Goal: Task Accomplishment & Management: Complete application form

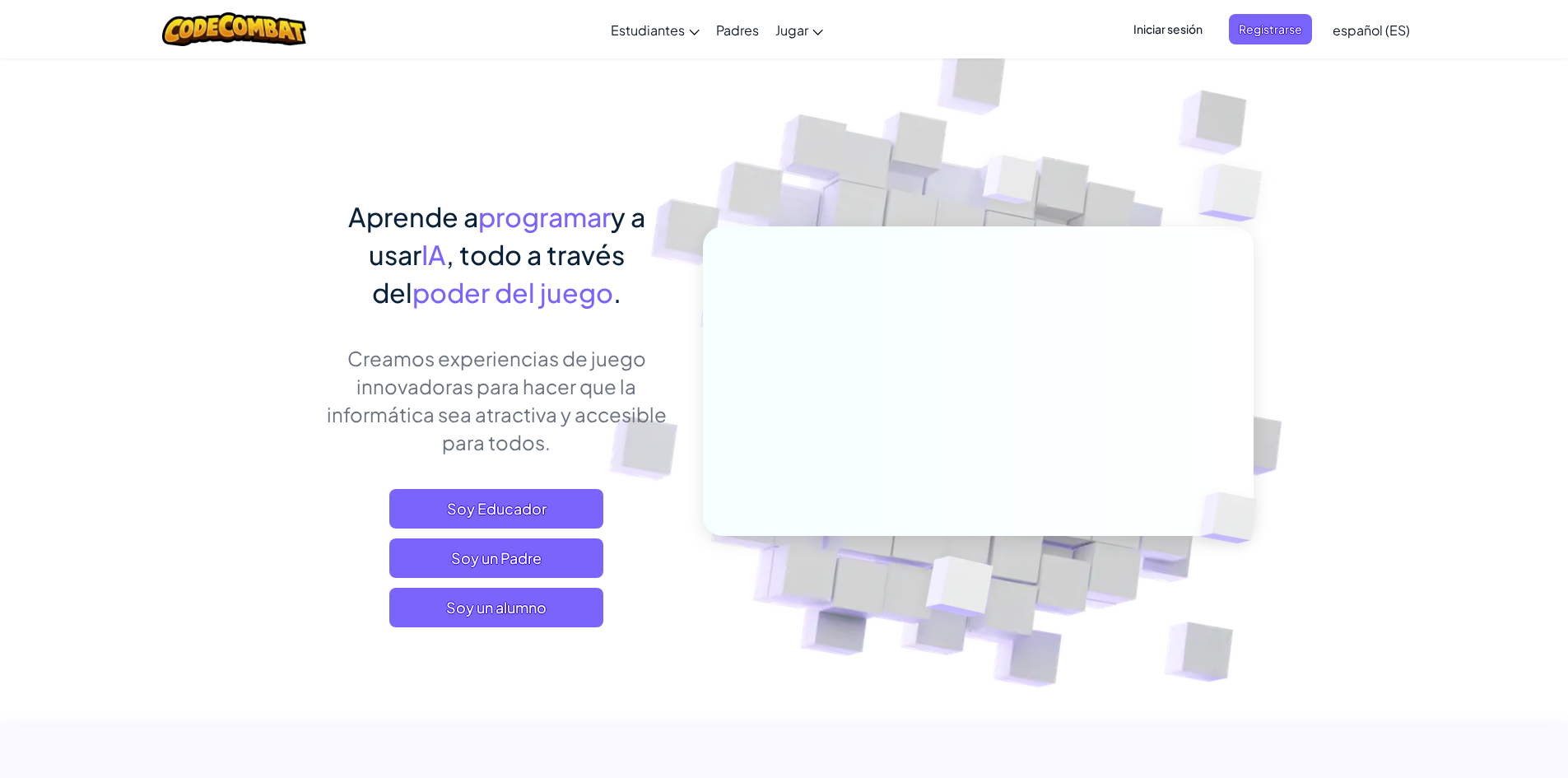
click at [864, 75] on img at bounding box center [967, 362] width 915 height 915
click at [1240, 30] on span "Registrarse" at bounding box center [1270, 29] width 83 height 31
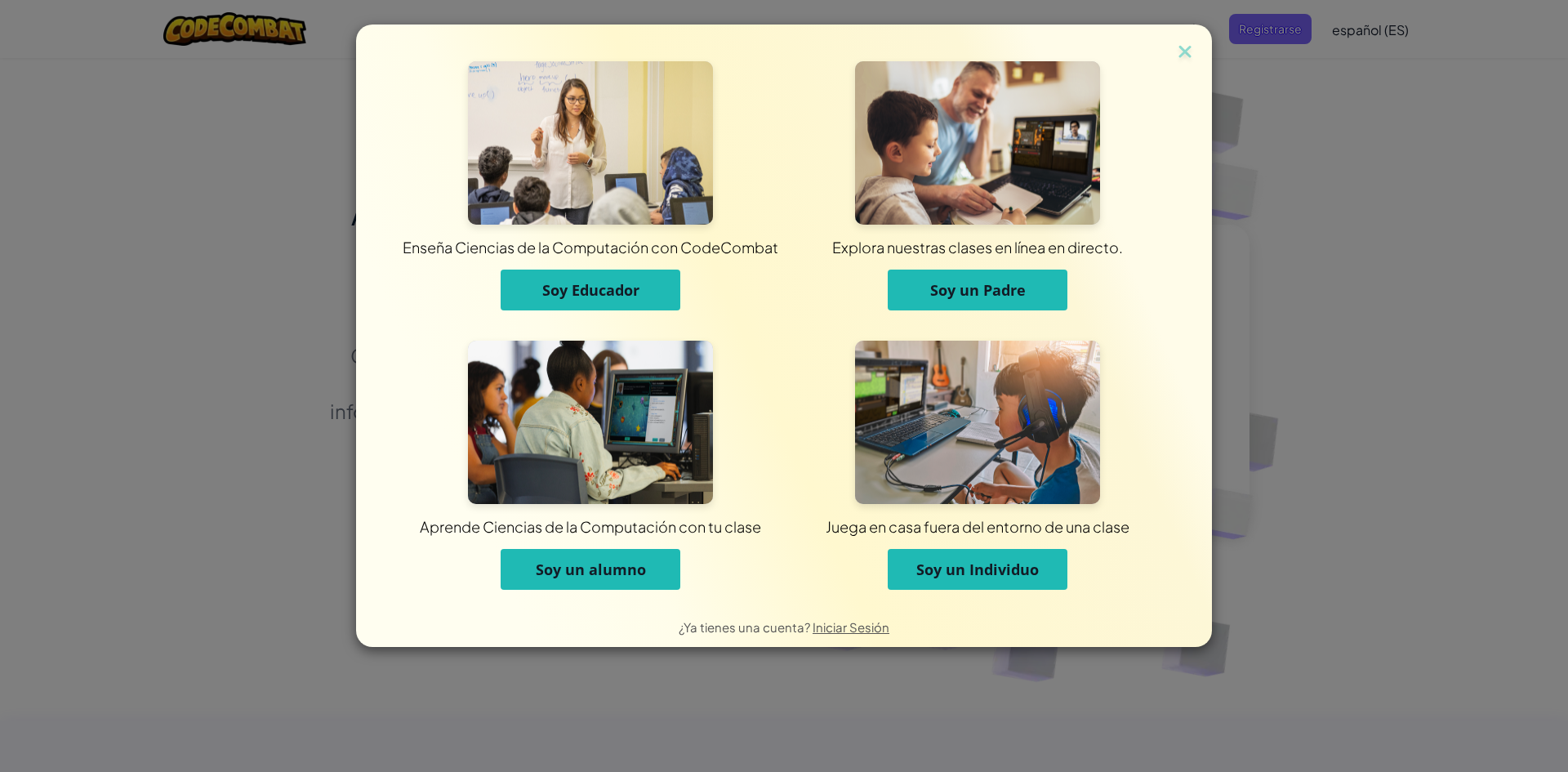
click at [35, 226] on div "Enseña Ciencias de la Computación con CodeCombat Soy Educador Explora nuestras …" at bounding box center [784, 386] width 1568 height 772
click at [216, 93] on div "Enseña Ciencias de la Computación con CodeCombat Soy Educador Explora nuestras …" at bounding box center [784, 386] width 1568 height 772
click at [1180, 53] on img at bounding box center [1185, 53] width 21 height 25
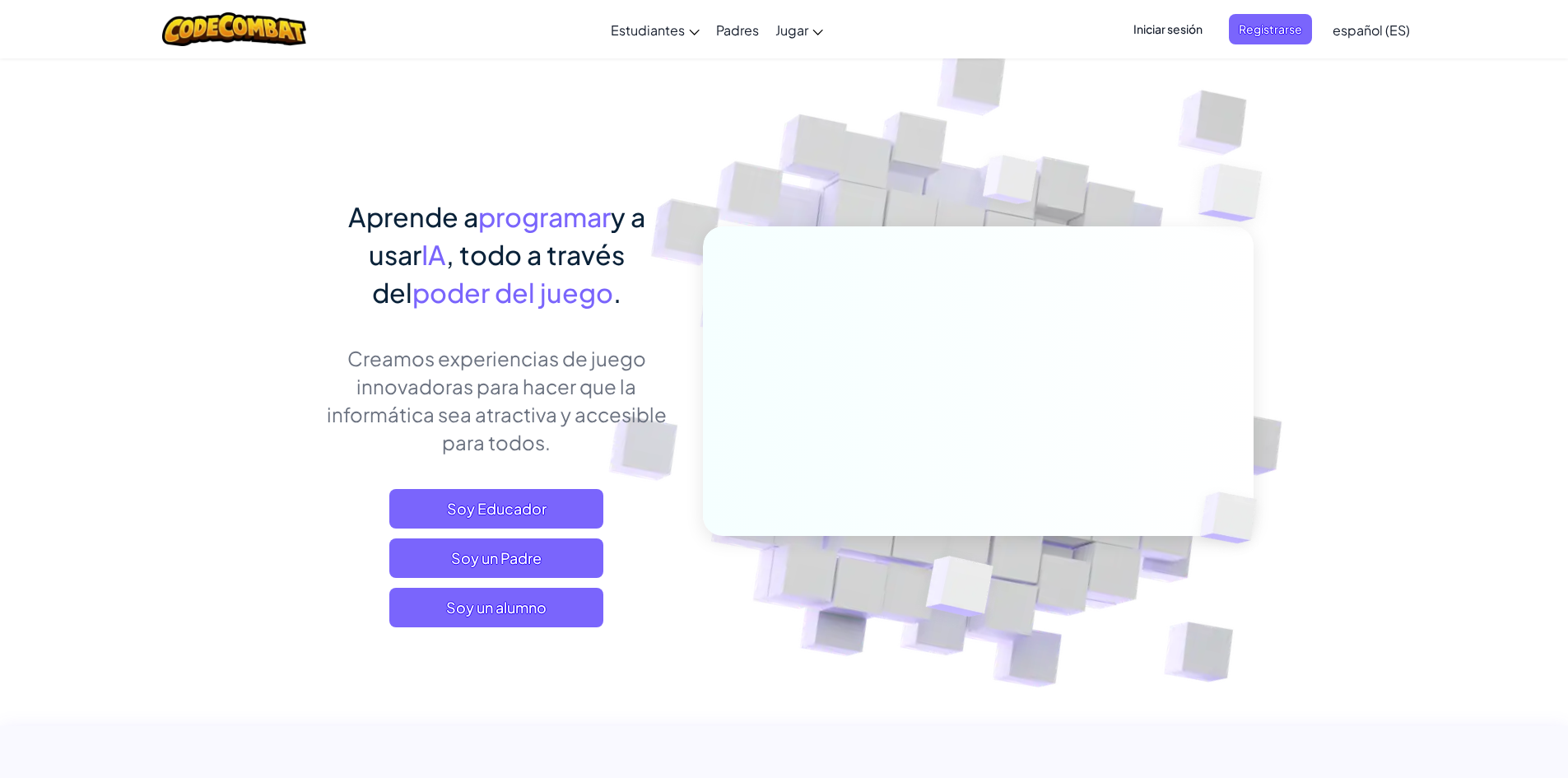
click at [1189, 30] on span "Iniciar sesión" at bounding box center [1168, 29] width 89 height 31
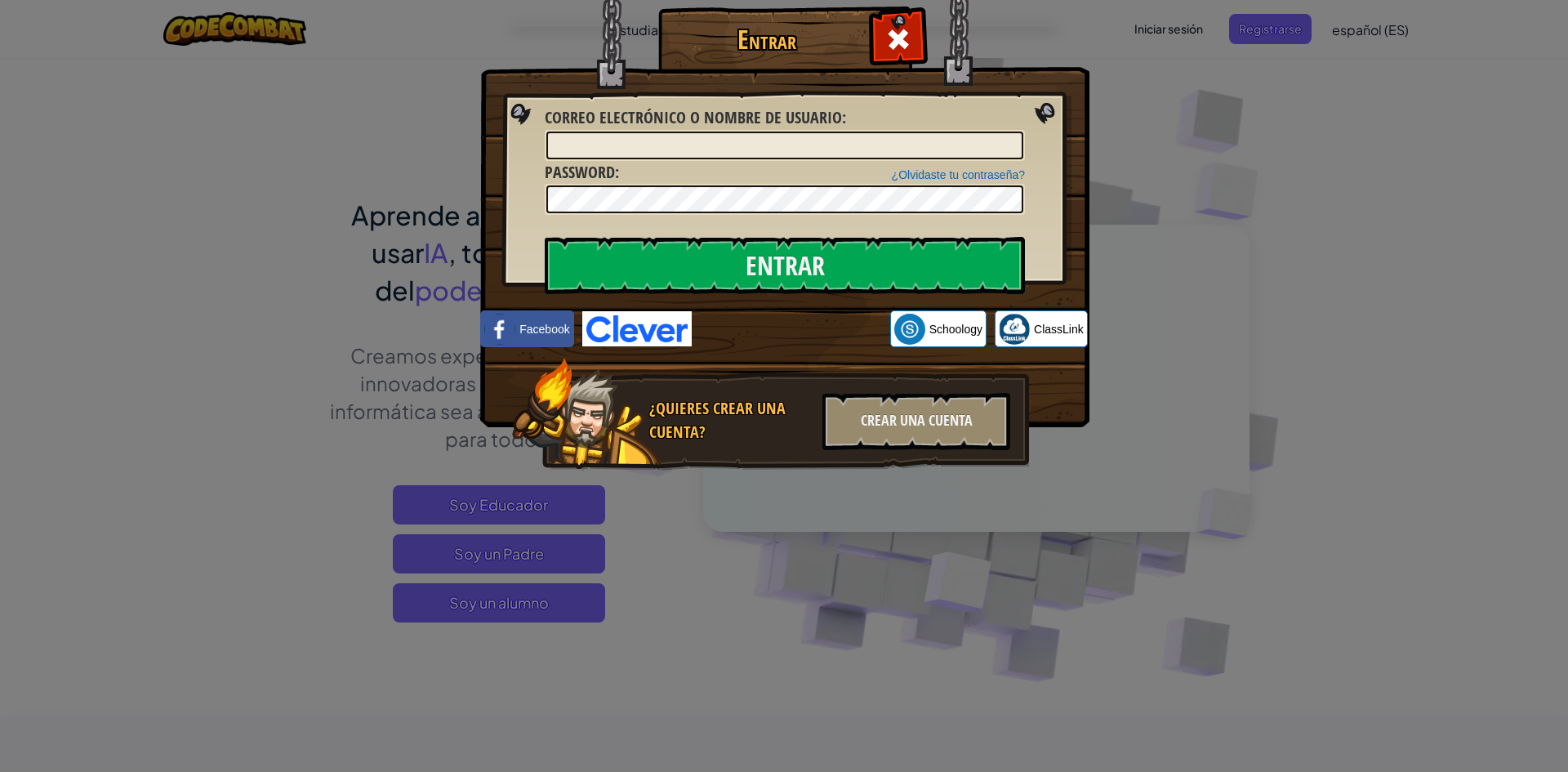
click at [703, 122] on span "Correo electrónico o nombre de usuario" at bounding box center [693, 117] width 297 height 22
click at [703, 132] on input "Correo electrónico o nombre de usuario :" at bounding box center [785, 146] width 477 height 28
click at [674, 133] on input "Correo electrónico o nombre de usuario :" at bounding box center [785, 146] width 477 height 28
click at [663, 139] on input "Correo electrónico o nombre de usuario :" at bounding box center [785, 146] width 477 height 28
click at [652, 143] on input "Correo electrónico o nombre de usuario :" at bounding box center [785, 146] width 477 height 28
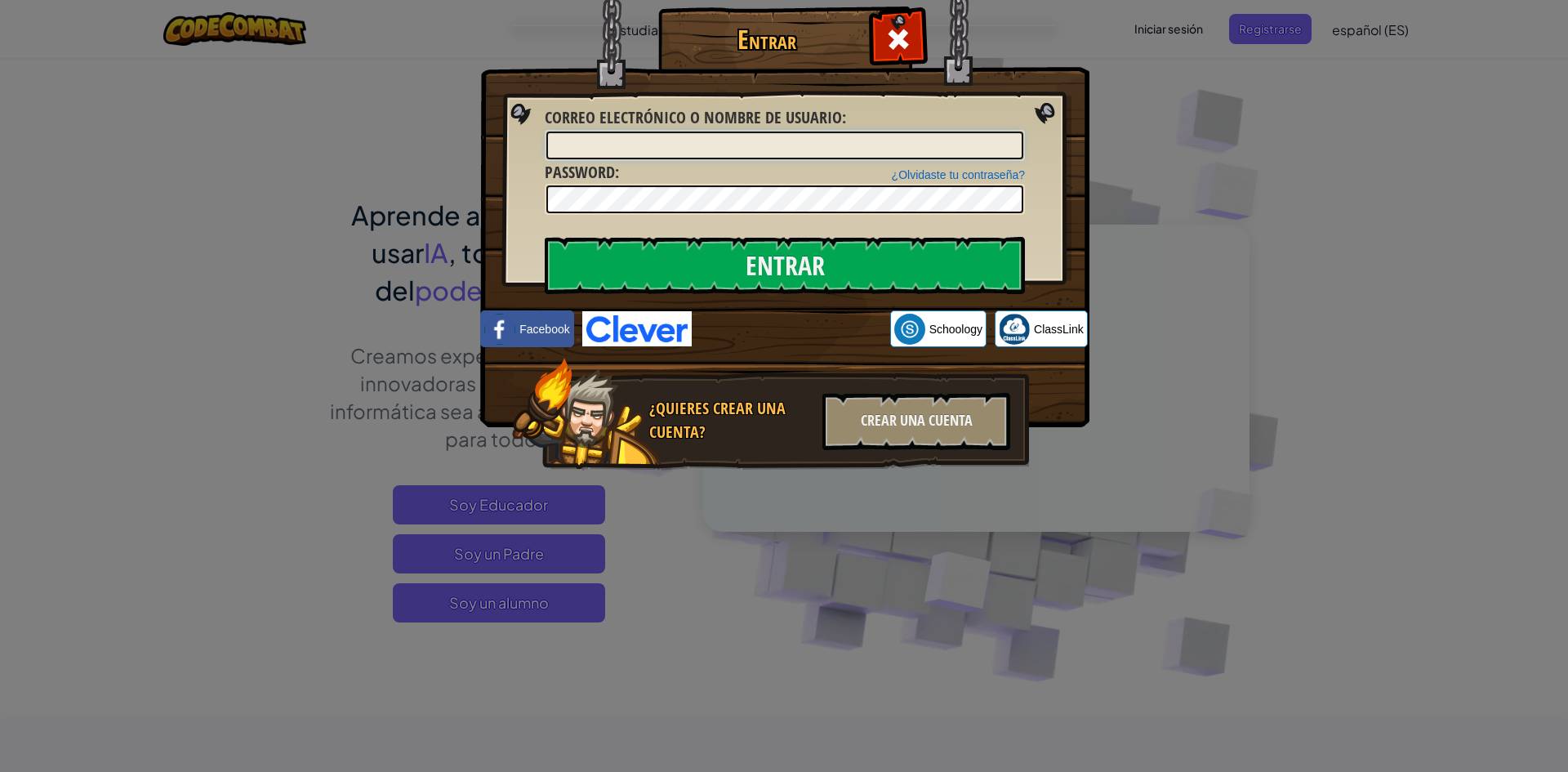
click at [652, 144] on input "Correo electrónico o nombre de usuario :" at bounding box center [785, 146] width 477 height 28
click at [686, 266] on input "Entrar" at bounding box center [785, 266] width 480 height 58
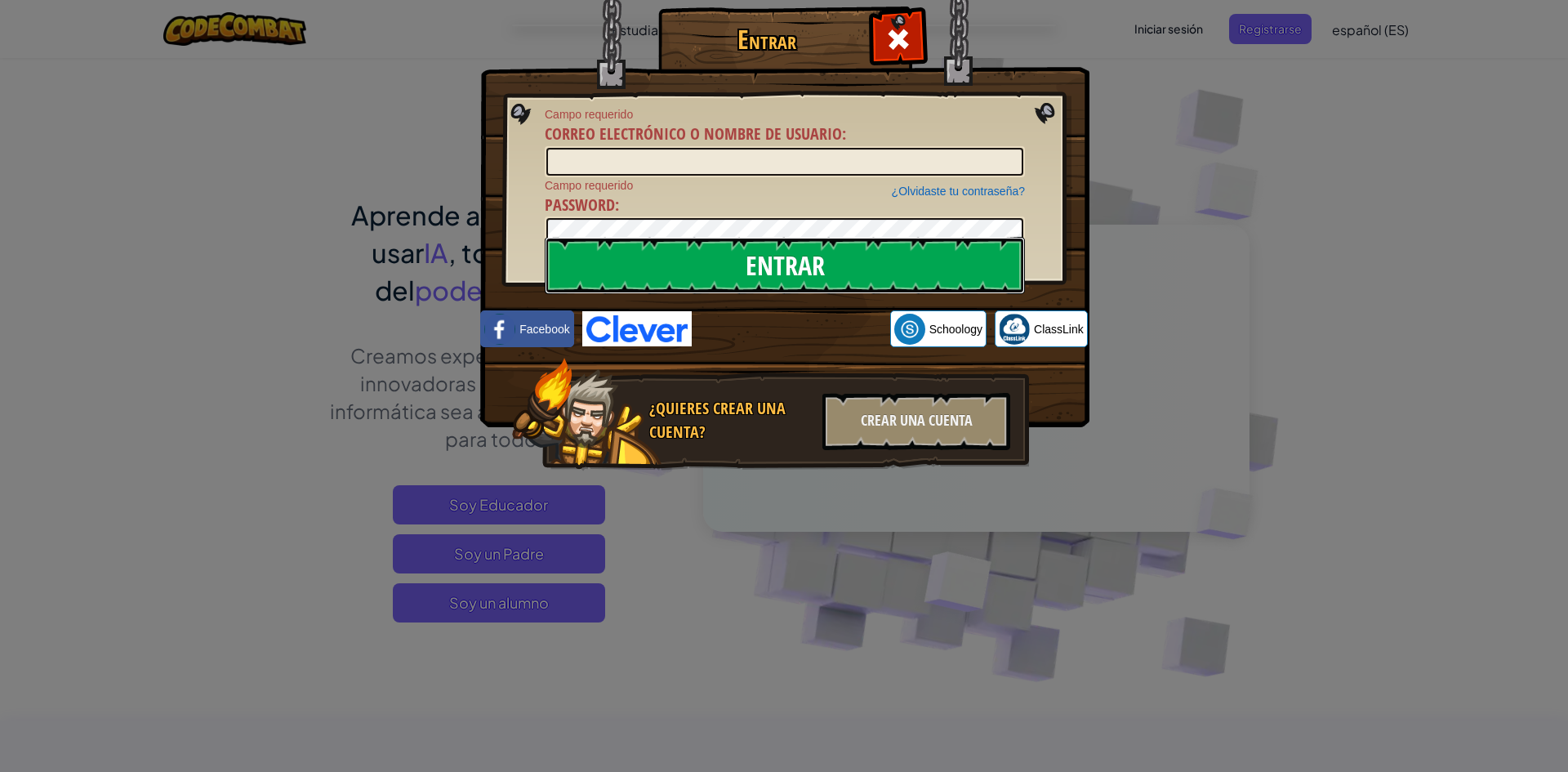
click at [686, 266] on input "Entrar" at bounding box center [785, 266] width 480 height 58
click at [661, 156] on input "Correo electrónico o nombre de usuario :" at bounding box center [785, 162] width 477 height 28
click at [900, 46] on span at bounding box center [898, 40] width 26 height 26
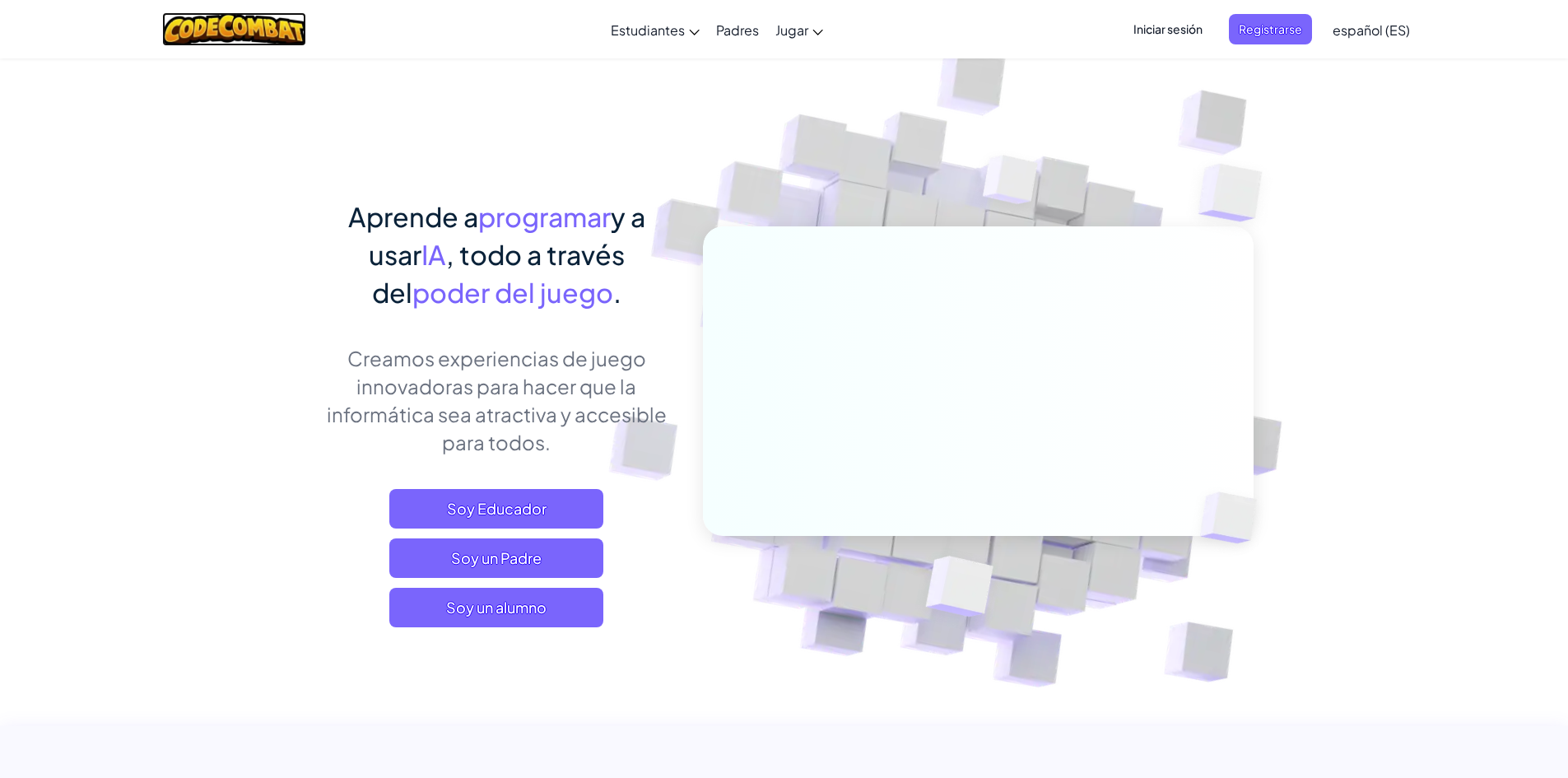
click at [214, 27] on img at bounding box center [235, 29] width 144 height 34
click at [528, 610] on span "Soy un alumno" at bounding box center [497, 608] width 214 height 40
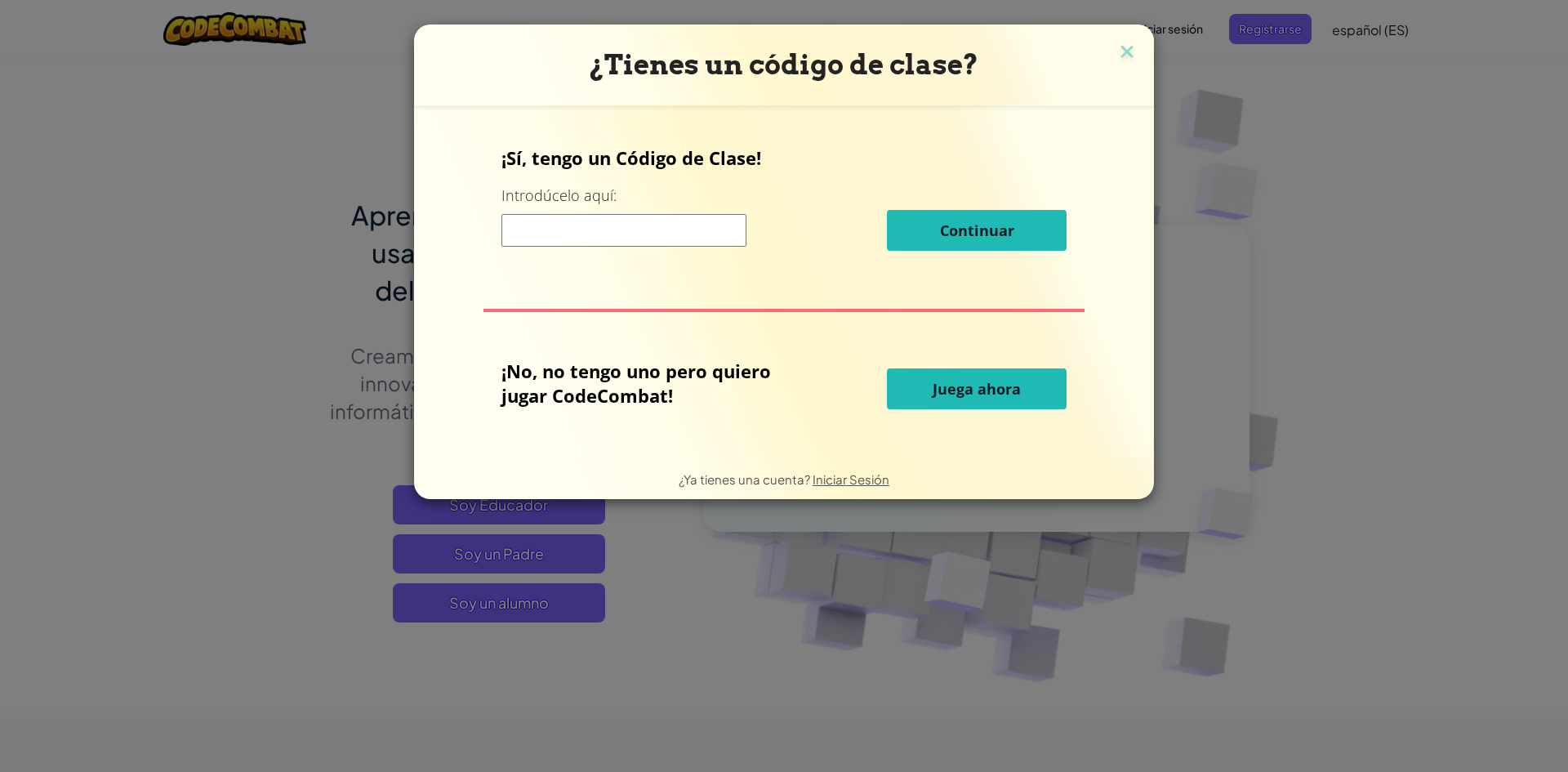
click at [667, 231] on input at bounding box center [624, 230] width 245 height 33
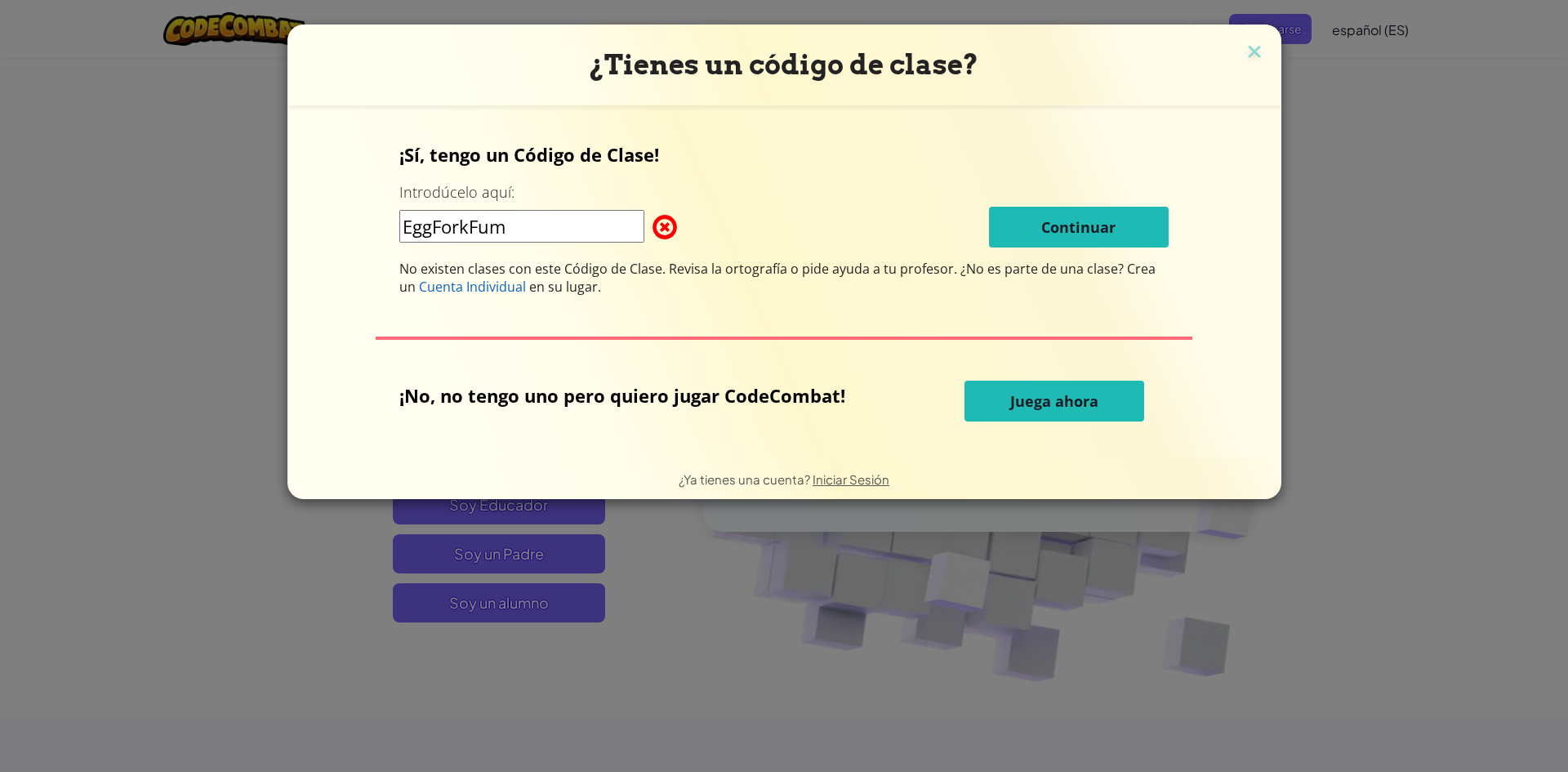
click at [723, 267] on span "No existen clases con este Código de Clase. Revisa la ortografía o pide ayuda a…" at bounding box center [680, 269] width 561 height 18
click at [723, 239] on div "EggForkFum Continuar" at bounding box center [784, 227] width 769 height 41
click at [580, 232] on input "EggForkFum" at bounding box center [522, 226] width 245 height 33
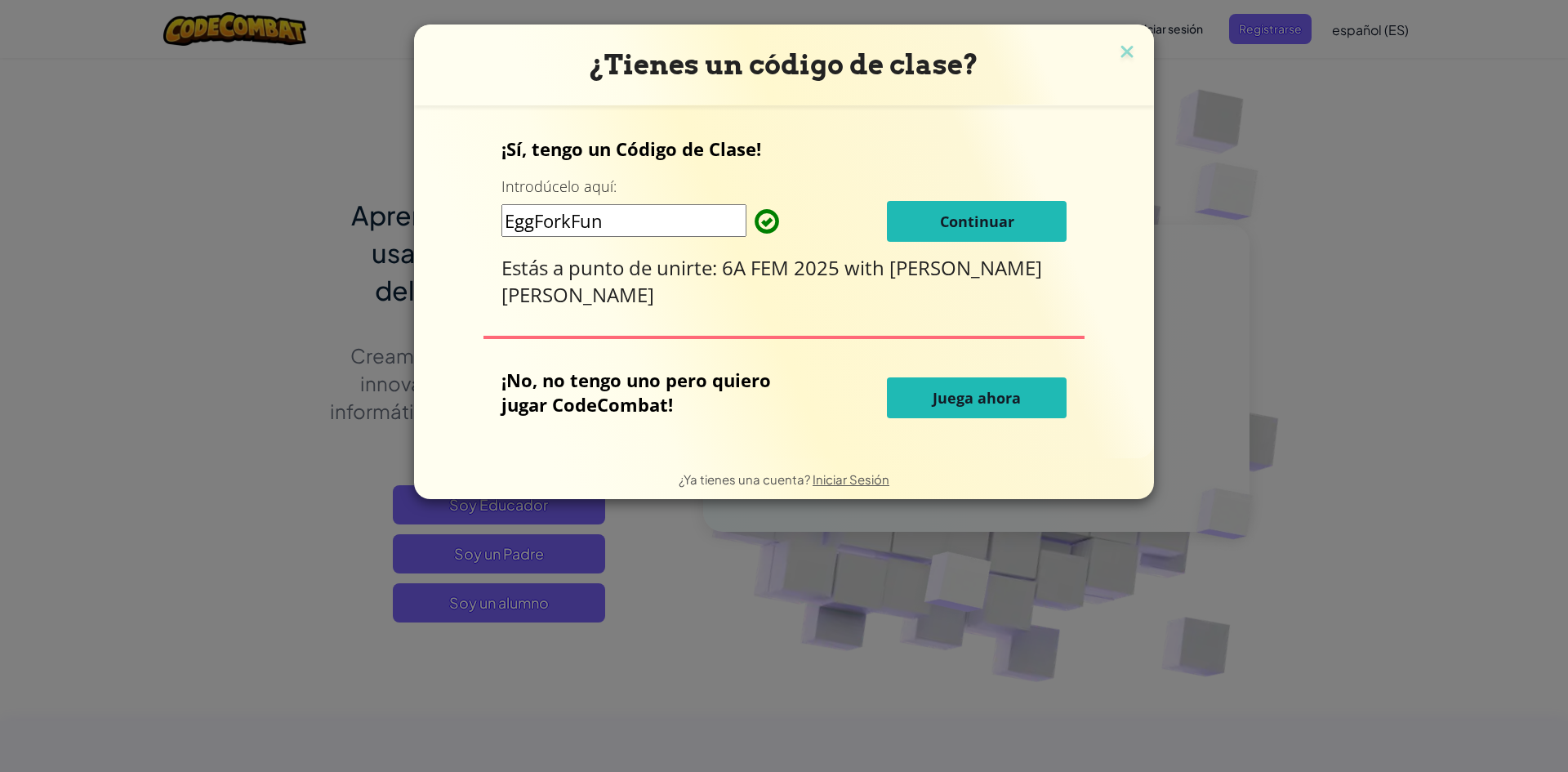
type input "EggForkFun"
click at [916, 228] on button "Continuar" at bounding box center [977, 221] width 179 height 41
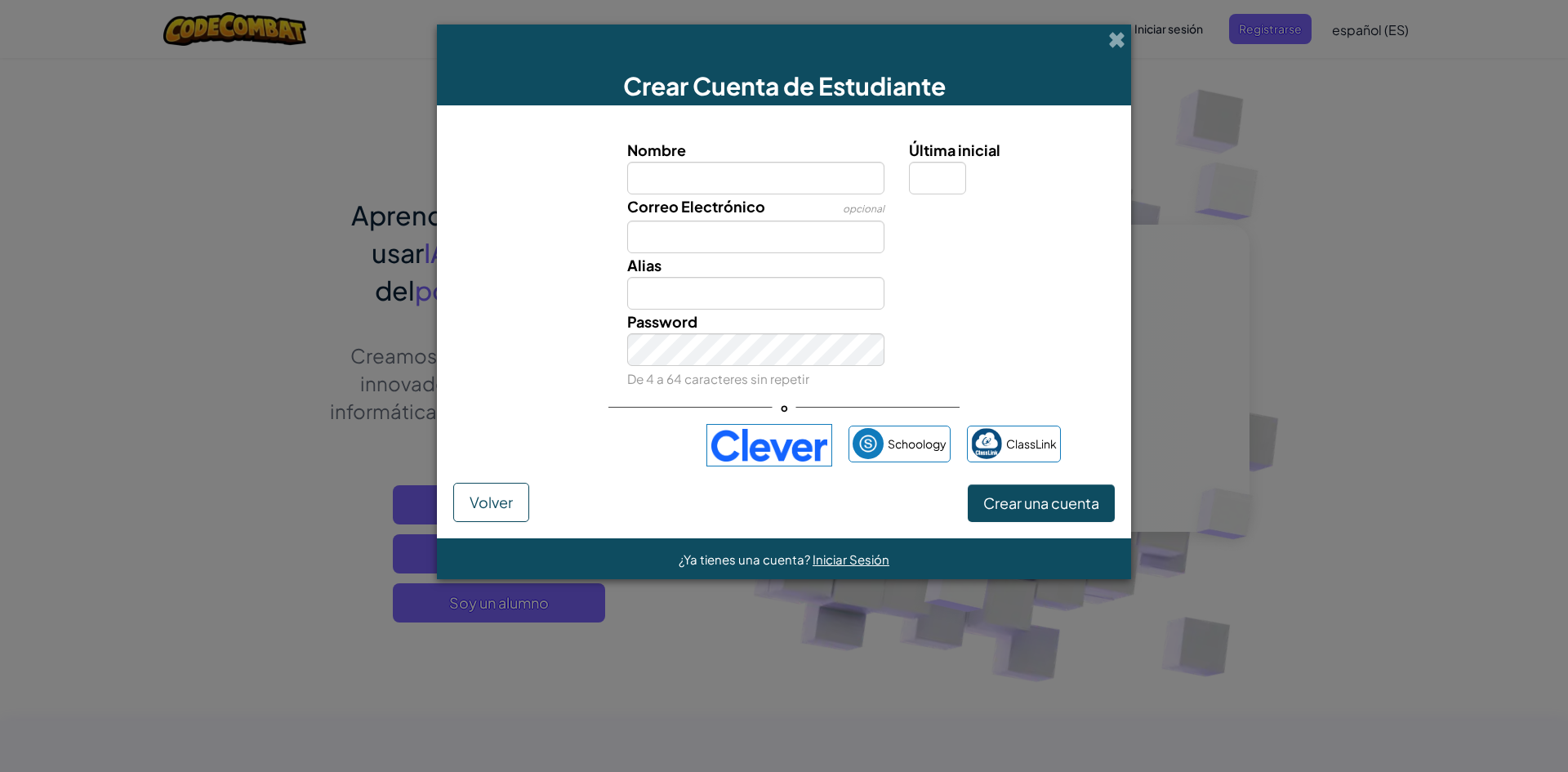
click at [755, 164] on input "Nombre" at bounding box center [757, 179] width 258 height 33
click at [747, 174] on input "Nombre" at bounding box center [757, 179] width 258 height 33
click at [912, 173] on input "Última inicial" at bounding box center [938, 179] width 58 height 33
click at [746, 172] on input "Nombre" at bounding box center [757, 179] width 258 height 33
type input "matias"
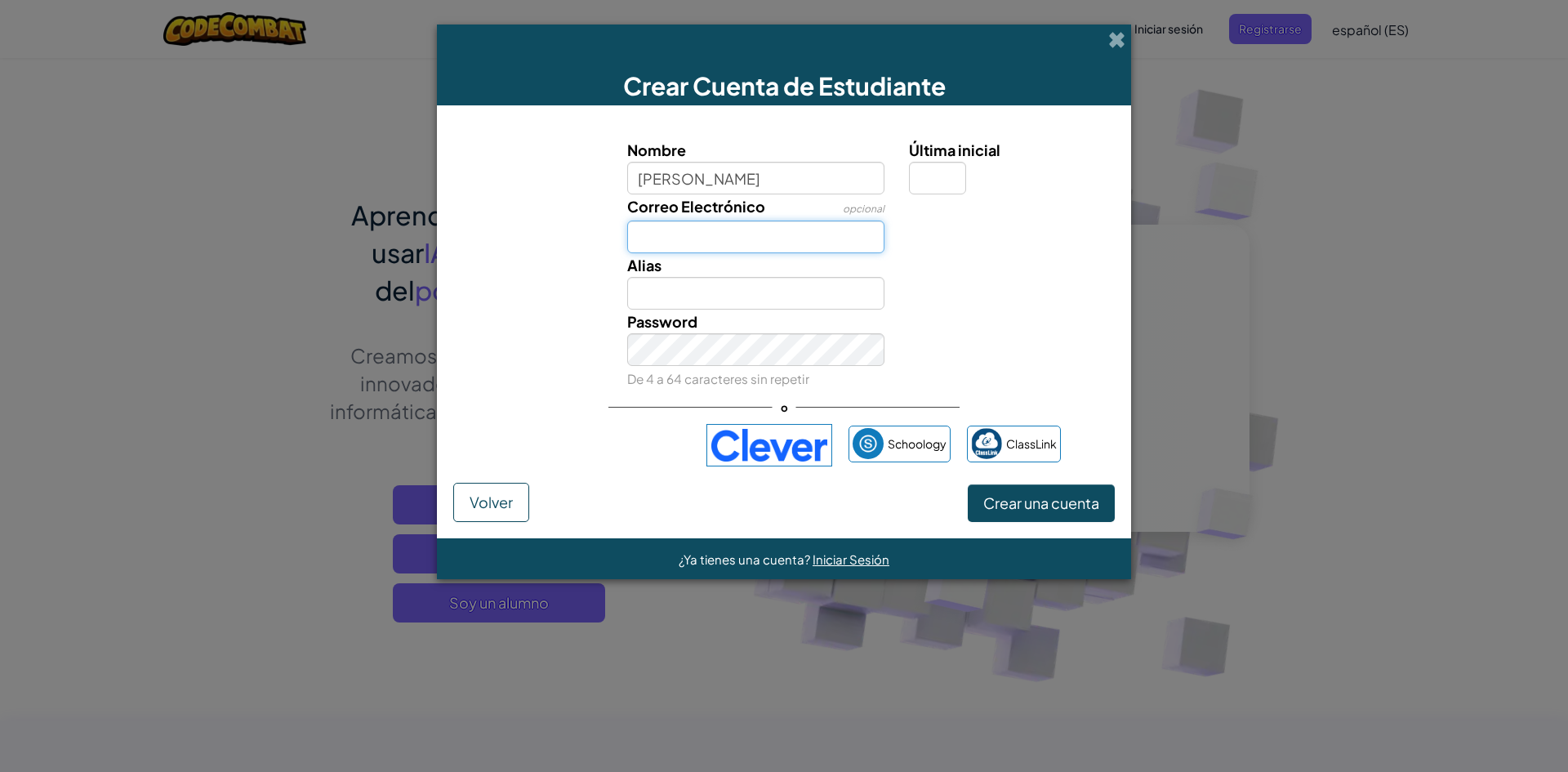
type input "Matias"
click at [735, 228] on input "Correo Electrónico" at bounding box center [757, 237] width 258 height 33
type input "ortegaperez@colfem.edu.co"
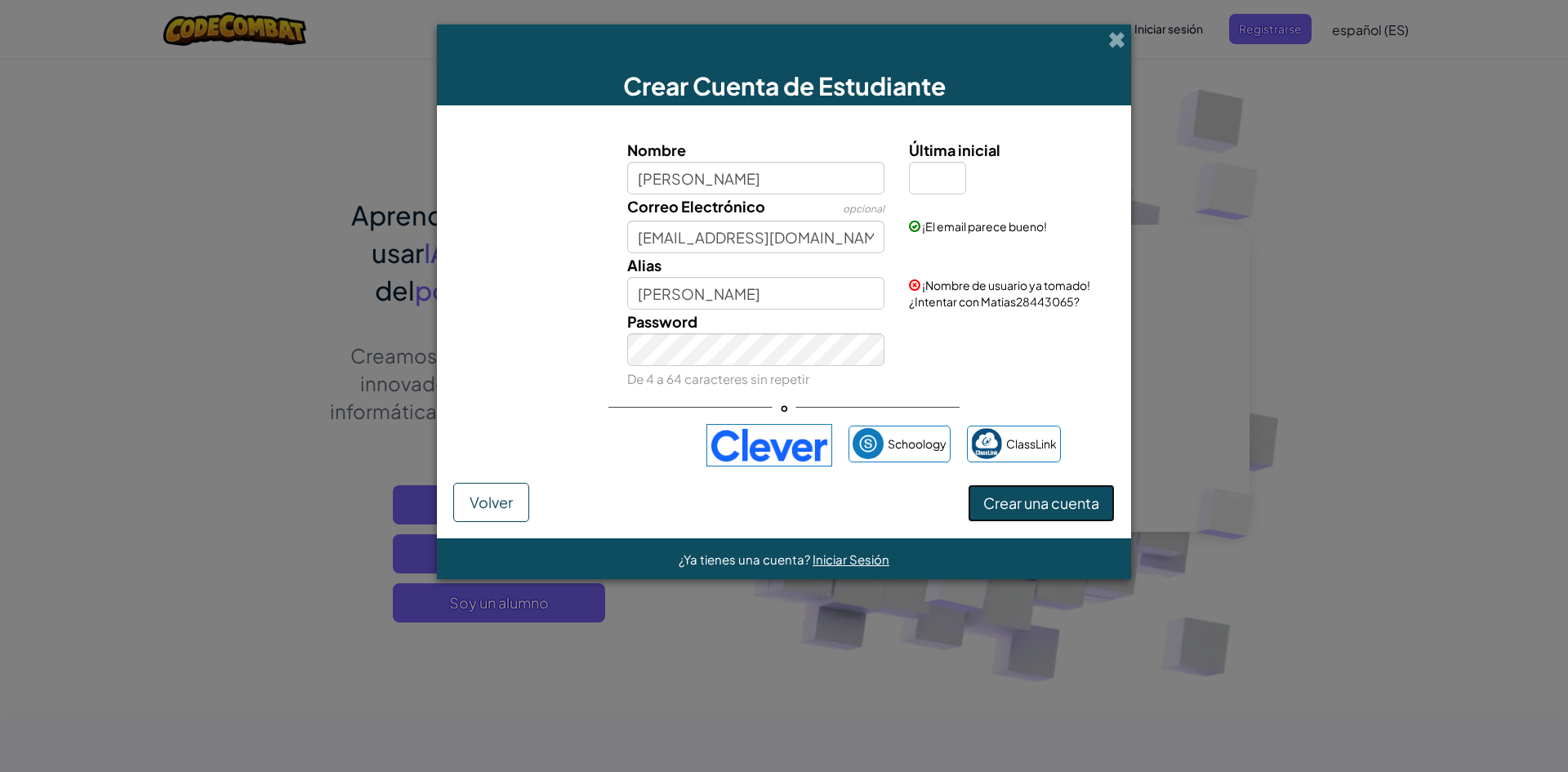
click at [1025, 505] on span "Crear una cuenta" at bounding box center [1041, 503] width 116 height 19
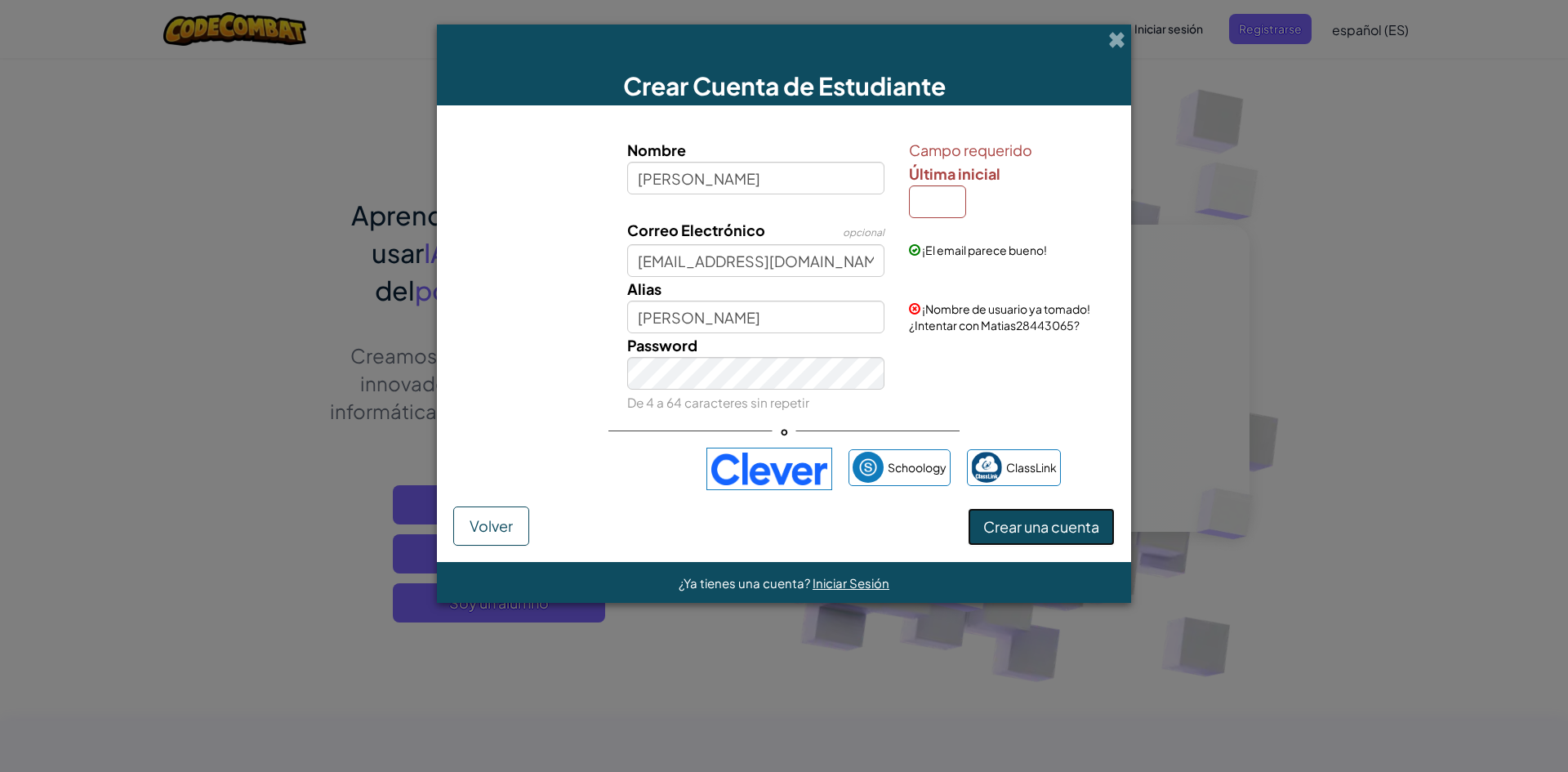
click at [1012, 529] on span "Crear una cuenta" at bounding box center [1041, 526] width 116 height 19
click at [925, 188] on input "Última inicial" at bounding box center [938, 202] width 58 height 33
type input "s"
type input "1"
click at [968, 509] on button "Crear una cuenta" at bounding box center [1041, 528] width 147 height 38
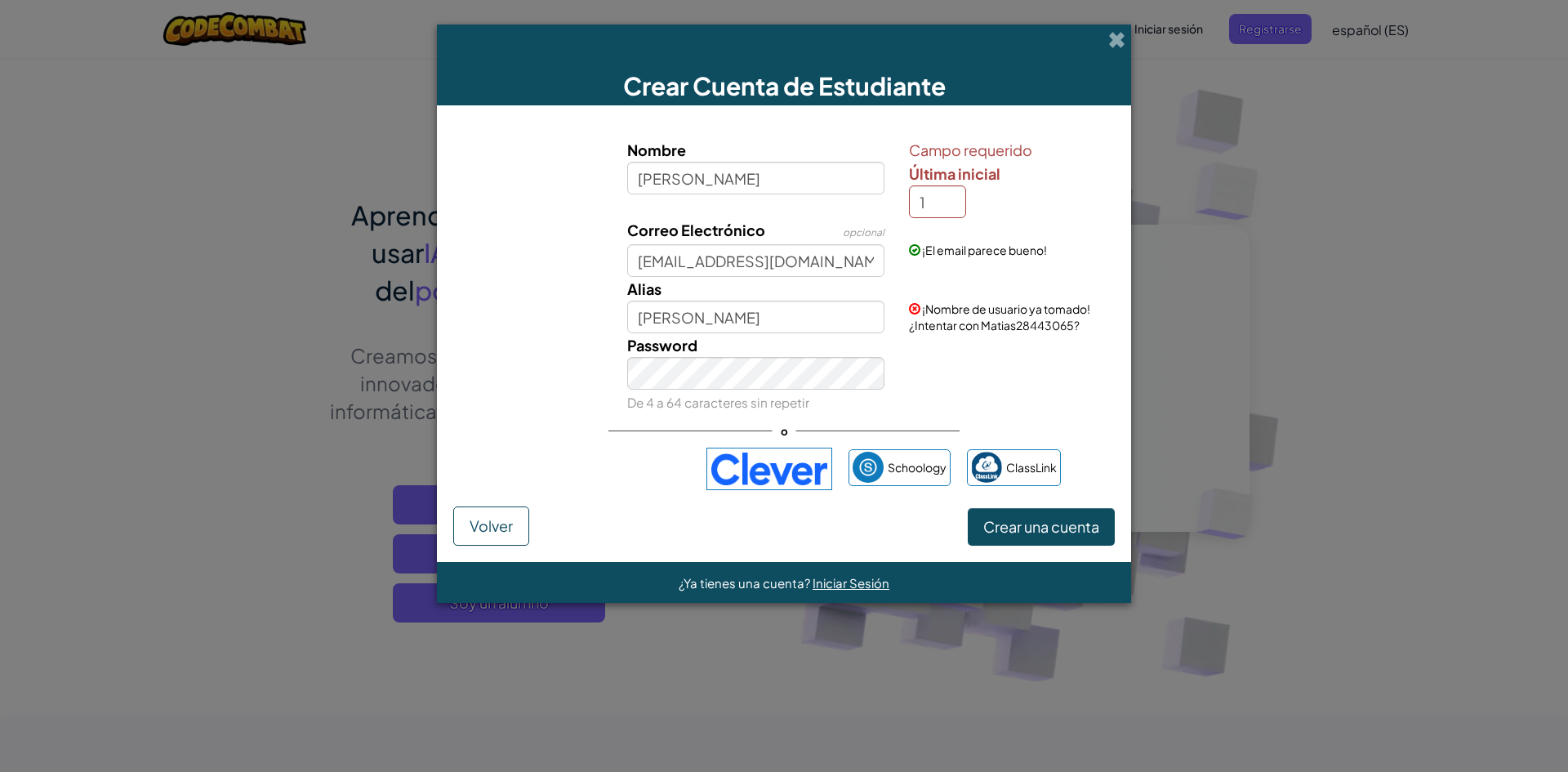
type input "Matias1"
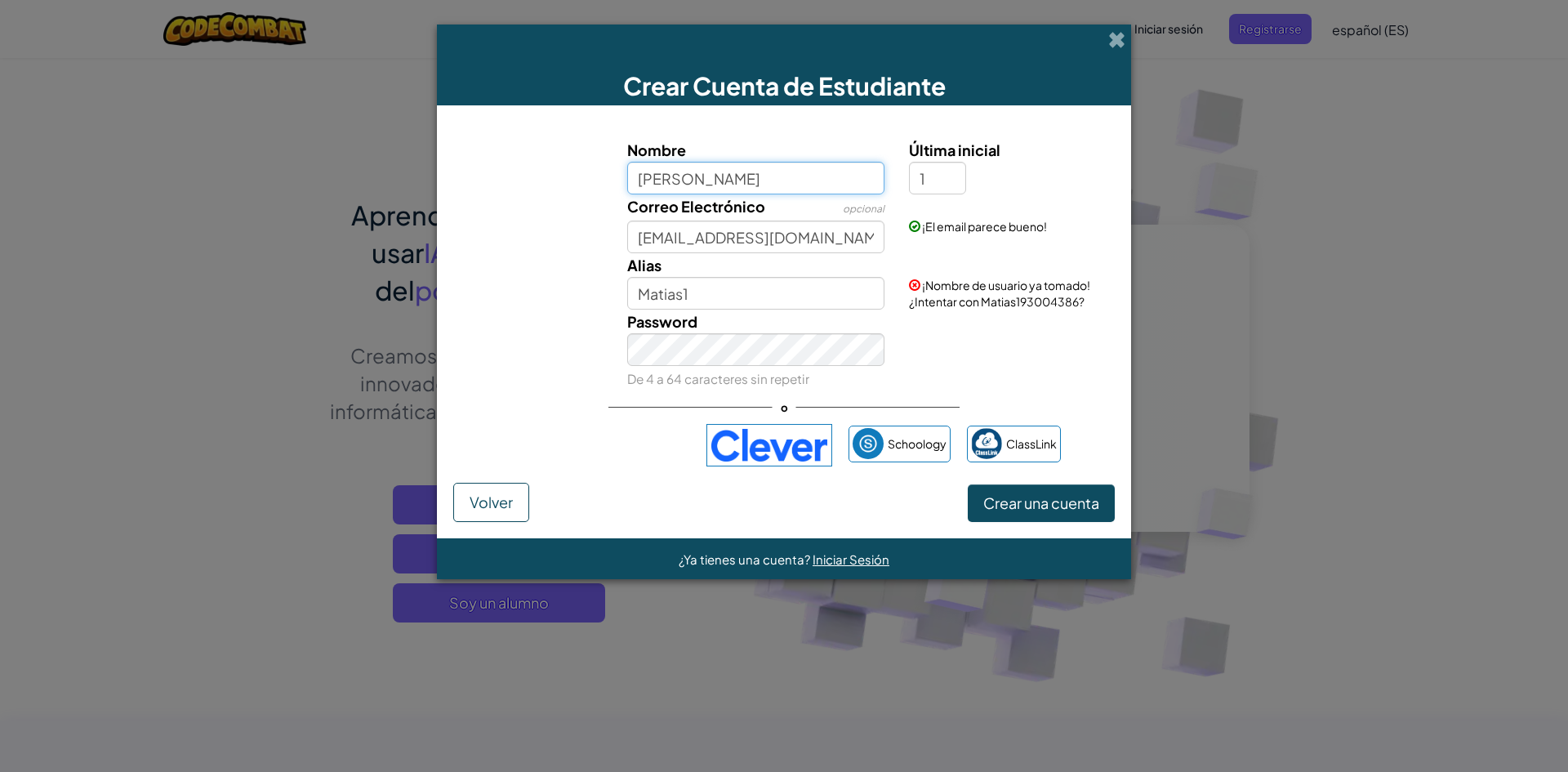
click at [786, 173] on input "matias" at bounding box center [757, 179] width 258 height 33
type input "matias ortega perez"
type input "Matias ortega perez1"
click at [975, 175] on div "Última inicial 1" at bounding box center [1009, 166] width 202 height 57
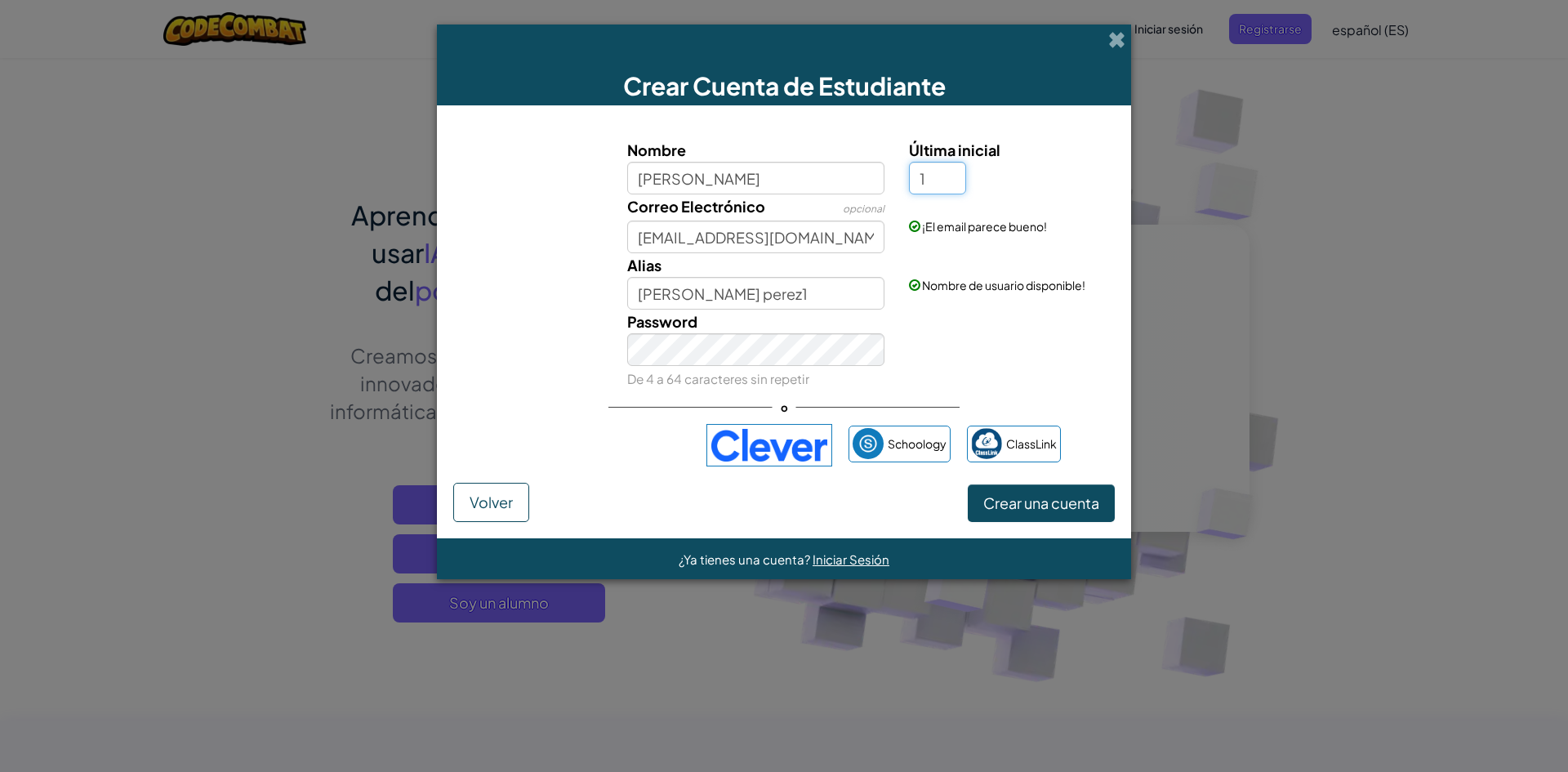
click at [953, 180] on input "1" at bounding box center [938, 179] width 58 height 33
type input "z"
type input "[PERSON_NAME]"
click at [1014, 506] on button "Crear una cuenta" at bounding box center [1041, 504] width 147 height 38
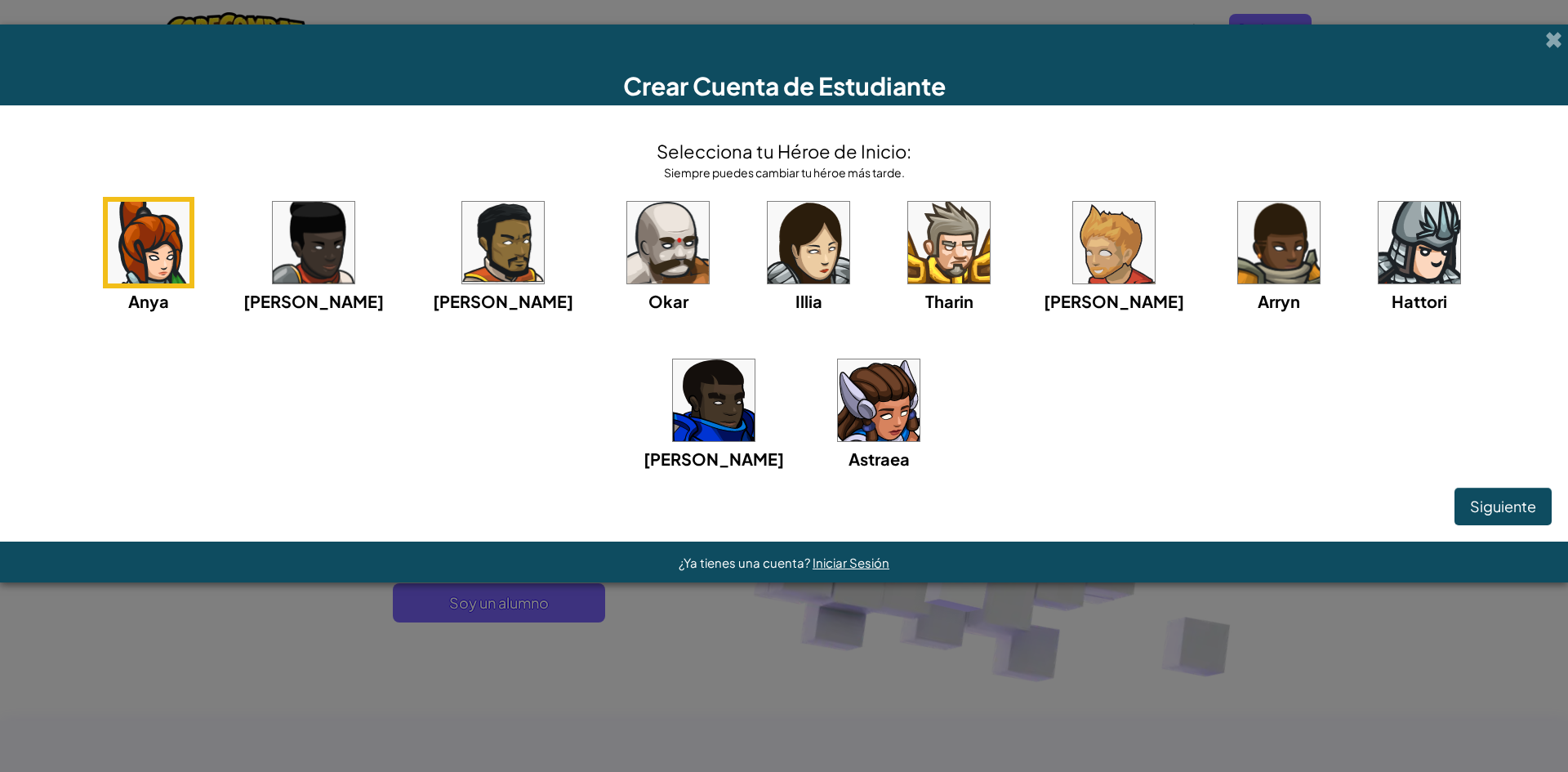
click at [1379, 244] on img at bounding box center [1419, 242] width 81 height 81
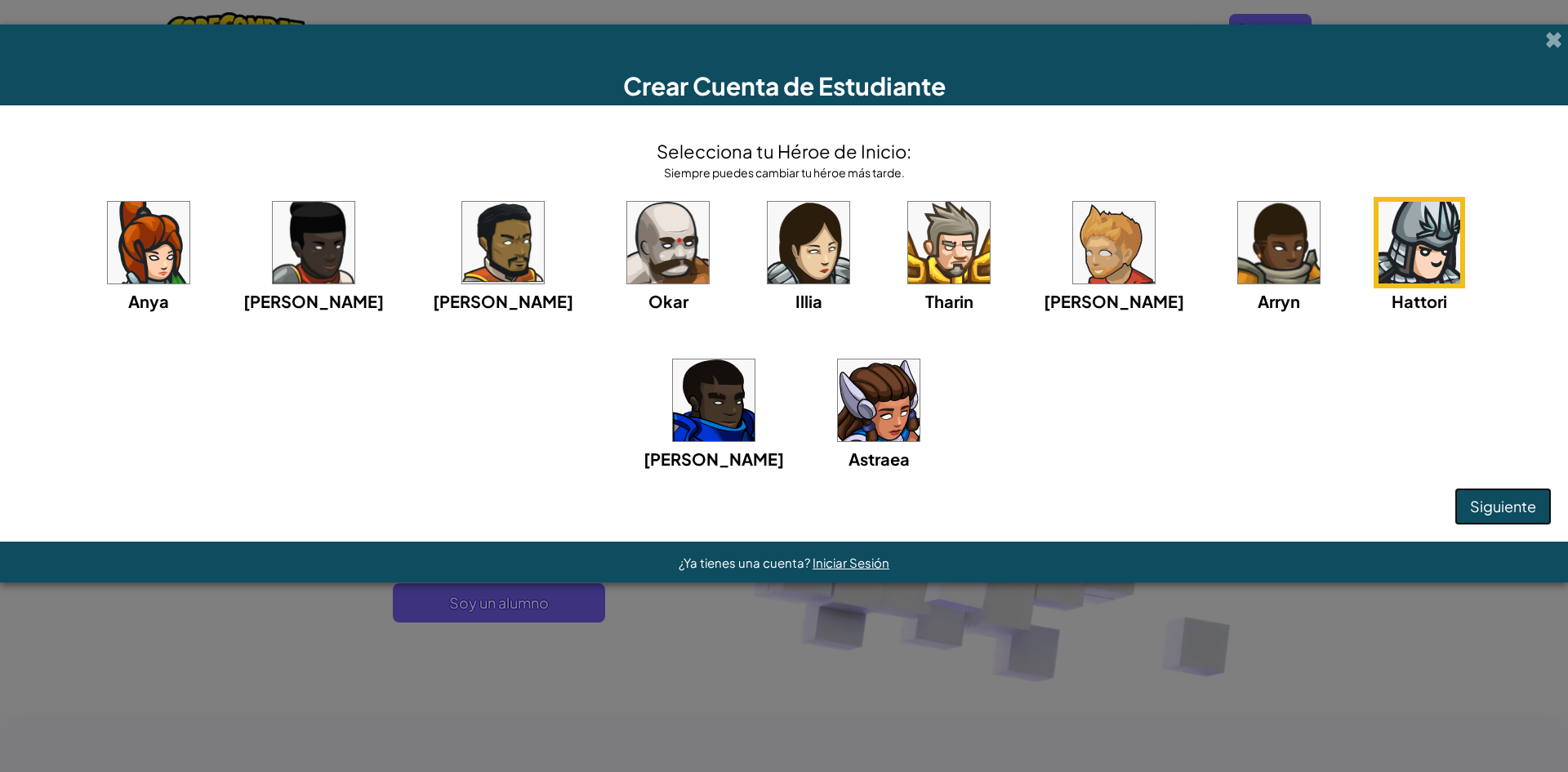
click at [1476, 505] on span "Siguiente" at bounding box center [1503, 506] width 66 height 19
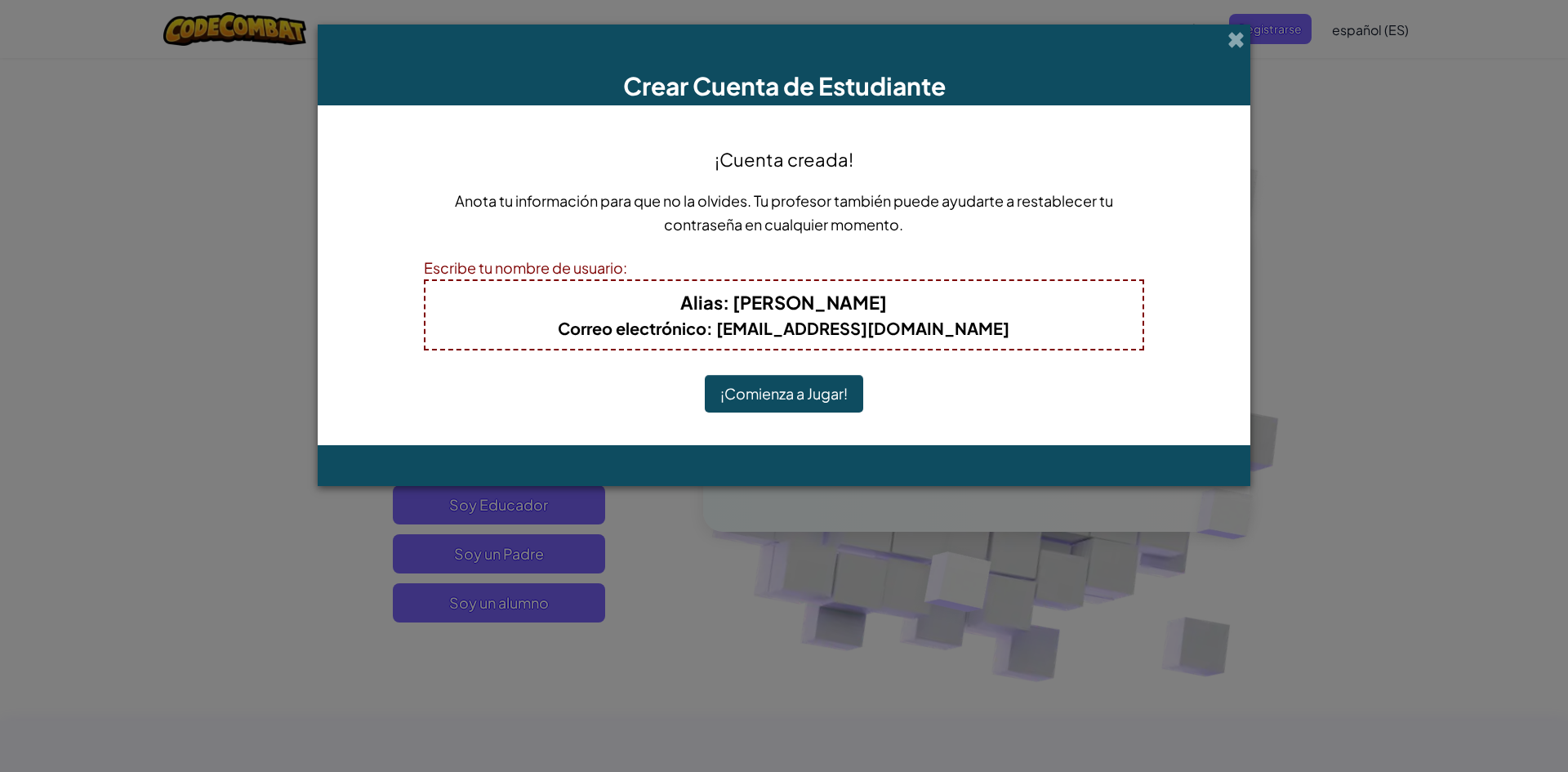
click at [783, 385] on button "¡Comienza a Jugar!" at bounding box center [784, 394] width 159 height 38
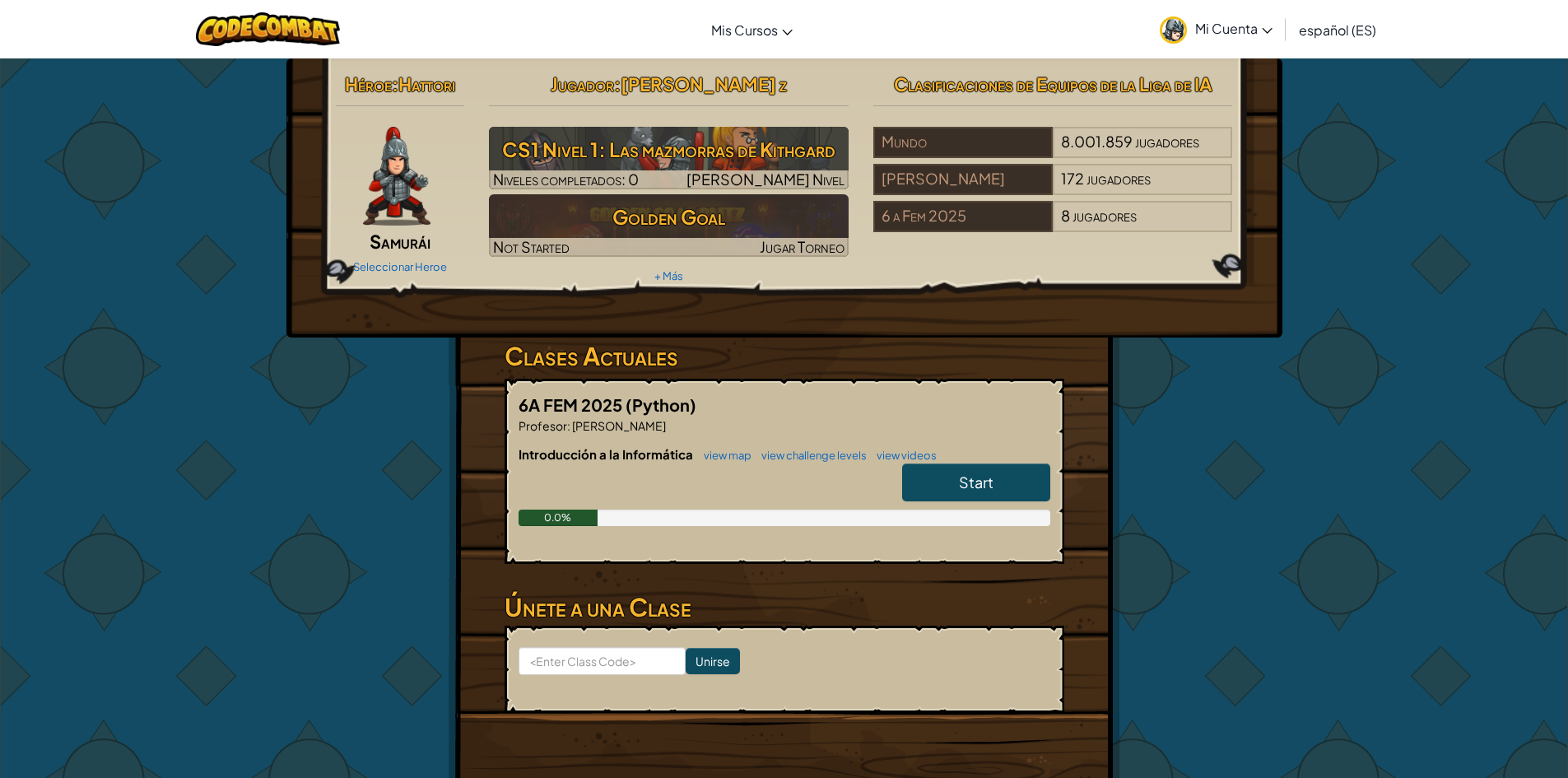
click at [924, 482] on link "Start" at bounding box center [976, 483] width 148 height 38
select select "es-ES"
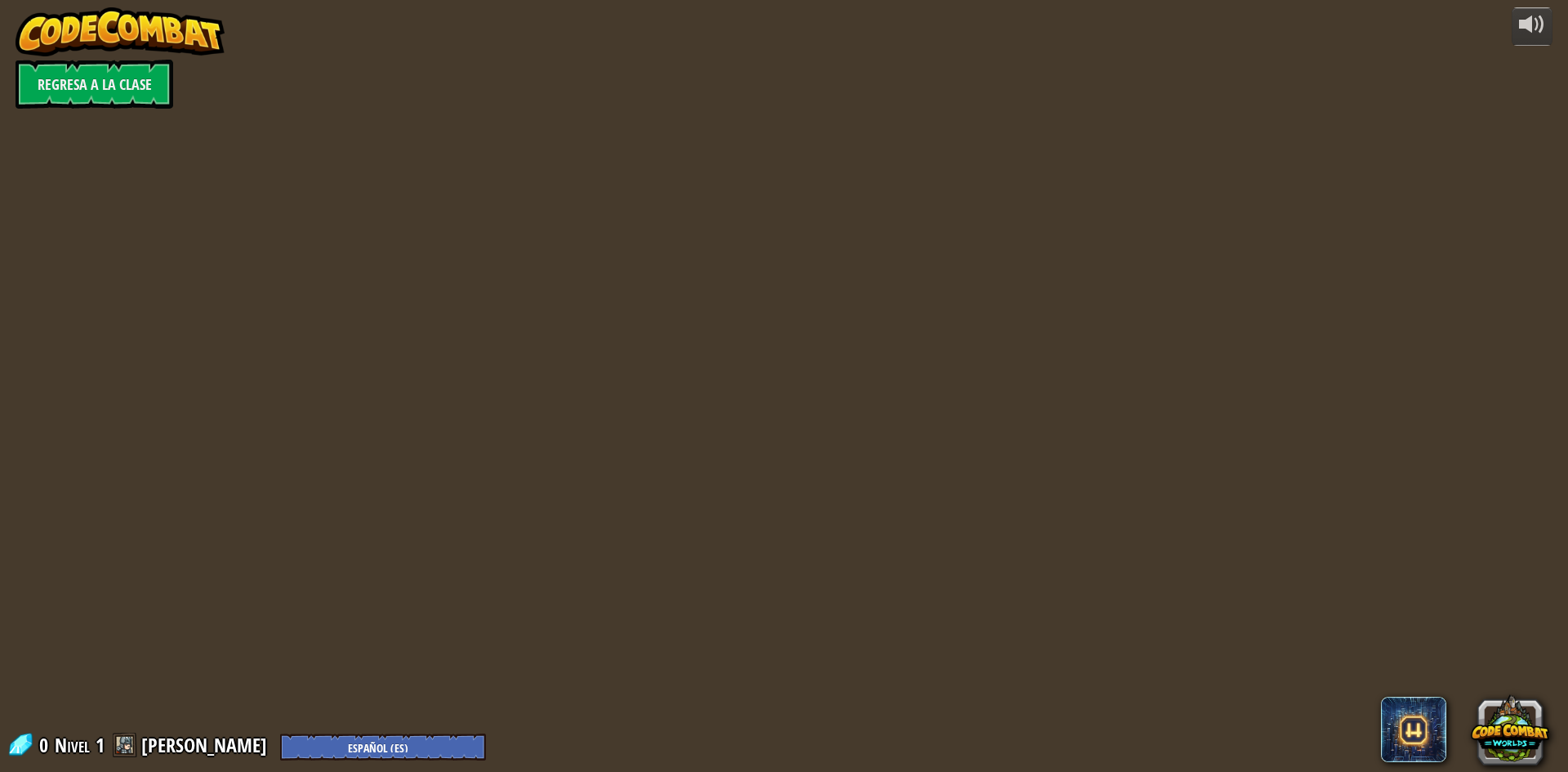
select select "es-ES"
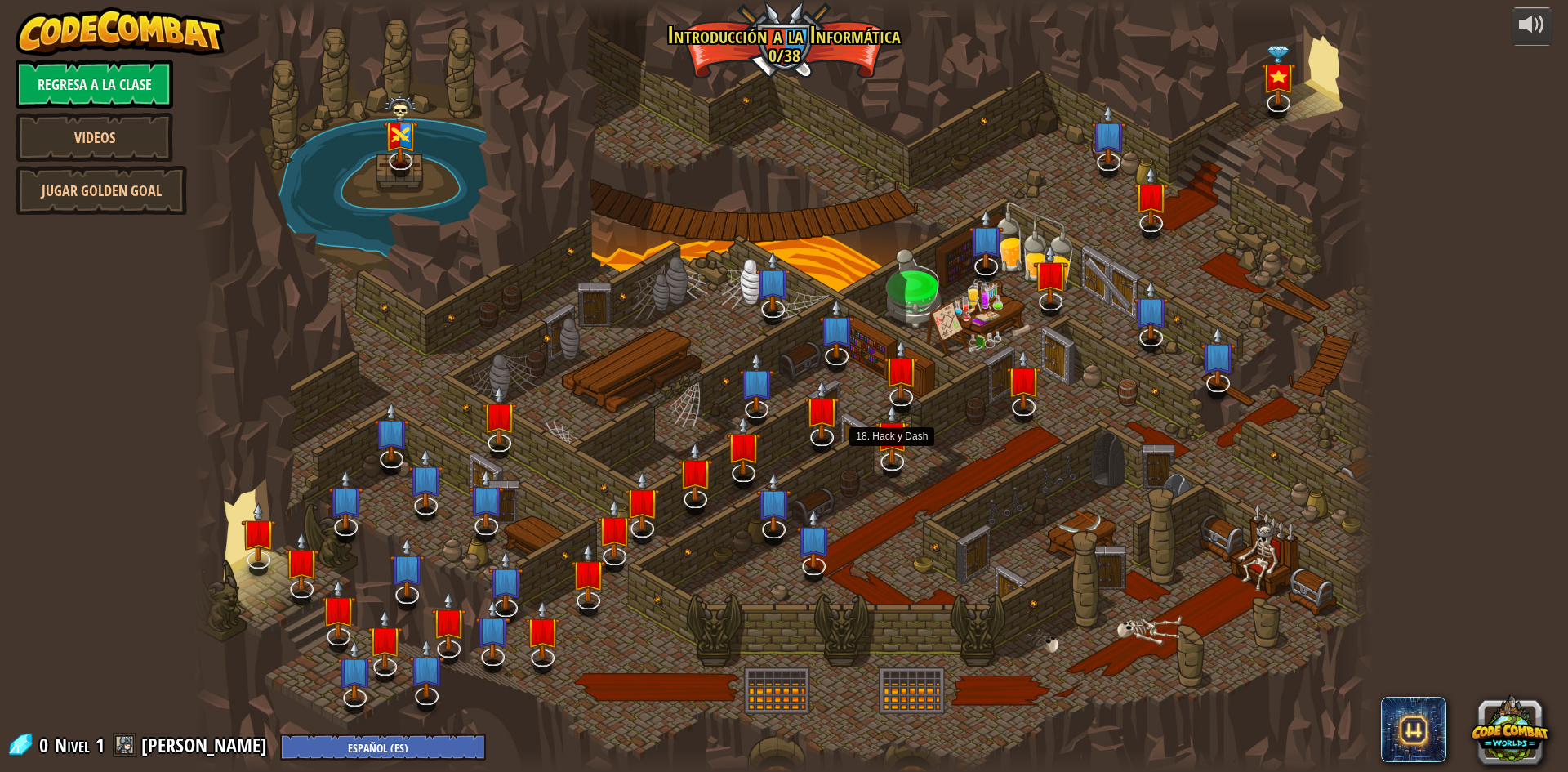
select select "es-ES"
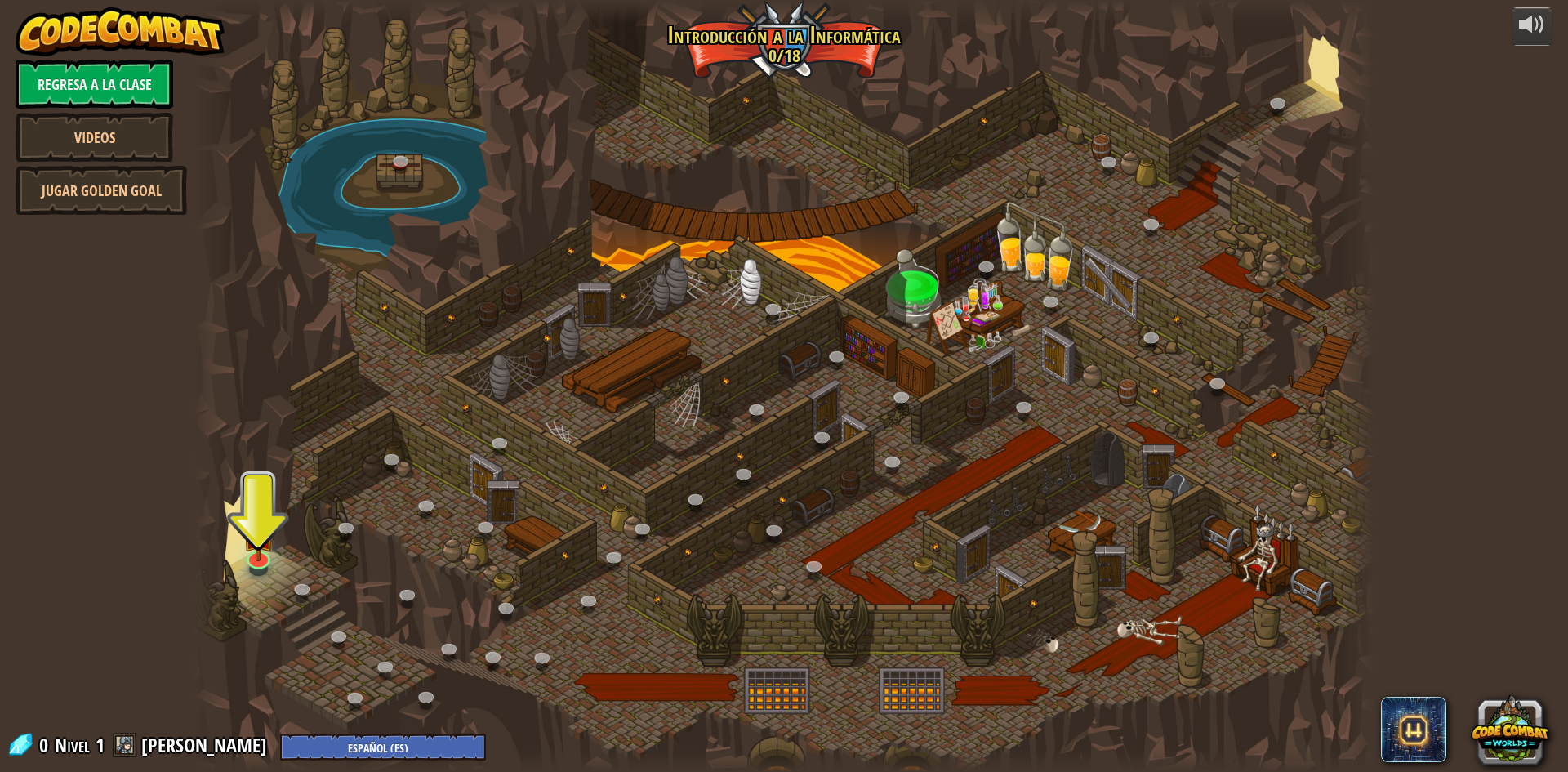
click at [248, 481] on div at bounding box center [784, 386] width 1181 height 772
click at [255, 509] on img at bounding box center [258, 521] width 32 height 72
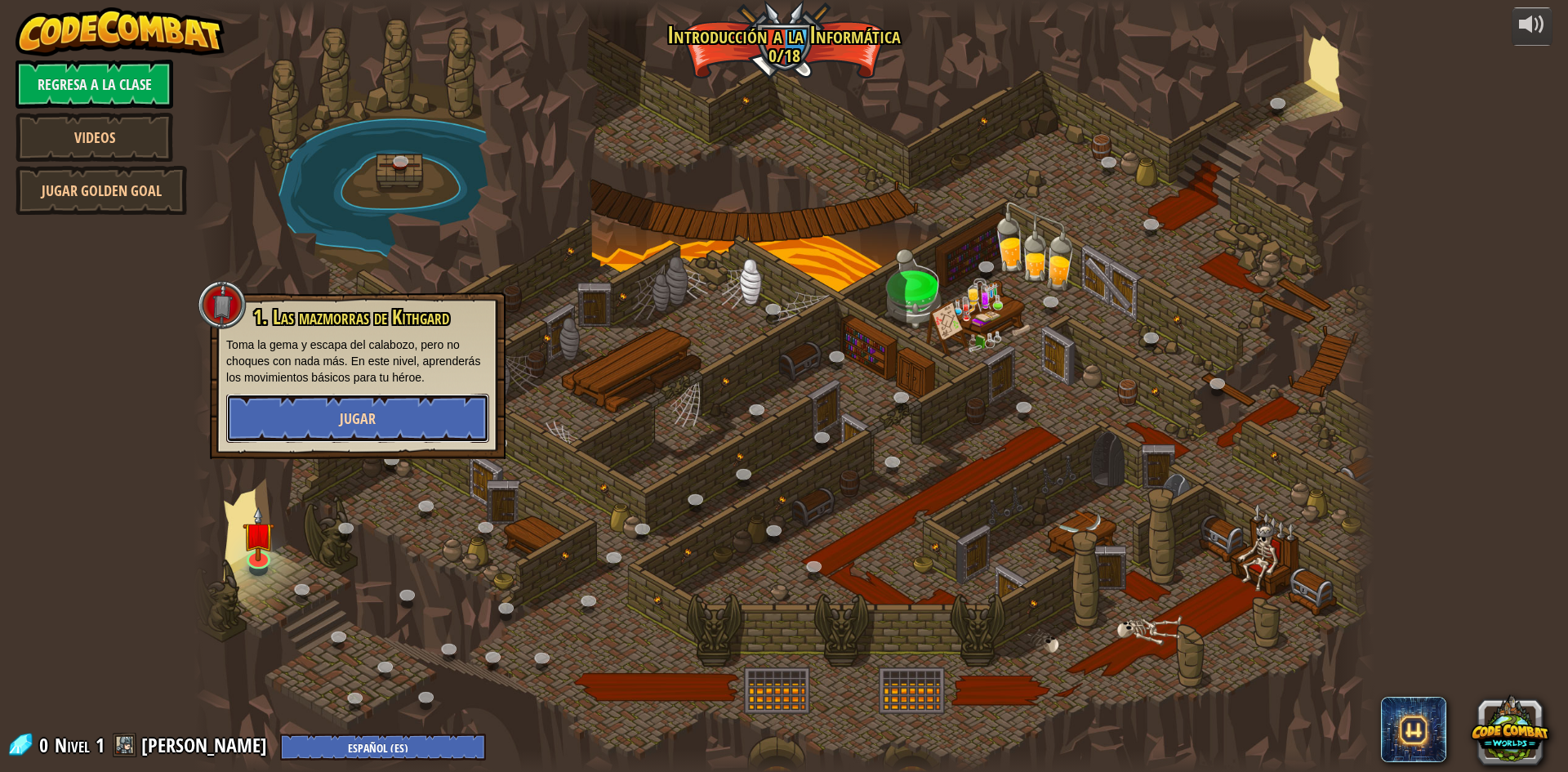
click at [345, 415] on span "Jugar" at bounding box center [358, 418] width 36 height 21
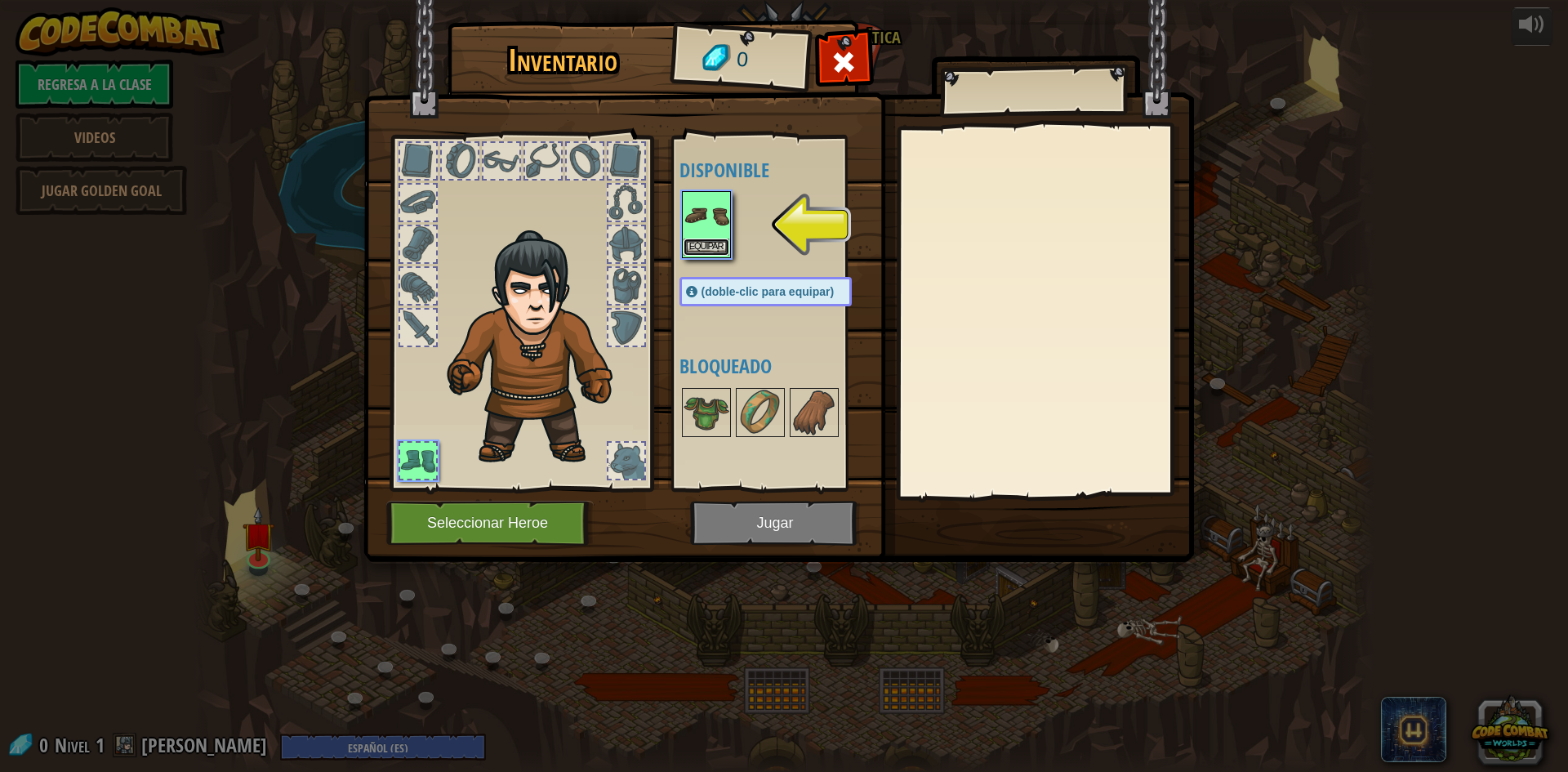
click at [701, 244] on button "Equipar" at bounding box center [707, 247] width 46 height 17
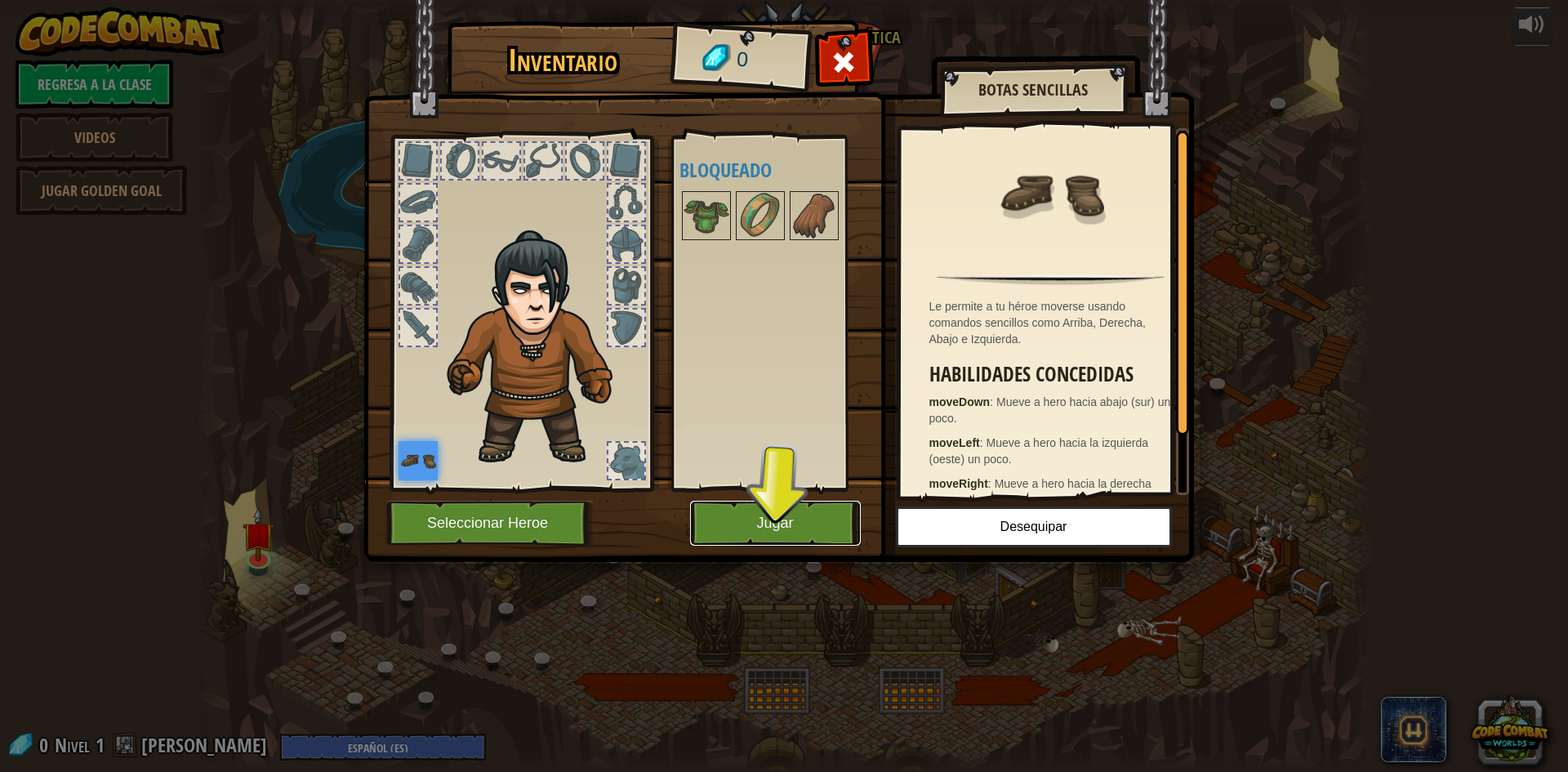
click at [761, 504] on button "Jugar" at bounding box center [776, 523] width 171 height 45
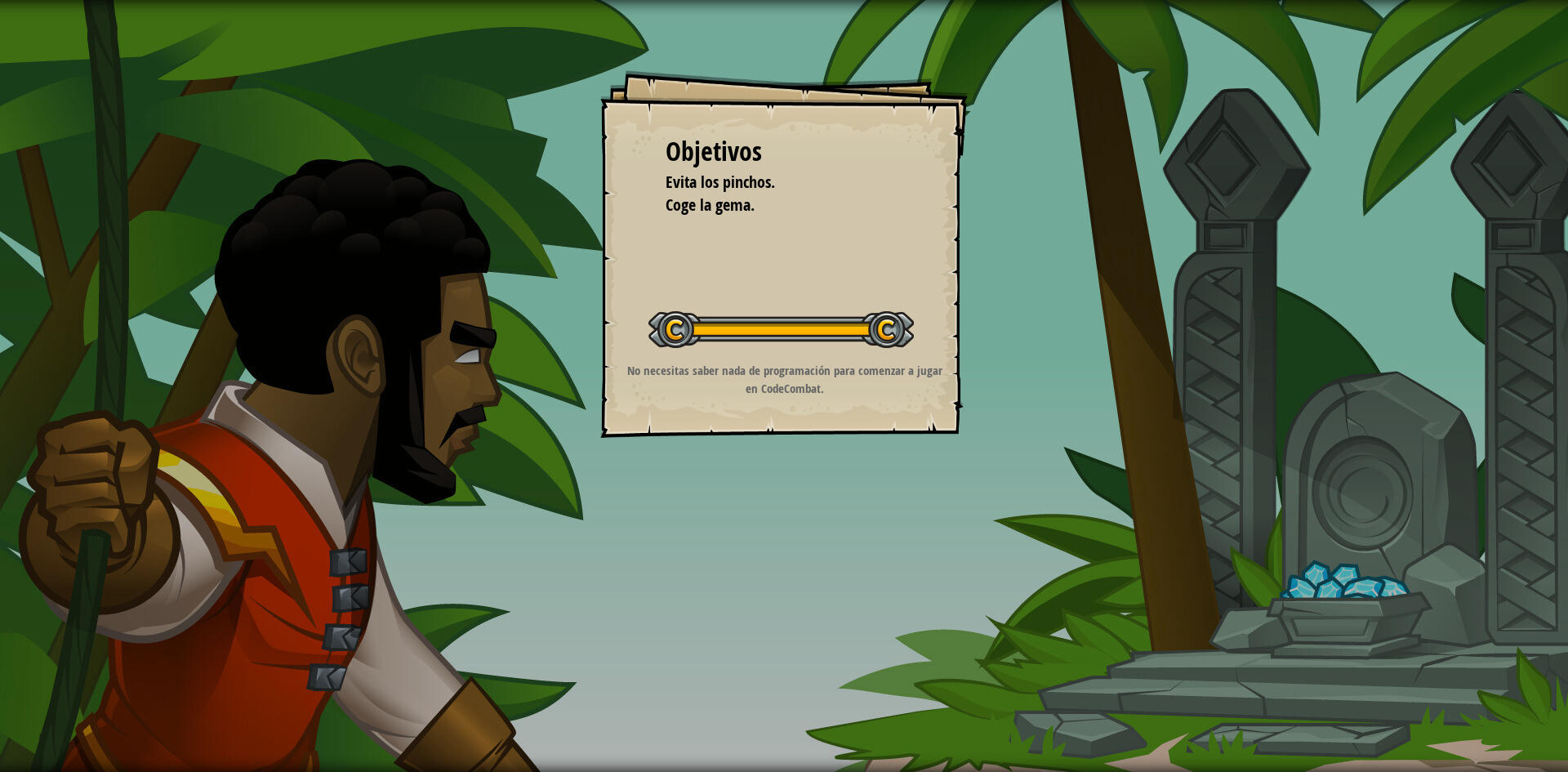
click at [782, 336] on div "Iniciar Nivel" at bounding box center [781, 327] width 266 height 65
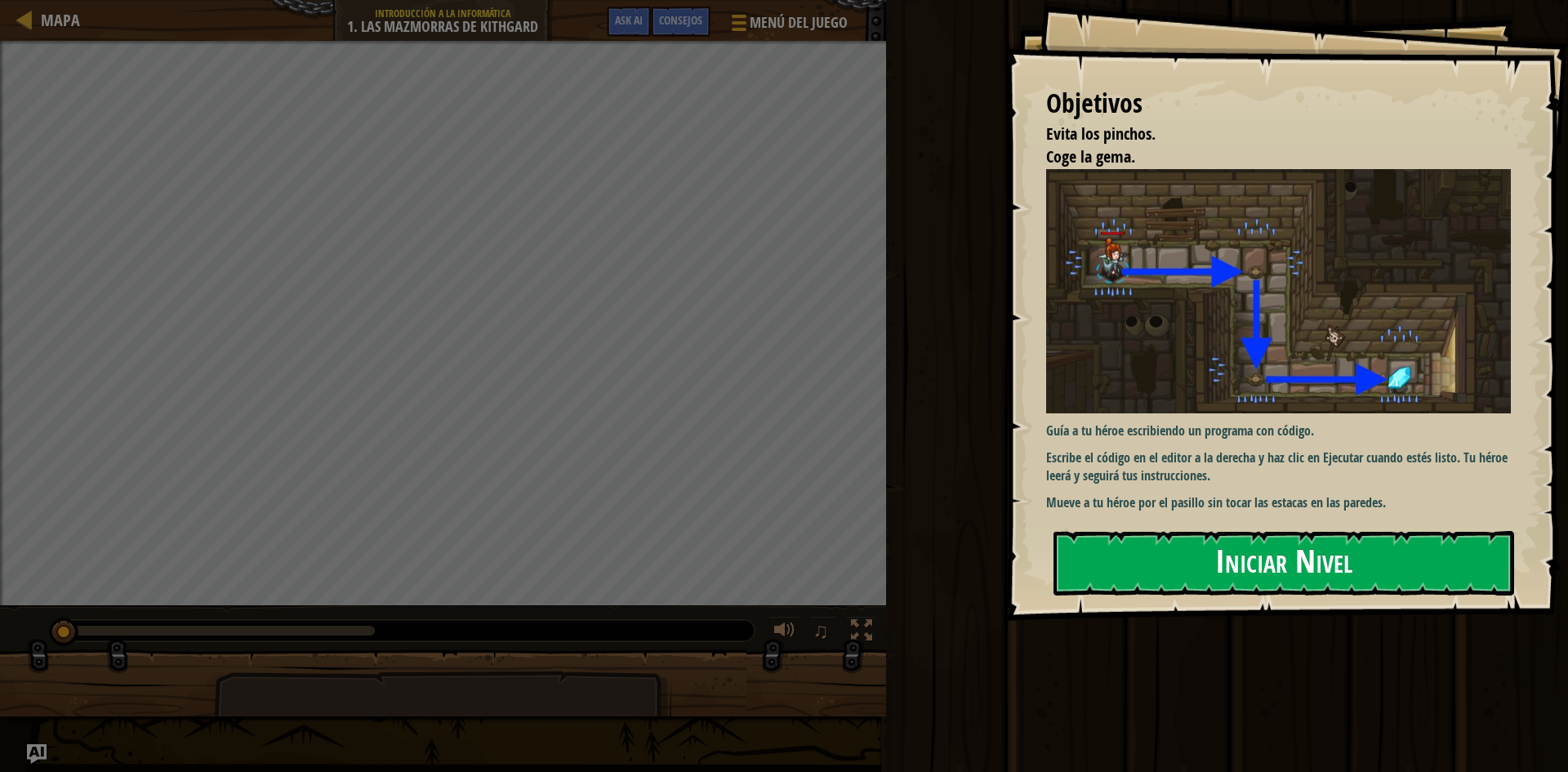
click at [1291, 567] on button "Iniciar Nivel" at bounding box center [1284, 563] width 461 height 64
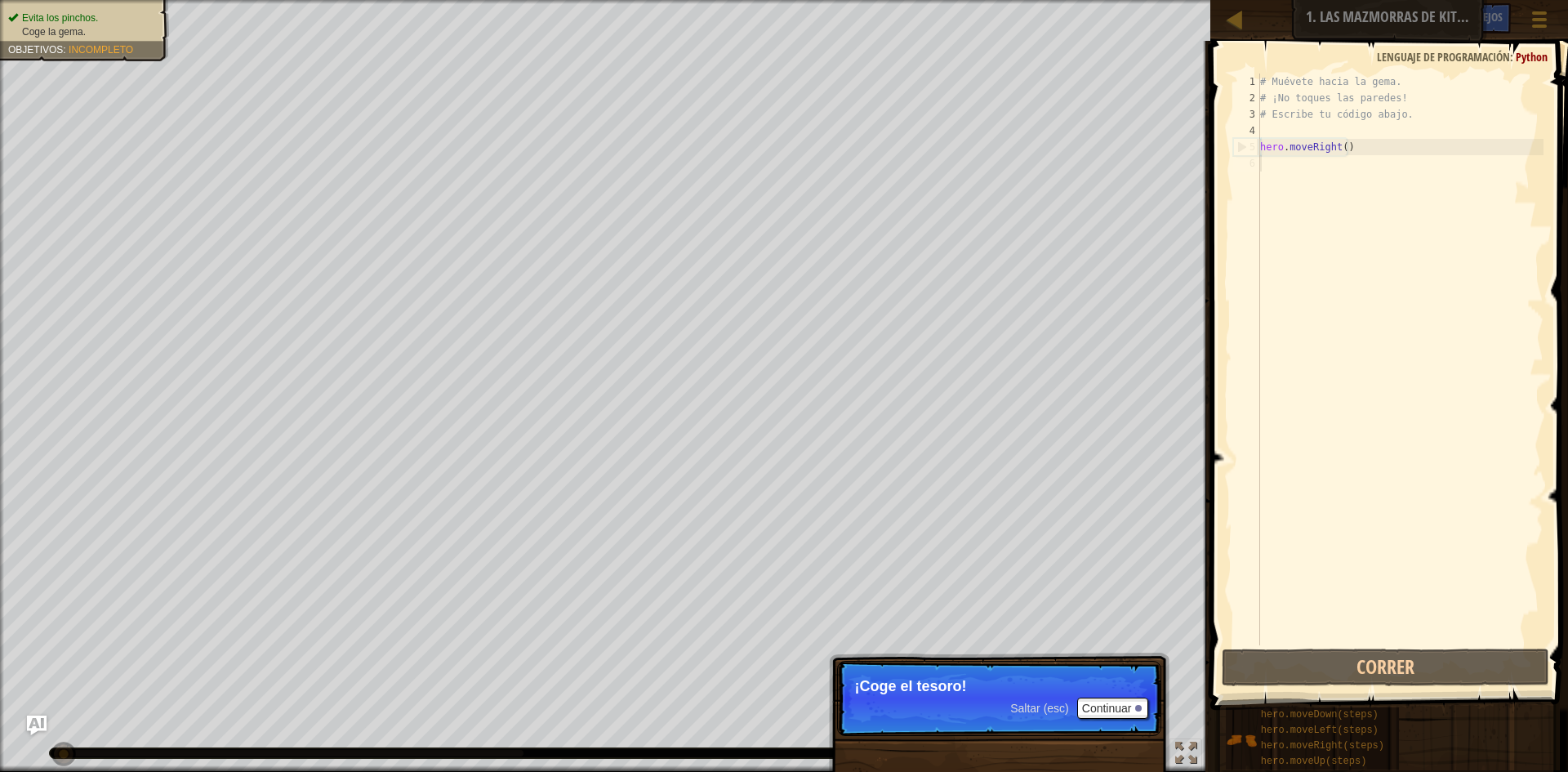
click at [1032, 681] on p "¡Coge el tesoro!" at bounding box center [1000, 686] width 290 height 16
click at [1131, 701] on button "Continuar" at bounding box center [1113, 709] width 72 height 21
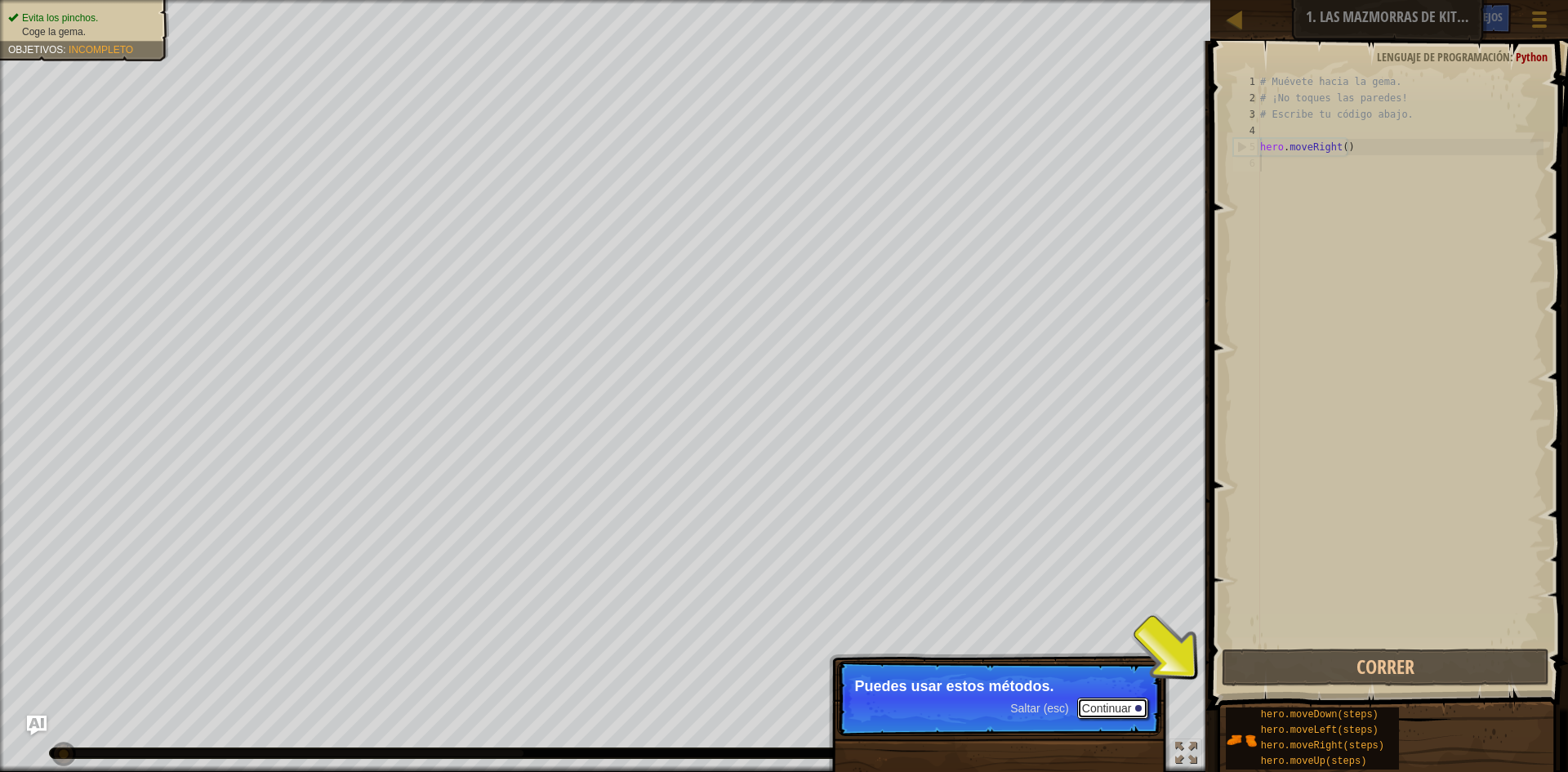
click at [1113, 709] on button "Continuar" at bounding box center [1113, 709] width 72 height 21
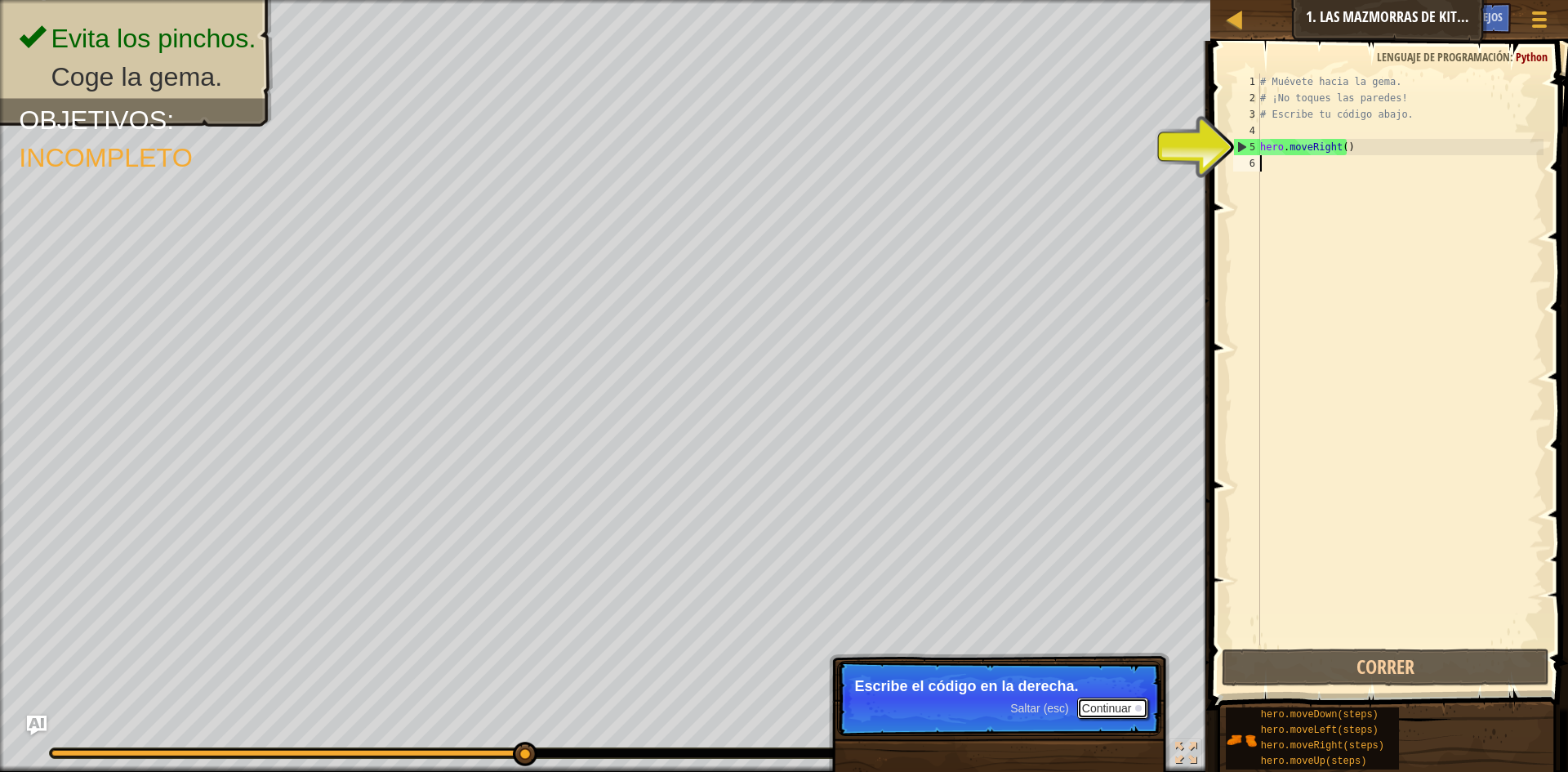
click at [1084, 708] on button "Continuar" at bounding box center [1113, 709] width 72 height 21
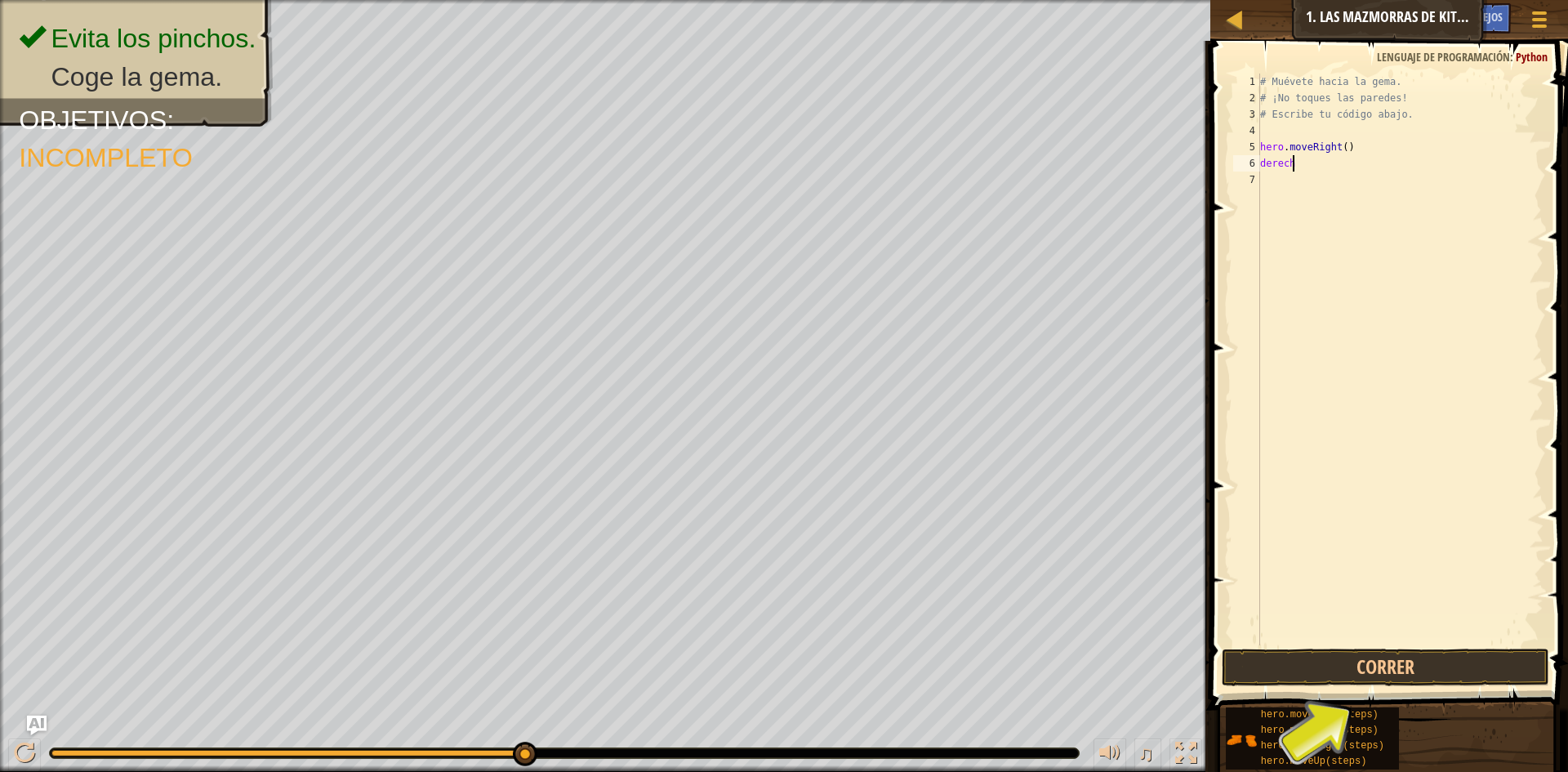
type textarea "derecha"
click at [1399, 660] on button "Correr" at bounding box center [1385, 667] width 327 height 38
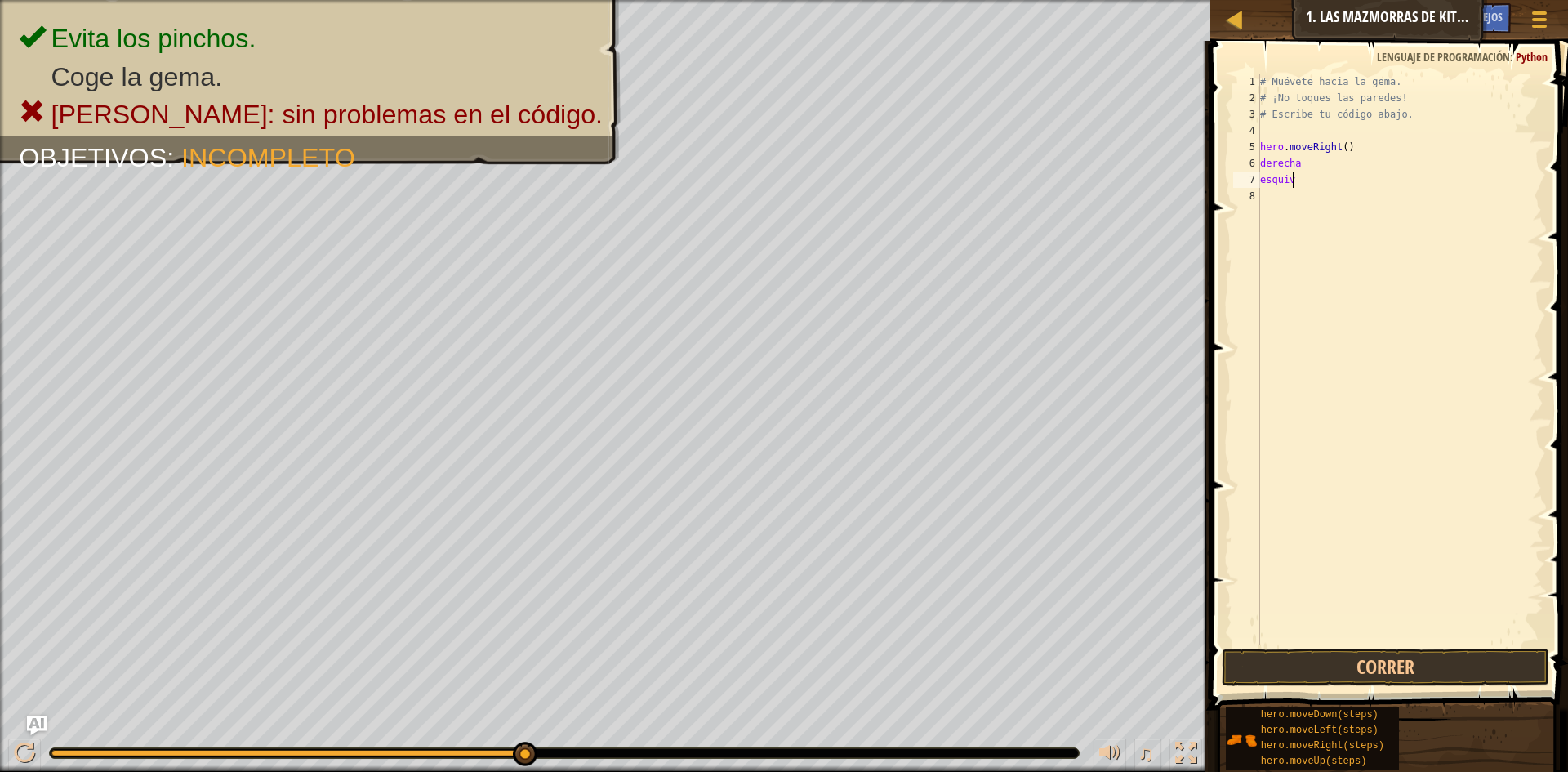
scroll to position [7, 2]
type textarea "esquivar"
click at [1343, 668] on button "Correr" at bounding box center [1385, 667] width 327 height 38
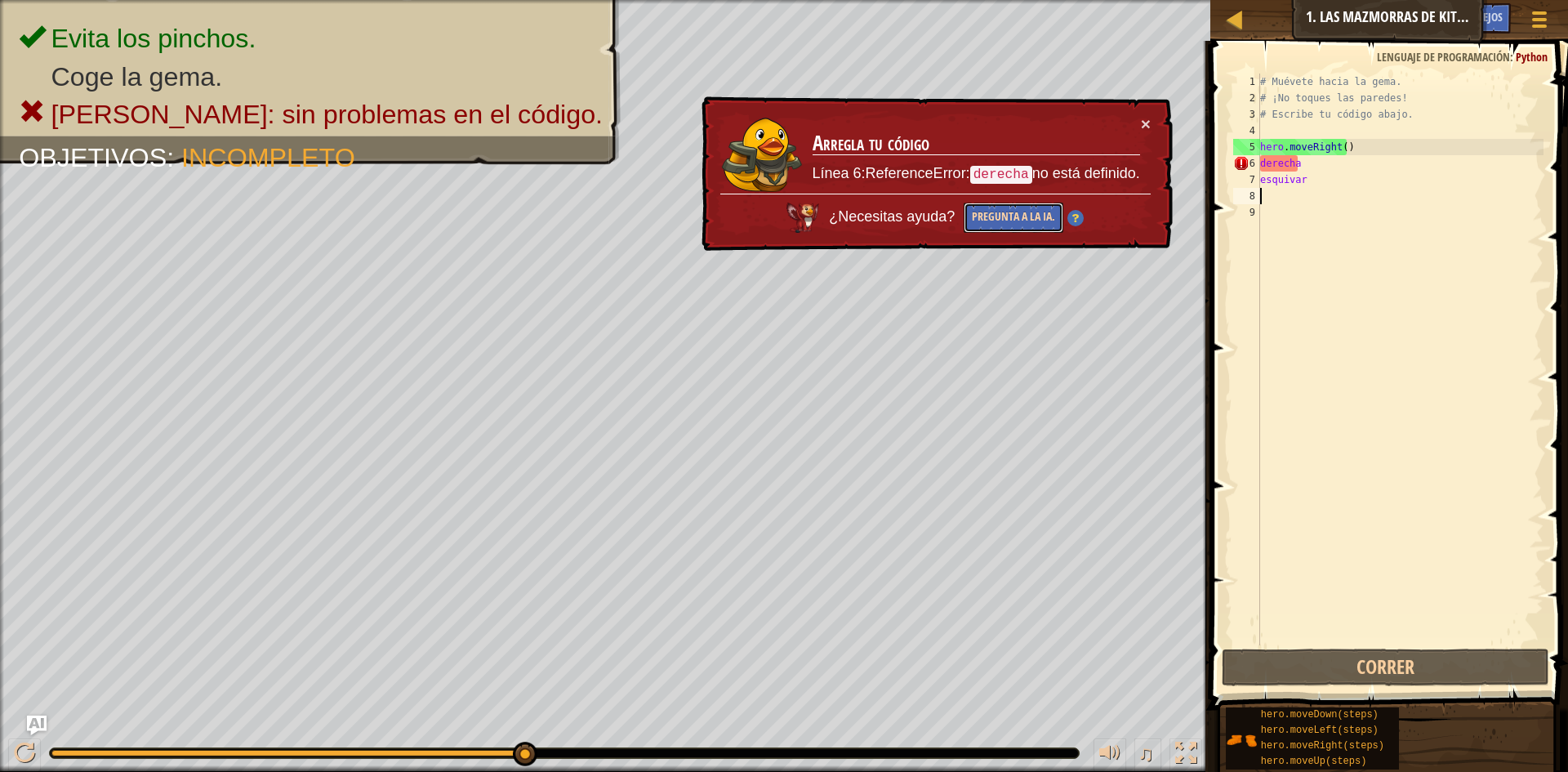
click at [1022, 214] on button "Pregunta a la IA." at bounding box center [1014, 217] width 100 height 30
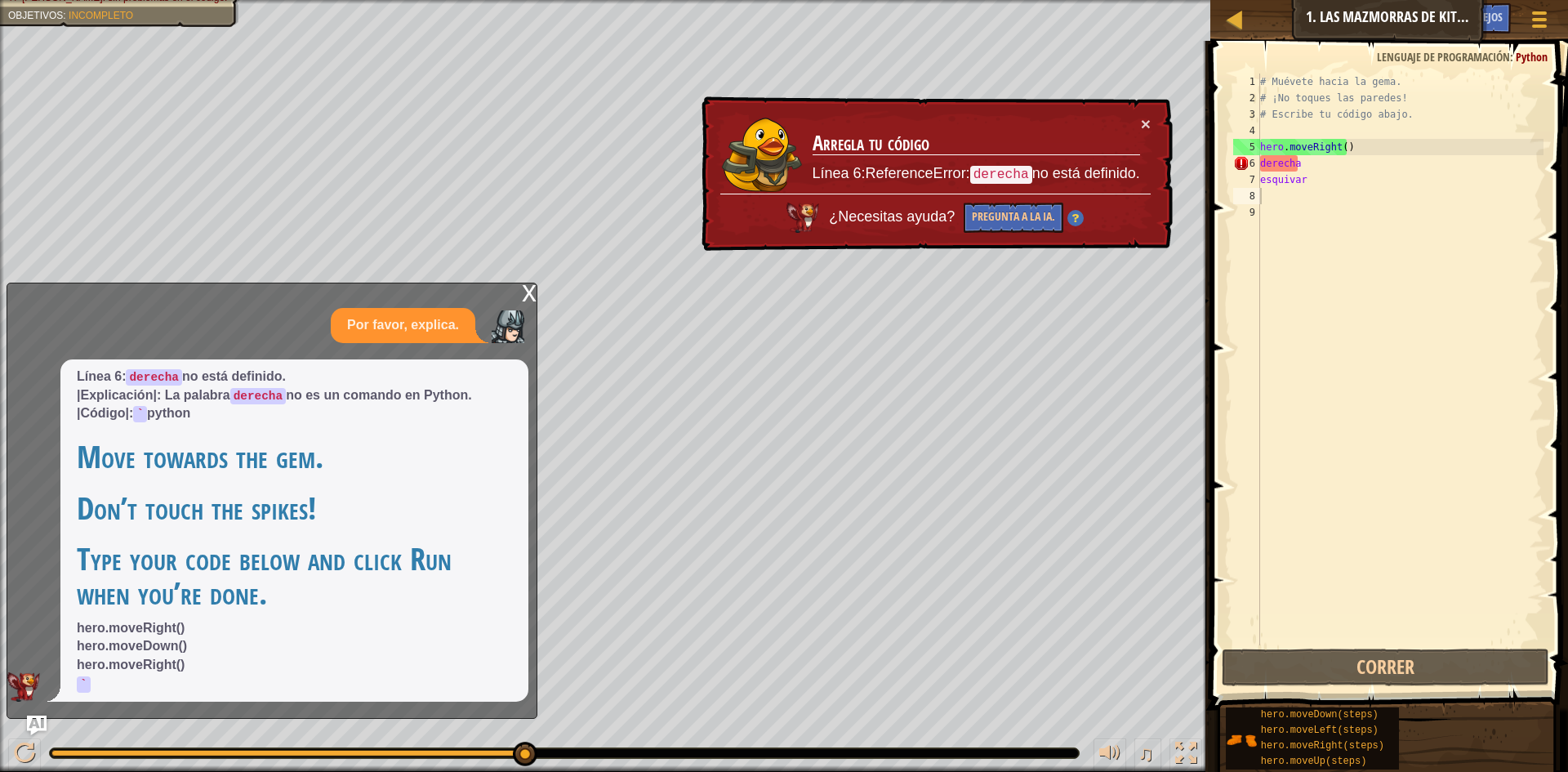
click at [411, 321] on p "Por favor, explica." at bounding box center [403, 325] width 112 height 19
click at [437, 316] on p "Por favor, explica." at bounding box center [403, 325] width 112 height 19
click at [1285, 663] on button "Correr" at bounding box center [1385, 667] width 327 height 38
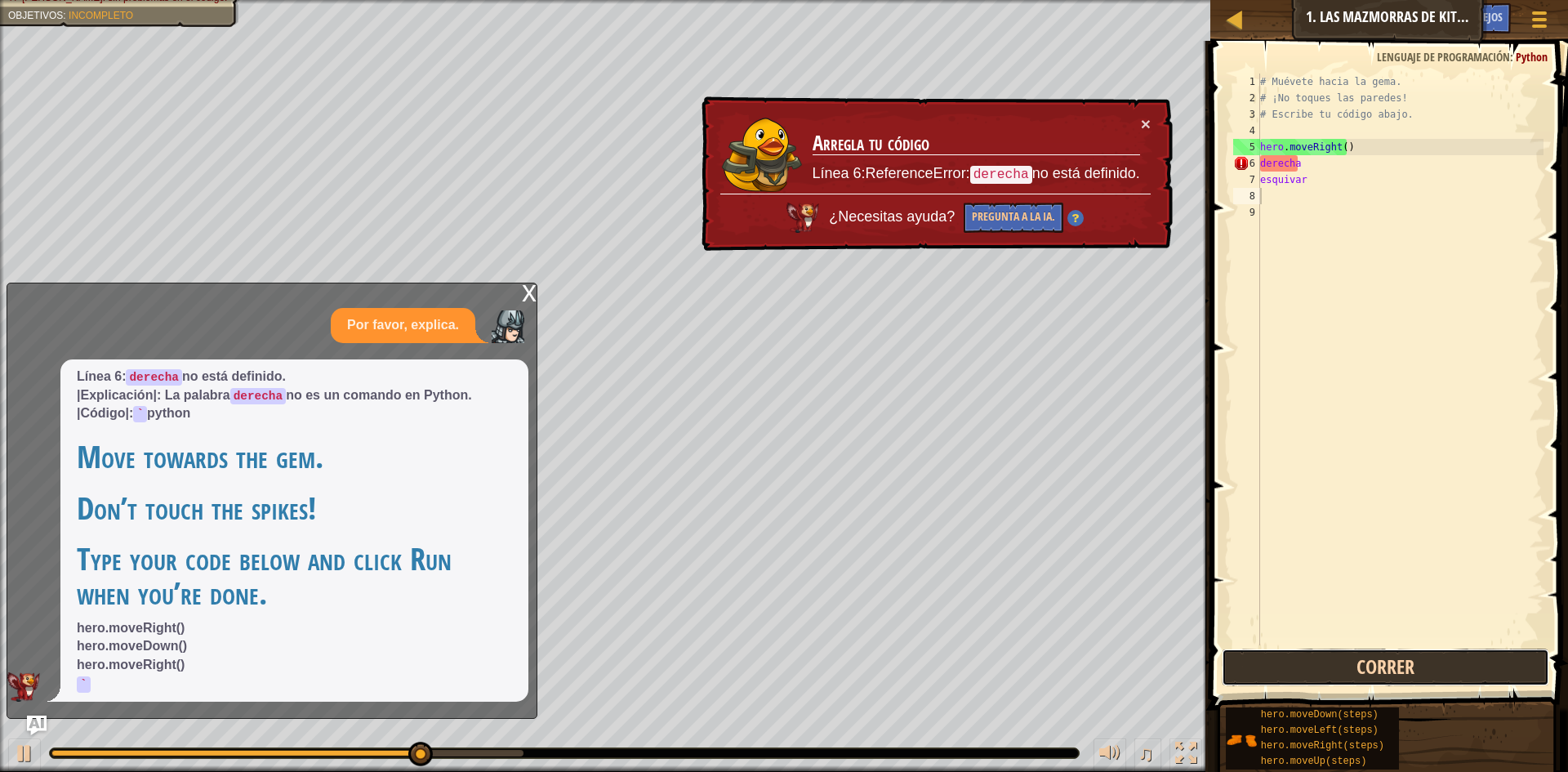
click at [1285, 663] on button "Correr" at bounding box center [1385, 667] width 327 height 38
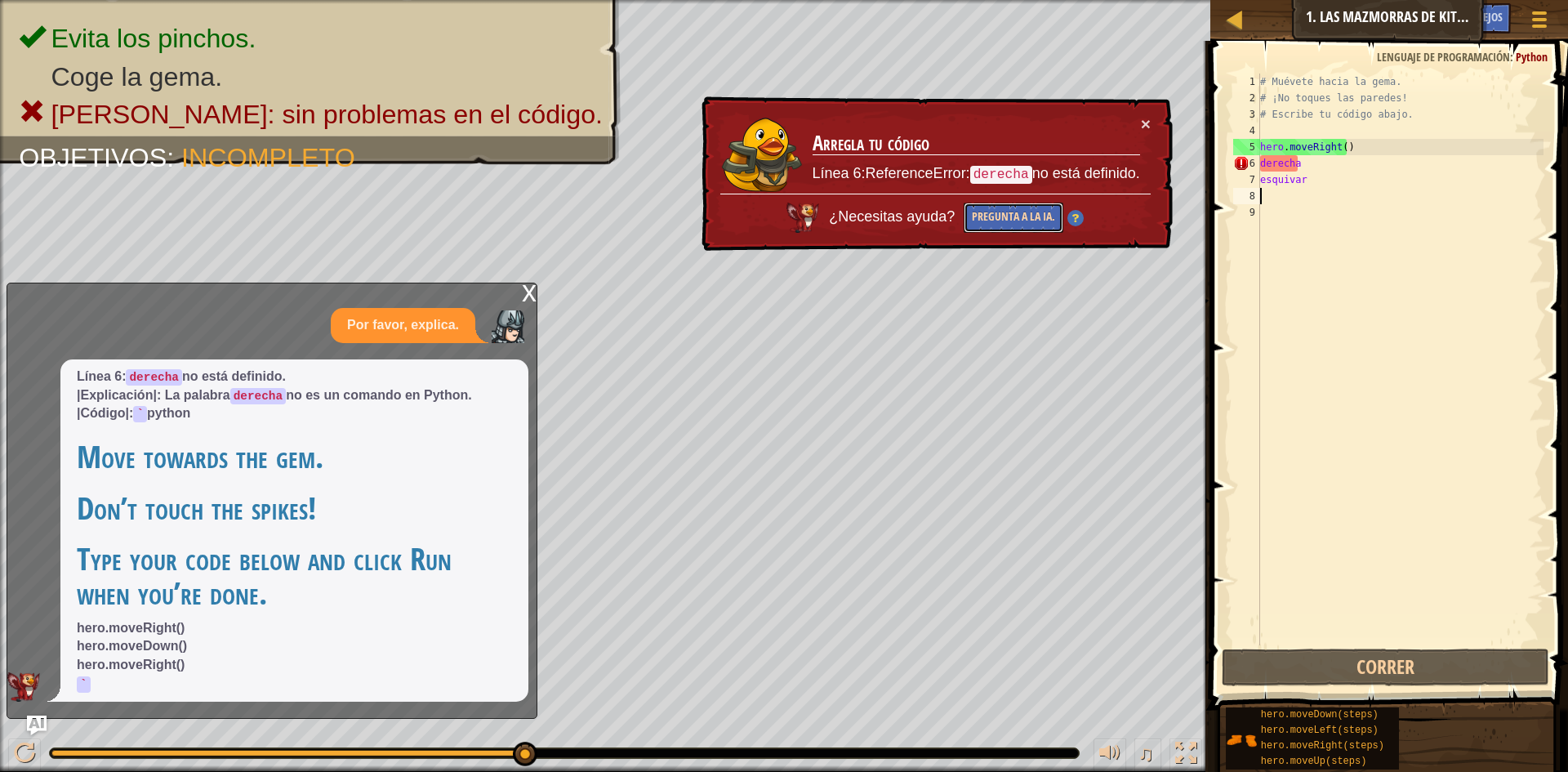
click at [1014, 218] on button "Pregunta a la IA." at bounding box center [1014, 217] width 100 height 30
click at [1014, 218] on button "Pregunta a la IA." at bounding box center [1014, 218] width 100 height 31
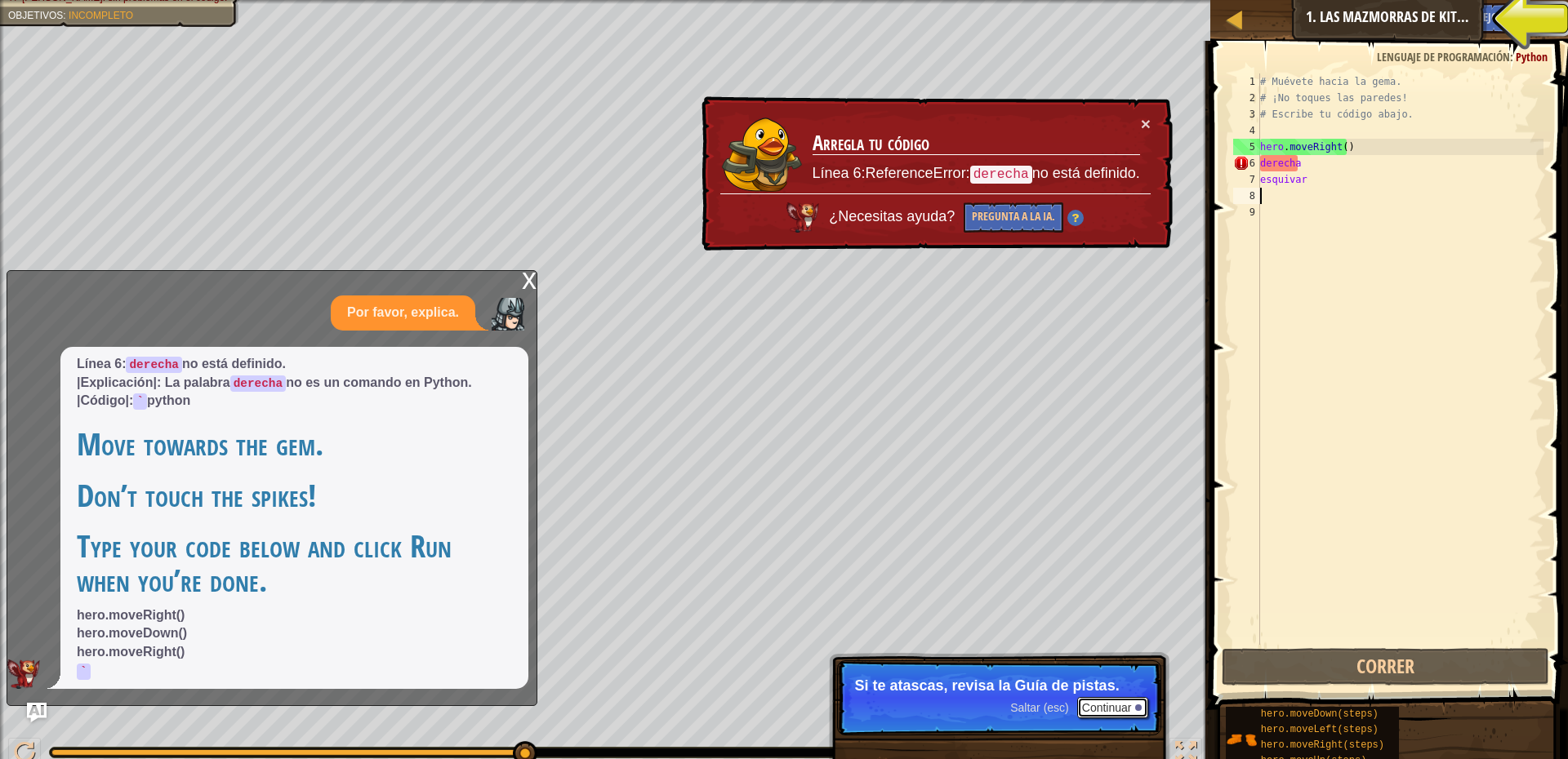
click at [1107, 713] on button "Continuar" at bounding box center [1113, 708] width 72 height 21
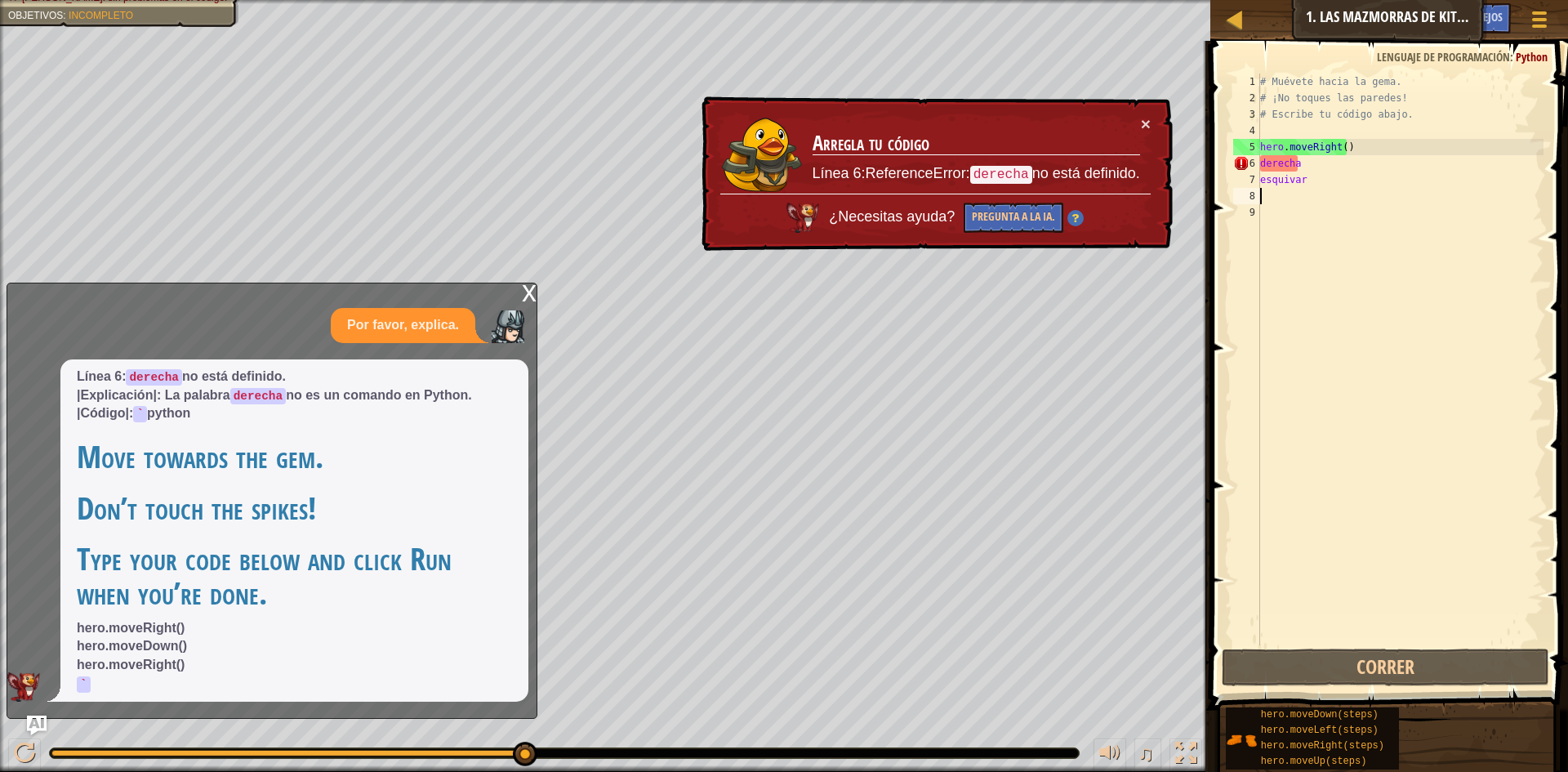
drag, startPoint x: 376, startPoint y: 519, endPoint x: 361, endPoint y: 518, distance: 15.0
click at [363, 520] on h1 "Don’t touch the spikes!" at bounding box center [294, 509] width 435 height 35
click at [1288, 216] on div "# Muévete hacia la gema. # ¡No toques las paredes! # Escribe tu código abajo. h…" at bounding box center [1400, 375] width 287 height 605
type textarea "h"
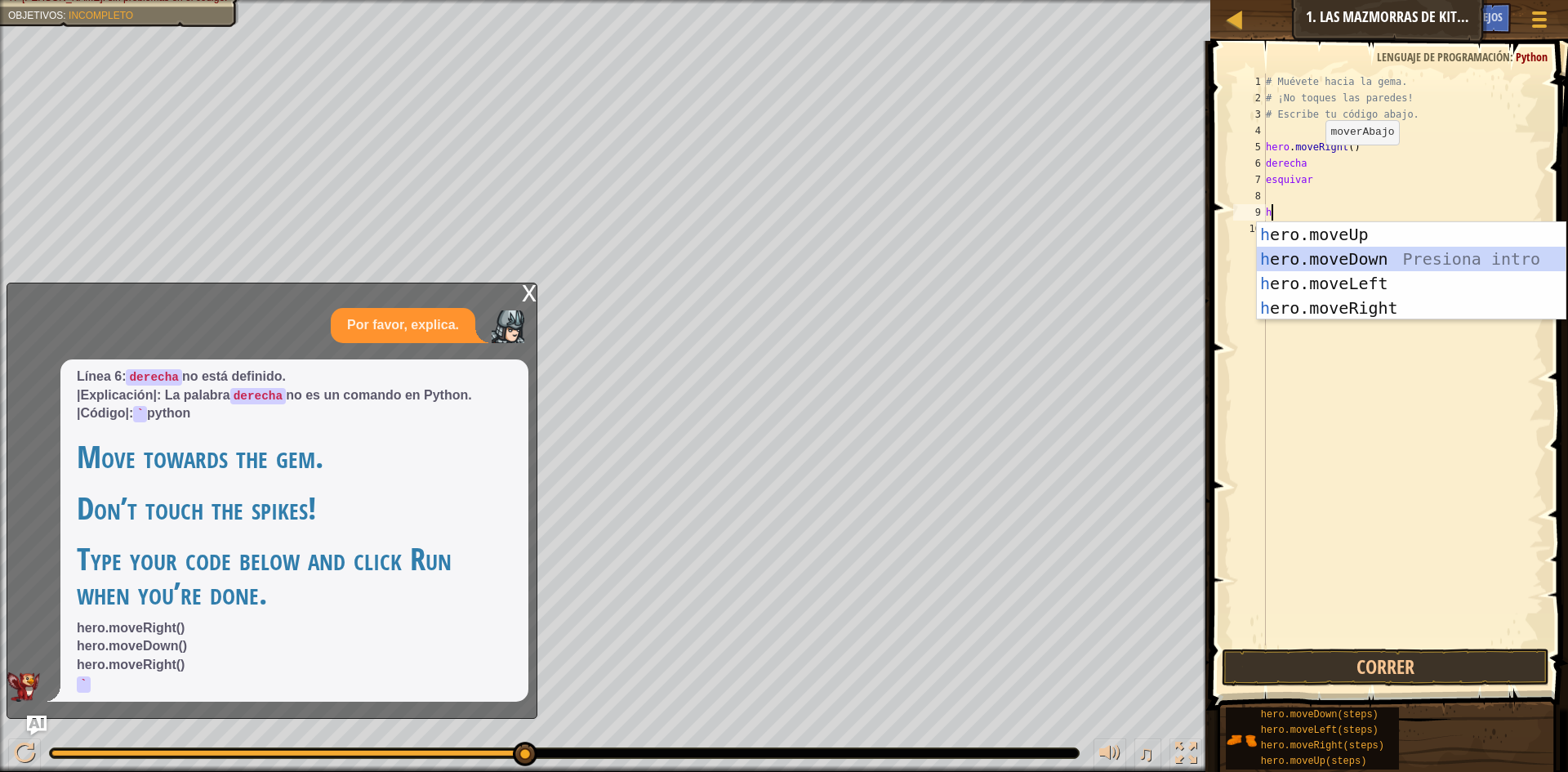
click at [1319, 258] on div "h ero.moveUp Presiona intro h ero.moveDown Presiona intro h ero.moveLeft Presio…" at bounding box center [1411, 295] width 308 height 147
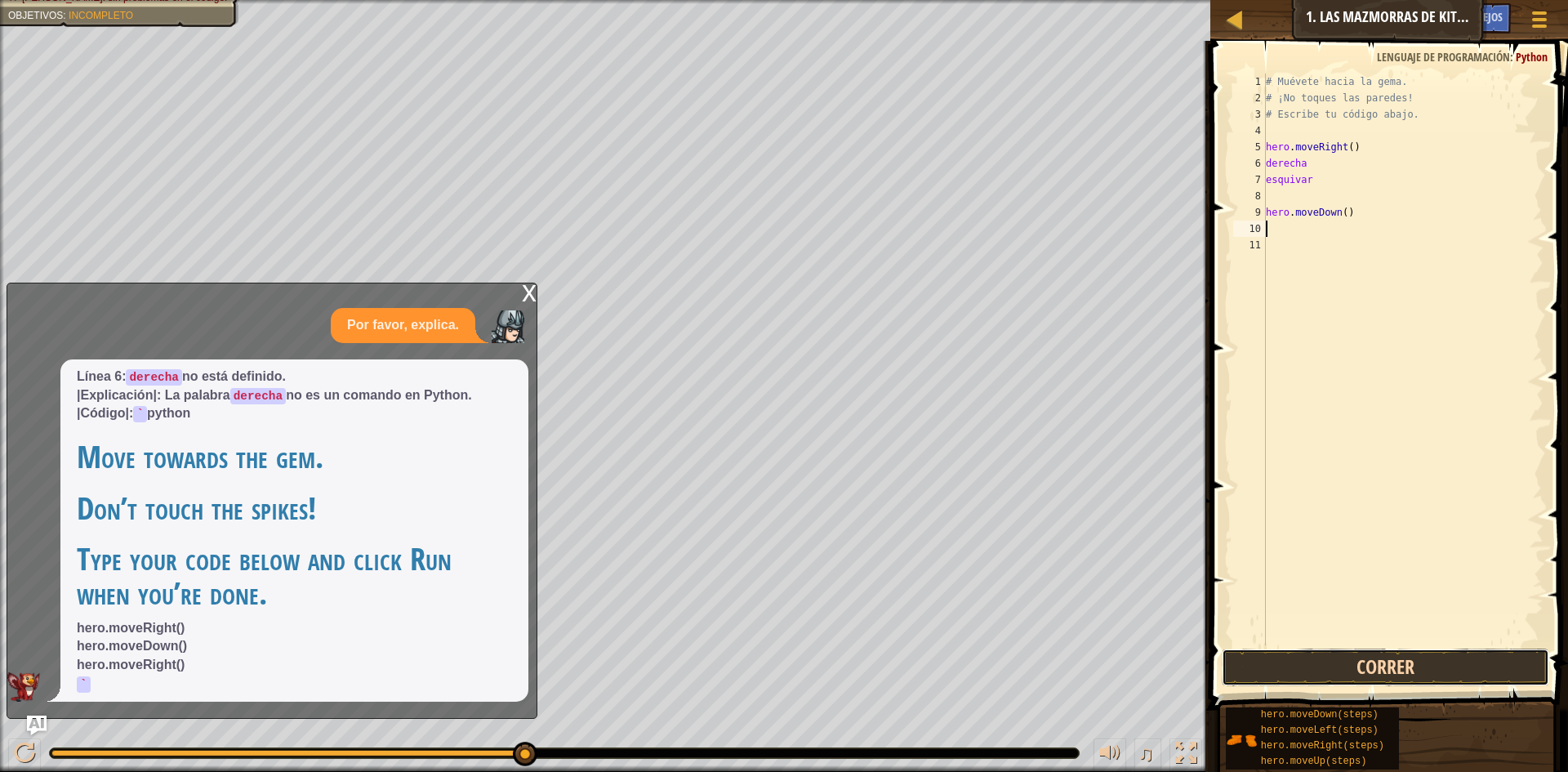
click at [1358, 660] on button "Correr" at bounding box center [1385, 667] width 327 height 38
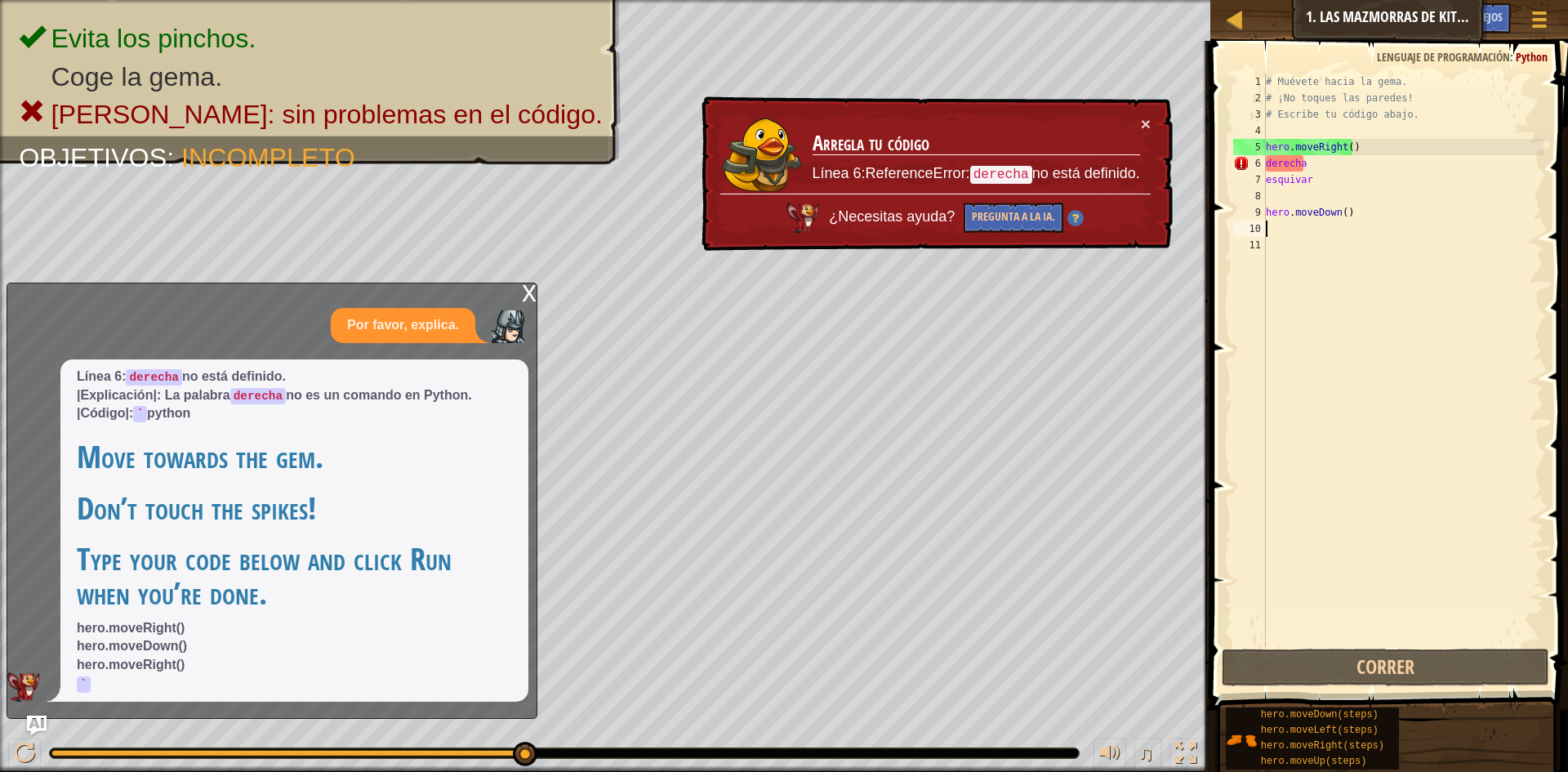
type textarea "h"
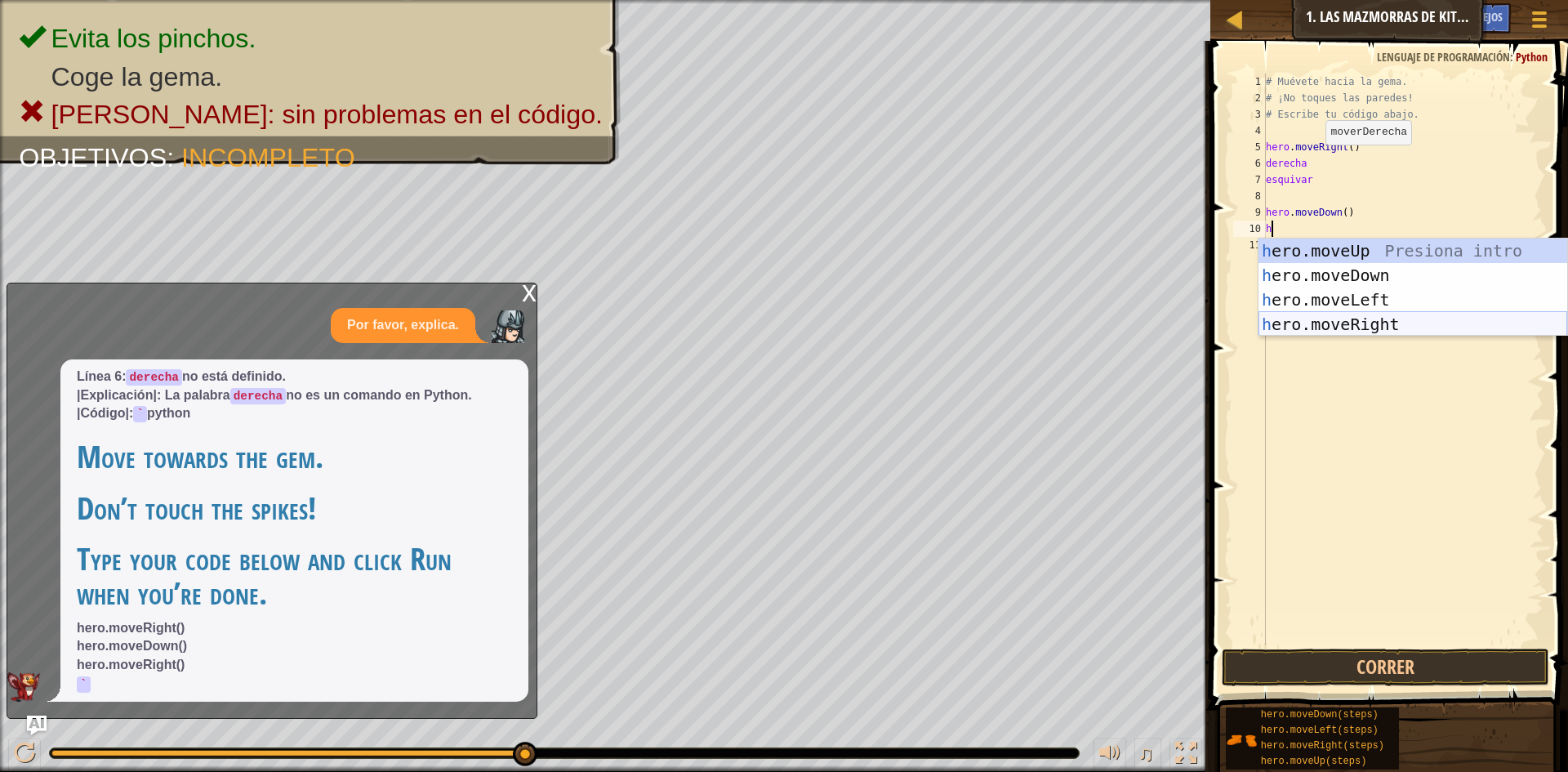
click at [1348, 333] on div "h ero.moveUp Presiona intro h ero.moveDown Presiona intro h ero.moveLeft Presio…" at bounding box center [1413, 312] width 308 height 147
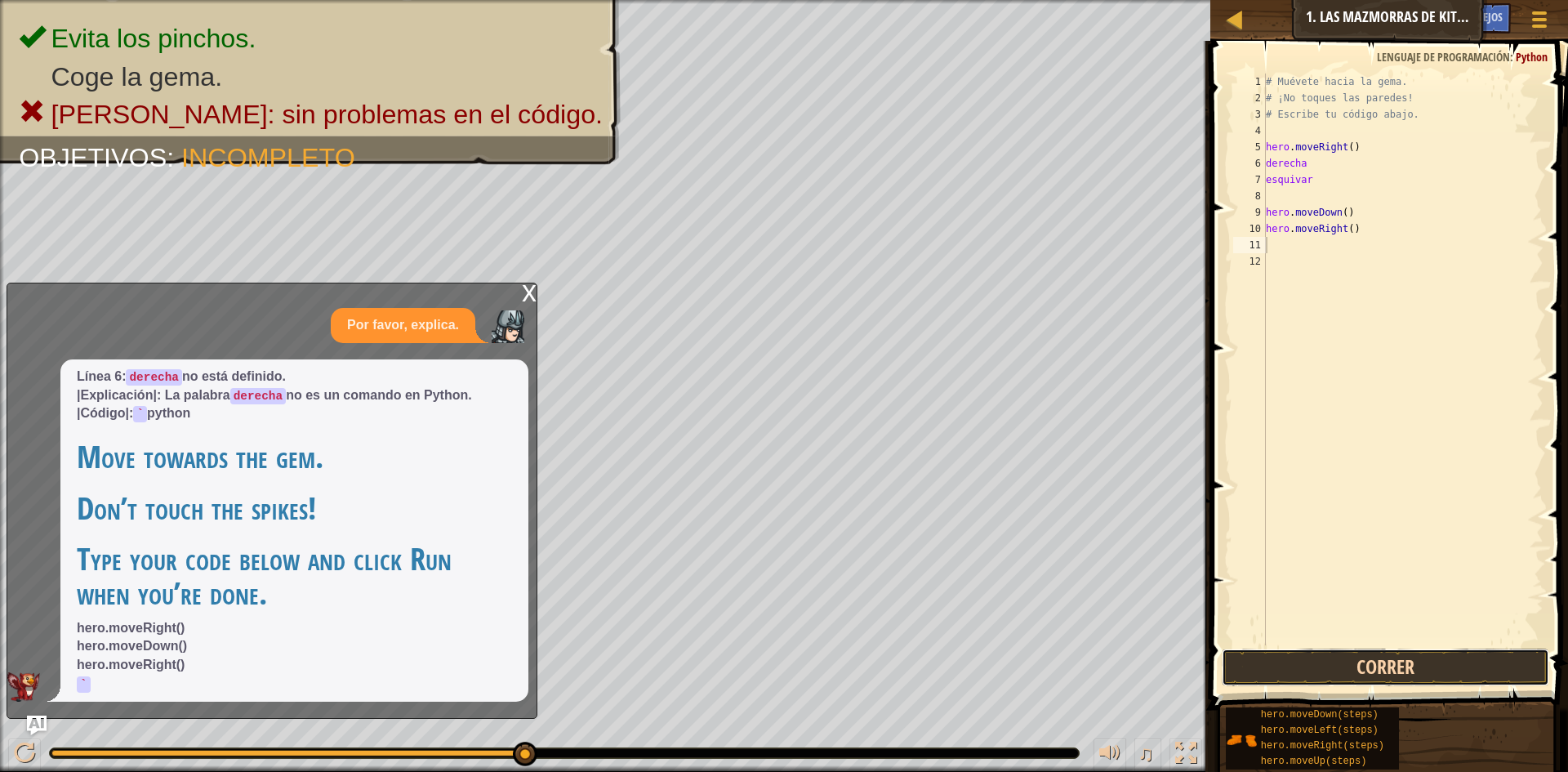
click at [1315, 667] on button "Correr" at bounding box center [1385, 667] width 327 height 38
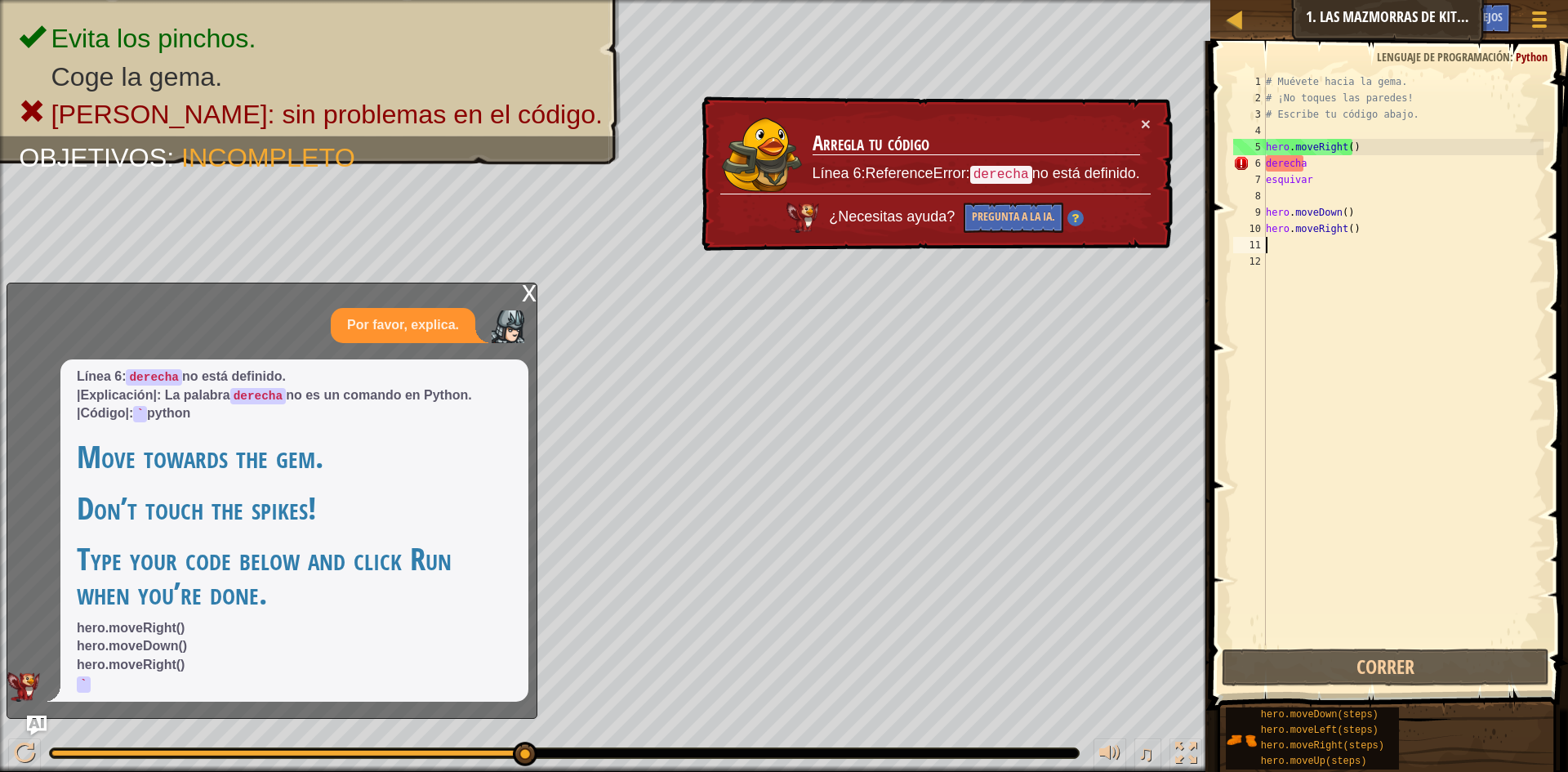
click at [1280, 257] on div "# Muévete hacia la gema. # ¡No toques las paredes! # Escribe tu código abajo. h…" at bounding box center [1403, 375] width 282 height 605
click at [1282, 244] on div "# Muévete hacia la gema. # ¡No toques las paredes! # Escribe tu código abajo. h…" at bounding box center [1403, 375] width 282 height 605
type textarea "h"
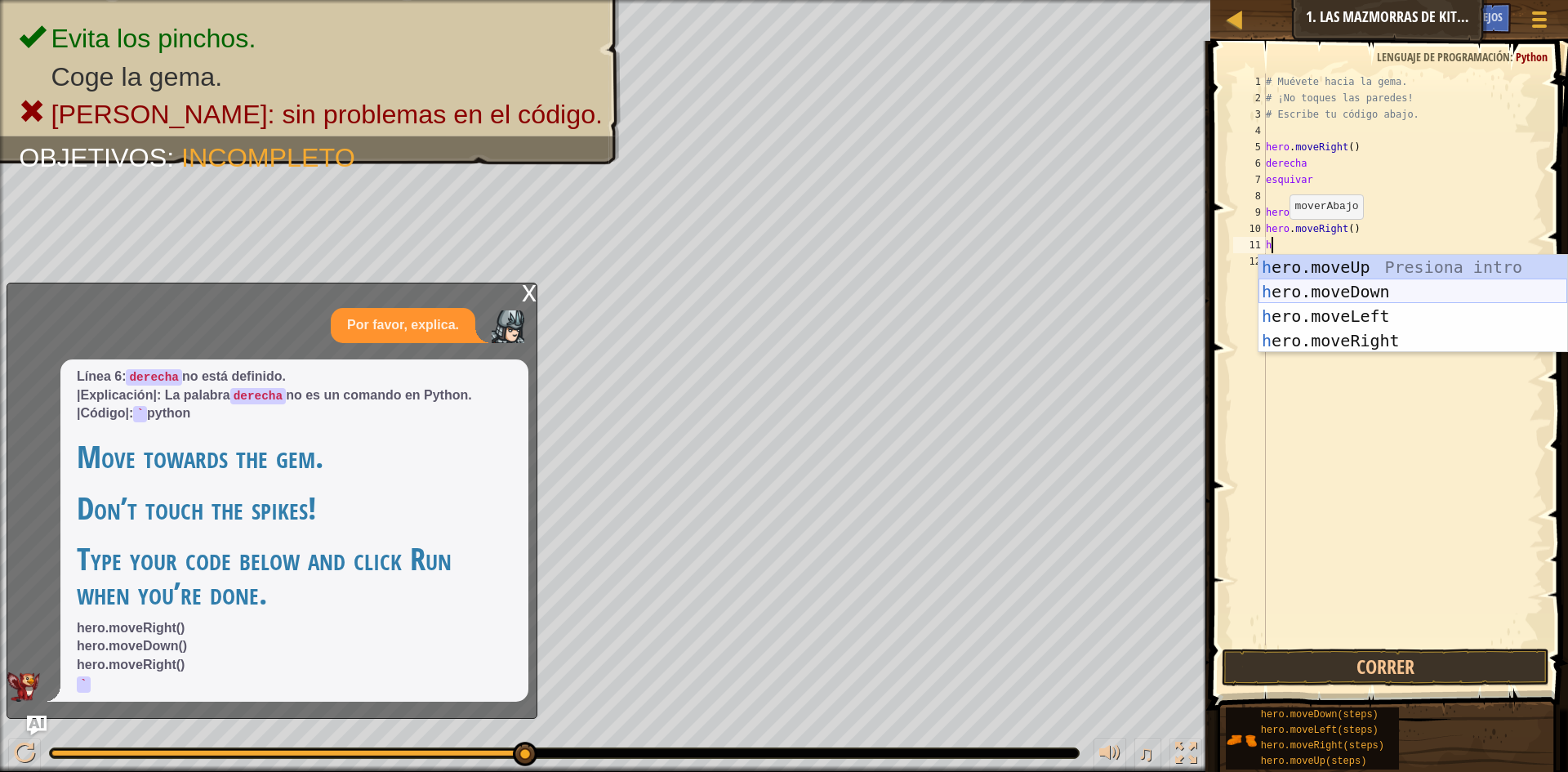
click at [1306, 294] on div "h ero.moveUp Presiona intro h ero.moveDown Presiona intro h ero.moveLeft Presio…" at bounding box center [1413, 328] width 308 height 147
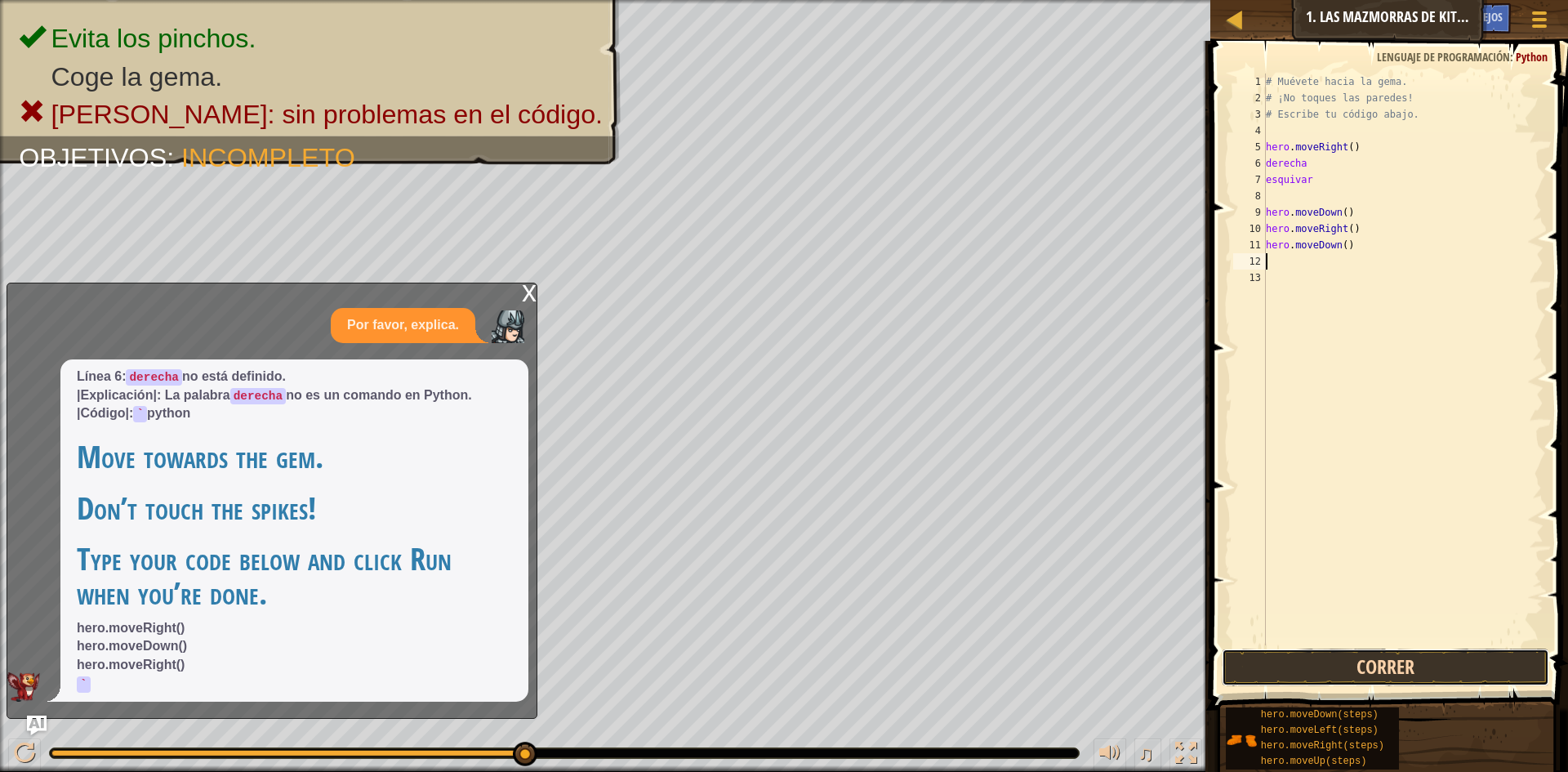
click at [1375, 675] on button "Correr" at bounding box center [1385, 667] width 327 height 38
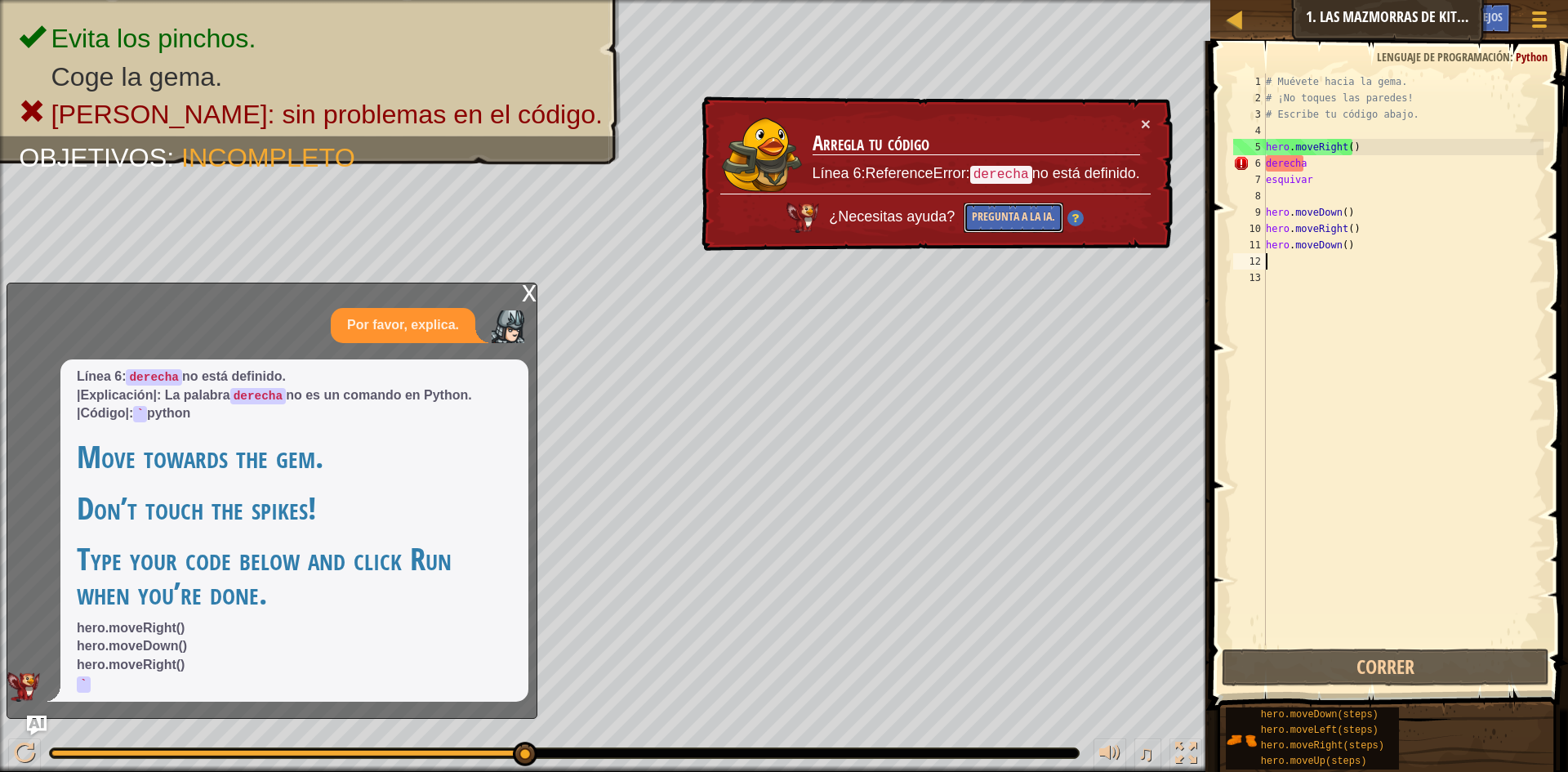
click at [1040, 230] on button "Pregunta a la IA." at bounding box center [1014, 218] width 100 height 31
click at [1031, 222] on button "Pregunta a la IA." at bounding box center [1014, 217] width 100 height 30
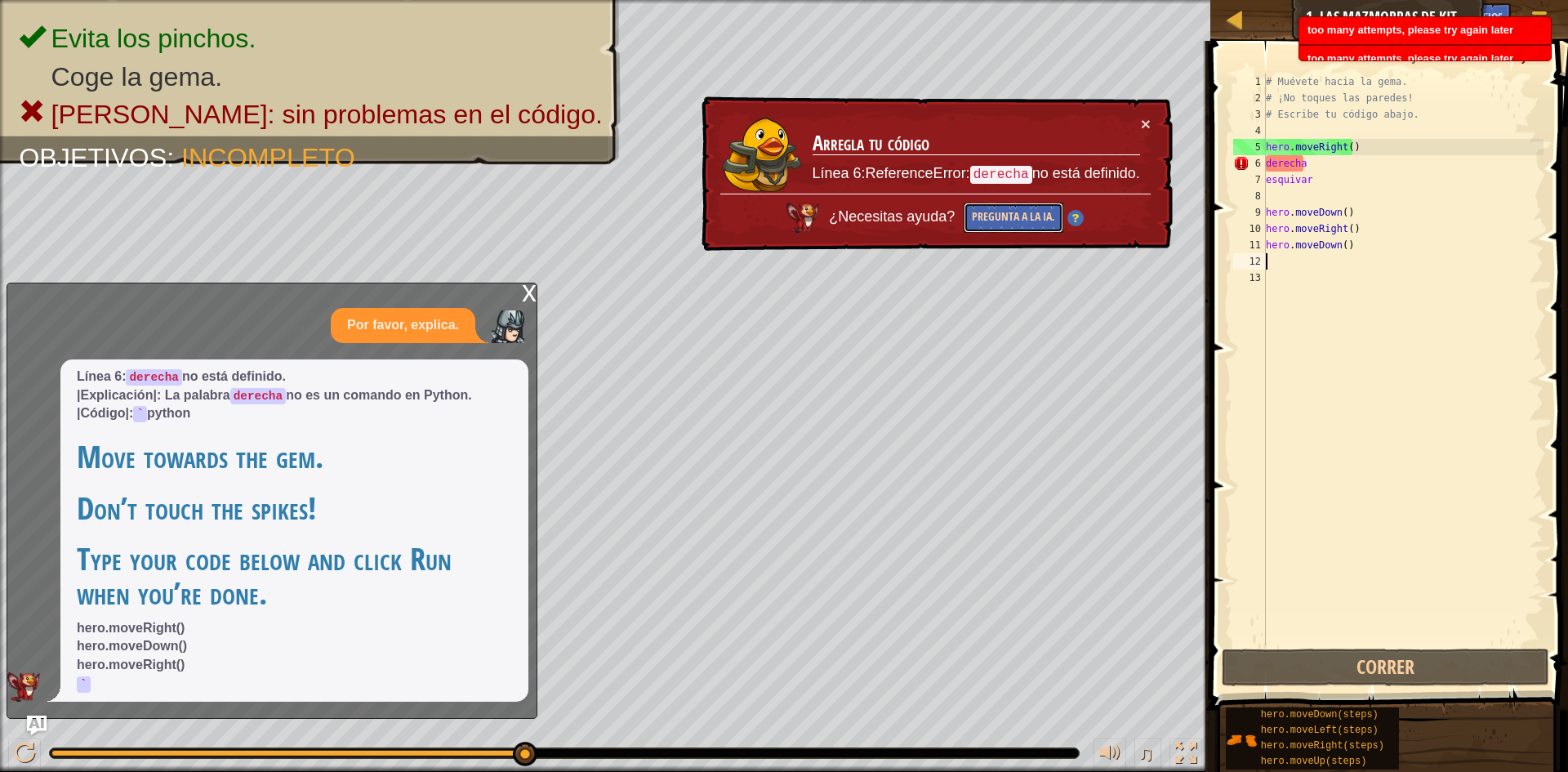
click at [1031, 222] on button "Pregunta a la IA." at bounding box center [1014, 218] width 100 height 31
click at [1031, 222] on button "Pregunta a la IA." at bounding box center [1014, 217] width 100 height 30
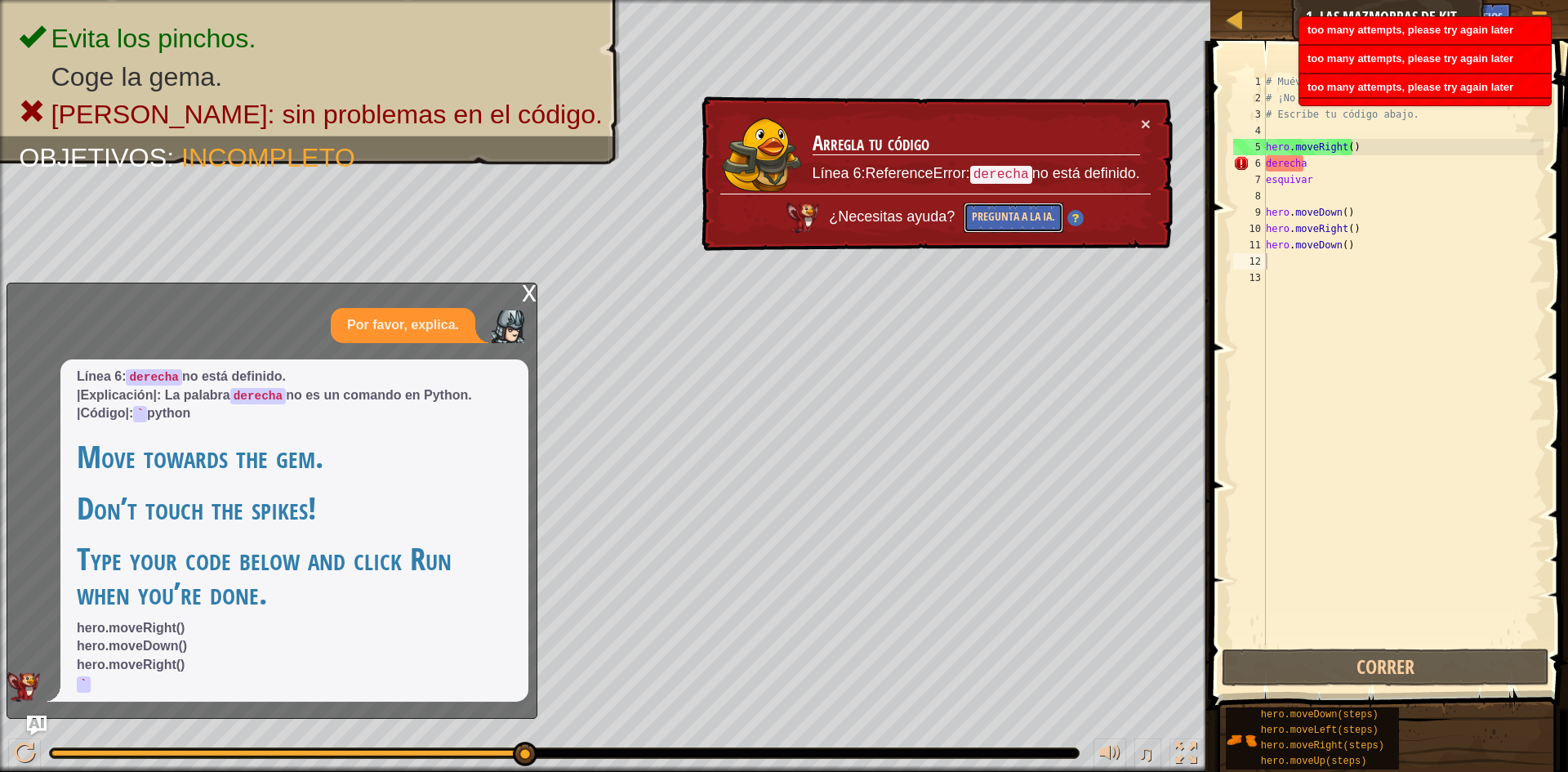
click at [1031, 222] on button "Pregunta a la IA." at bounding box center [1014, 217] width 100 height 30
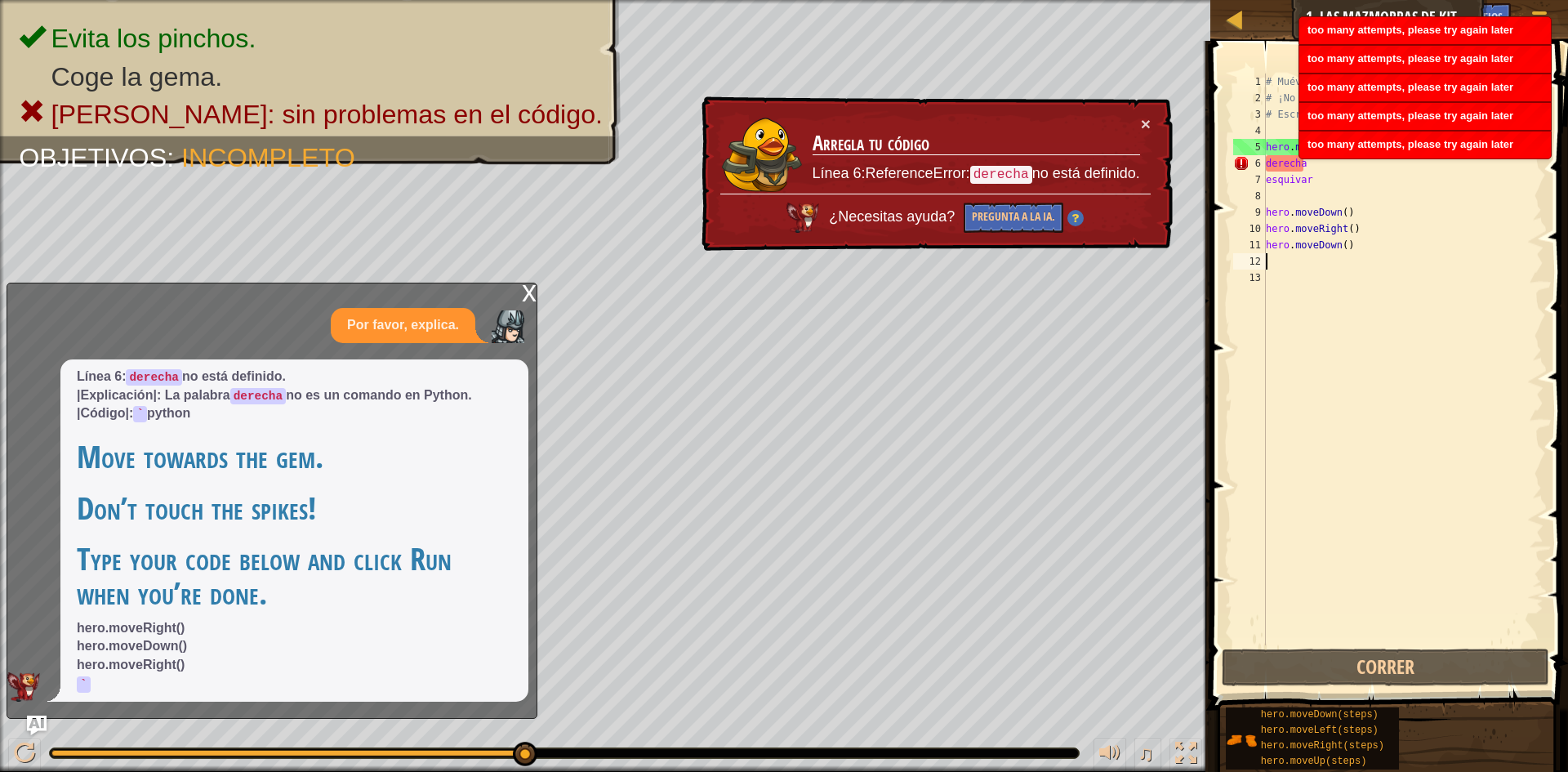
type textarea "h"
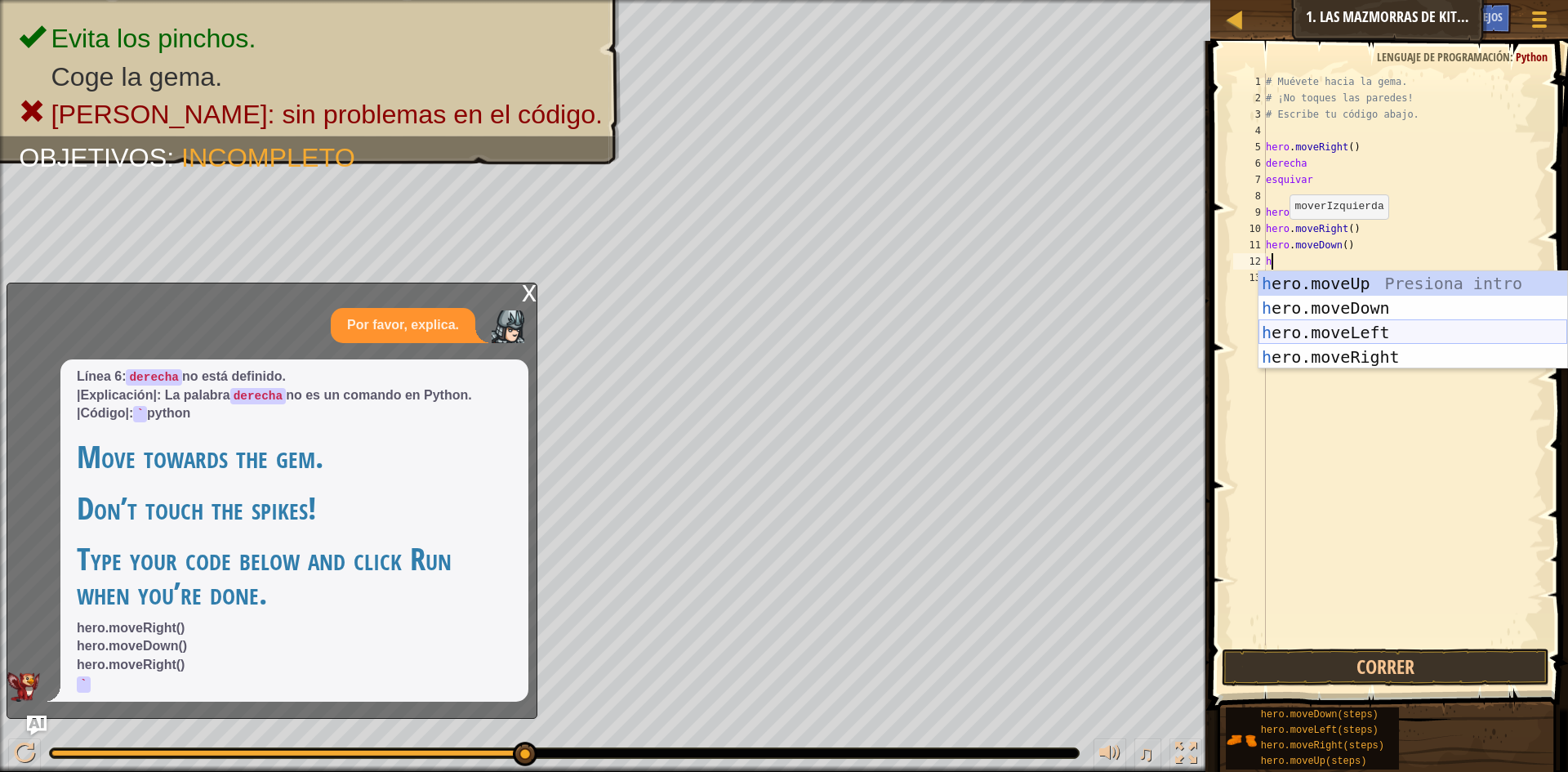
click at [1310, 327] on div "h ero.moveUp Presiona intro h ero.moveDown Presiona intro h ero.moveLeft Presio…" at bounding box center [1413, 345] width 308 height 147
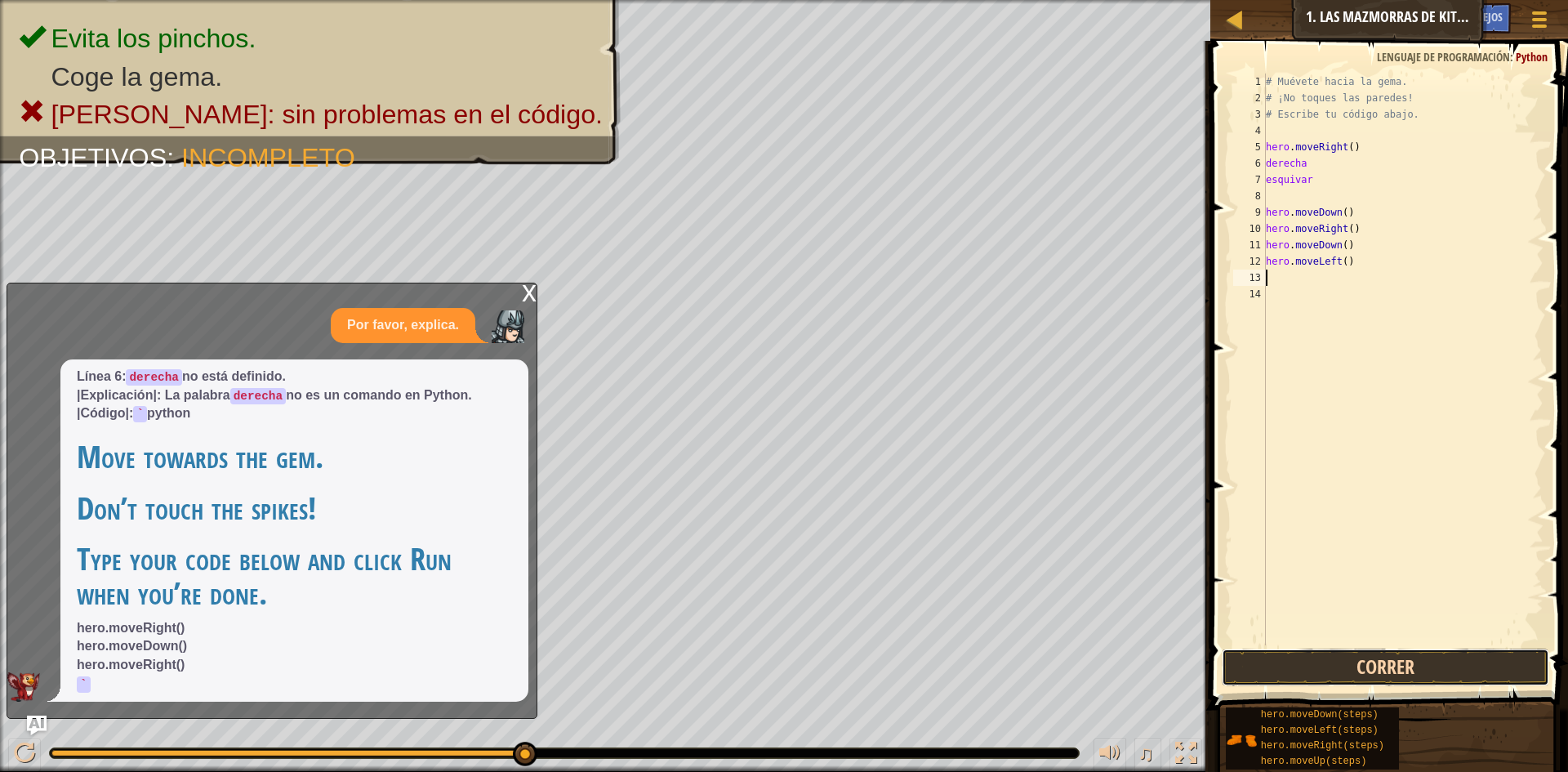
click at [1382, 667] on button "Correr" at bounding box center [1385, 667] width 327 height 38
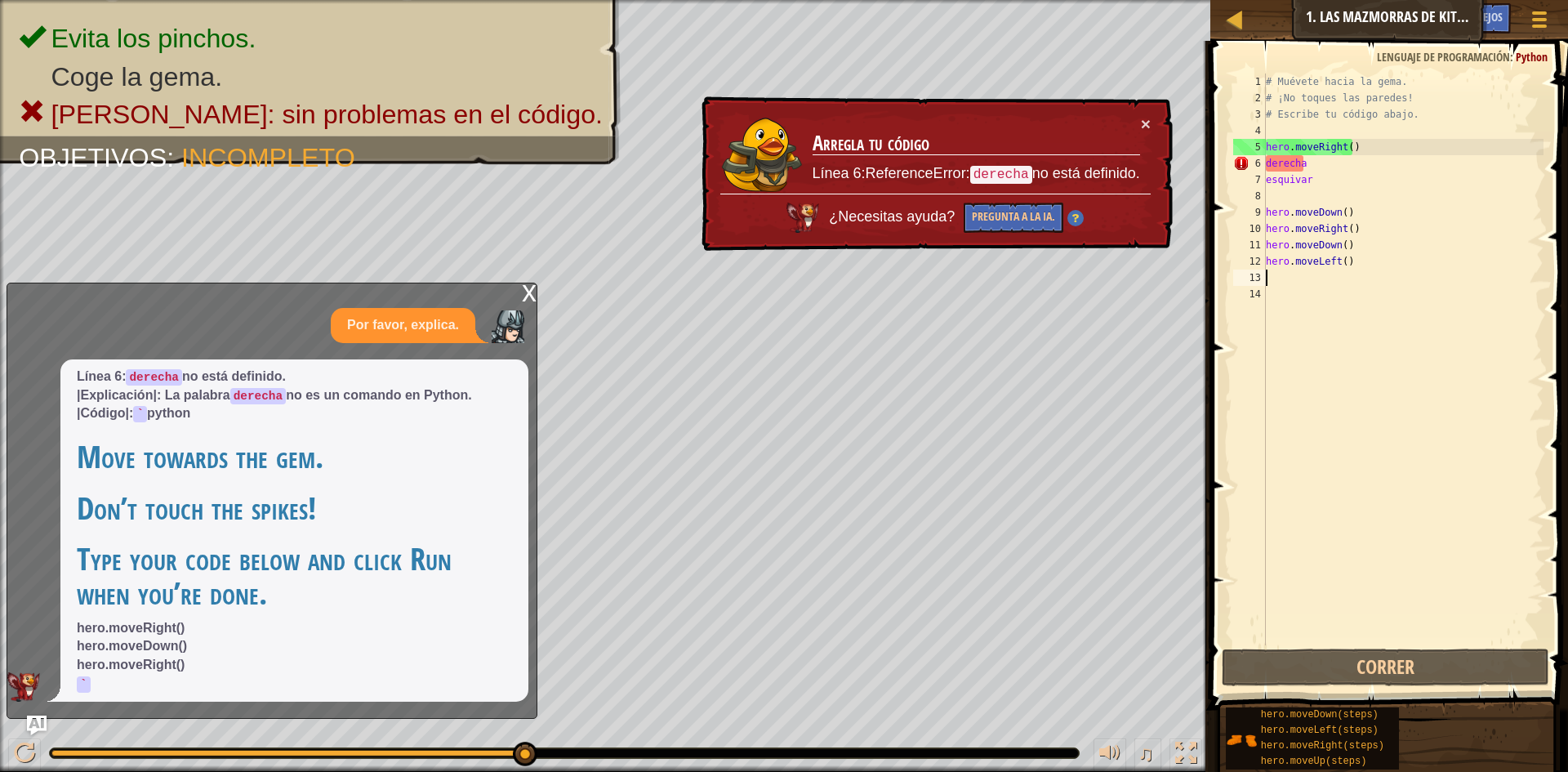
click at [373, 332] on p "Por favor, explica." at bounding box center [403, 325] width 112 height 19
drag, startPoint x: 373, startPoint y: 332, endPoint x: 464, endPoint y: 501, distance: 191.9
click at [373, 333] on p "Por favor, explica." at bounding box center [403, 325] width 112 height 19
drag, startPoint x: 525, startPoint y: 746, endPoint x: 698, endPoint y: 758, distance: 173.4
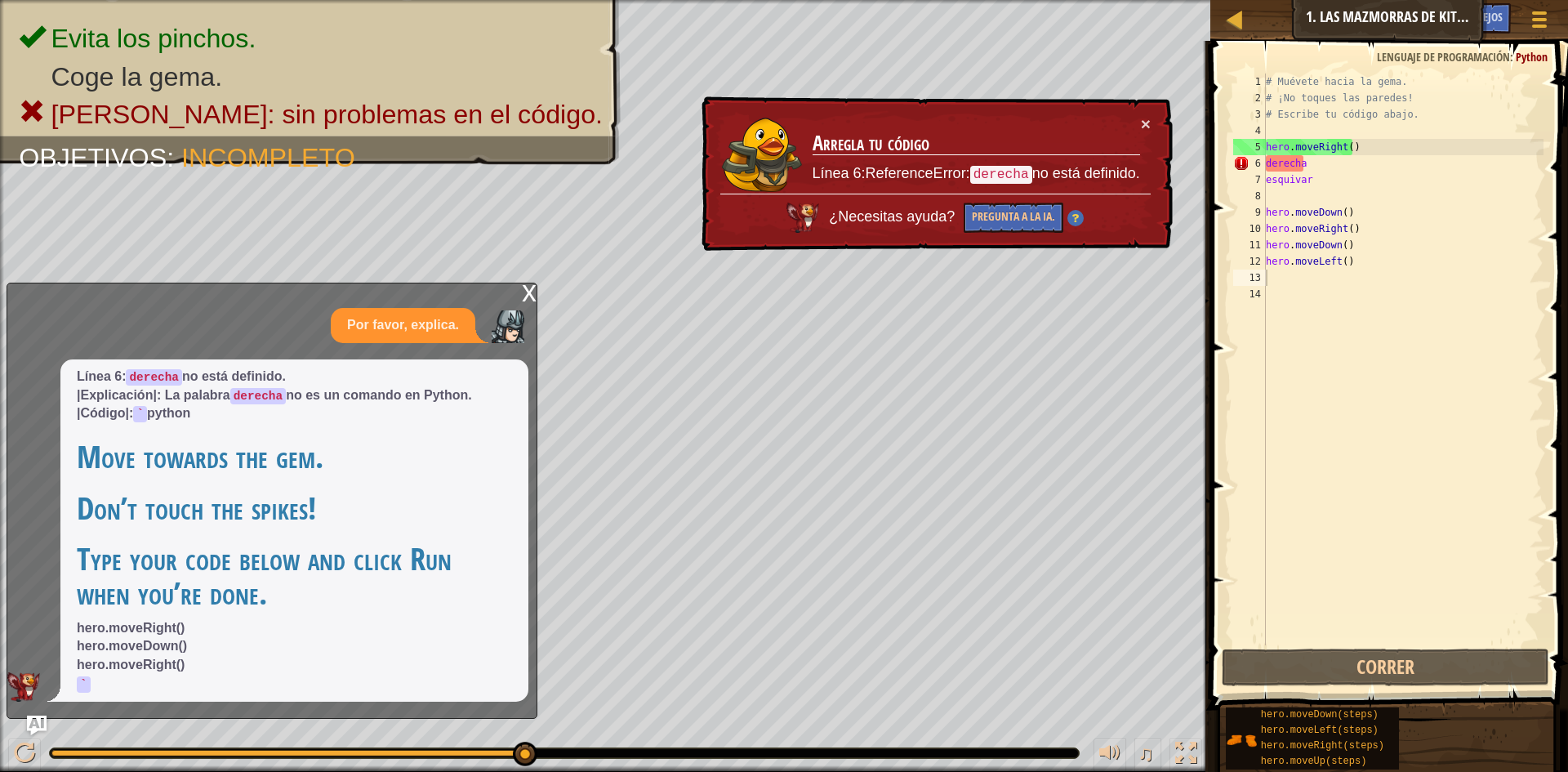
click at [427, 471] on h1 "Move towards the gem." at bounding box center [294, 457] width 435 height 35
click at [191, 626] on span "Línea 6: derecha no está definido. |Explicación|: La palabra derecha no es un c…" at bounding box center [294, 531] width 435 height 326
click at [165, 631] on p "hero.moveRight() hero.moveDown() hero.moveRight() `" at bounding box center [294, 657] width 435 height 74
click at [1426, 280] on div "# Muévete hacia la gema. # ¡No toques las paredes! # Escribe tu código abajo. h…" at bounding box center [1403, 375] width 282 height 605
type textarea "h"
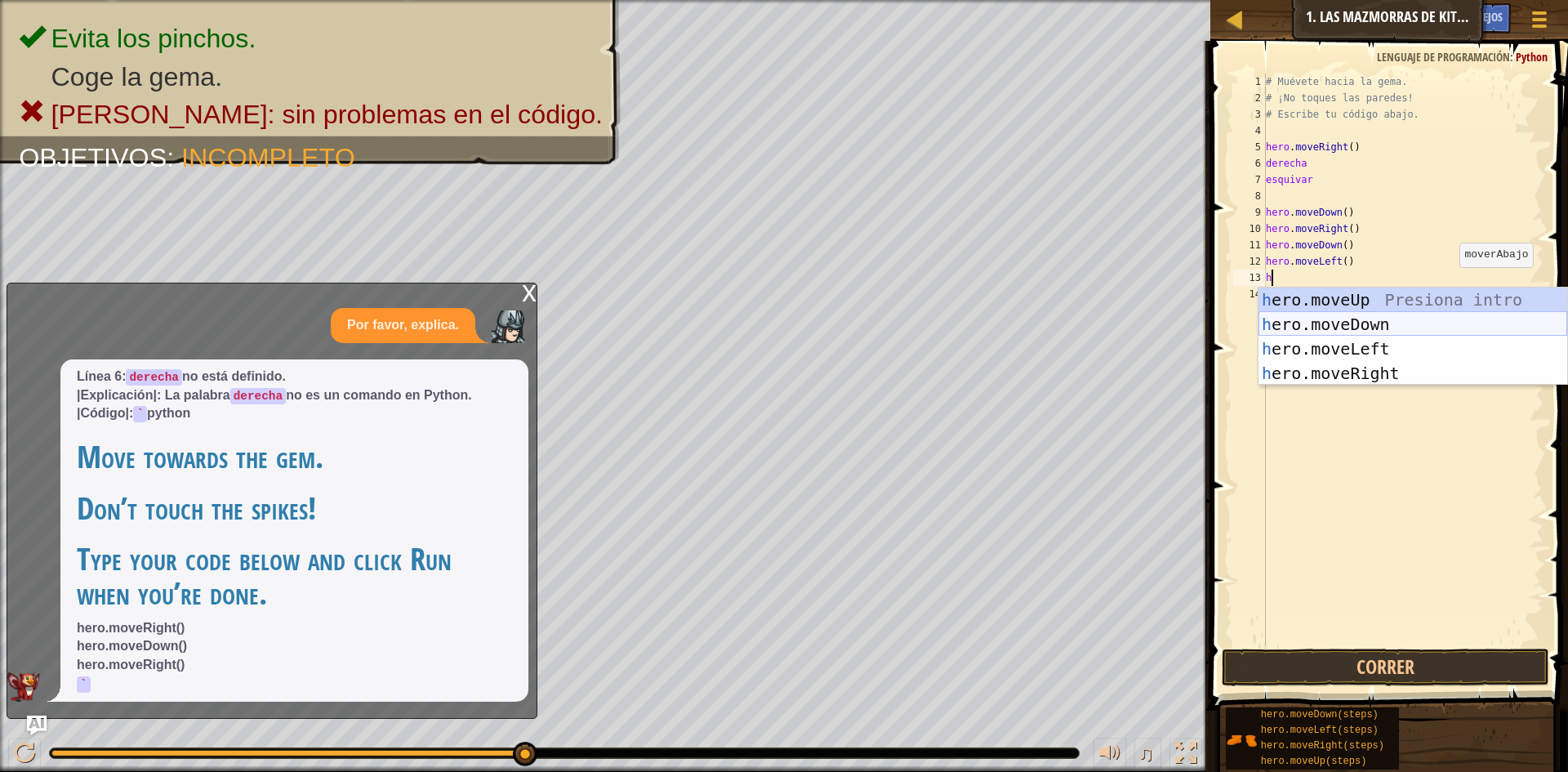
click at [1375, 315] on div "h ero.moveUp Presiona intro h ero.moveDown Presiona intro h ero.moveLeft Presio…" at bounding box center [1413, 360] width 308 height 147
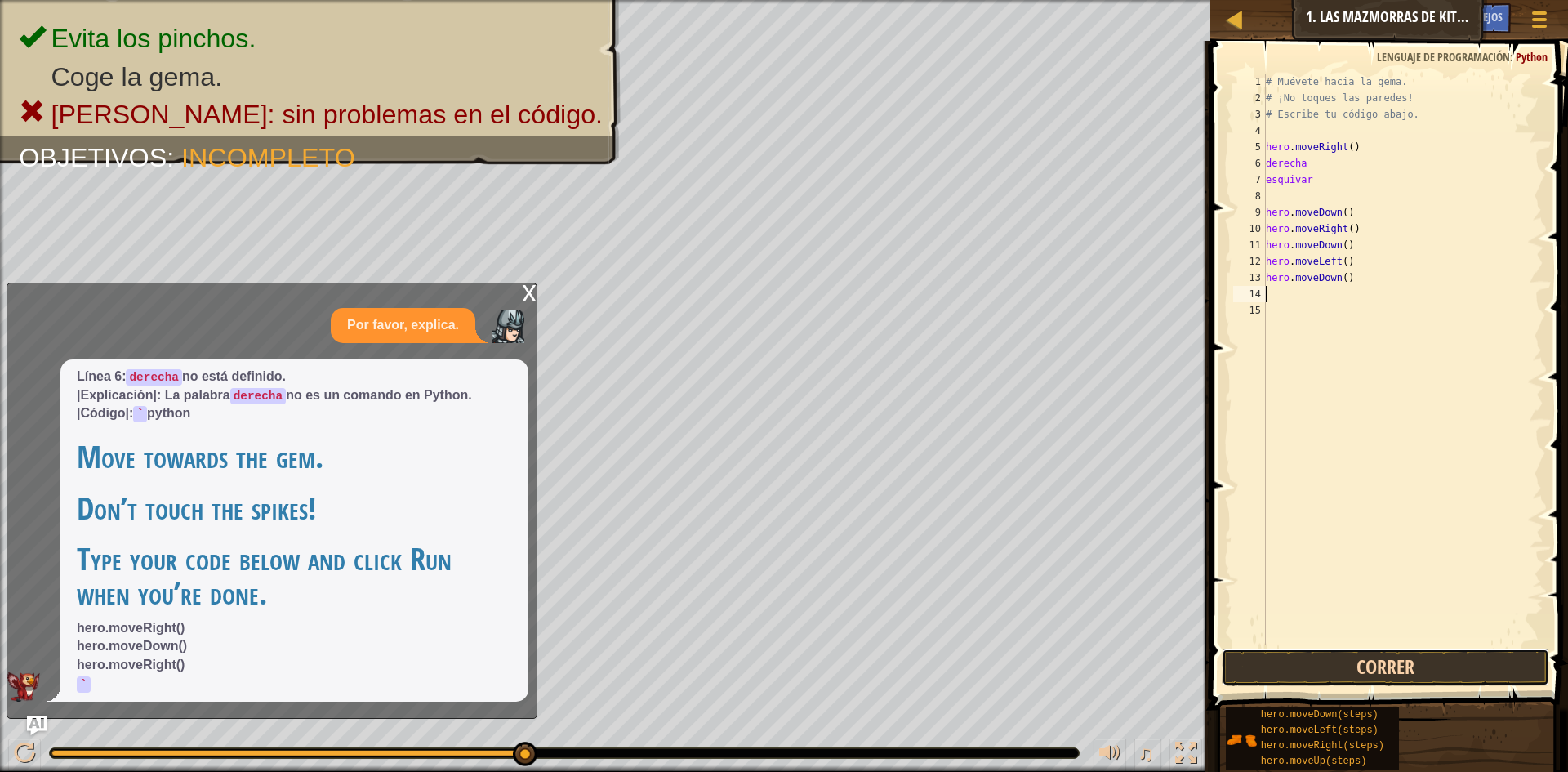
click at [1413, 674] on button "Correr" at bounding box center [1385, 667] width 327 height 38
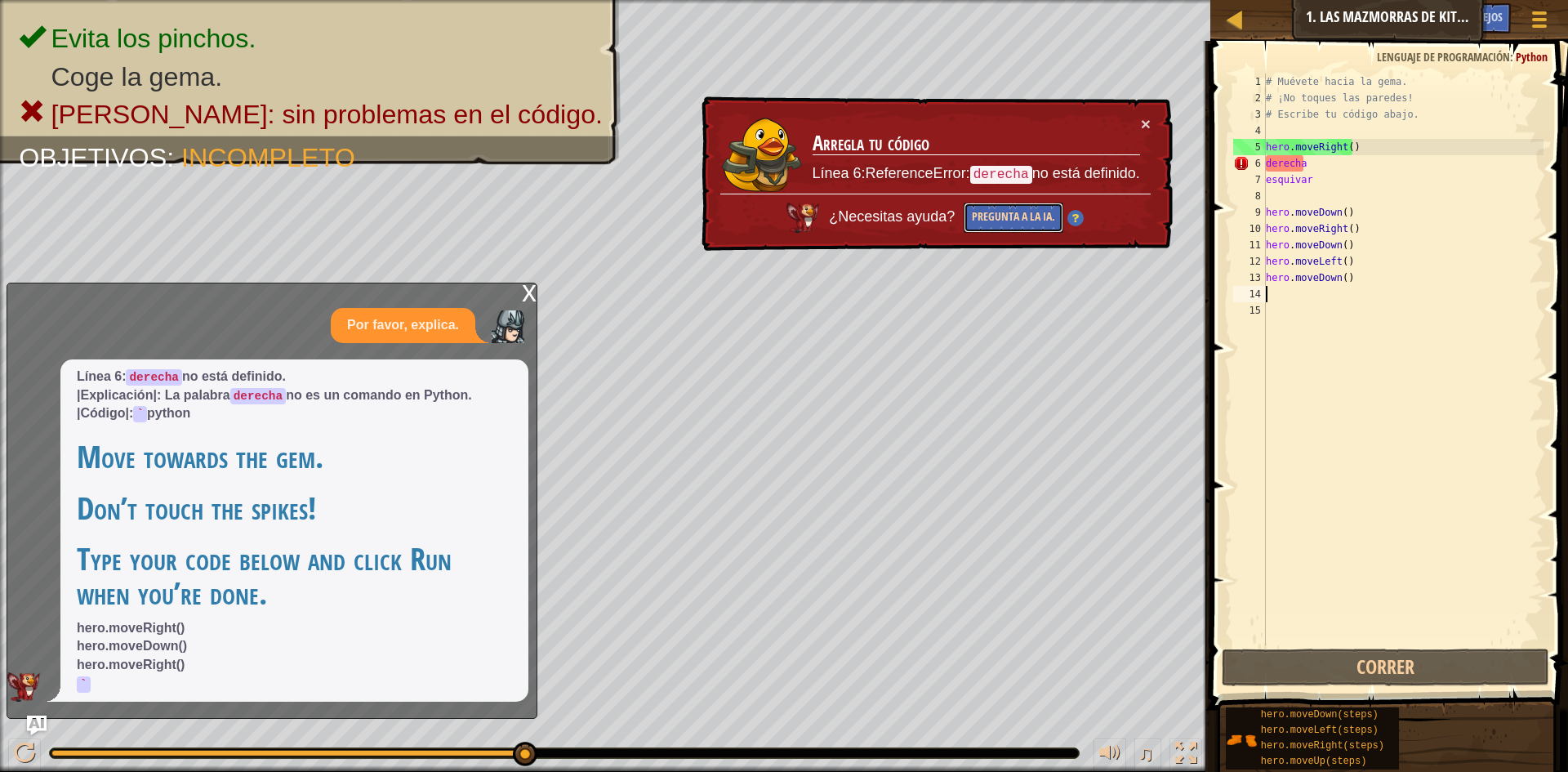
click at [1029, 206] on button "Pregunta a la IA." at bounding box center [1014, 217] width 100 height 30
click at [1312, 305] on div "# Muévete hacia la gema. # ¡No toques las paredes! # Escribe tu código abajo. h…" at bounding box center [1403, 375] width 282 height 605
type textarea "h"
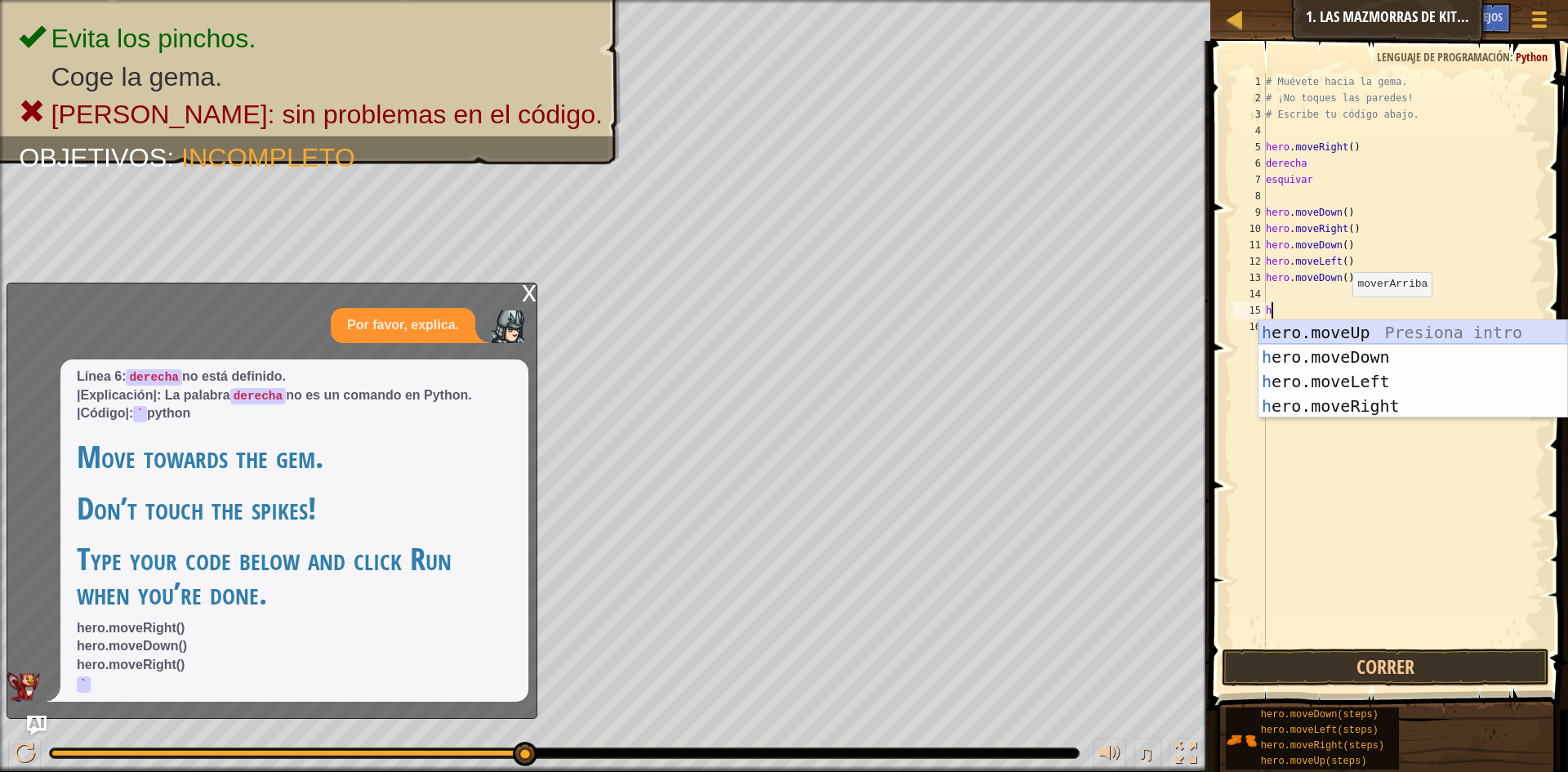
click at [1360, 337] on div "h ero.moveUp Presiona intro h ero.moveDown Presiona intro h ero.moveLeft Presio…" at bounding box center [1413, 393] width 308 height 147
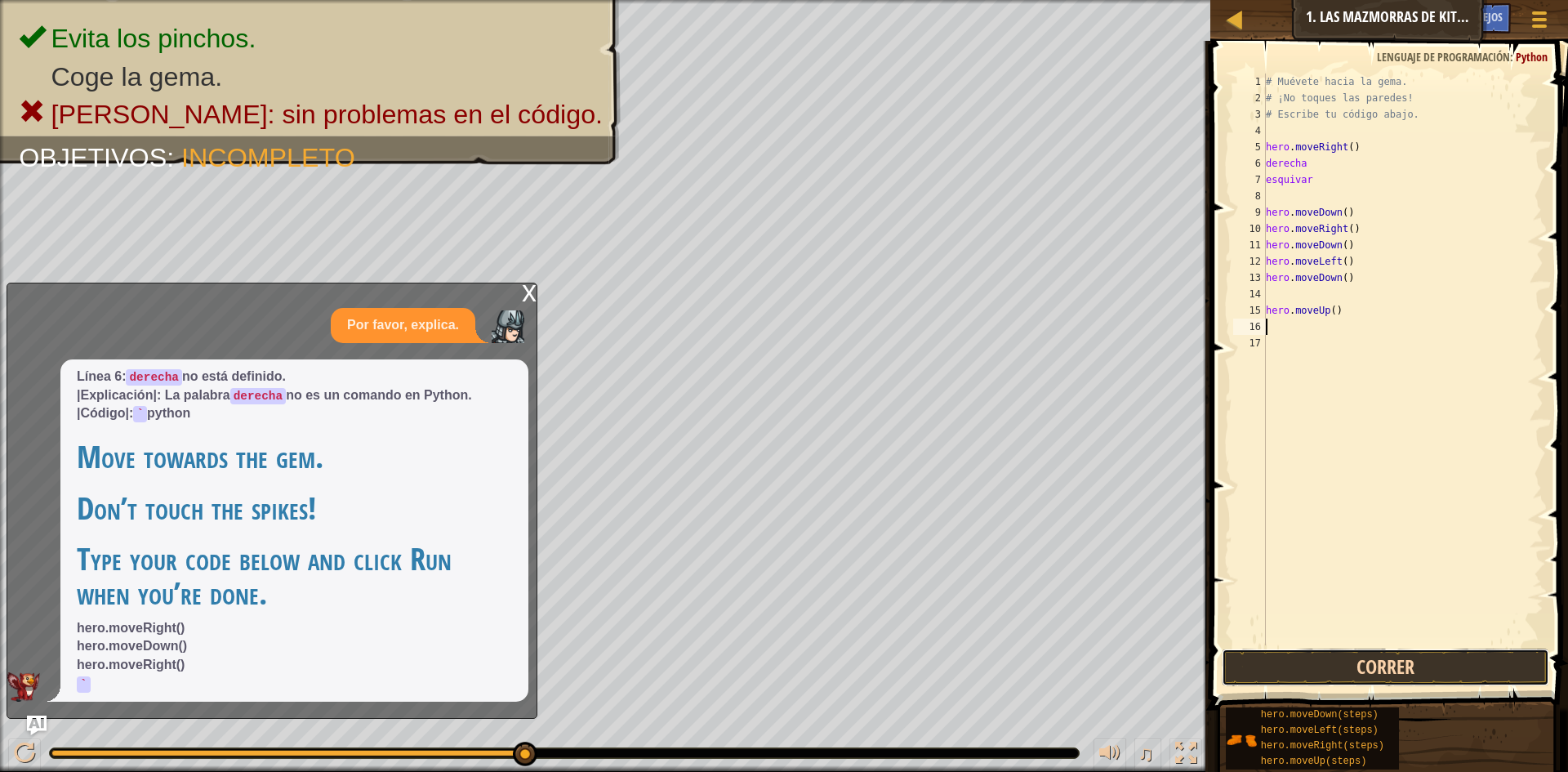
click at [1390, 659] on button "Correr" at bounding box center [1385, 667] width 327 height 38
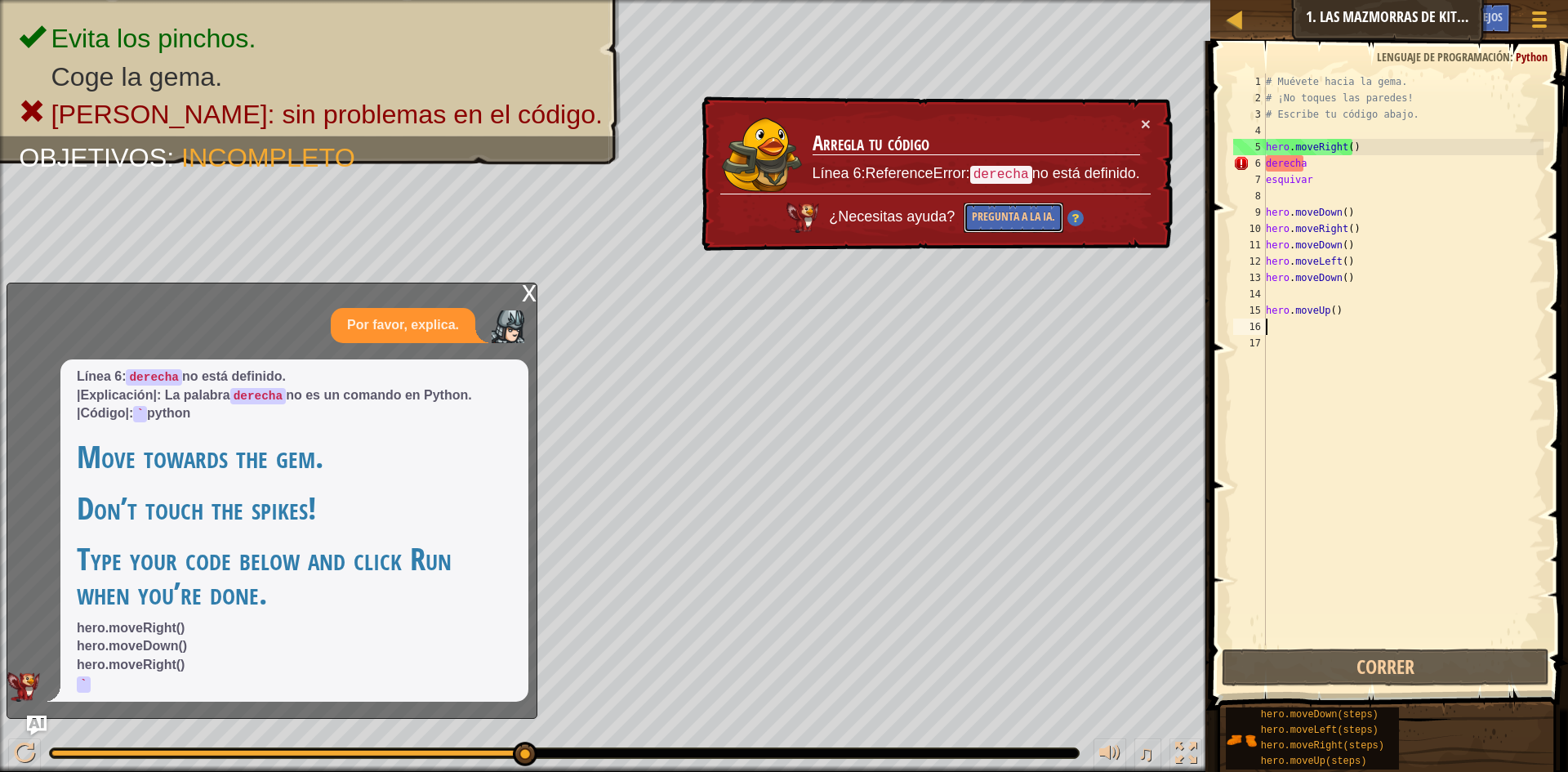
drag, startPoint x: 975, startPoint y: 210, endPoint x: 1078, endPoint y: 122, distance: 135.5
click at [1078, 122] on div "× Arregla tu código Línea 6:ReferenceError: derecha no está definido. ¿Necesita…" at bounding box center [935, 174] width 477 height 162
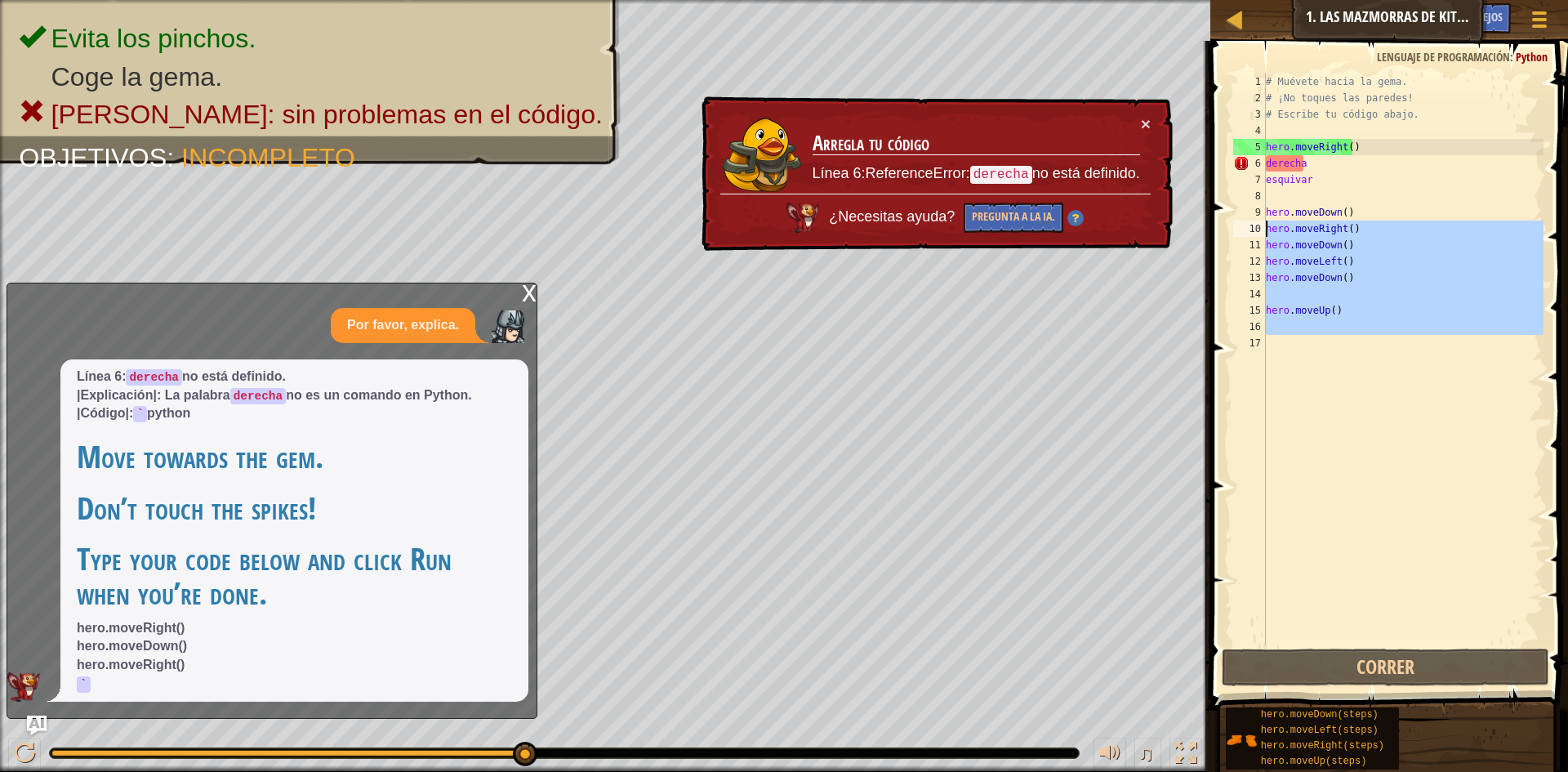
drag, startPoint x: 1285, startPoint y: 287, endPoint x: 828, endPoint y: -71, distance: 580.5
click at [828, 0] on html "Mapa Introducción a la Informática 1. Las mazmorras de Kithgard Menú del Juego …" at bounding box center [784, 0] width 1568 height 0
type textarea "# Muévete hacia la gema. # ¡No toques las paredes!"
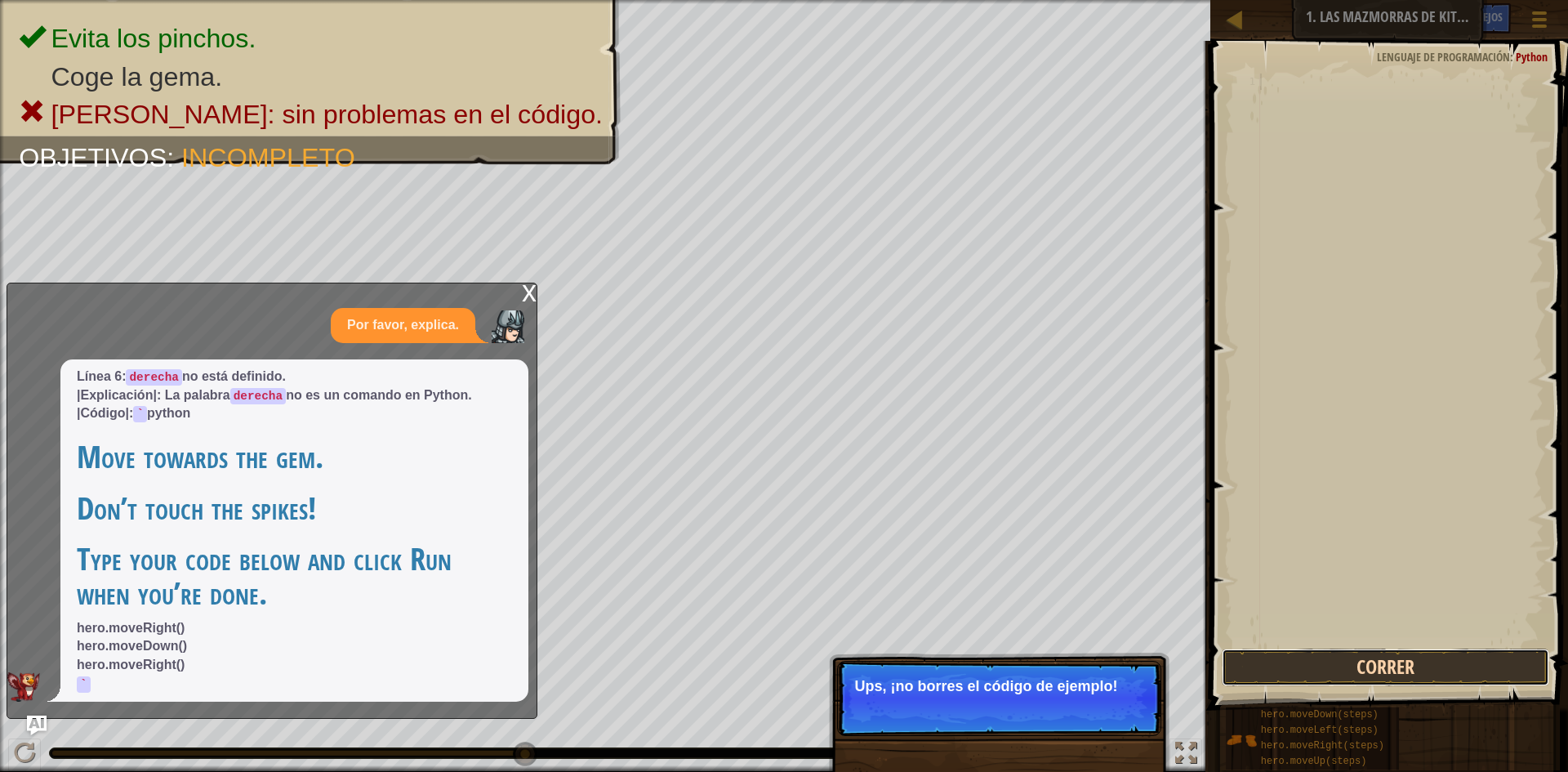
click at [1434, 676] on button "Correr" at bounding box center [1385, 667] width 327 height 38
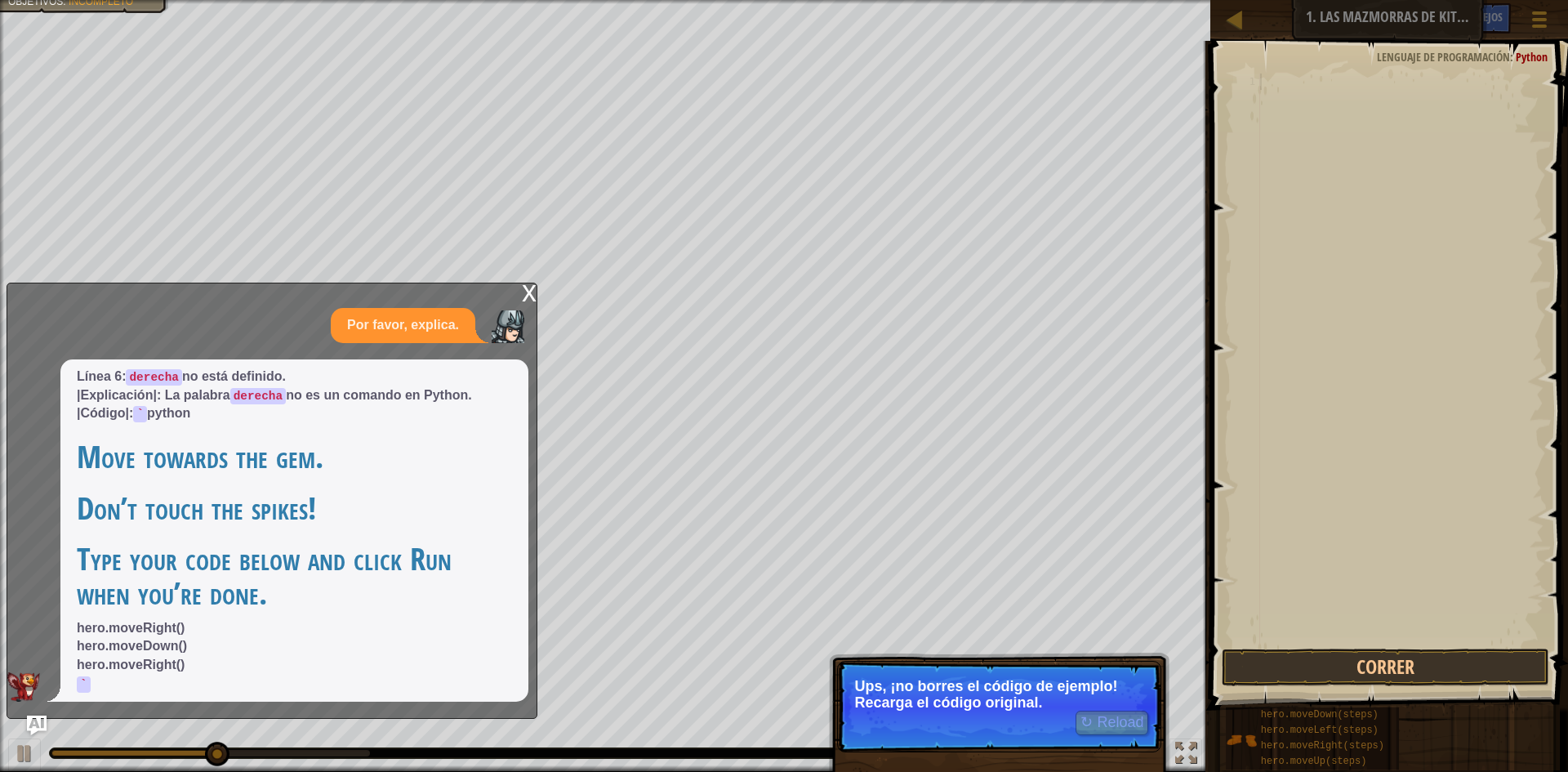
click at [487, 395] on p "Línea 6: derecha no está definido. |Explicación|: La palabra derecha no es un c…" at bounding box center [294, 396] width 435 height 57
click at [527, 292] on div "x" at bounding box center [529, 292] width 15 height 16
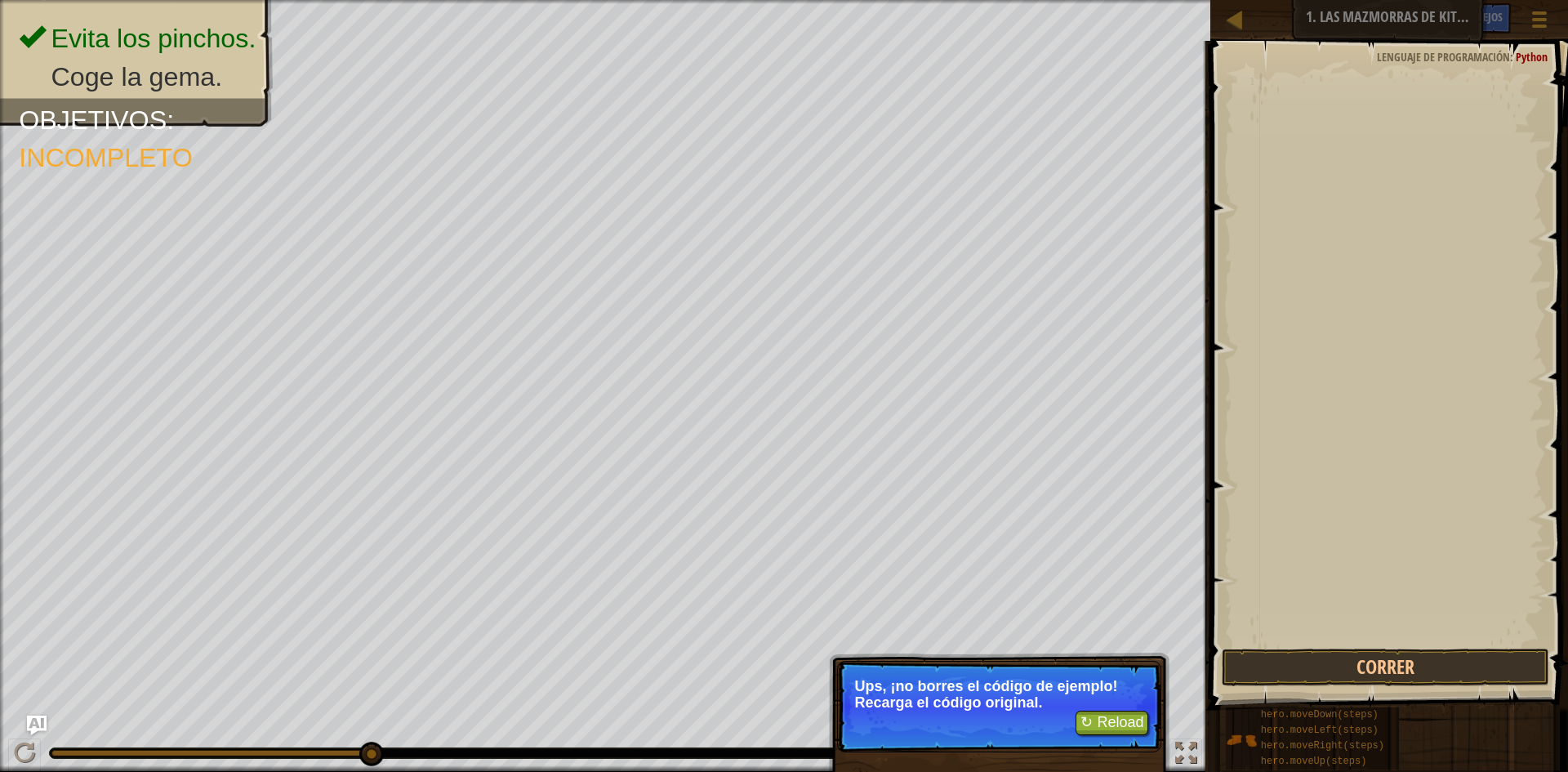
click at [1410, 114] on div at bounding box center [1400, 375] width 287 height 605
click at [1223, 315] on span at bounding box center [1390, 352] width 371 height 718
click at [1390, 141] on div at bounding box center [1400, 375] width 287 height 605
click at [1380, 224] on div at bounding box center [1400, 375] width 287 height 605
click at [1115, 731] on button "↻ Reload" at bounding box center [1112, 723] width 72 height 25
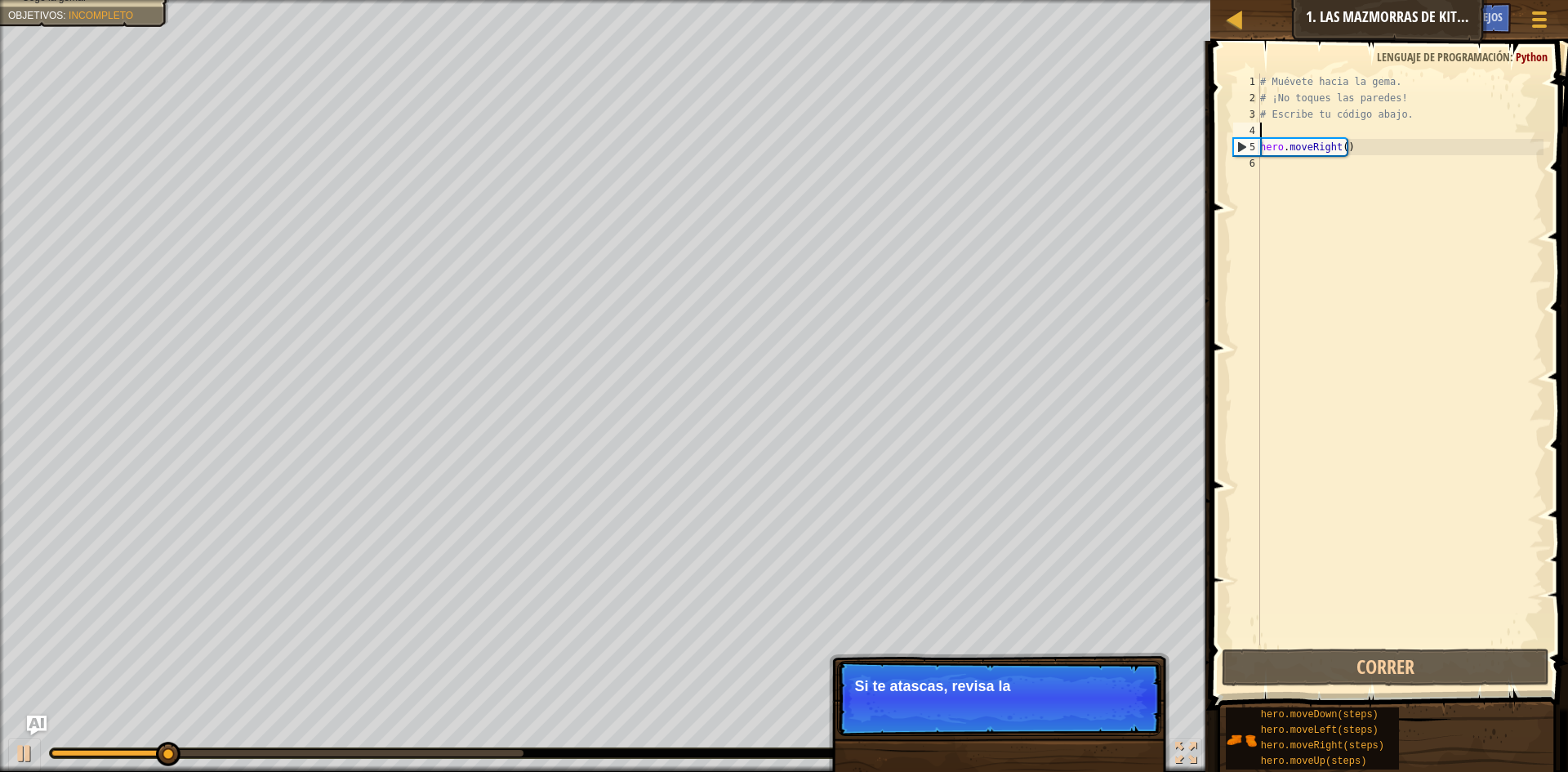
click at [1378, 138] on div "# Muévete hacia la gema. # ¡No toques las paredes! # Escribe tu código abajo. h…" at bounding box center [1400, 375] width 287 height 605
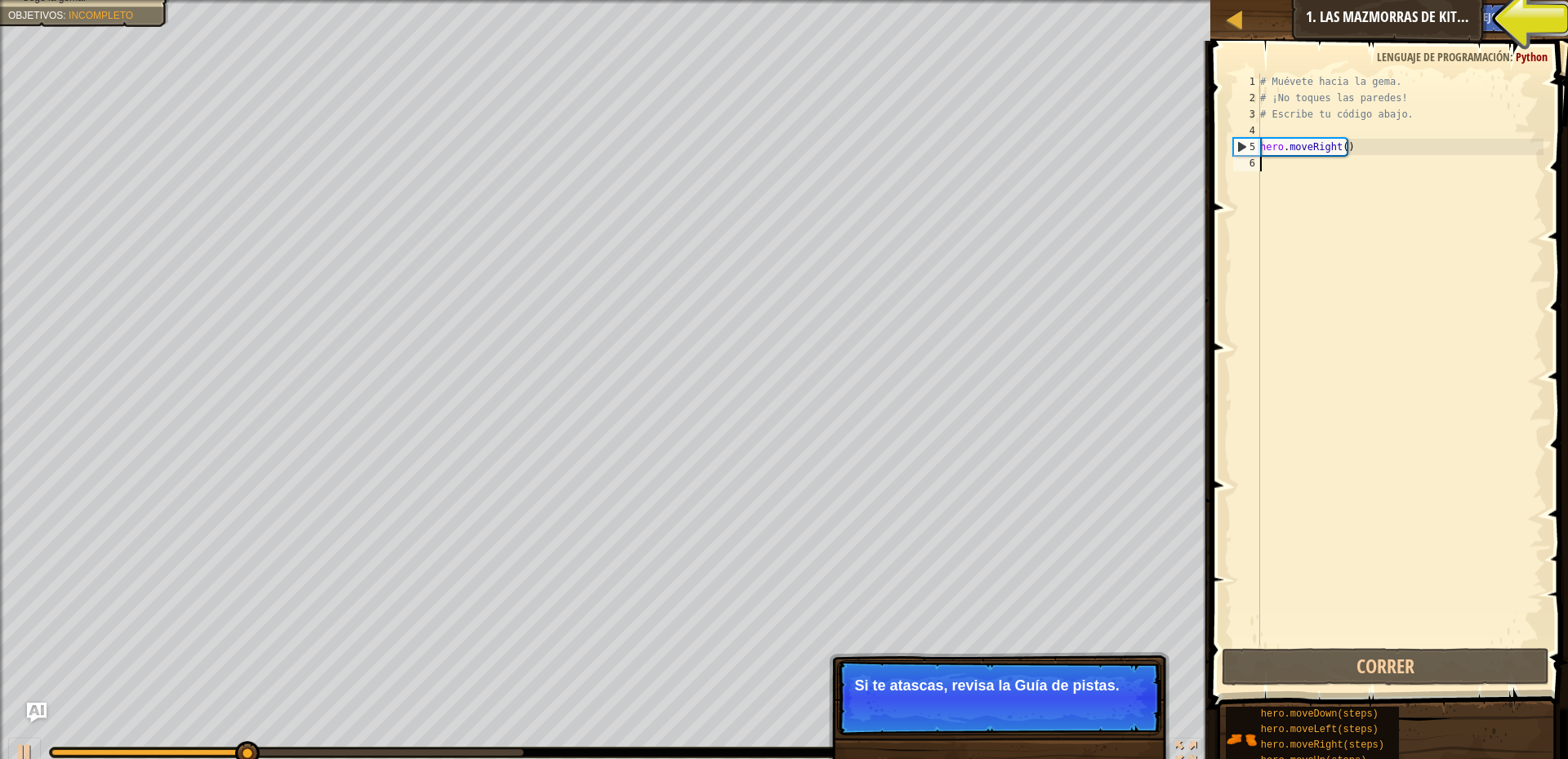
click at [1371, 160] on div "# Muévete hacia la gema. # ¡No toques las paredes! # Escribe tu código abajo. h…" at bounding box center [1400, 375] width 287 height 604
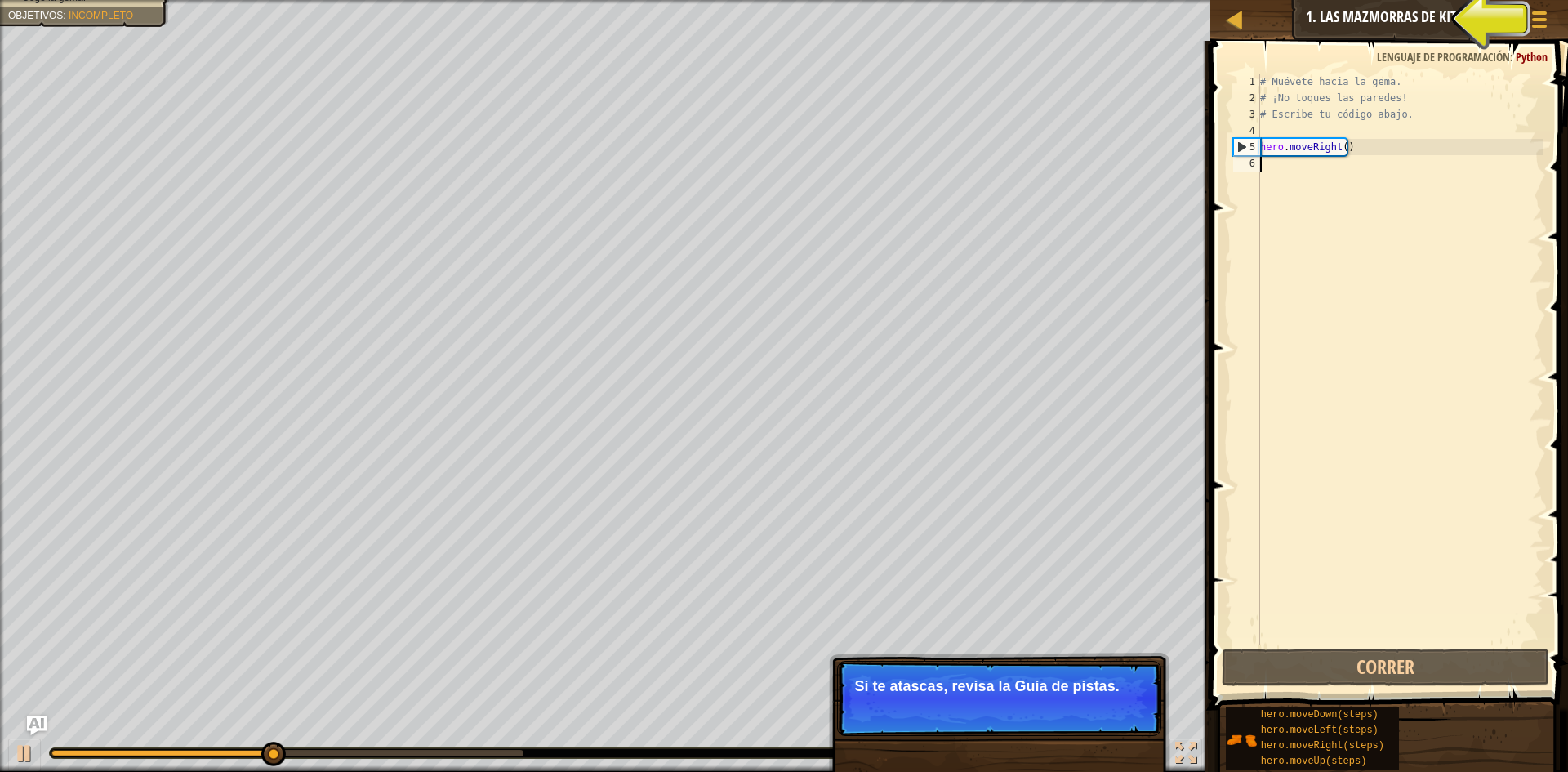
click at [1376, 152] on div "# Muévete hacia la gema. # ¡No toques las paredes! # Escribe tu código abajo. h…" at bounding box center [1400, 375] width 287 height 605
type textarea "hero.moveRight()"
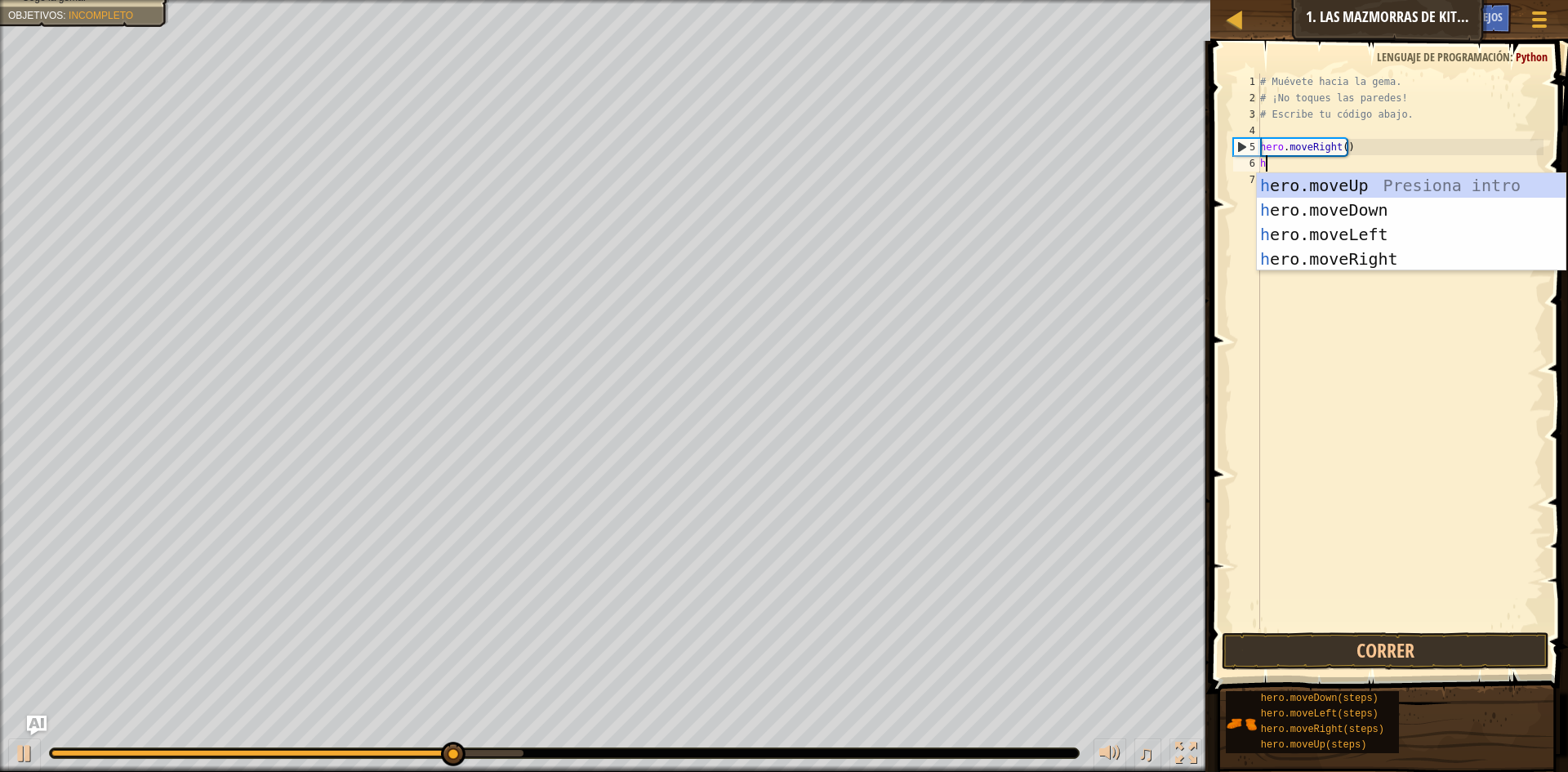
type textarea "her"
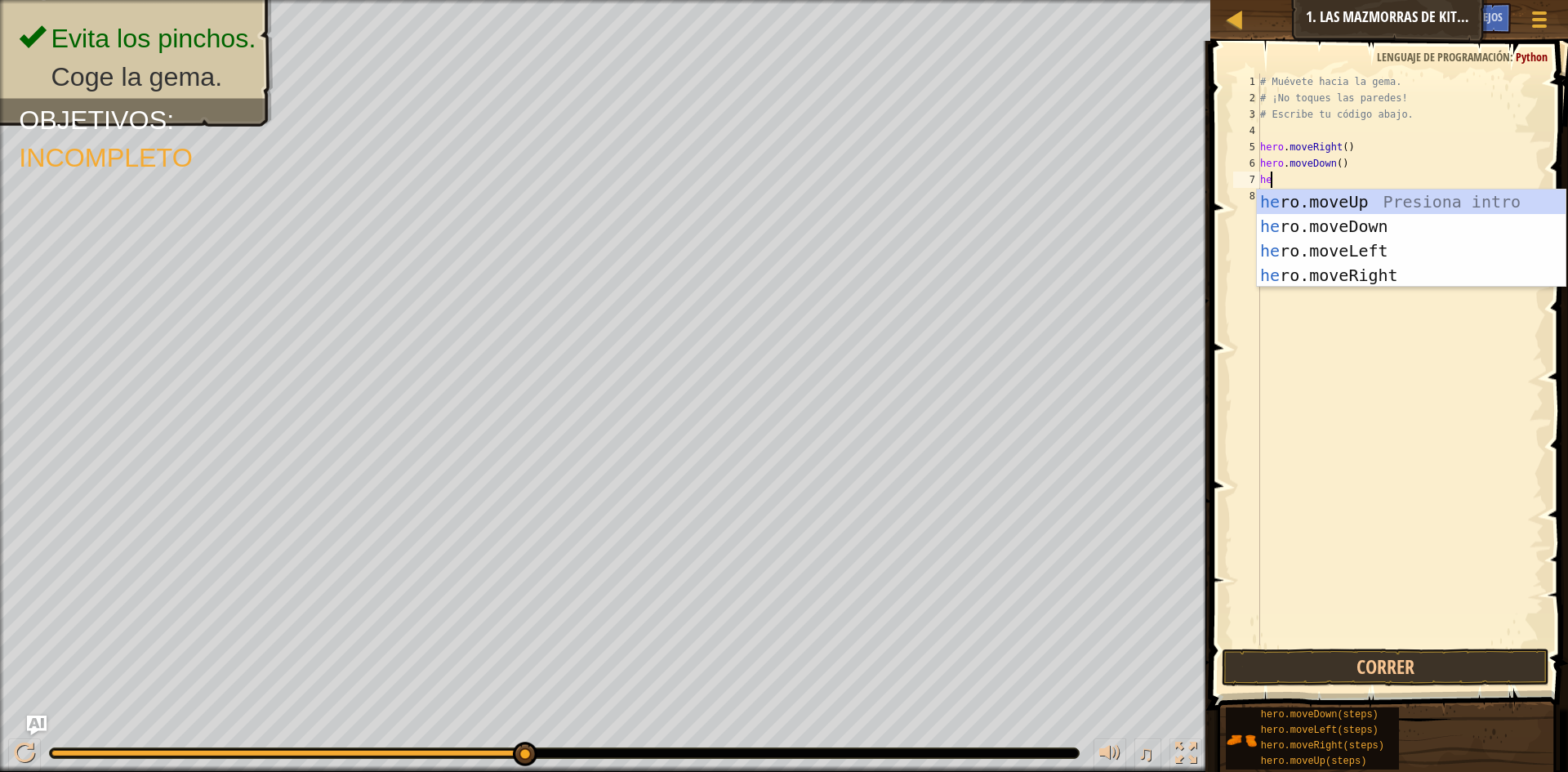
type textarea "her"
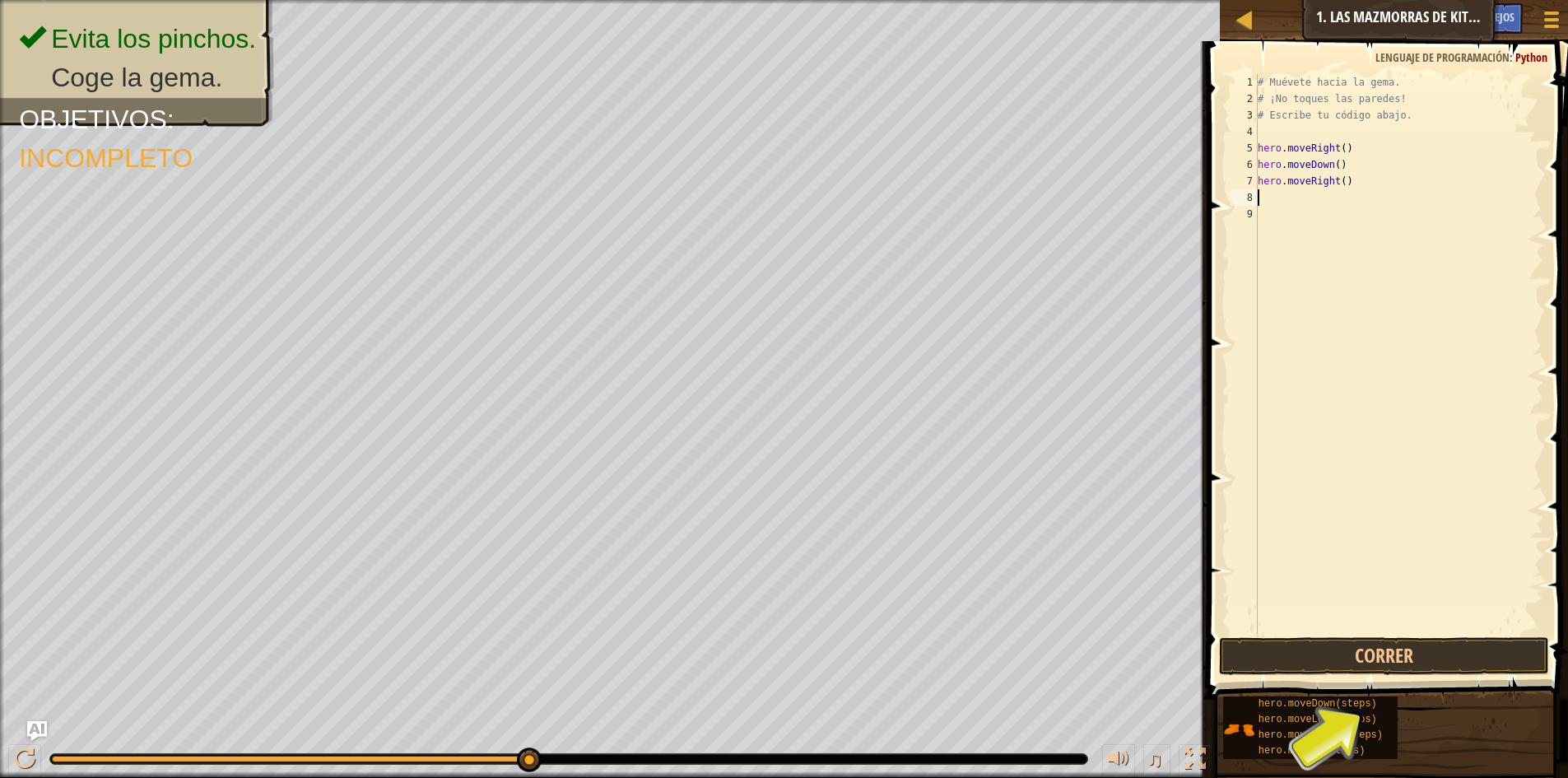
click at [1452, 676] on span at bounding box center [1390, 347] width 374 height 707
click at [1460, 675] on div "1 2 3 4 5 6 7 8 9 # Muévete hacia la gema. # ¡No toques las paredes! # Escribe …" at bounding box center [1386, 403] width 366 height 707
click at [1426, 648] on button "Correr" at bounding box center [1384, 656] width 330 height 38
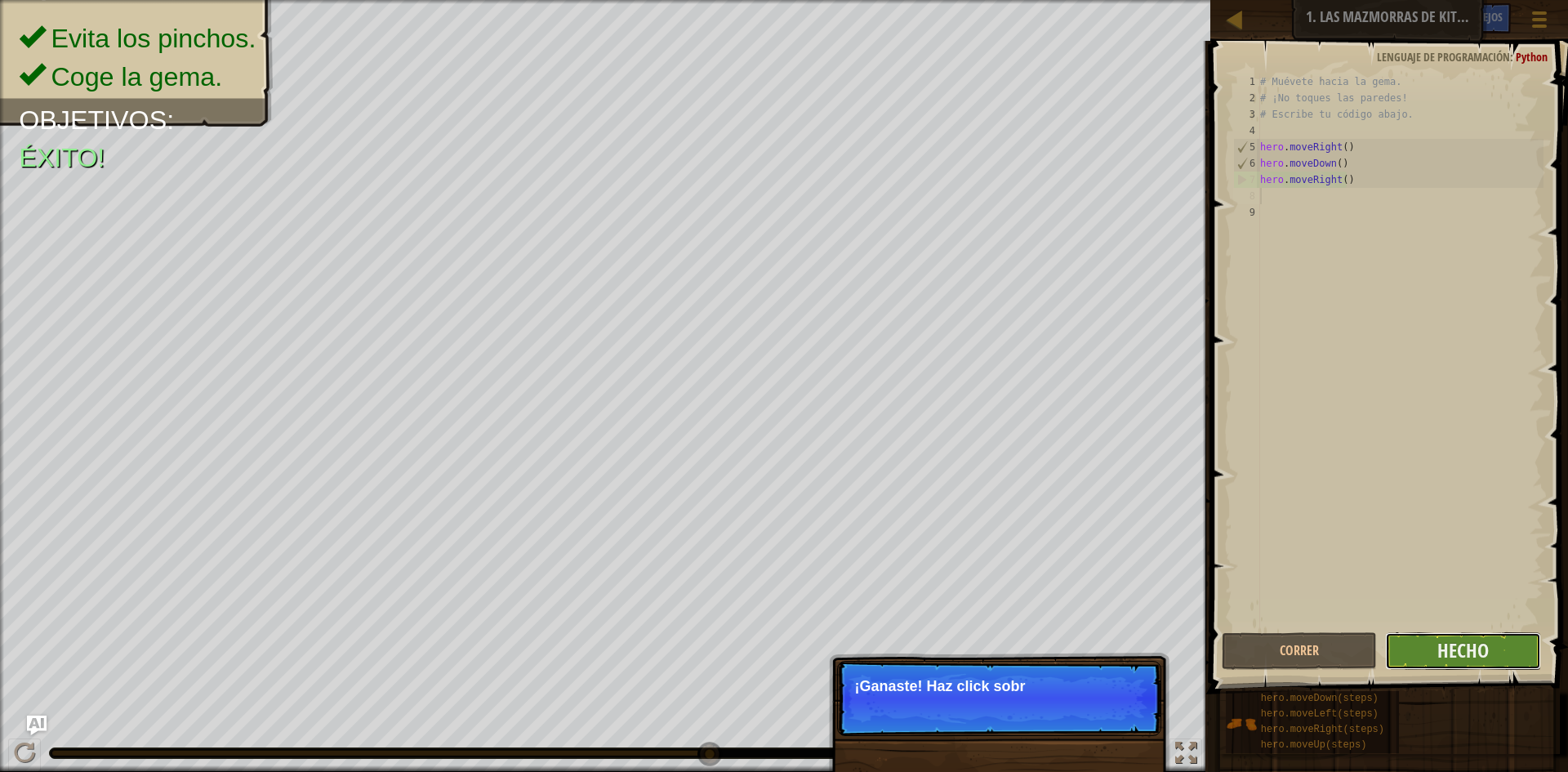
click at [1432, 647] on button "Hecho" at bounding box center [1464, 651] width 156 height 38
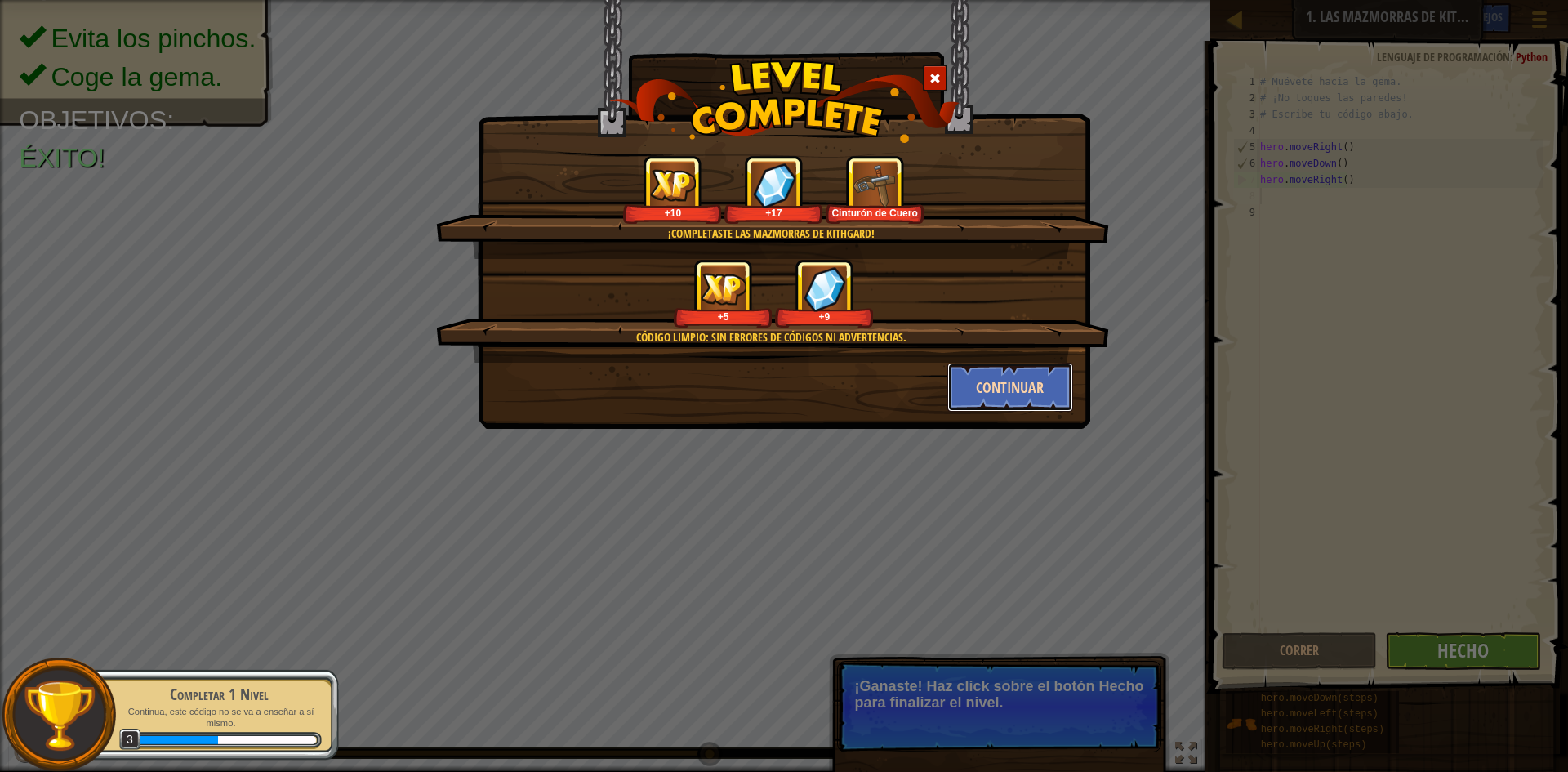
click at [1003, 375] on button "Continuar" at bounding box center [1011, 388] width 127 height 49
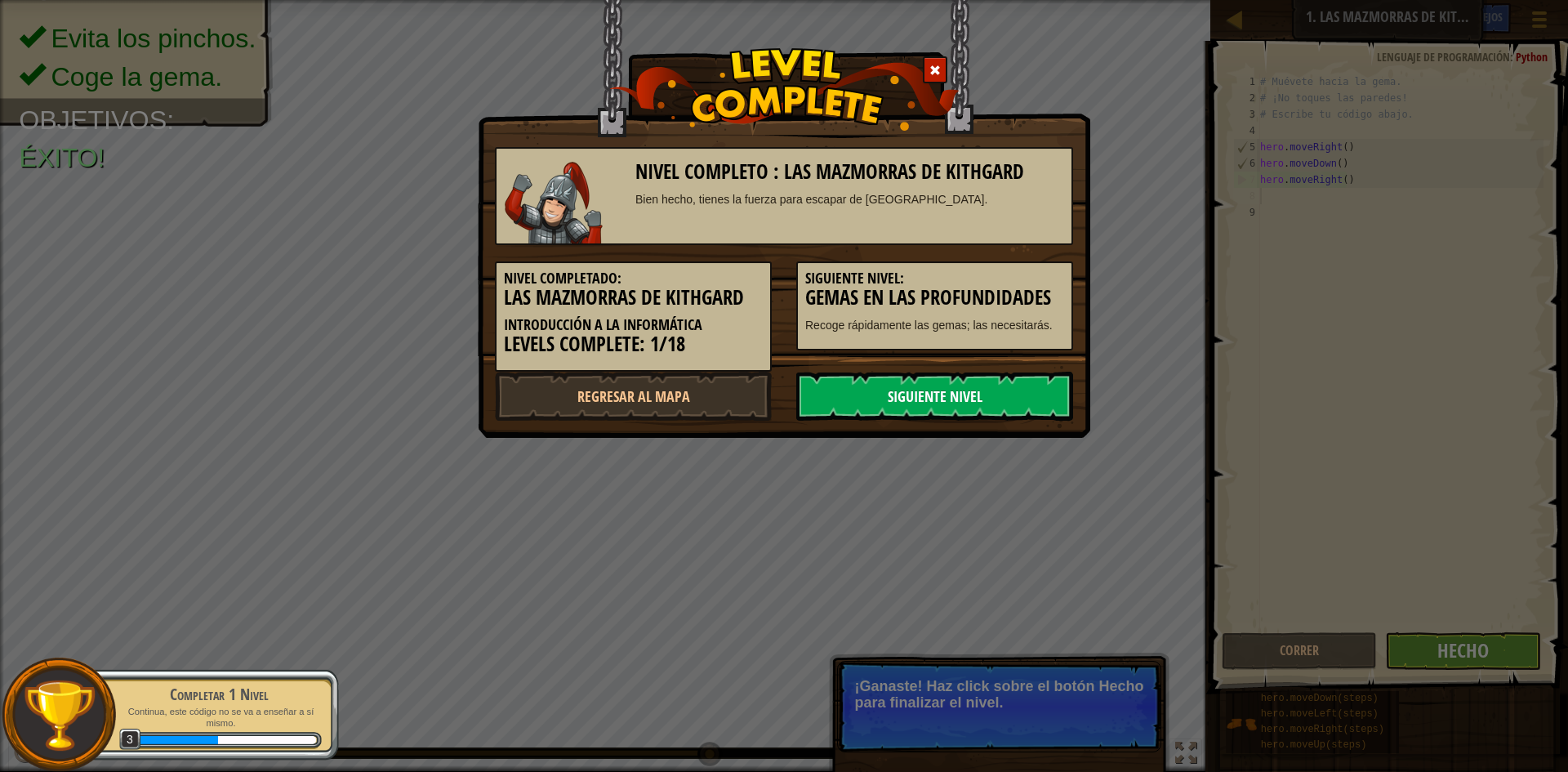
click at [834, 382] on link "Siguiente nivel" at bounding box center [935, 397] width 277 height 49
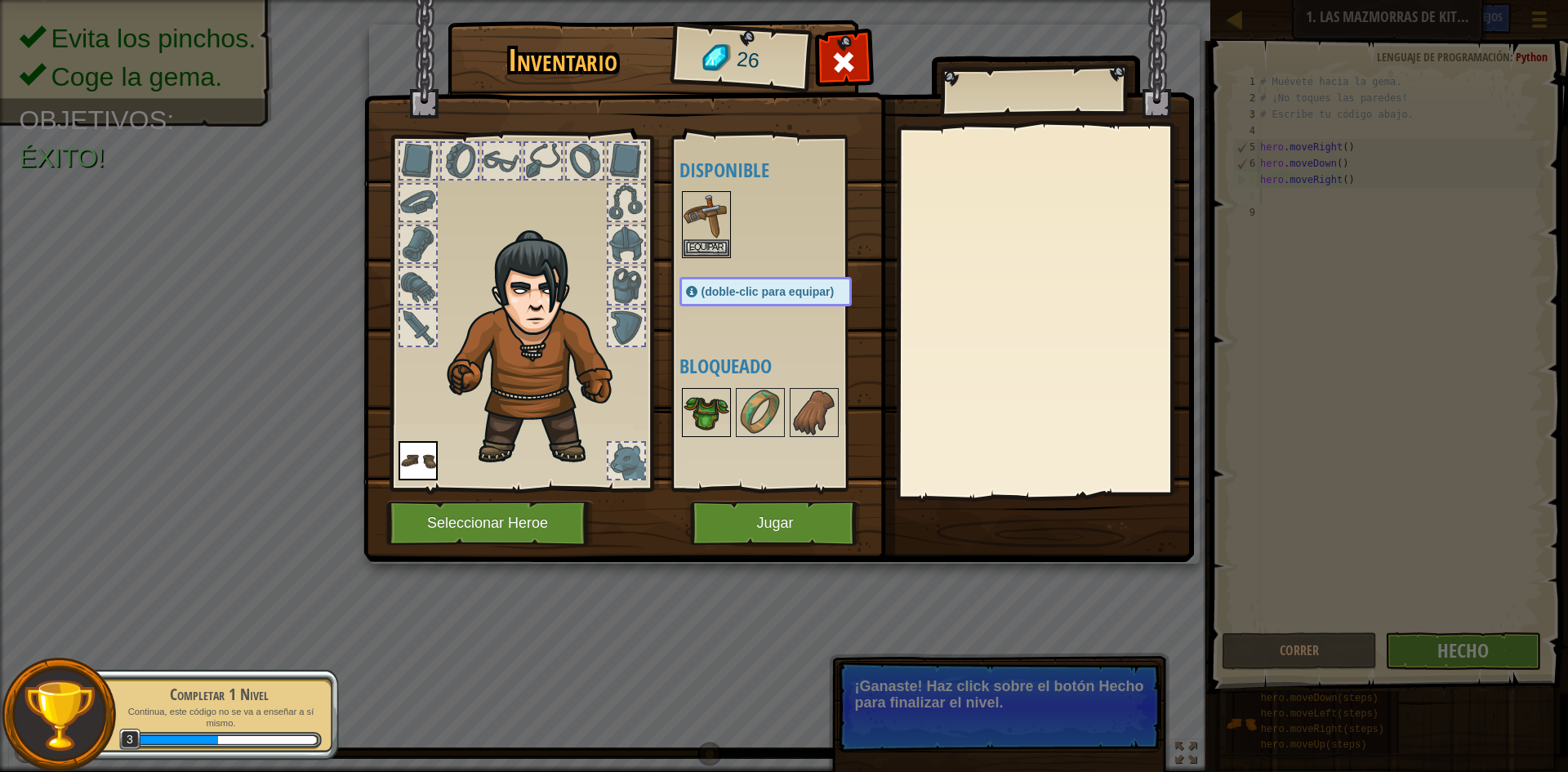
click at [718, 432] on img at bounding box center [707, 413] width 46 height 46
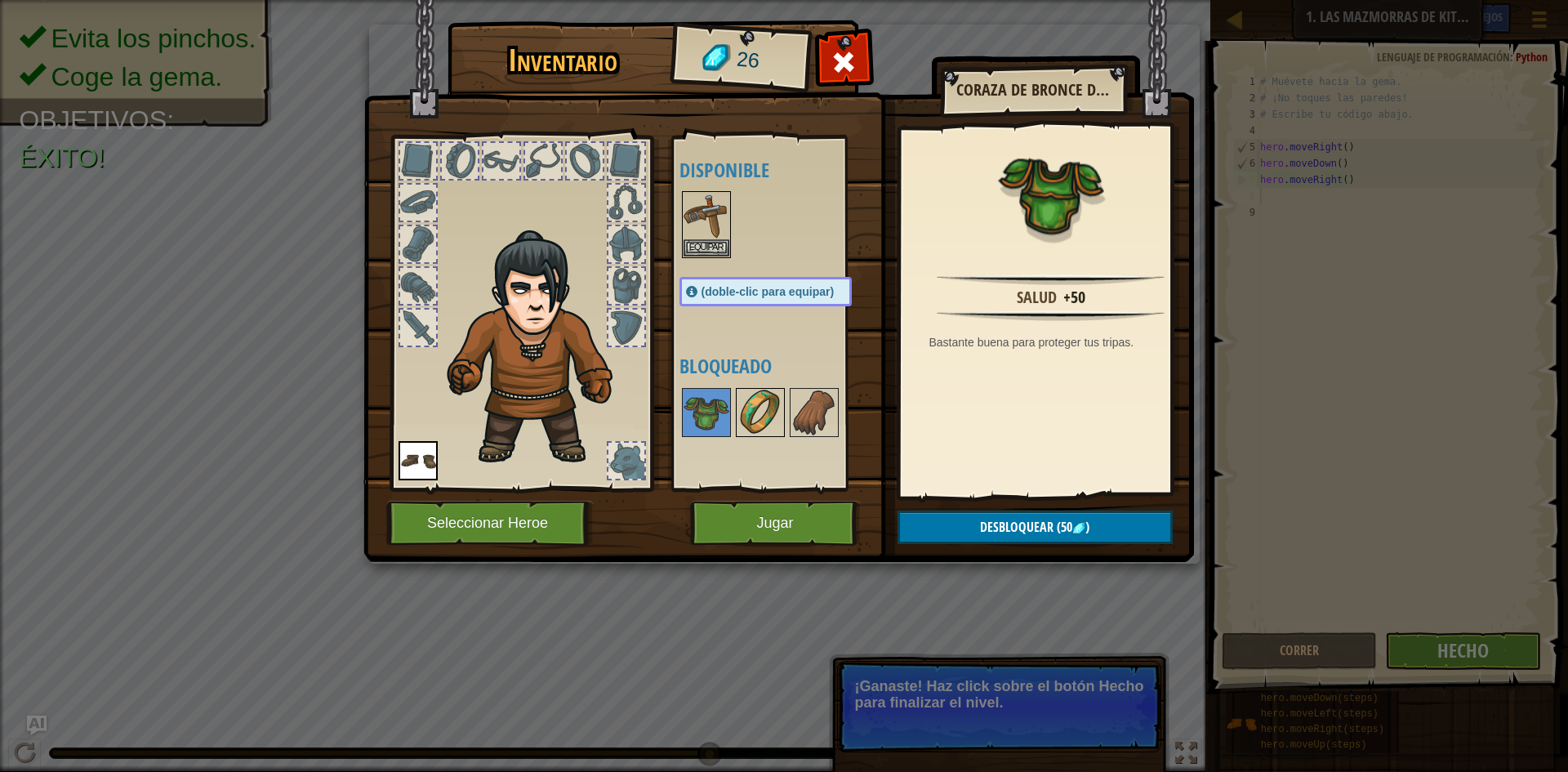
click at [760, 416] on img at bounding box center [761, 413] width 46 height 46
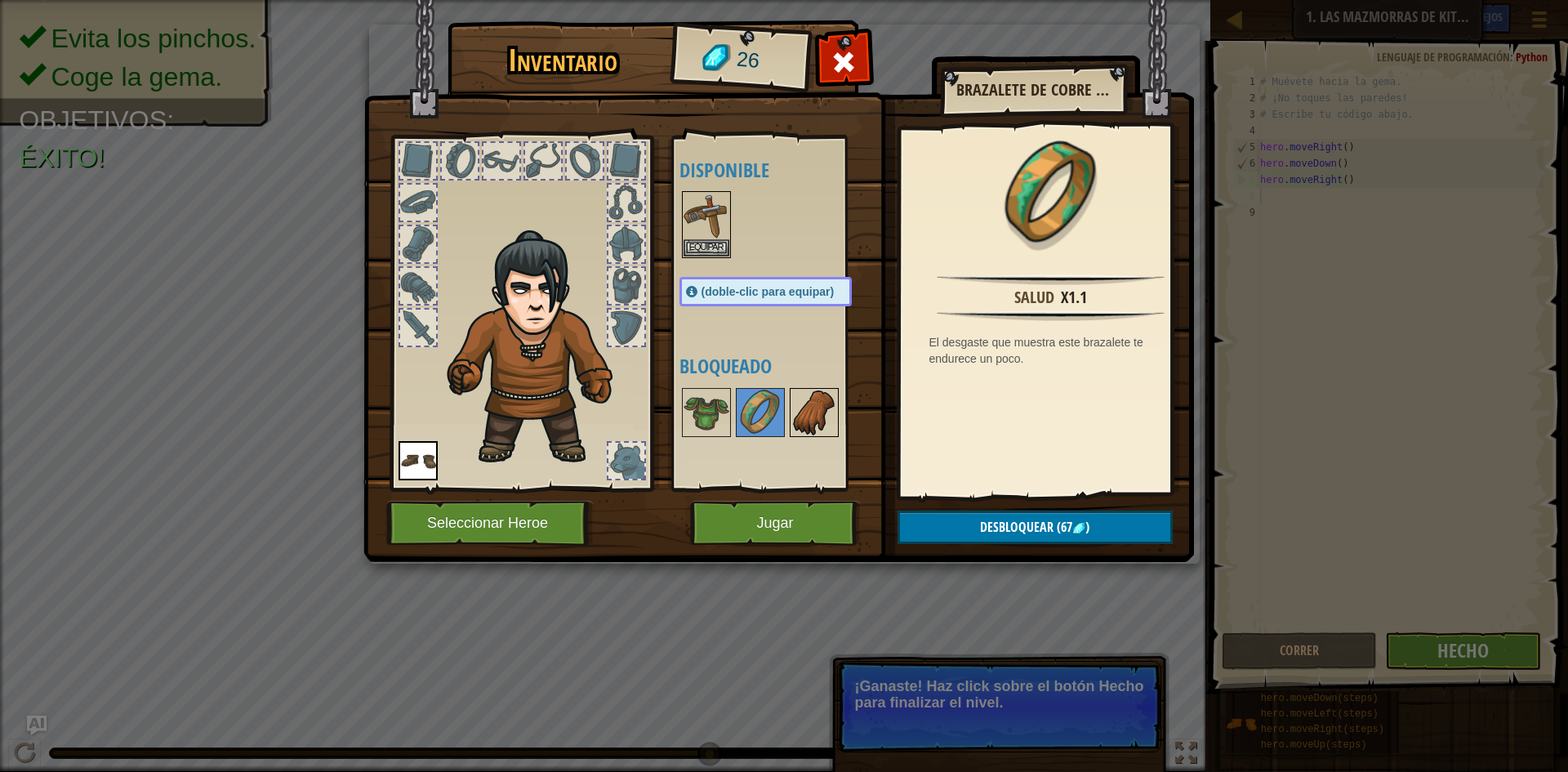
click at [817, 430] on img at bounding box center [814, 413] width 46 height 46
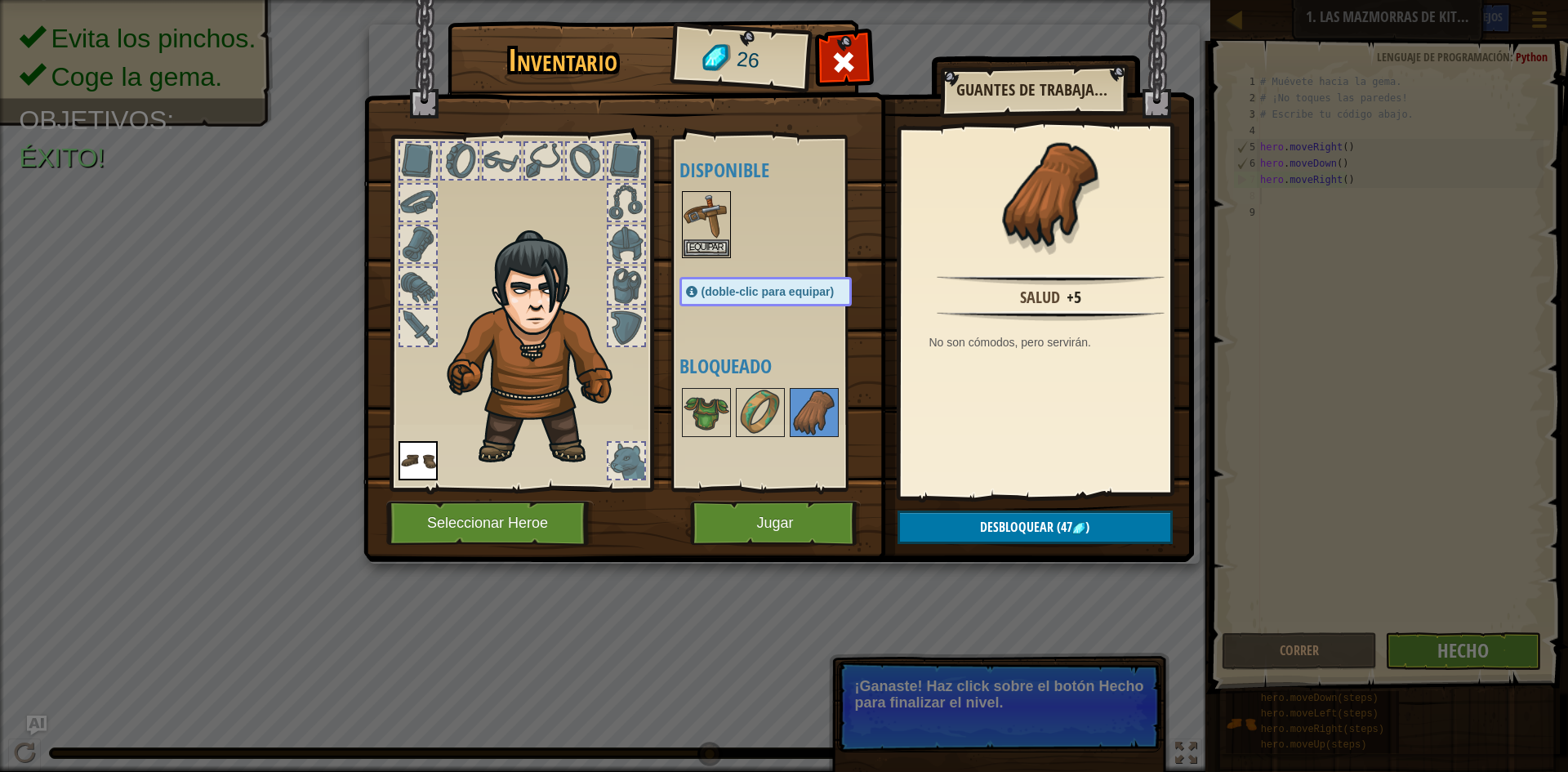
click at [636, 447] on div at bounding box center [627, 461] width 36 height 36
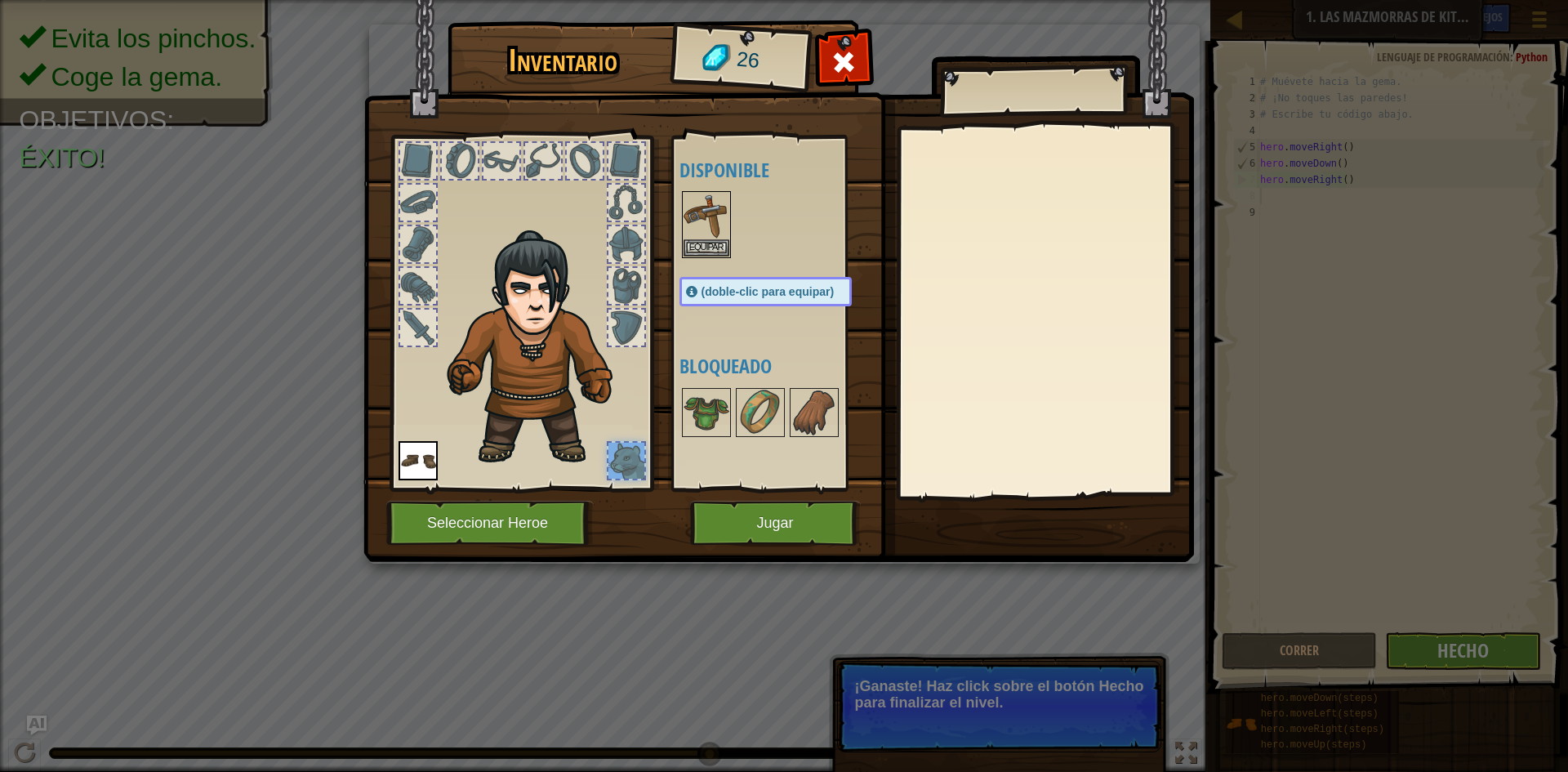
click at [636, 447] on div at bounding box center [627, 461] width 36 height 36
click at [745, 517] on button "Jugar" at bounding box center [776, 523] width 171 height 45
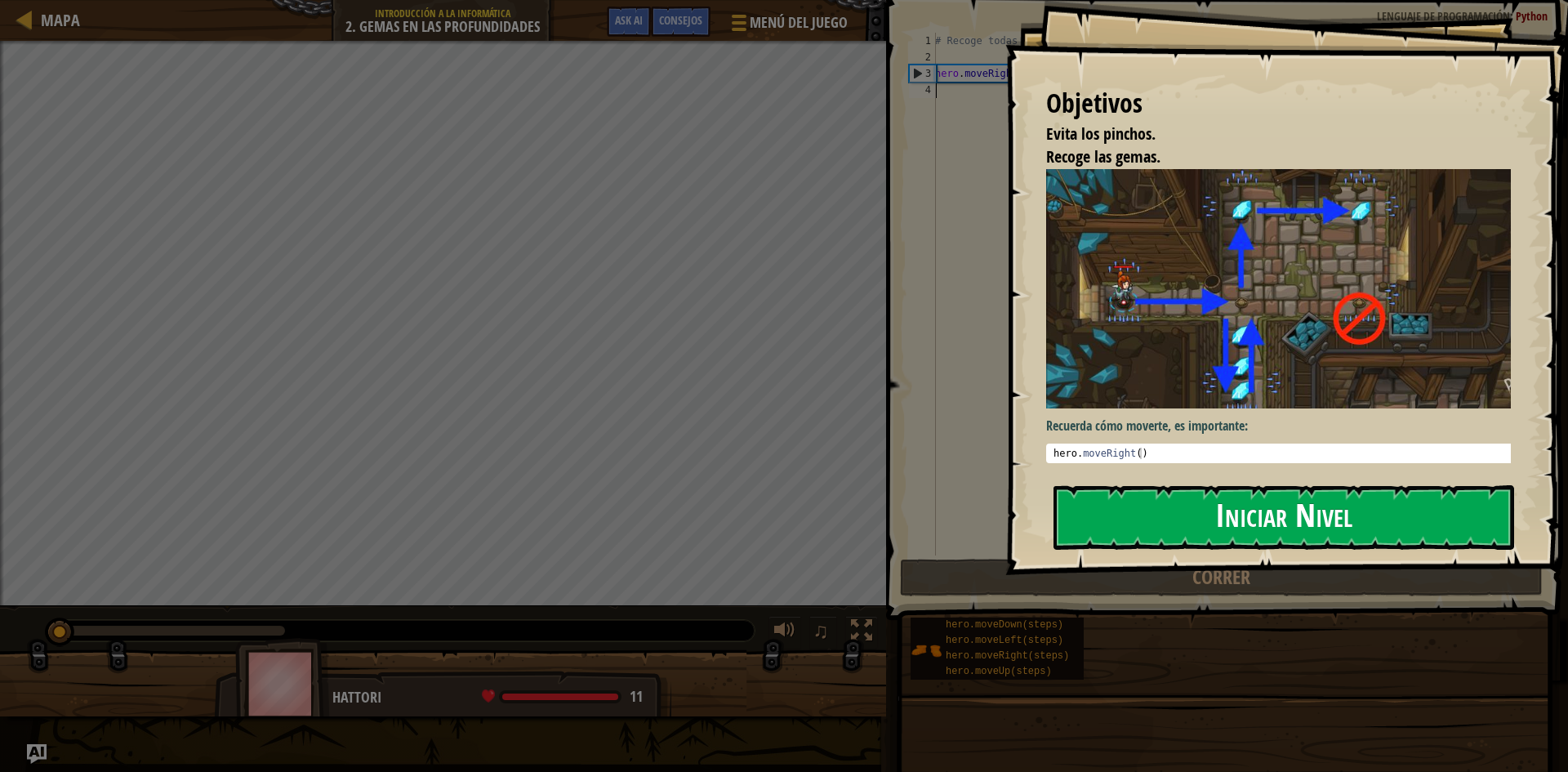
click at [1131, 513] on button "Iniciar Nivel" at bounding box center [1284, 518] width 461 height 64
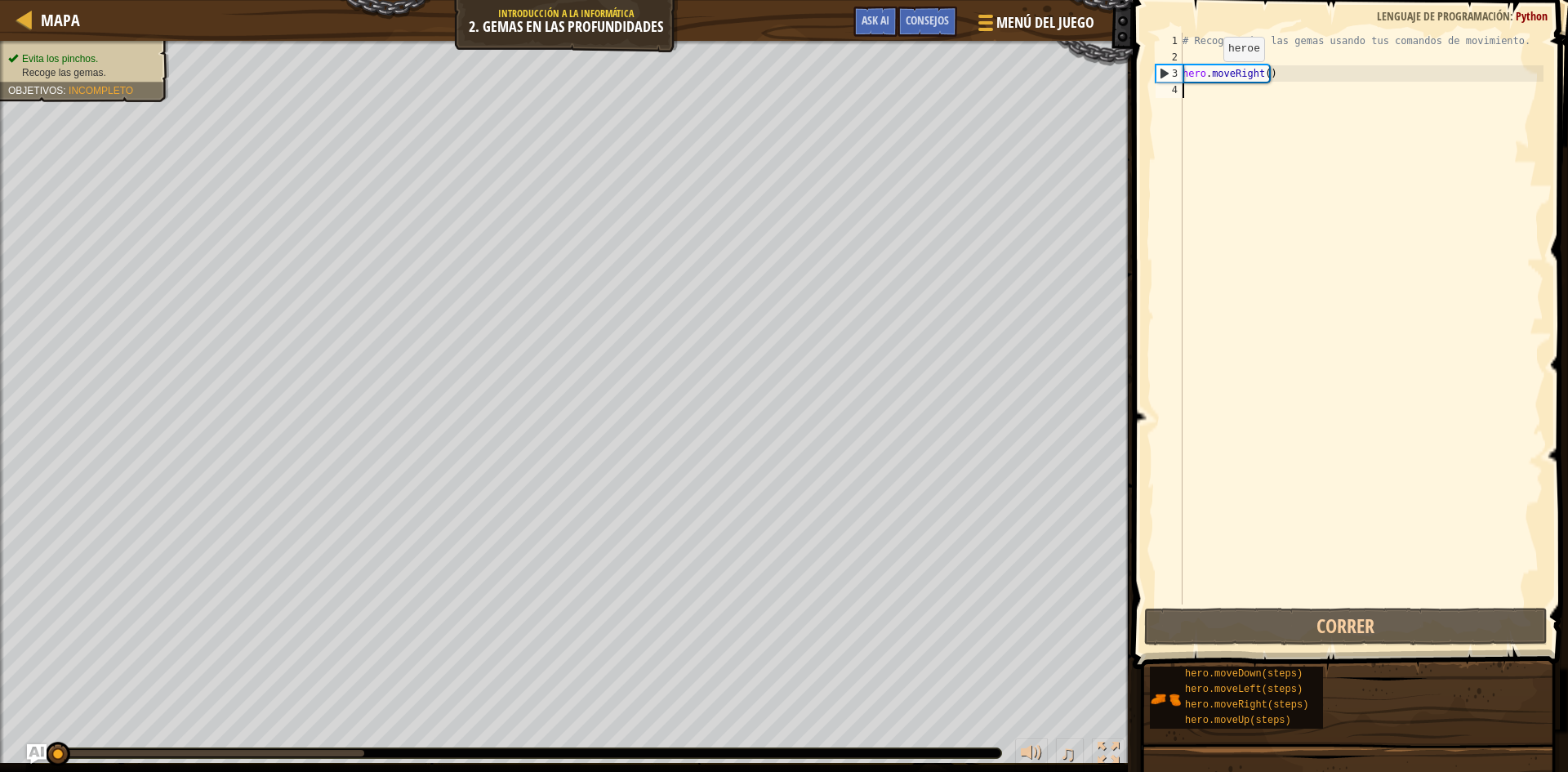
click at [1209, 72] on div "# Recoge todas las gemas usando tus comandos de movimiento. hero . moveRight ( )" at bounding box center [1362, 335] width 364 height 605
type textarea "hero.moveRight()"
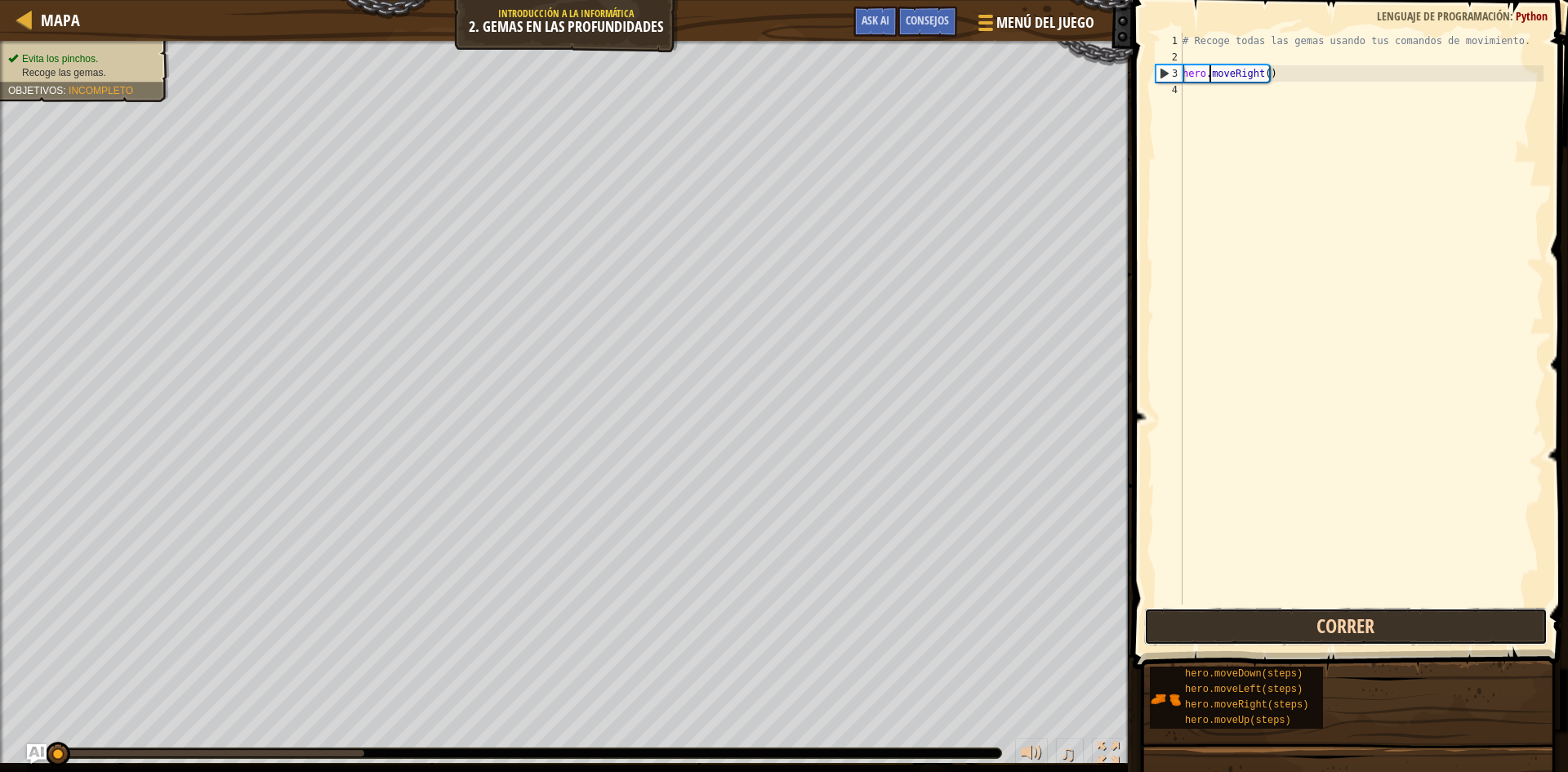
click at [1375, 618] on button "Correr" at bounding box center [1346, 627] width 403 height 38
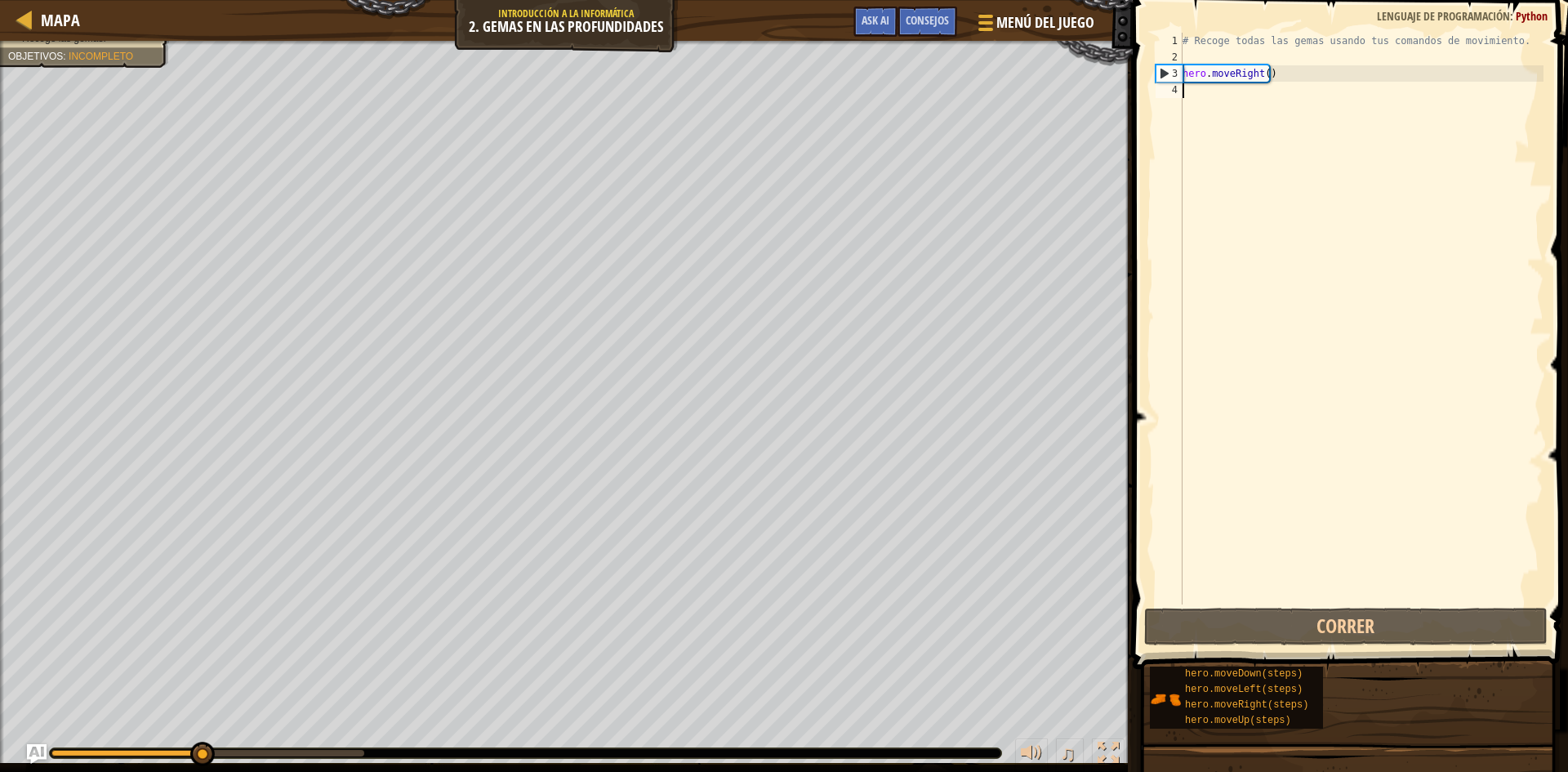
click at [1208, 120] on div "# Recoge todas las gemas usando tus comandos de movimiento. hero . moveRight ( )" at bounding box center [1362, 335] width 364 height 605
type textarea "h"
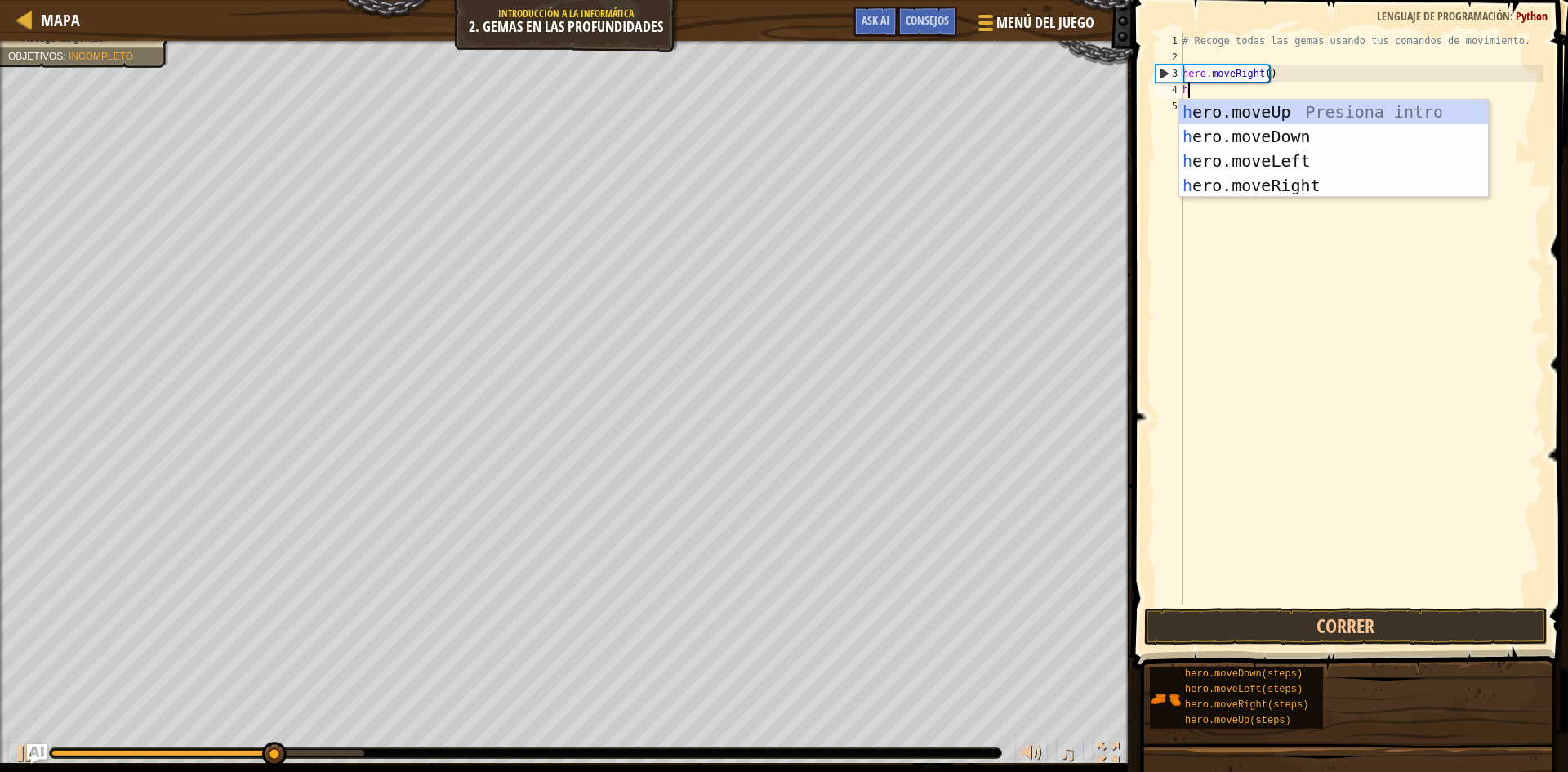
scroll to position [7, 0]
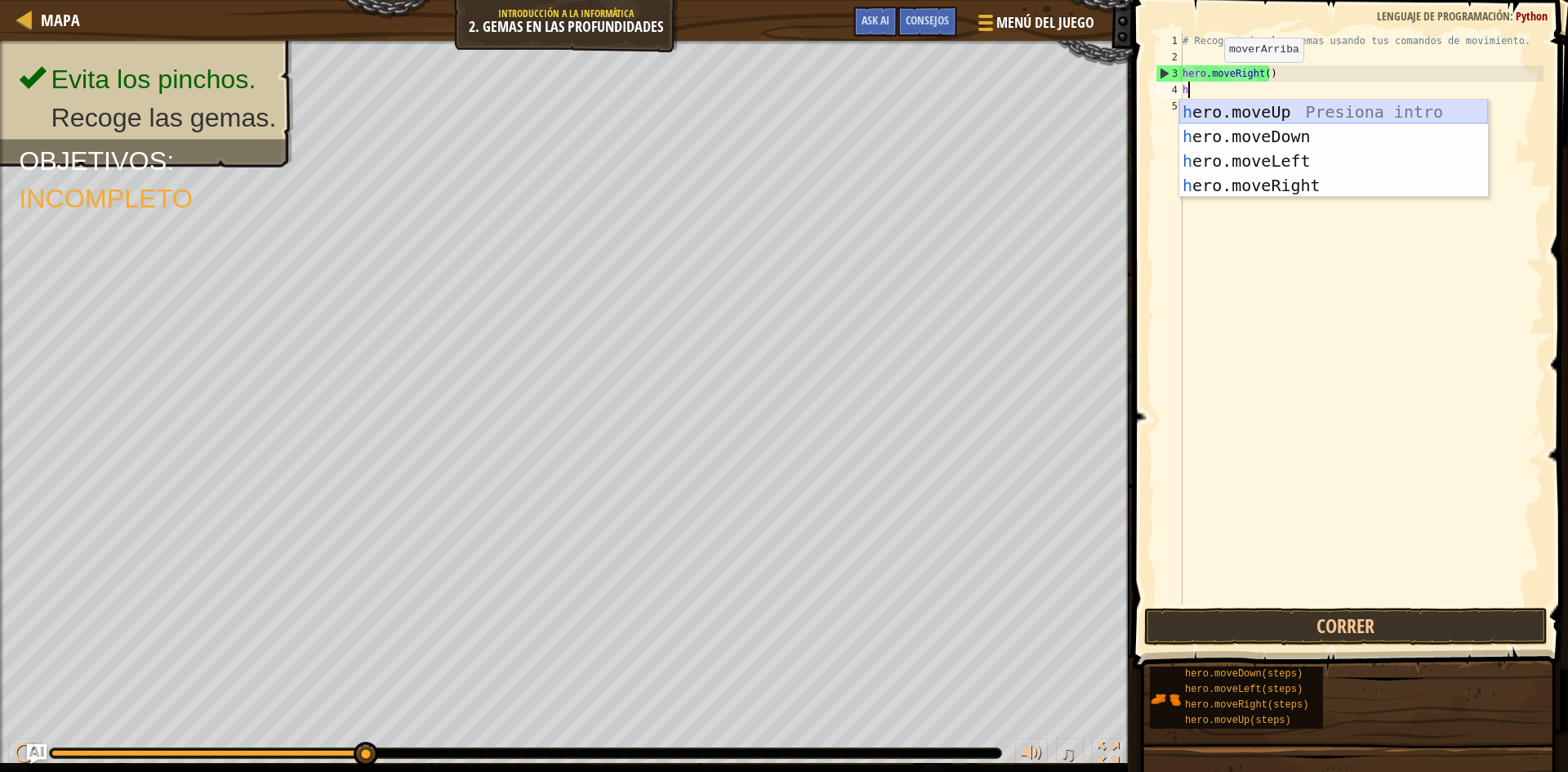
click at [1281, 109] on div "h ero.moveUp Presiona intro h ero.moveDown Presiona intro h ero.moveLeft Presio…" at bounding box center [1334, 173] width 308 height 147
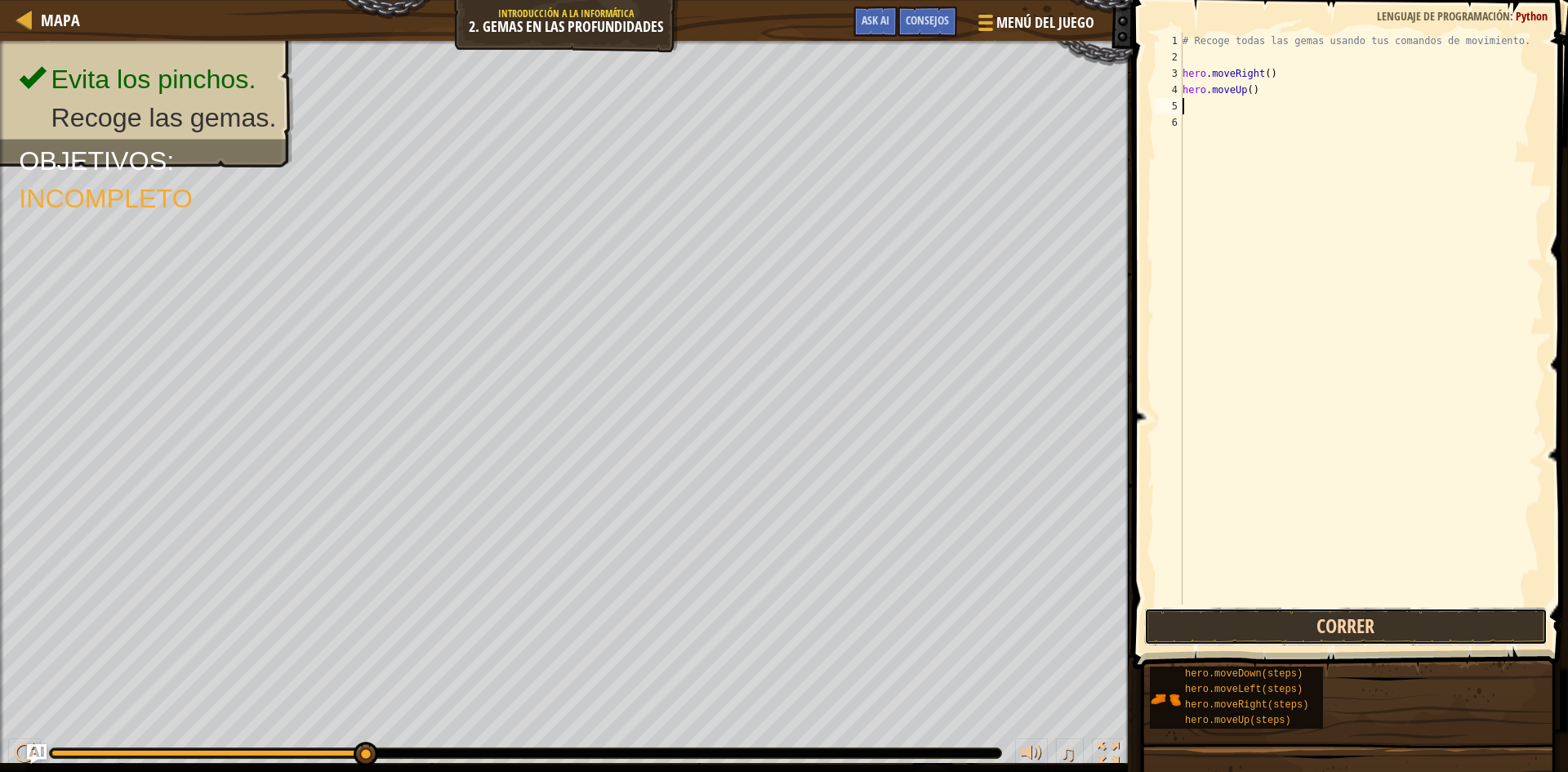
click at [1284, 616] on button "Correr" at bounding box center [1346, 627] width 403 height 38
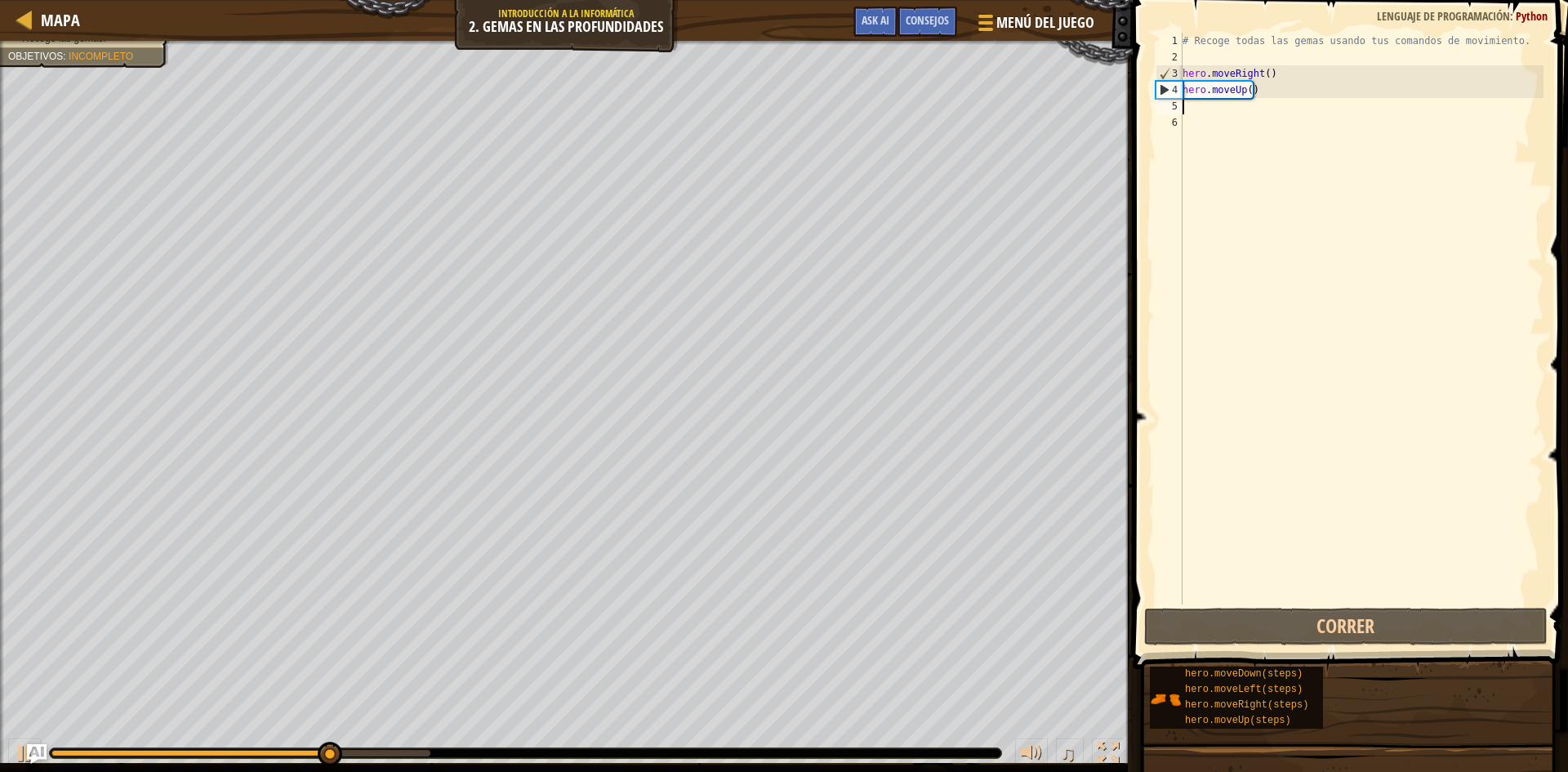
click at [1190, 122] on div "# Recoge todas las gemas usando tus comandos de movimiento. hero . moveRight ( …" at bounding box center [1362, 335] width 364 height 605
type textarea "h"
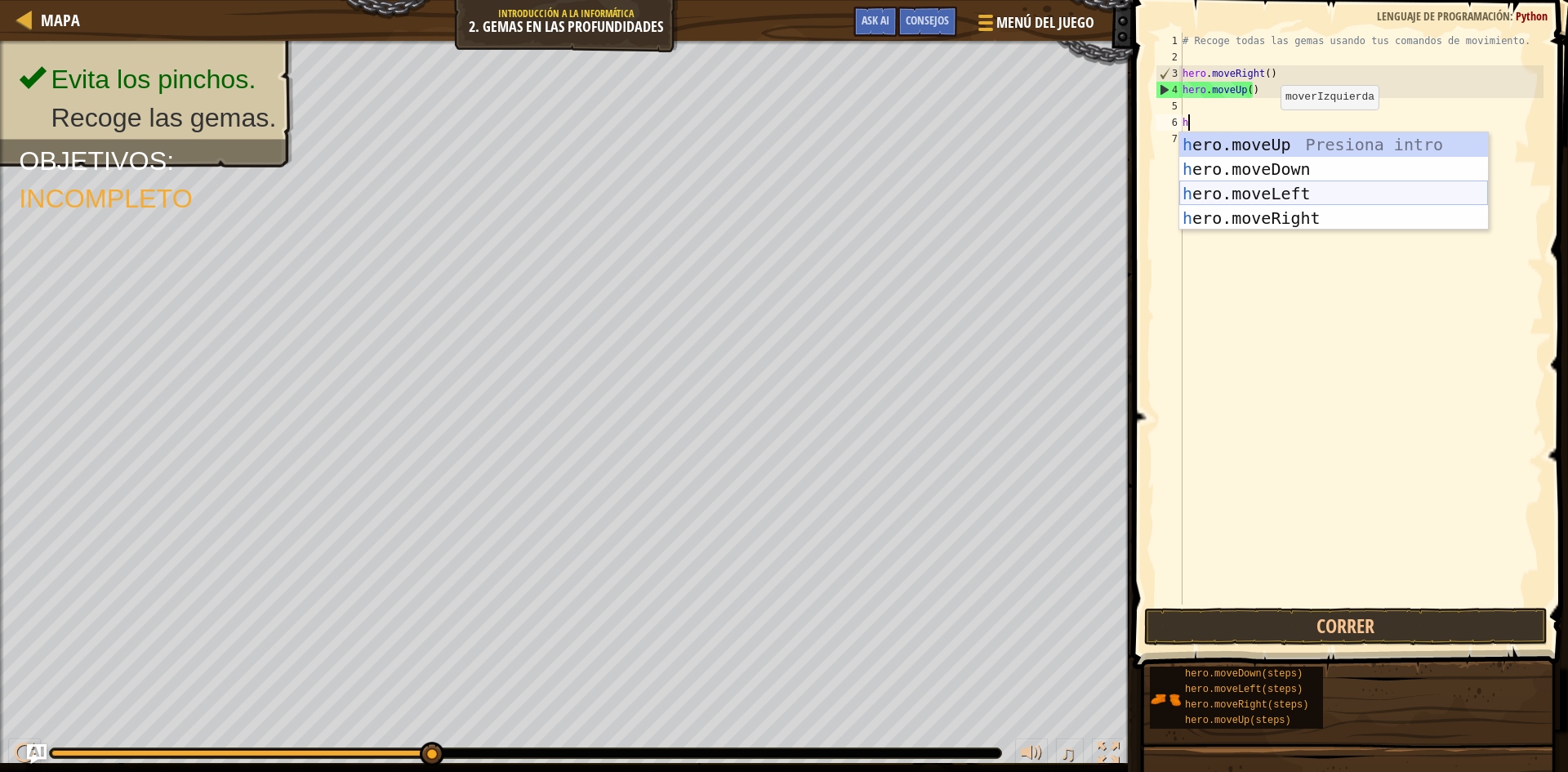
click at [1315, 202] on div "h ero.moveUp Presiona intro h ero.moveDown Presiona intro h ero.moveLeft Presio…" at bounding box center [1334, 206] width 308 height 147
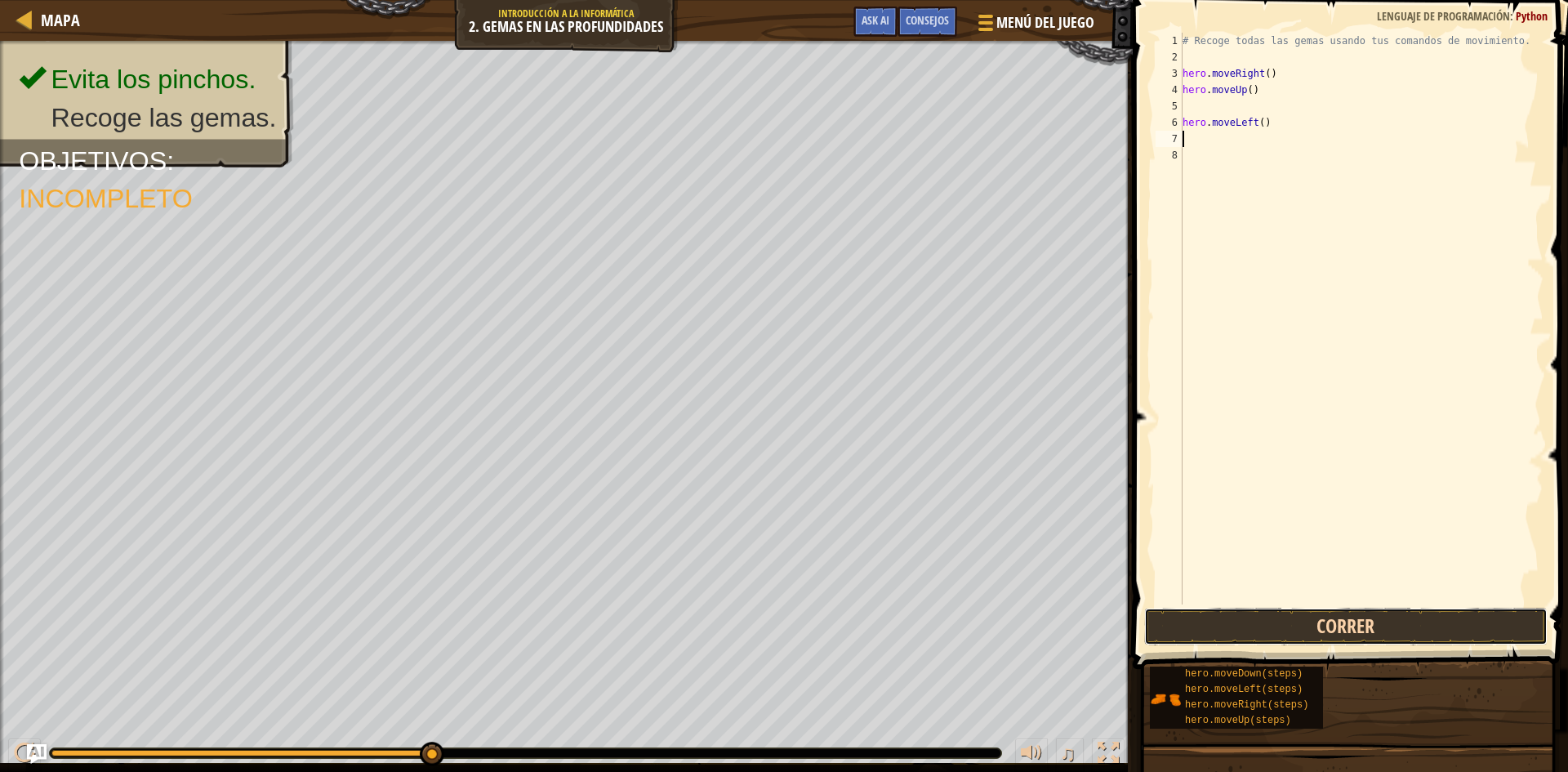
click at [1327, 628] on button "Correr" at bounding box center [1346, 627] width 403 height 38
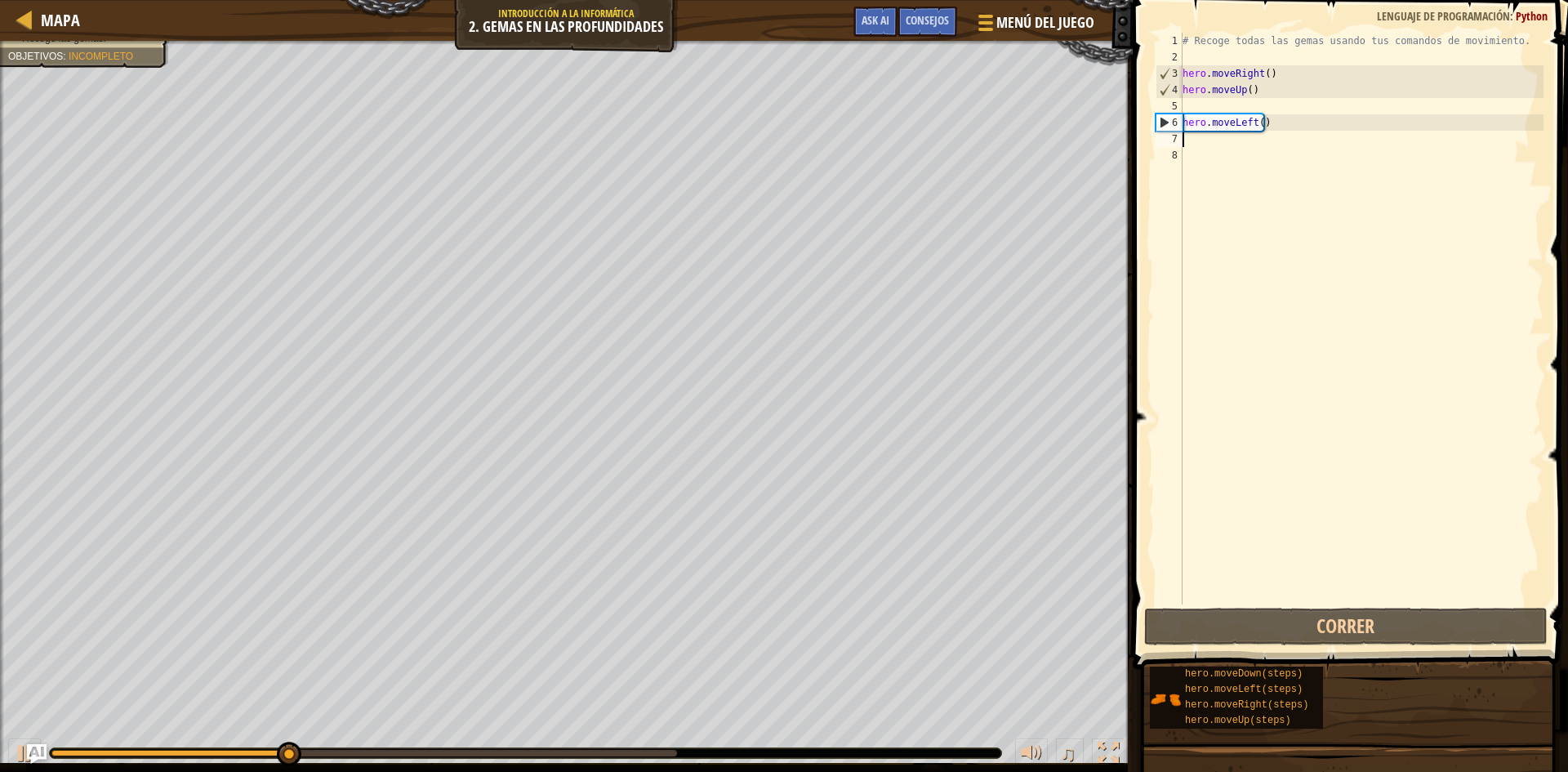
click at [1219, 153] on div "# Recoge todas las gemas usando tus comandos de movimiento. hero . moveRight ( …" at bounding box center [1362, 335] width 364 height 605
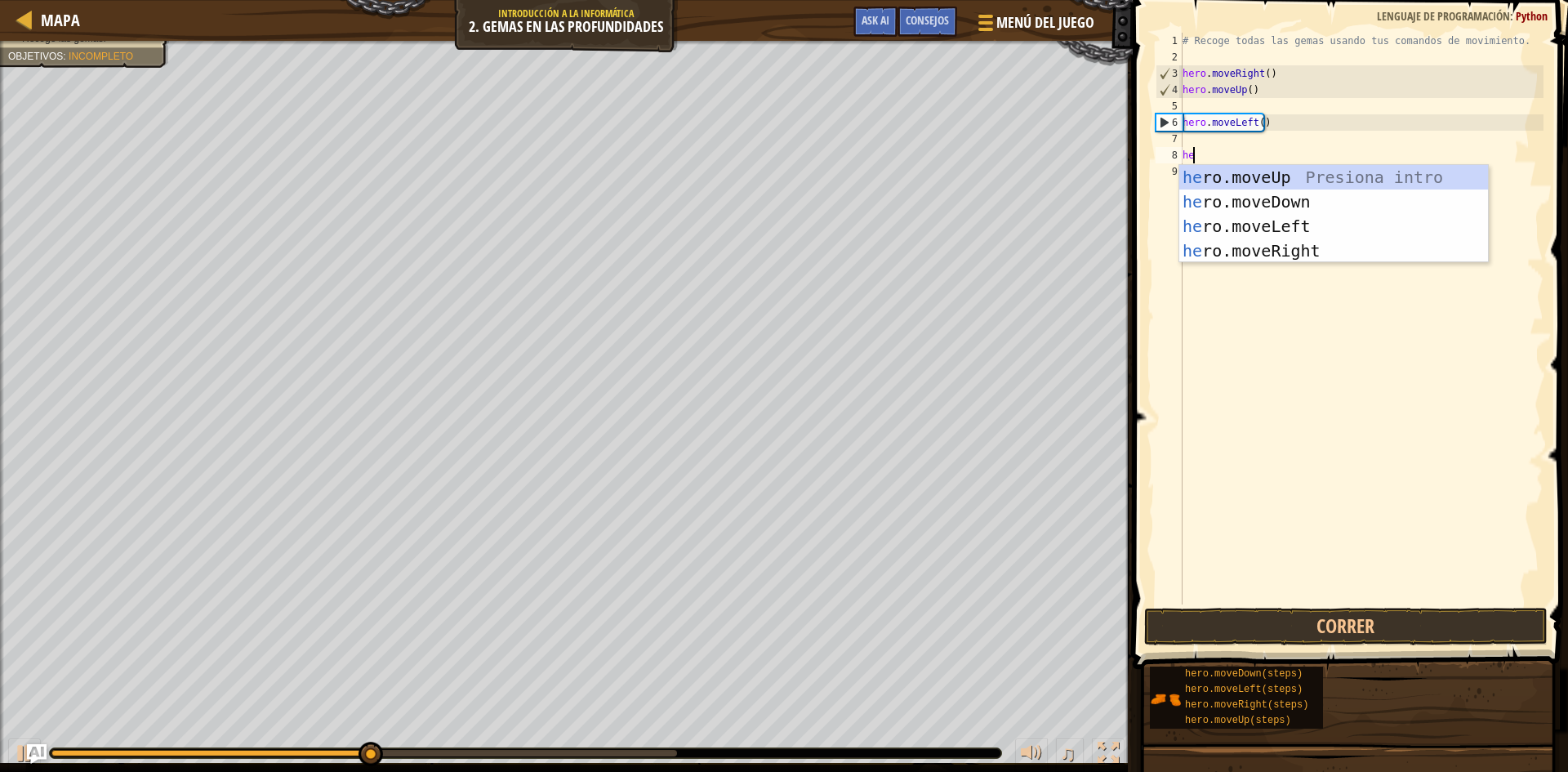
type textarea "her"
click at [1261, 247] on div "her o.moveUp Presiona intro her o.moveDown Presiona intro her o.moveLeft Presio…" at bounding box center [1334, 239] width 308 height 147
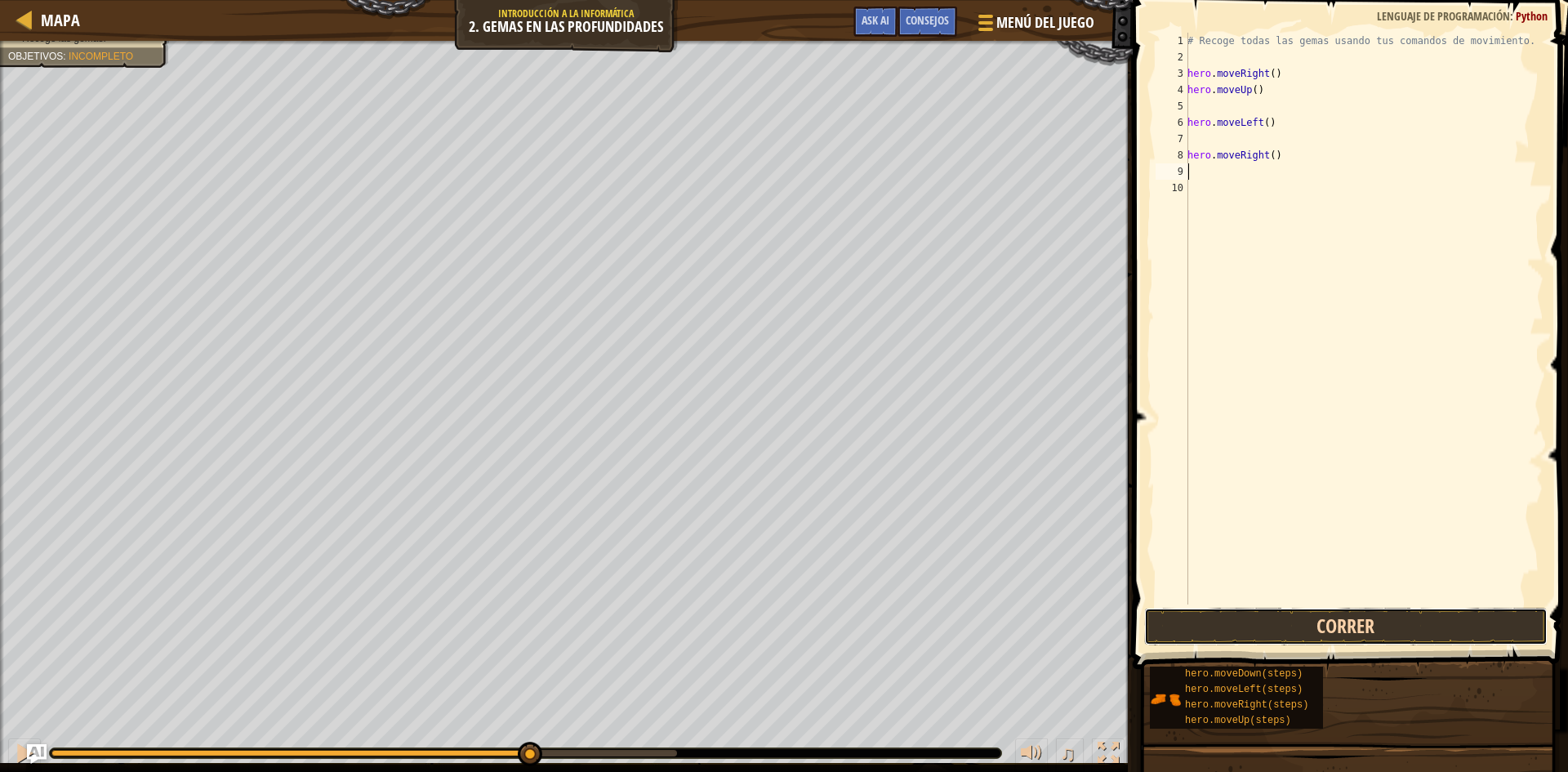
click at [1332, 626] on button "Correr" at bounding box center [1346, 627] width 403 height 38
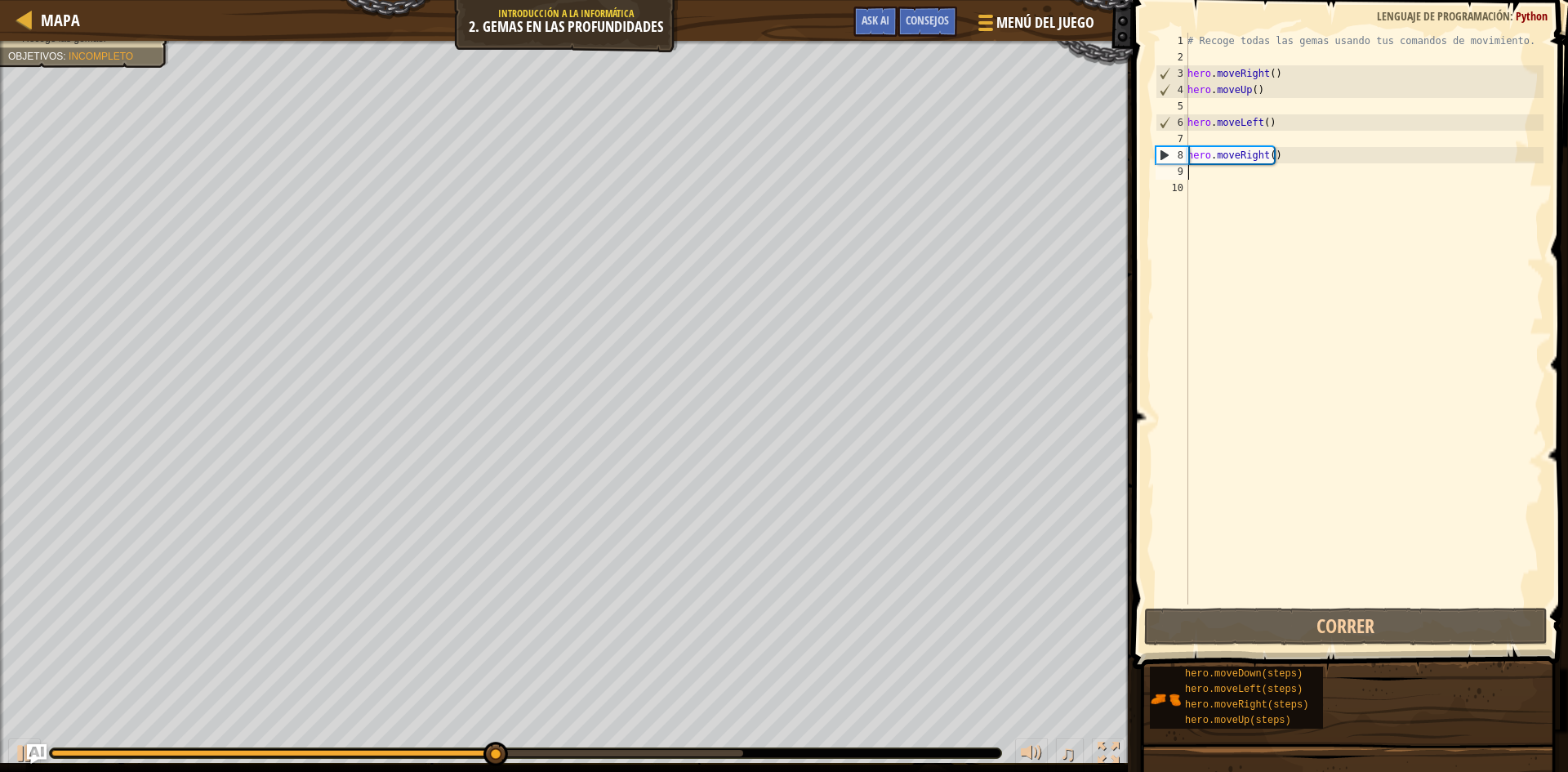
type textarea "h"
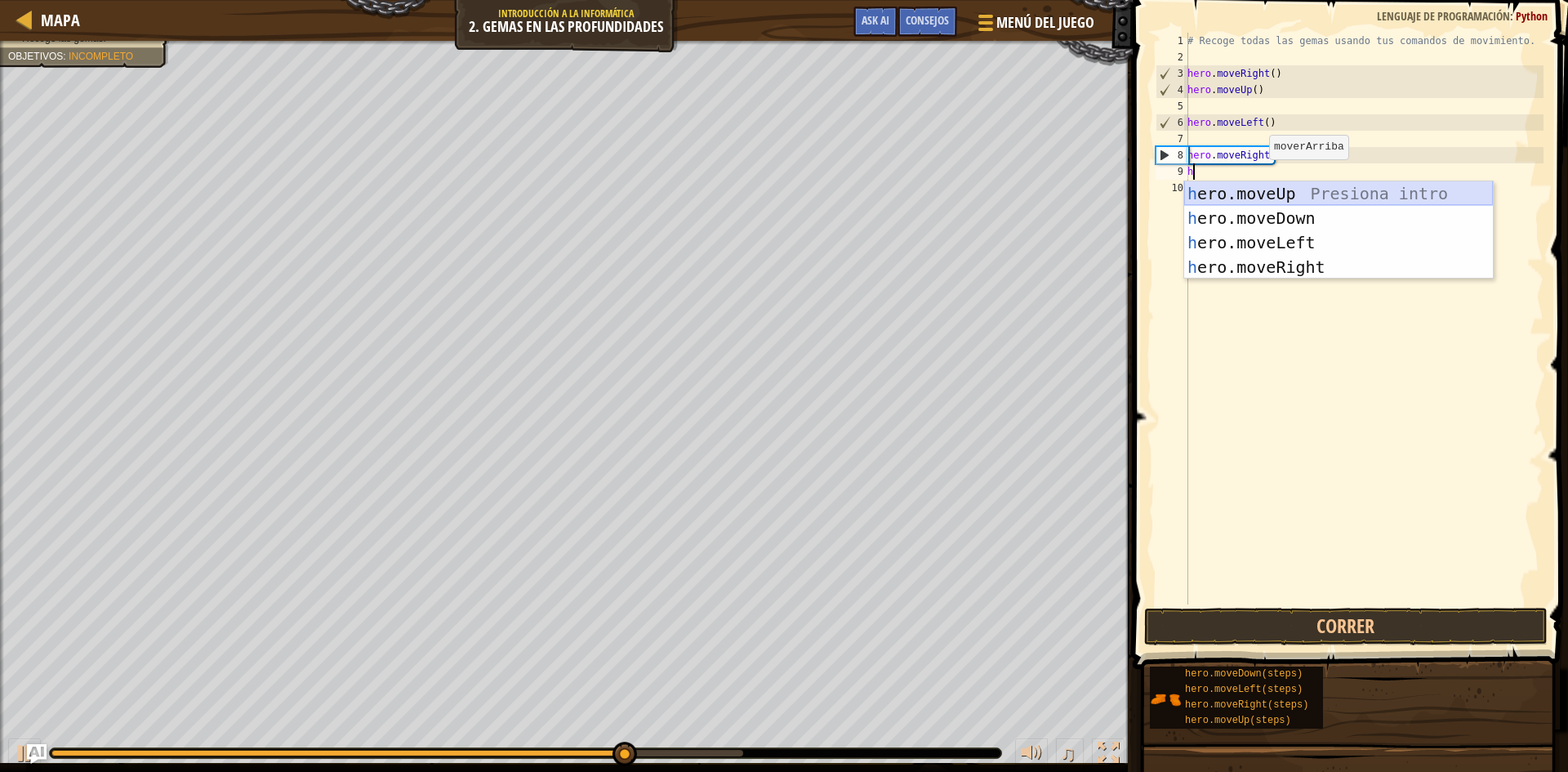
click at [1260, 193] on div "h ero.moveUp Presiona intro h ero.moveDown Presiona intro h ero.moveLeft Presio…" at bounding box center [1338, 254] width 308 height 147
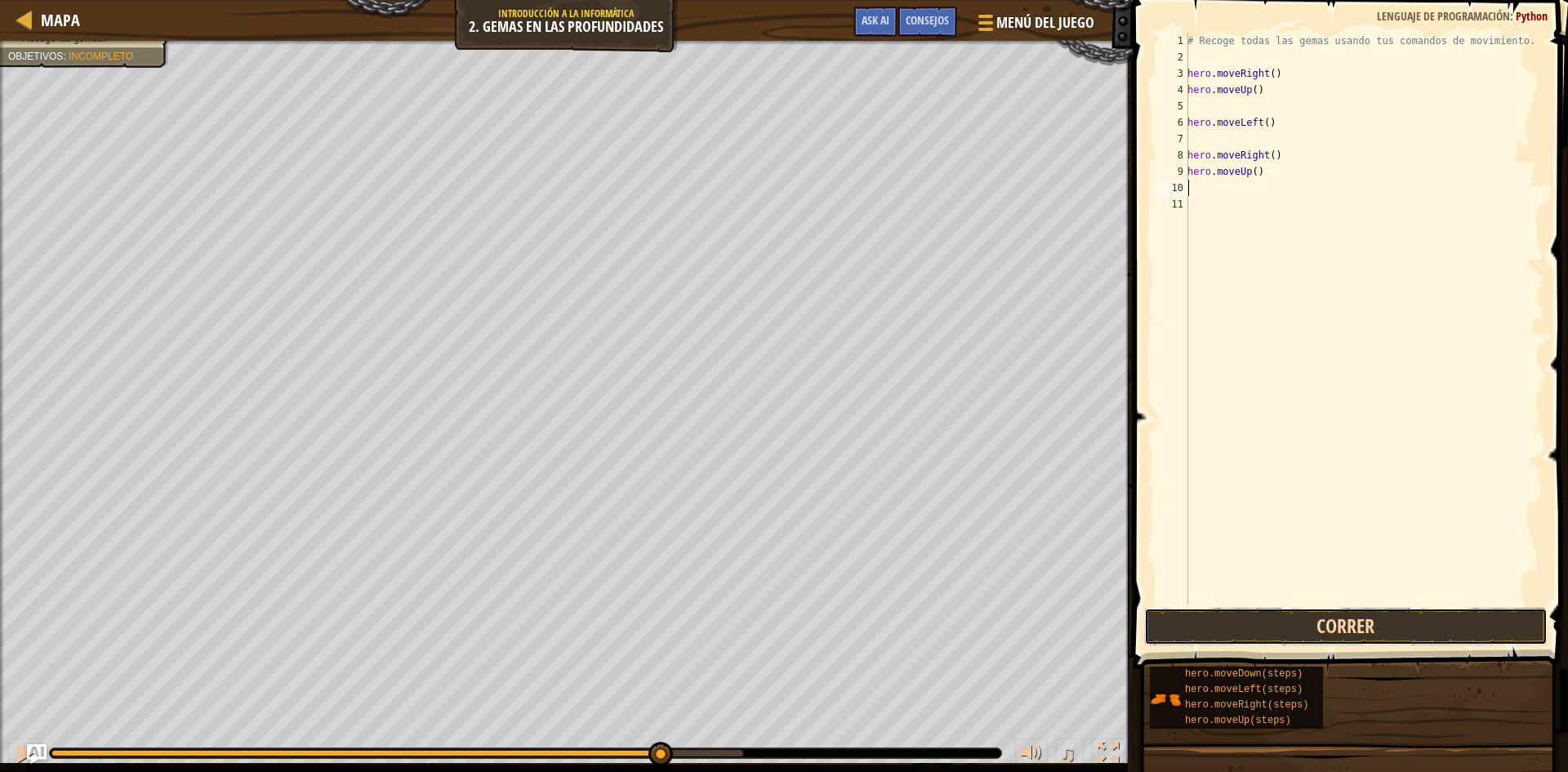
click at [1355, 629] on button "Correr" at bounding box center [1346, 627] width 403 height 38
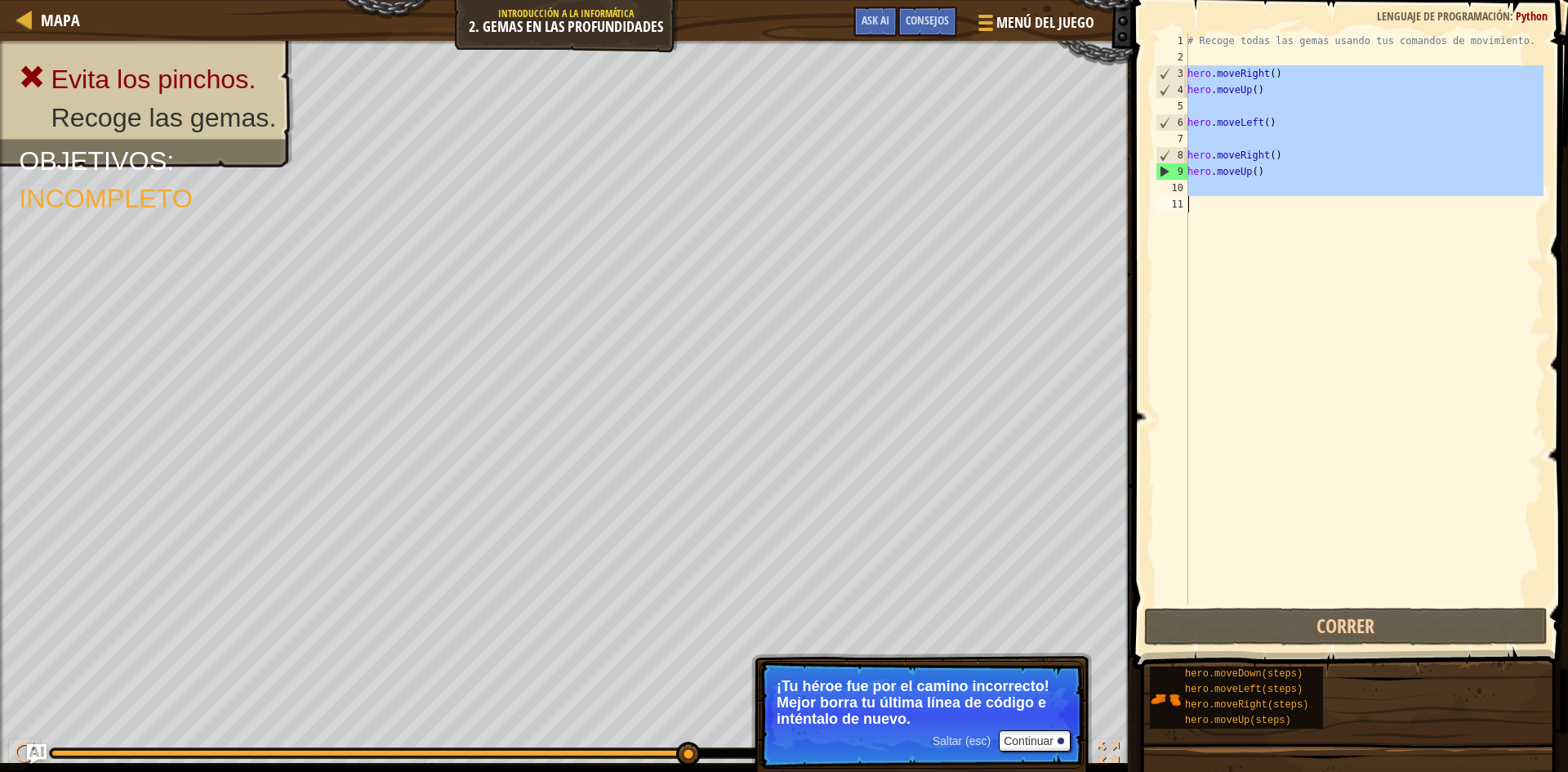
drag, startPoint x: 1166, startPoint y: 77, endPoint x: 1237, endPoint y: 205, distance: 146.4
click at [1218, 205] on div "1 2 3 4 5 6 7 8 9 10 11 # Recoge todas las gemas usando tus comandos de movimie…" at bounding box center [1348, 319] width 392 height 572
drag, startPoint x: 1260, startPoint y: 247, endPoint x: 1206, endPoint y: 305, distance: 79.2
click at [1206, 305] on div "# Recoge todas las gemas usando tus comandos de movimiento. hero . moveRight ( …" at bounding box center [1364, 319] width 360 height 572
drag, startPoint x: 1184, startPoint y: 56, endPoint x: 1255, endPoint y: 220, distance: 178.7
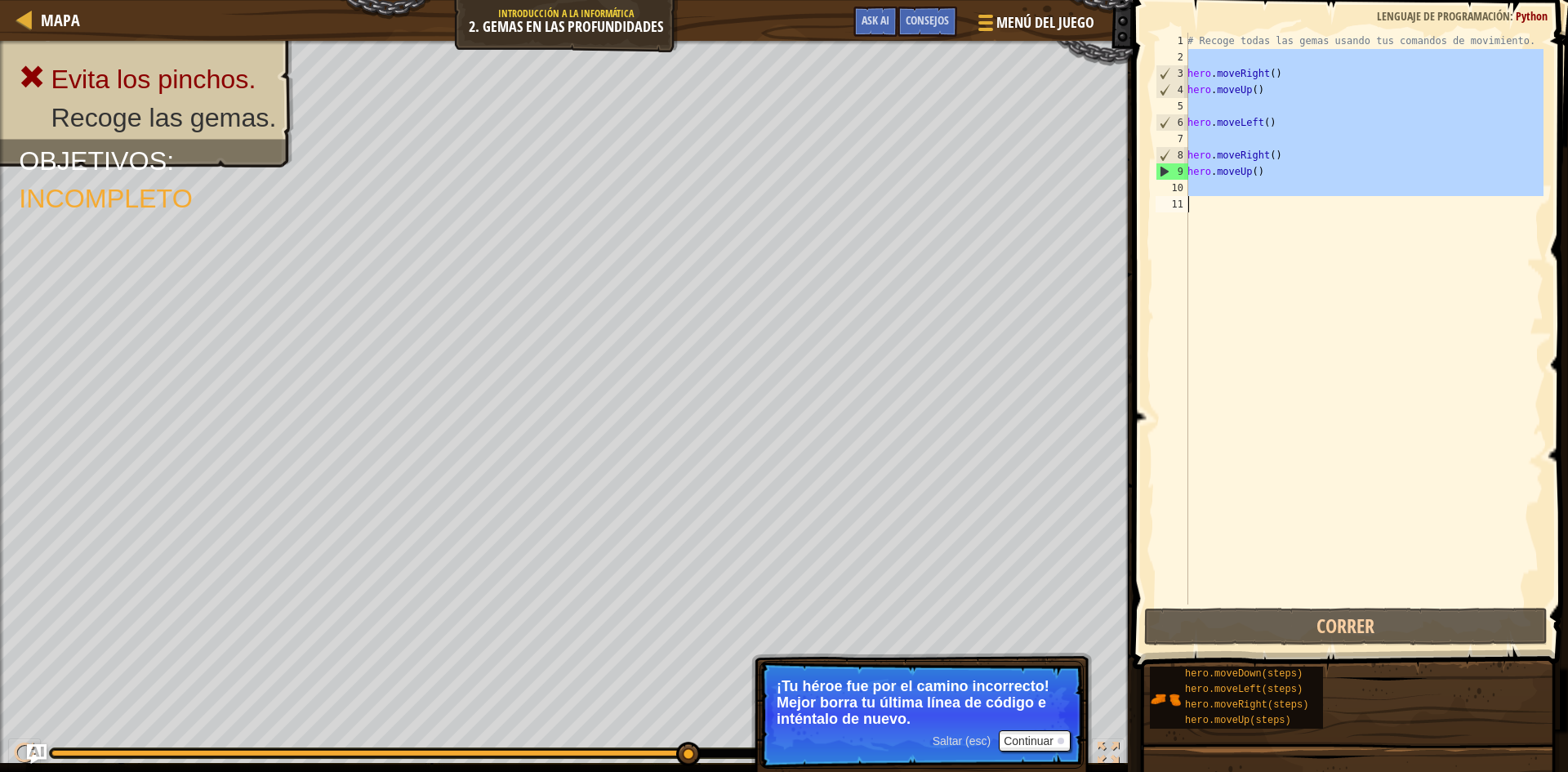
click at [1250, 216] on div "1 2 3 4 5 6 7 8 9 10 11 # Recoge todas las gemas usando tus comandos de movimie…" at bounding box center [1348, 319] width 392 height 572
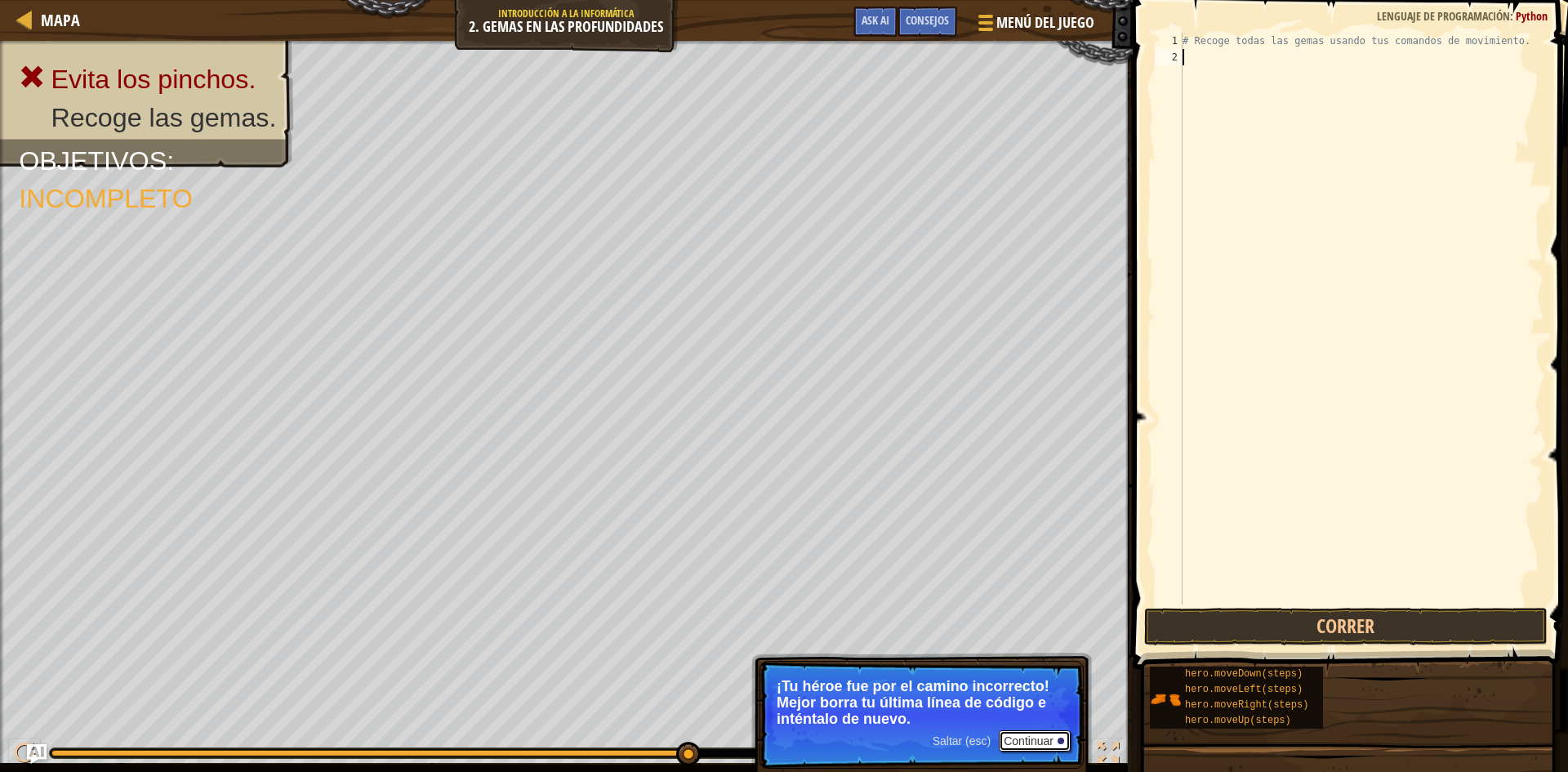
click at [1006, 738] on button "Continuar" at bounding box center [1034, 742] width 72 height 21
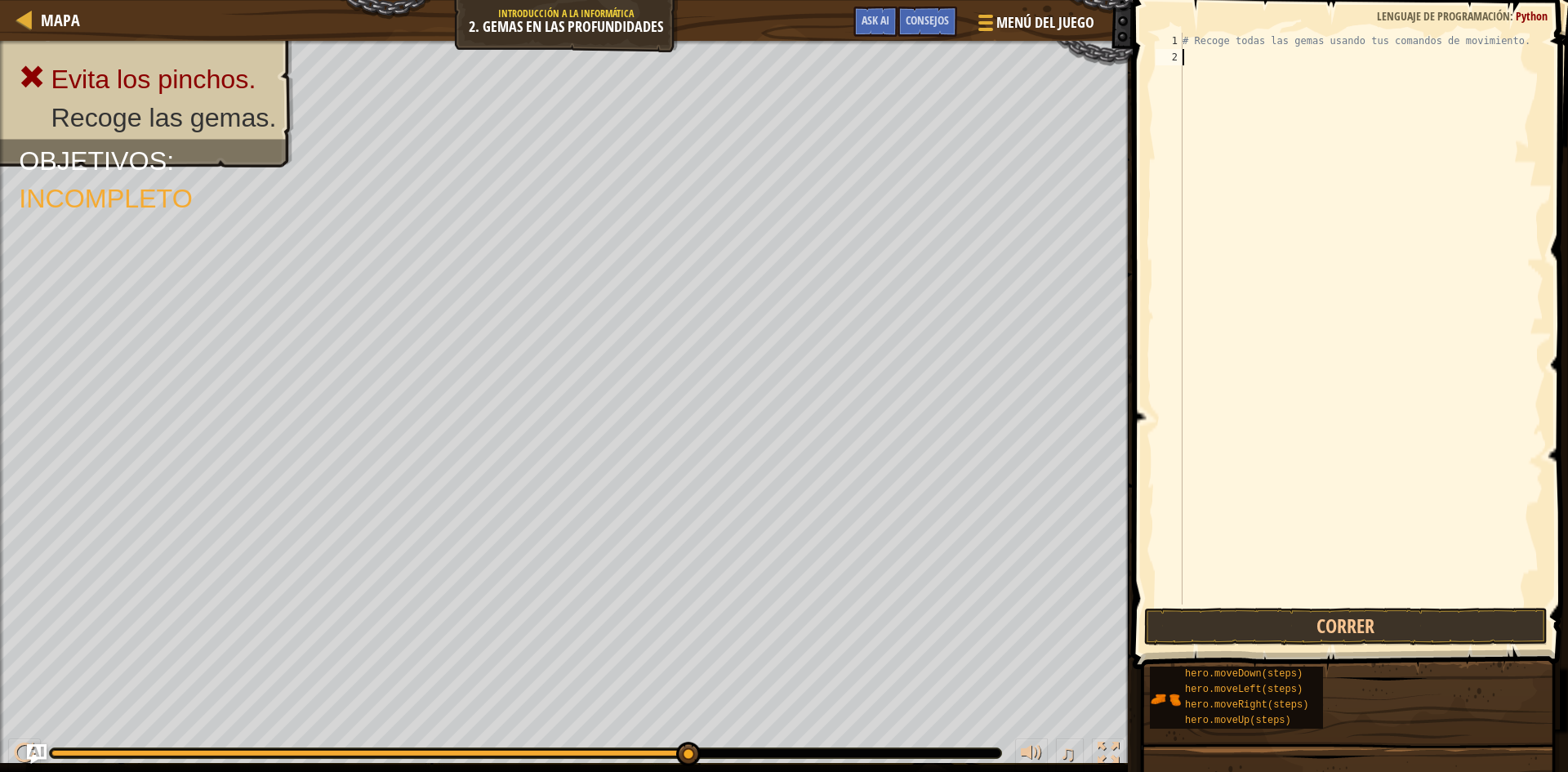
type textarea "h"
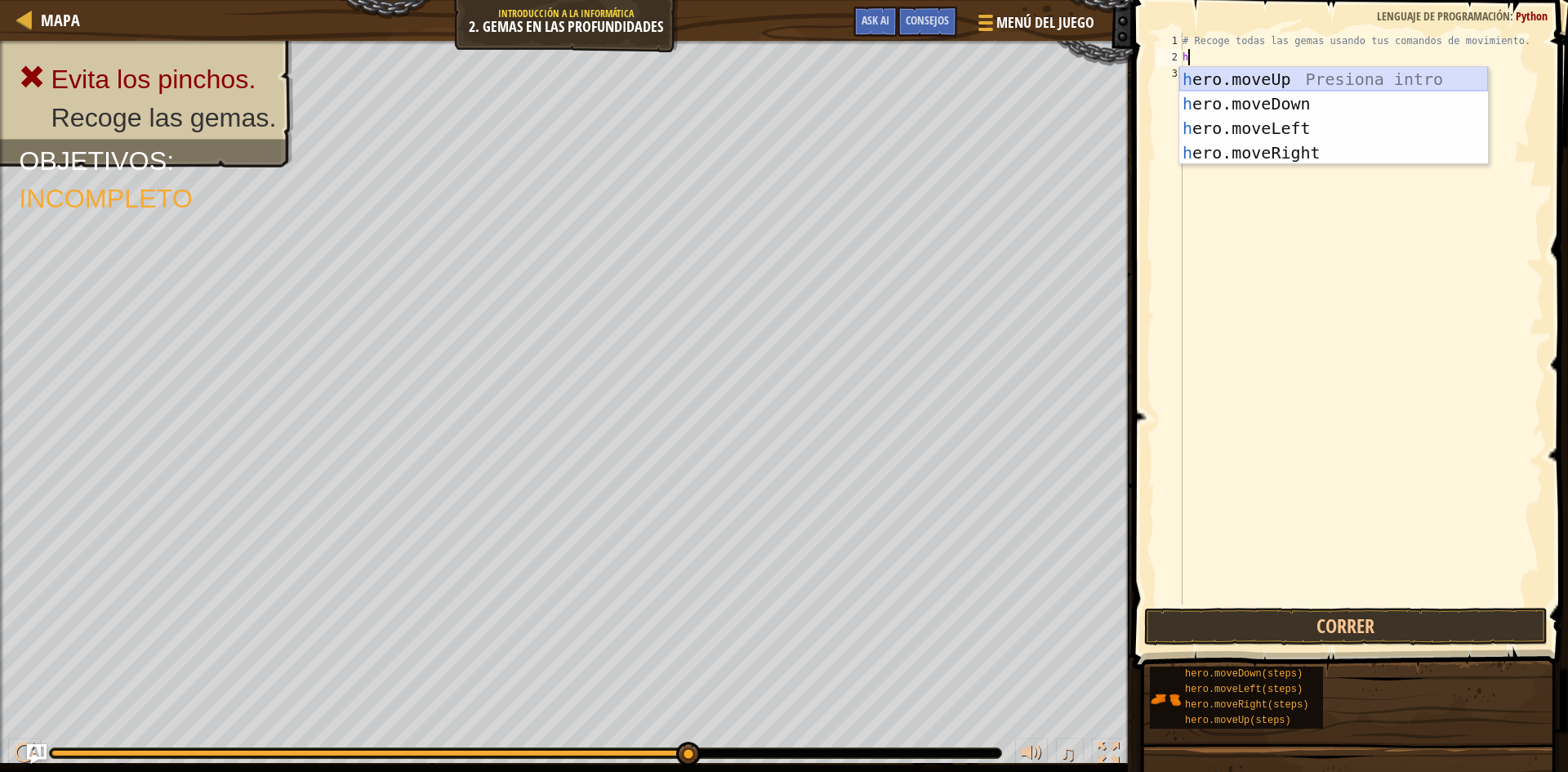
click at [1304, 84] on div "h ero.moveUp Presiona intro h ero.moveDown Presiona intro h ero.moveLeft Presio…" at bounding box center [1334, 140] width 308 height 147
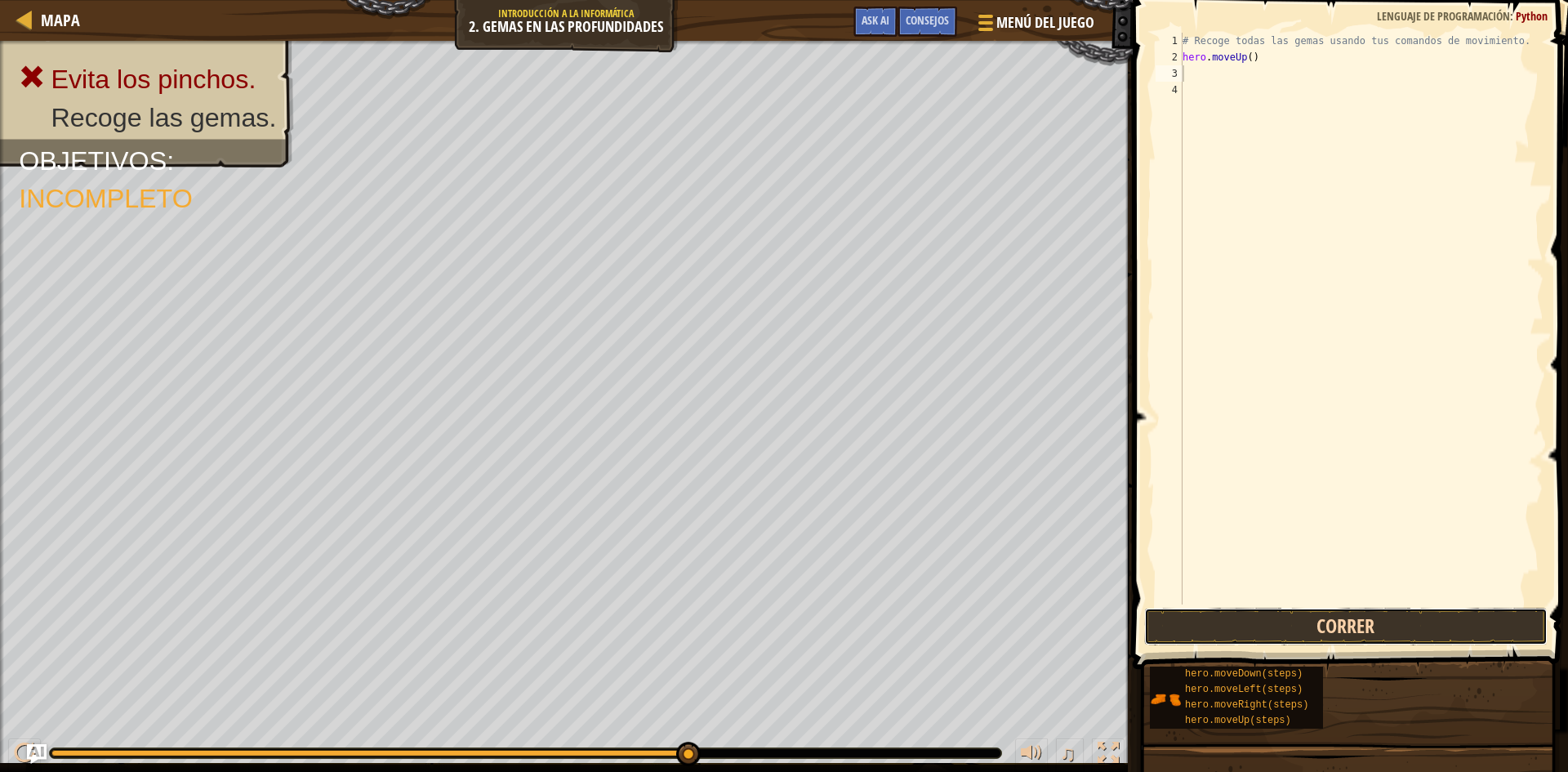
click at [1319, 618] on button "Correr" at bounding box center [1346, 627] width 403 height 38
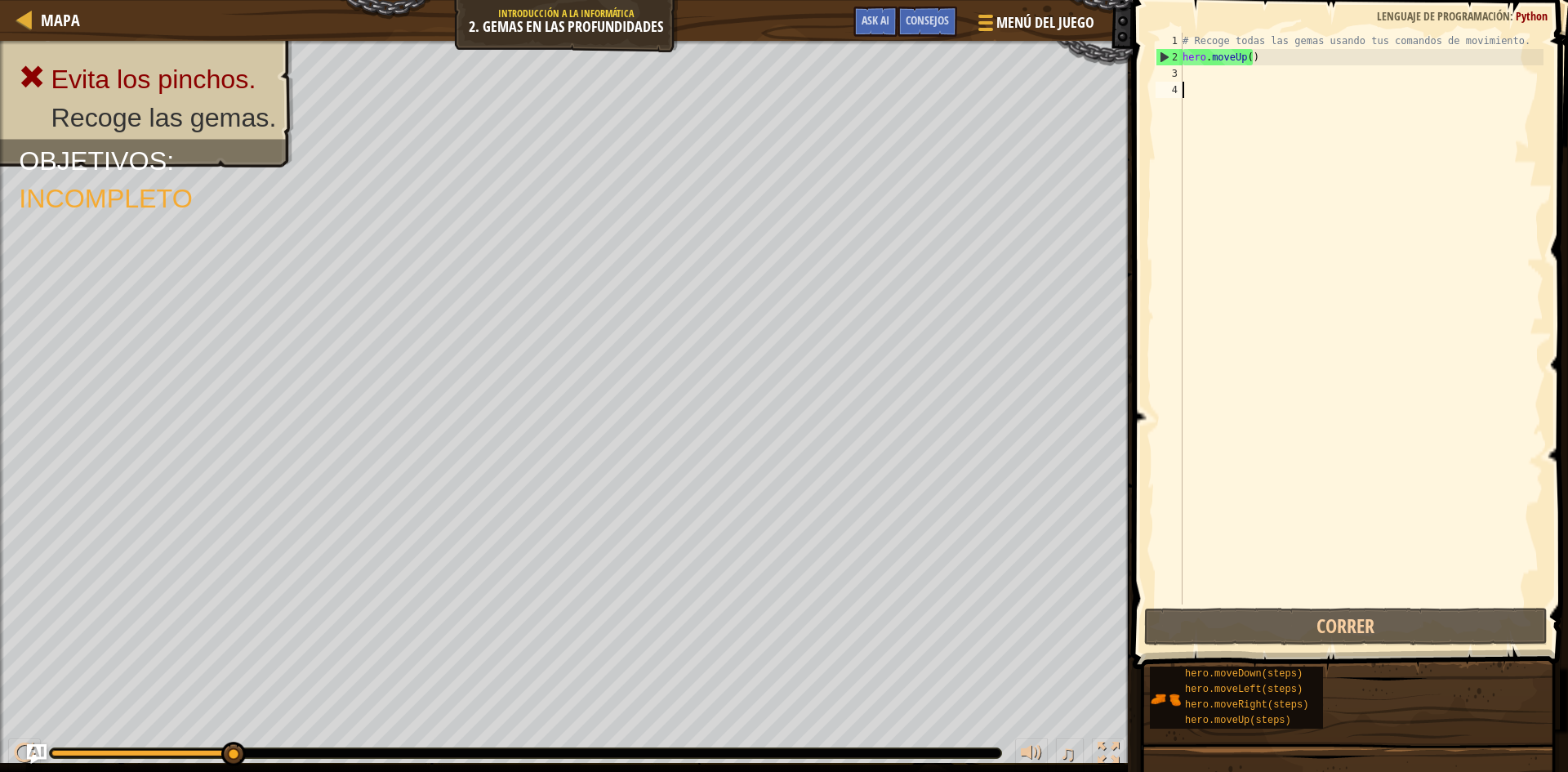
click at [1239, 116] on div "# Recoge todas las gemas usando tus comandos de movimiento. hero . moveUp ( )" at bounding box center [1362, 335] width 364 height 605
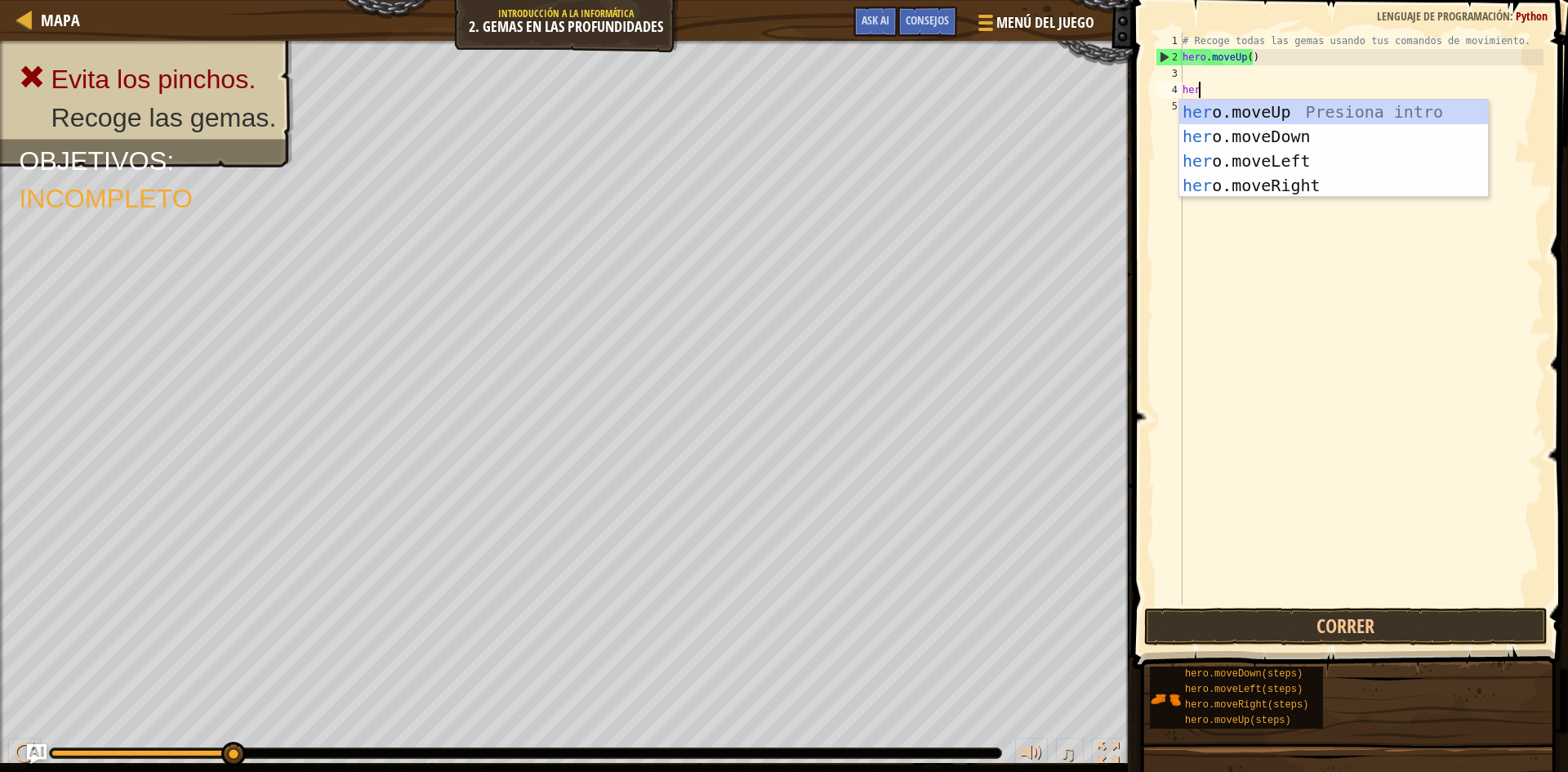
type textarea "hero"
click at [1255, 150] on div "hero .moveUp Presiona intro hero .moveDown Presiona intro hero .moveLeft Presio…" at bounding box center [1334, 173] width 308 height 147
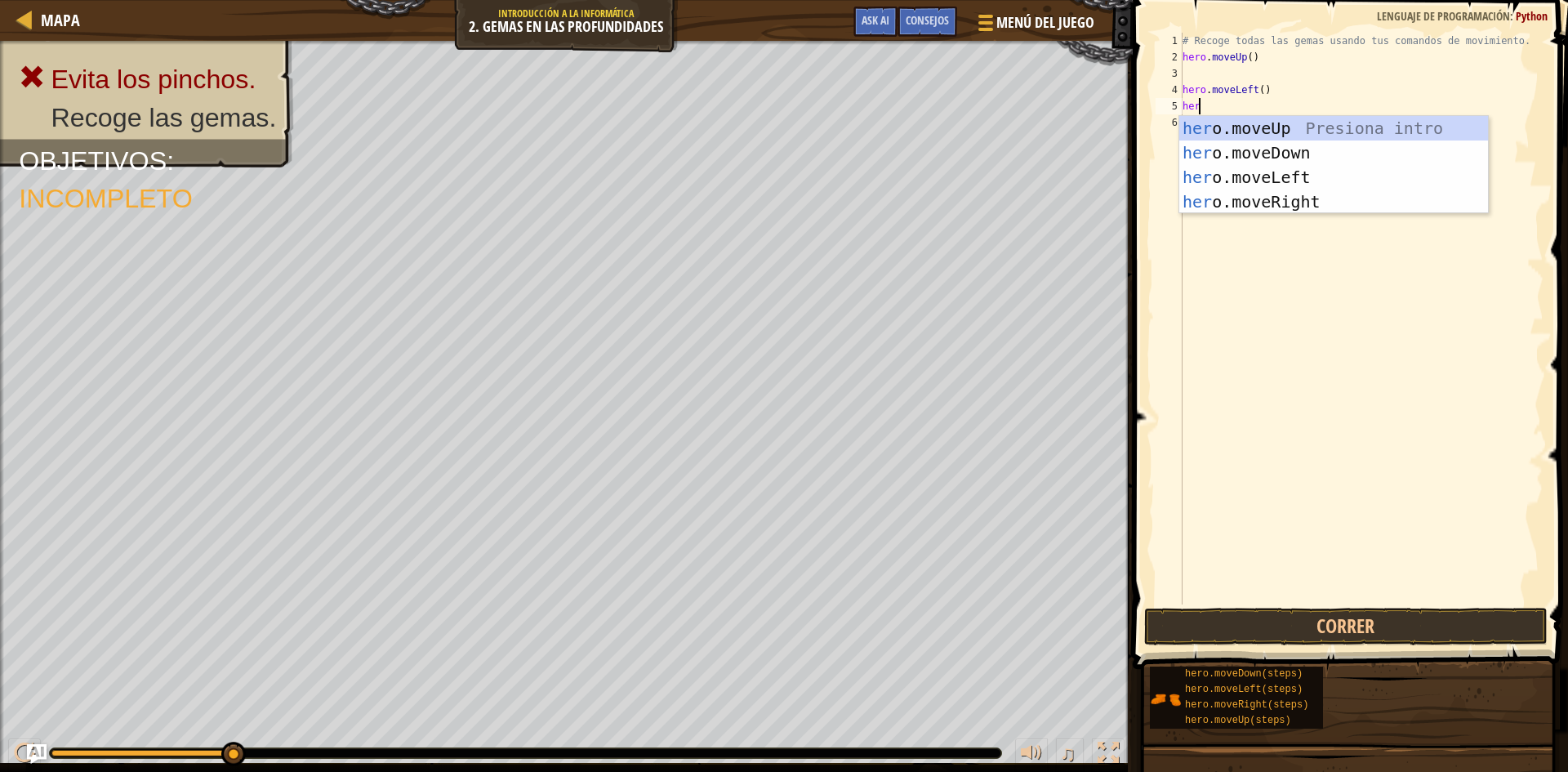
type textarea "hero"
click at [1237, 156] on div "hero .moveUp Presiona intro hero .moveDown Presiona intro hero .moveLeft Presio…" at bounding box center [1334, 189] width 308 height 147
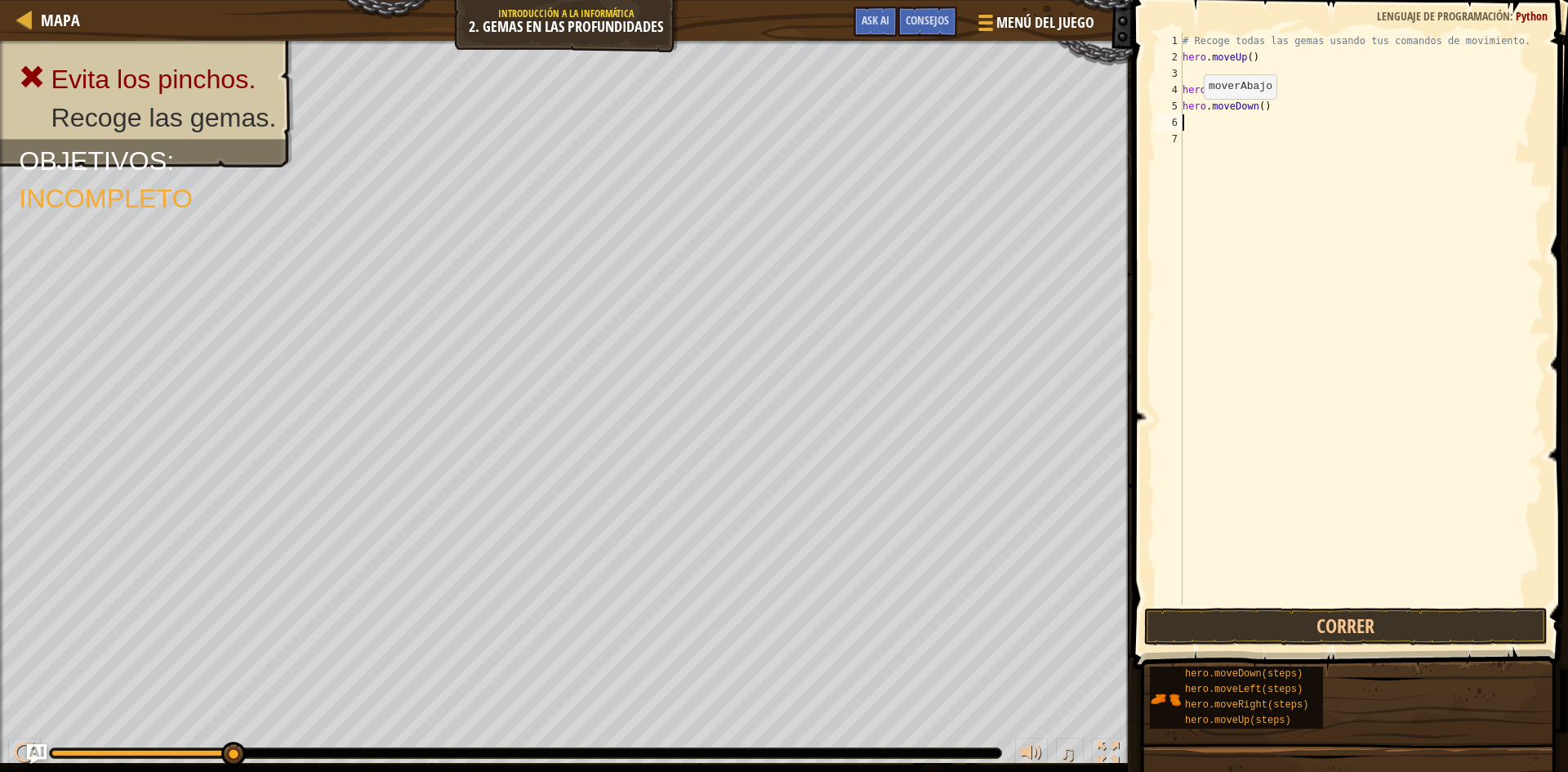
scroll to position [7, 0]
type textarea "f"
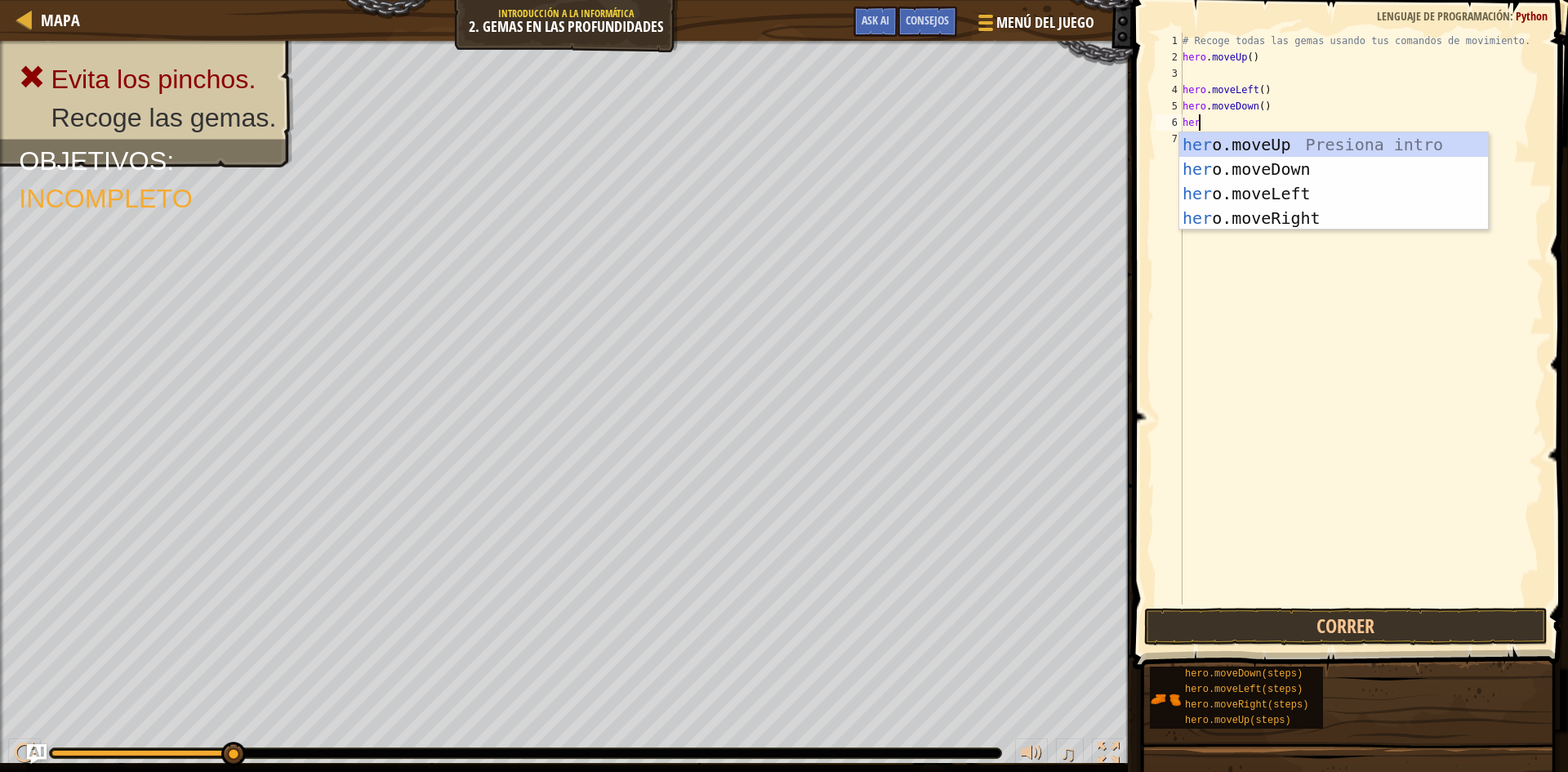
type textarea "hero"
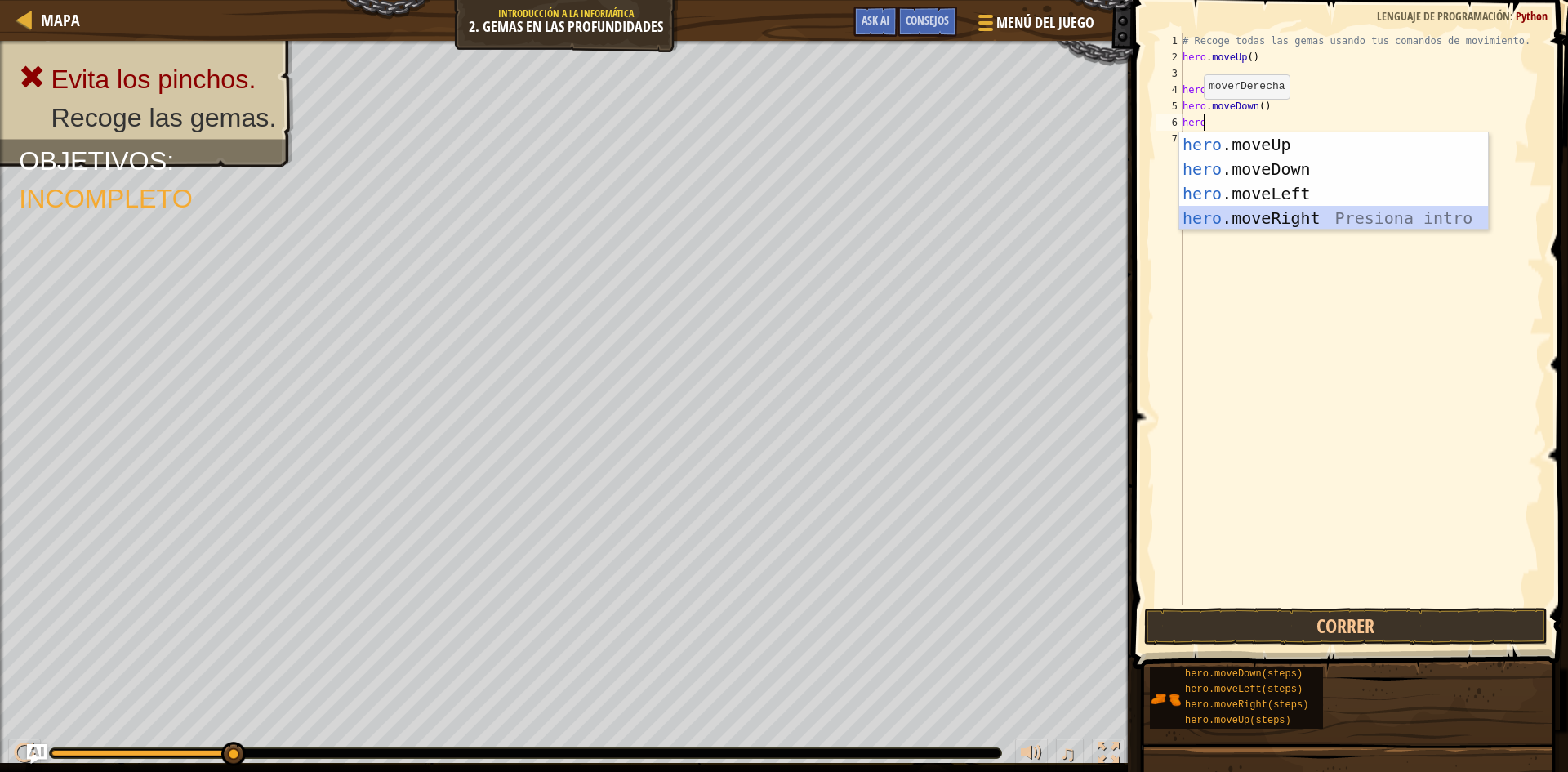
click at [1295, 214] on div "hero .moveUp Presiona intro hero .moveDown Presiona intro hero .moveLeft Presio…" at bounding box center [1334, 206] width 308 height 147
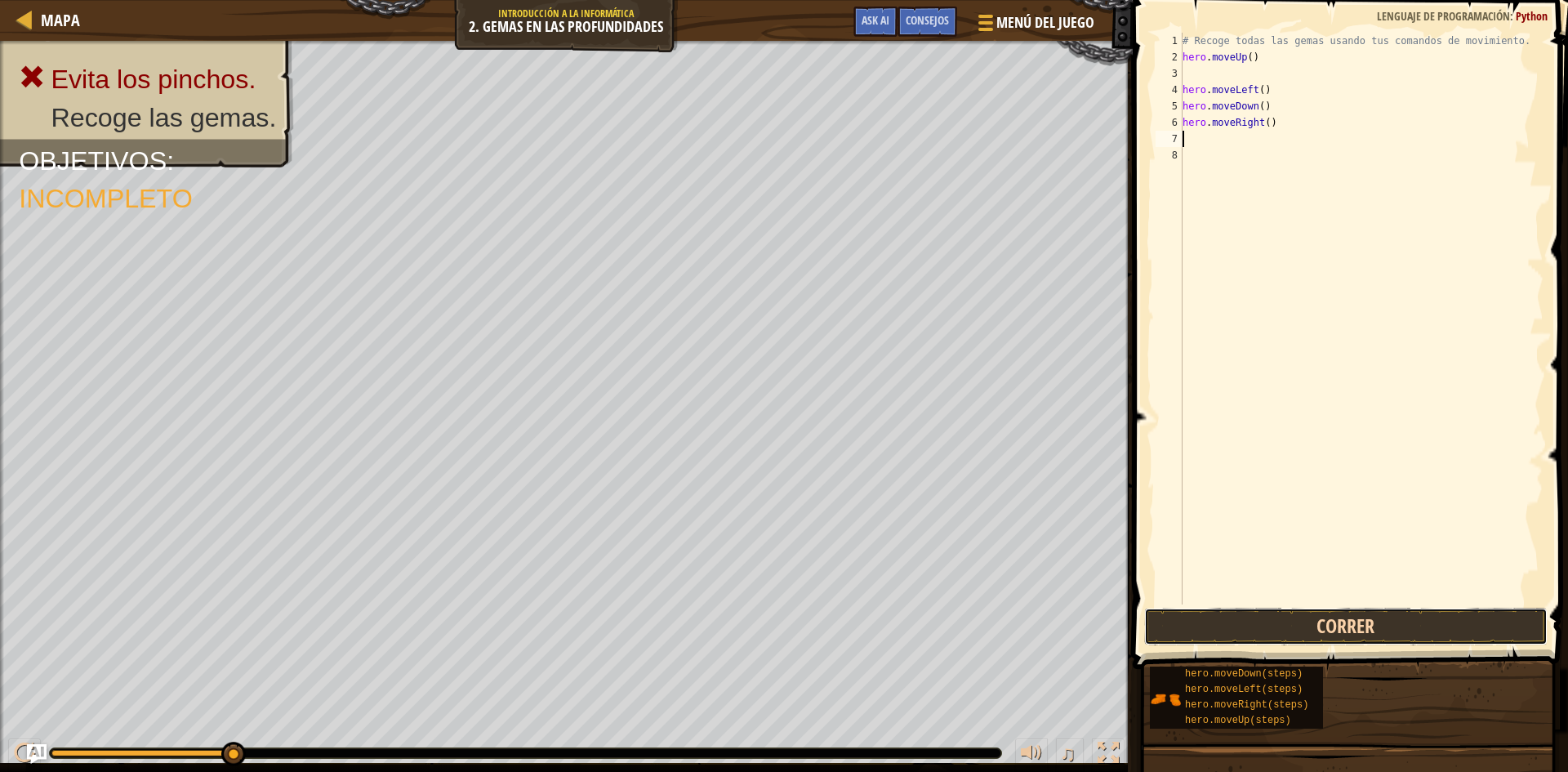
click at [1316, 629] on button "Correr" at bounding box center [1346, 627] width 403 height 38
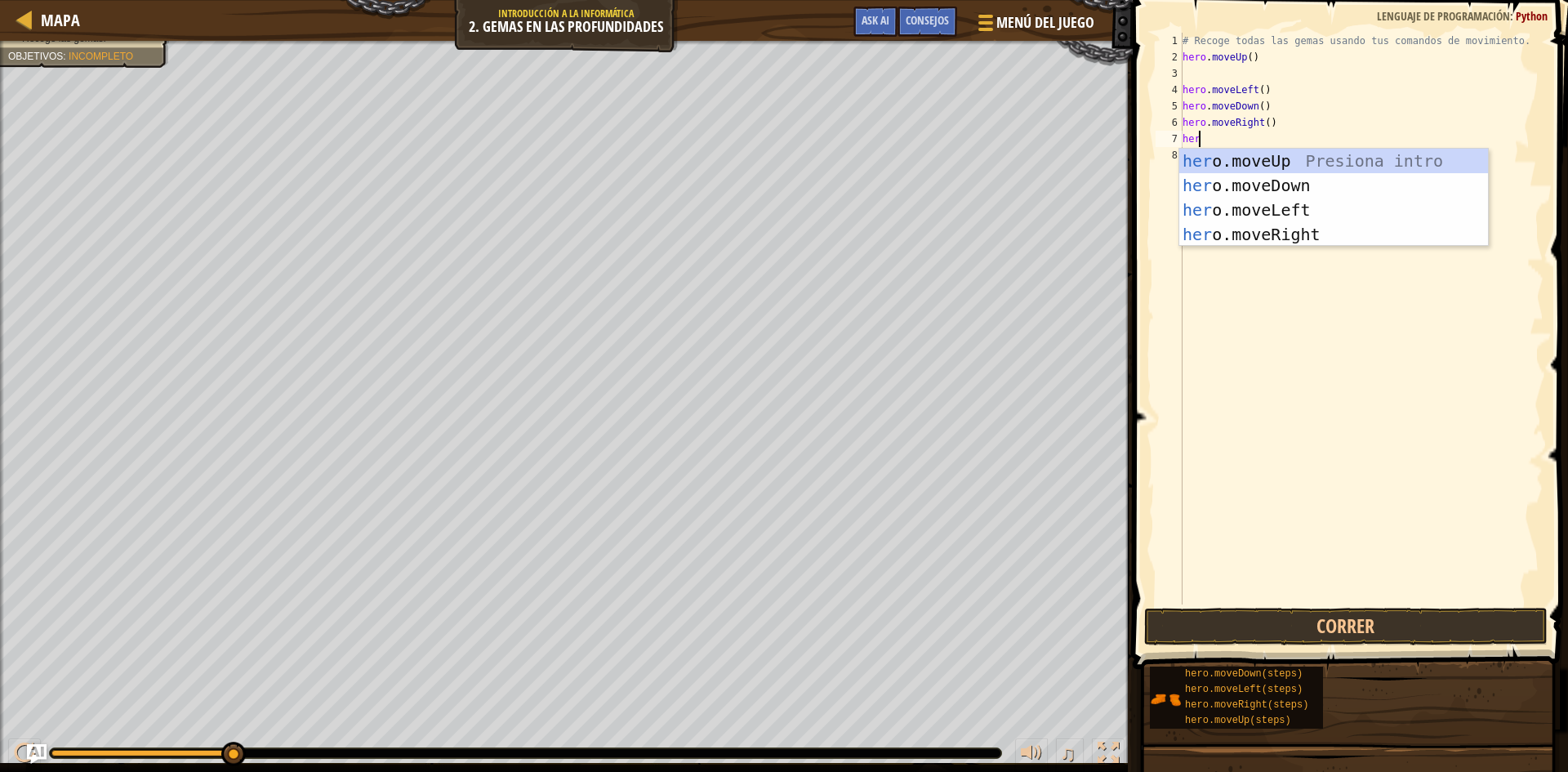
type textarea "hero"
click at [1366, 175] on div "hero .moveUp Presiona intro hero .moveDown Presiona intro hero .moveLeft Presio…" at bounding box center [1334, 222] width 308 height 147
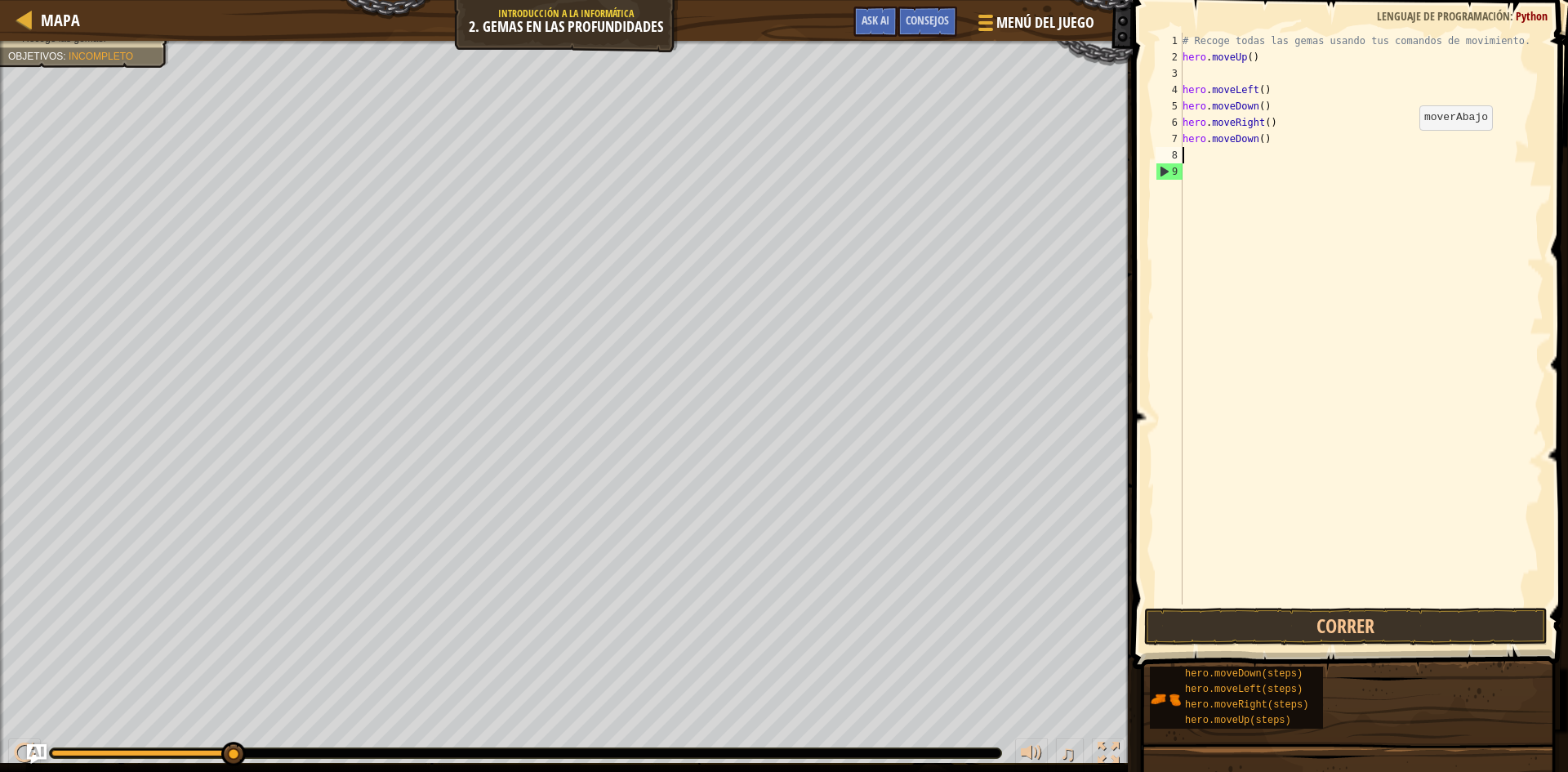
scroll to position [7, 0]
click at [1357, 622] on button "Correr" at bounding box center [1346, 627] width 403 height 38
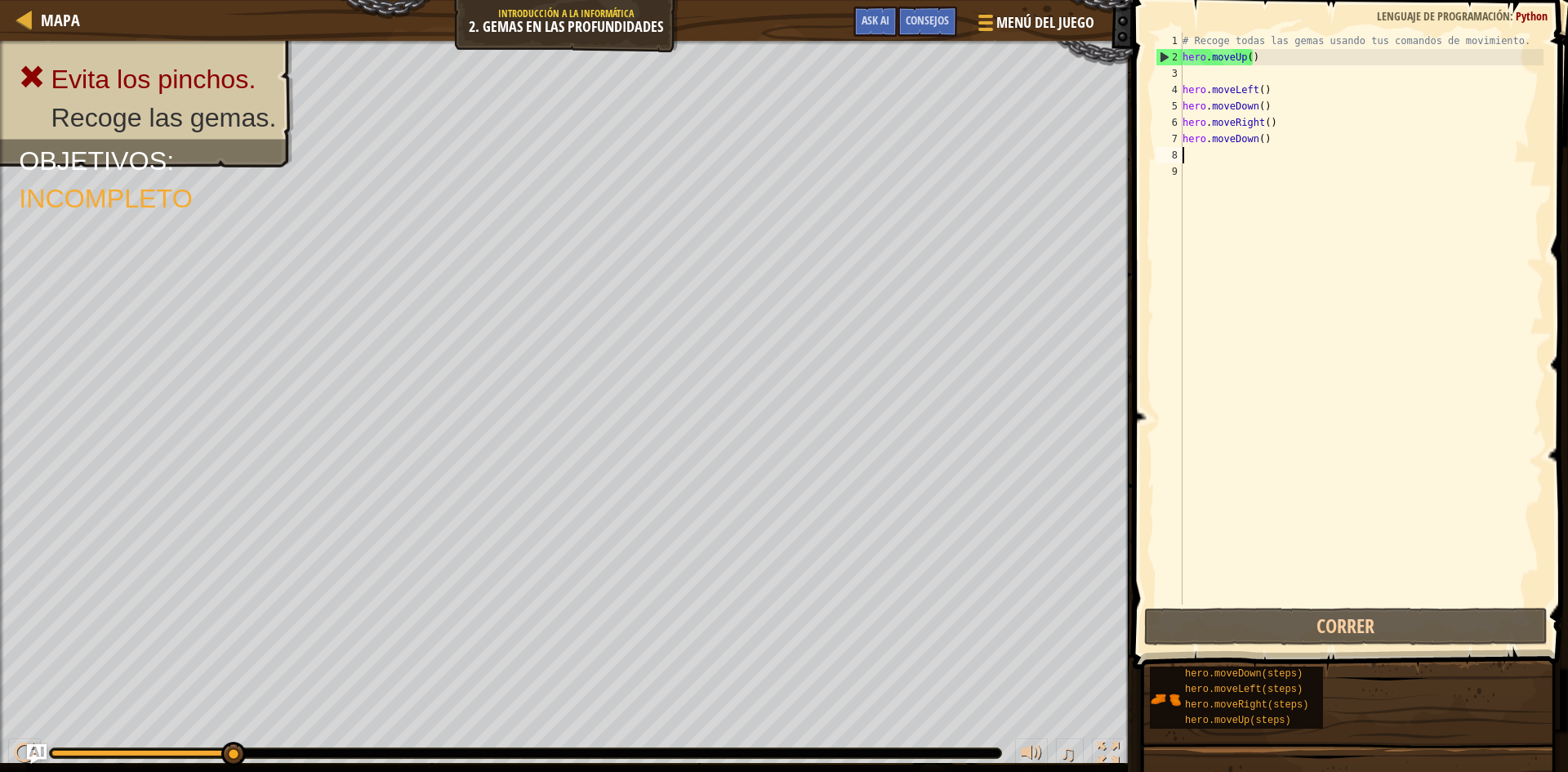
type textarea "h"
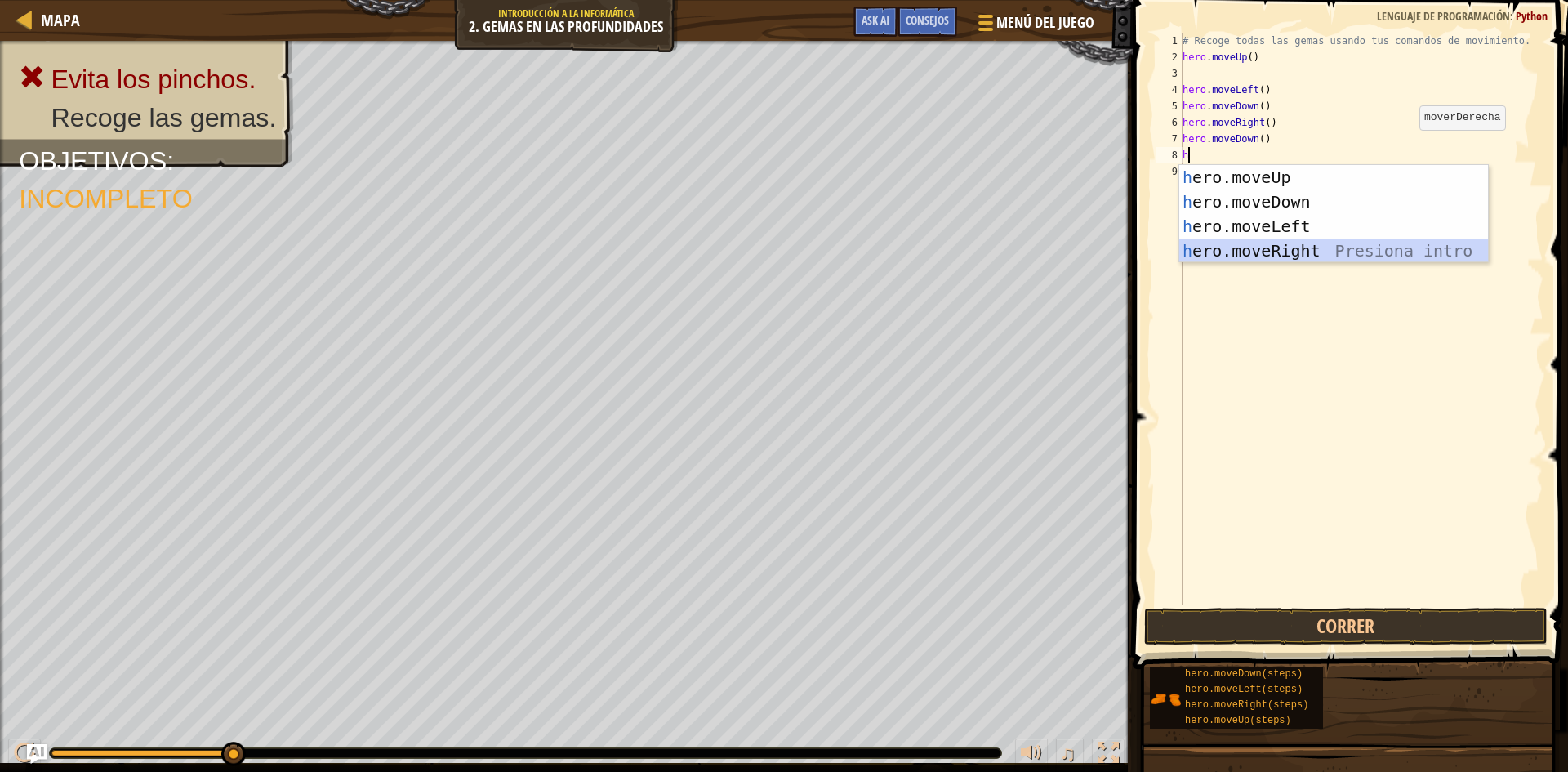
click at [1227, 246] on div "h ero.moveUp Presiona intro h ero.moveDown Presiona intro h ero.moveLeft Presio…" at bounding box center [1334, 239] width 308 height 147
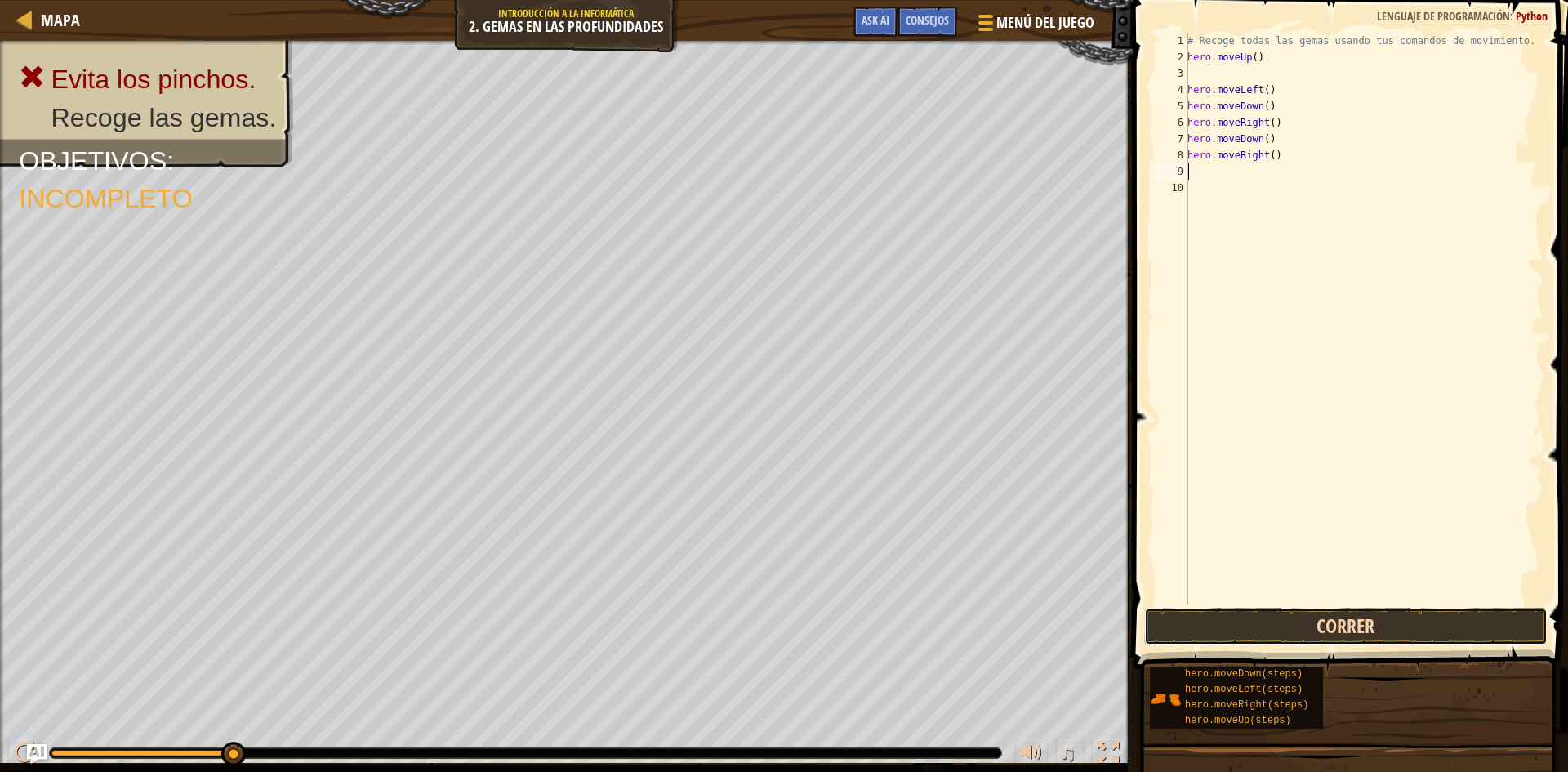
click at [1352, 620] on button "Correr" at bounding box center [1346, 627] width 403 height 38
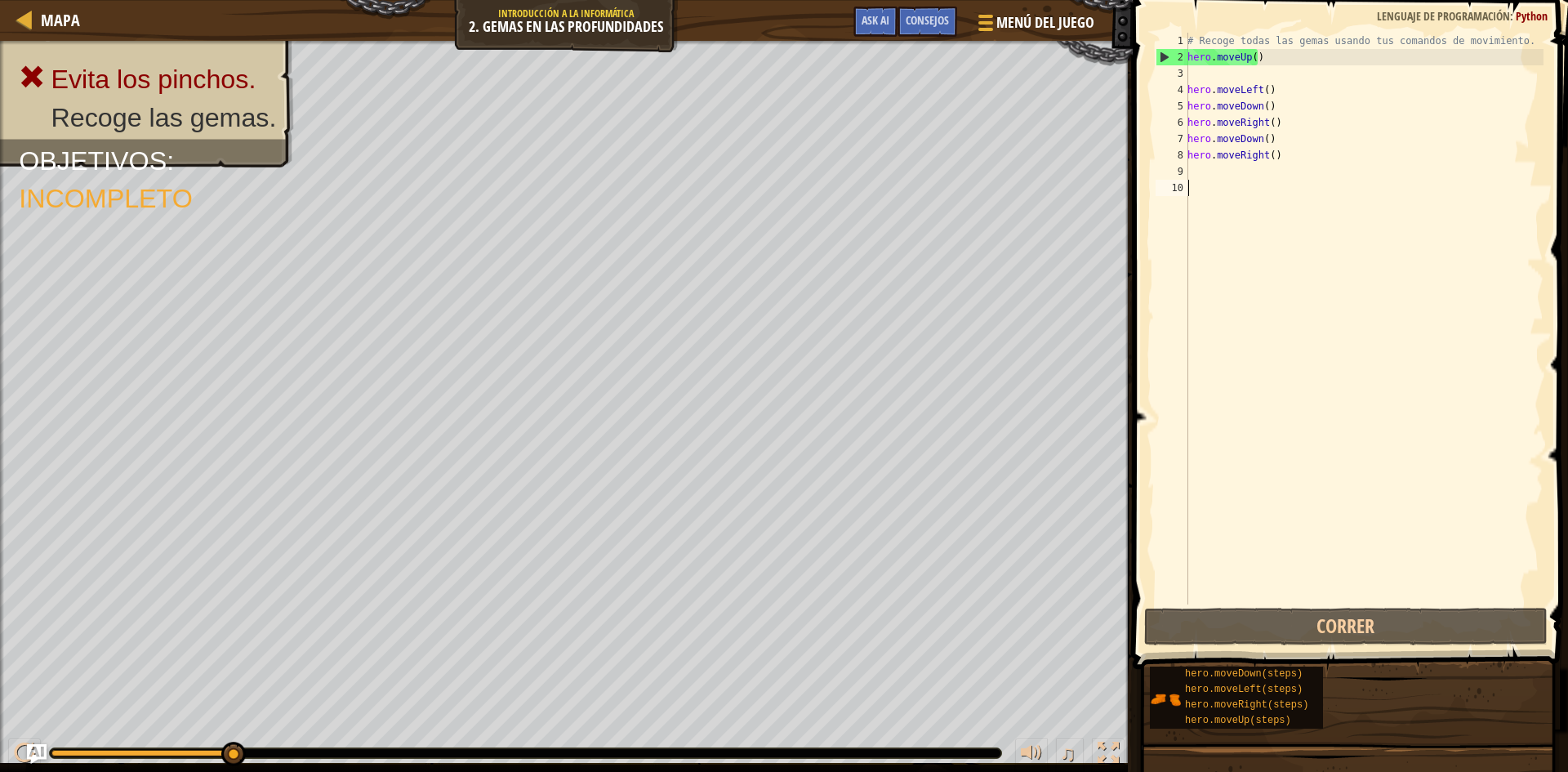
click at [1221, 230] on div "# Recoge todas las gemas usando tus comandos de movimiento. hero . moveUp ( ) h…" at bounding box center [1364, 335] width 360 height 605
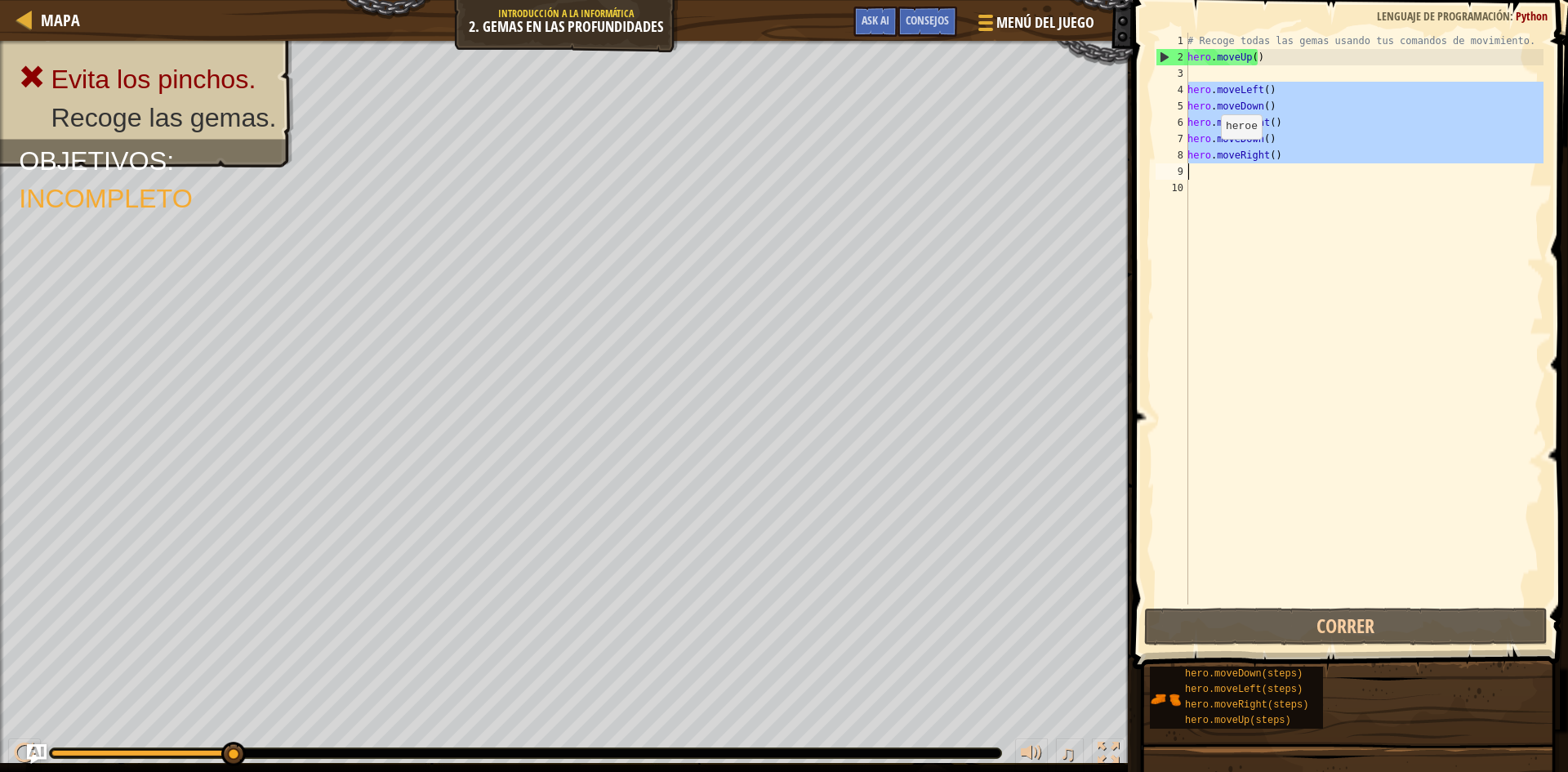
drag, startPoint x: 1188, startPoint y: 86, endPoint x: 1213, endPoint y: 159, distance: 77.2
click at [1213, 156] on div "1 2 3 4 5 6 7 8 9 10 # Recoge todas las gemas usando tus comandos de movimiento…" at bounding box center [1348, 319] width 392 height 572
type textarea "hero.moveRight()"
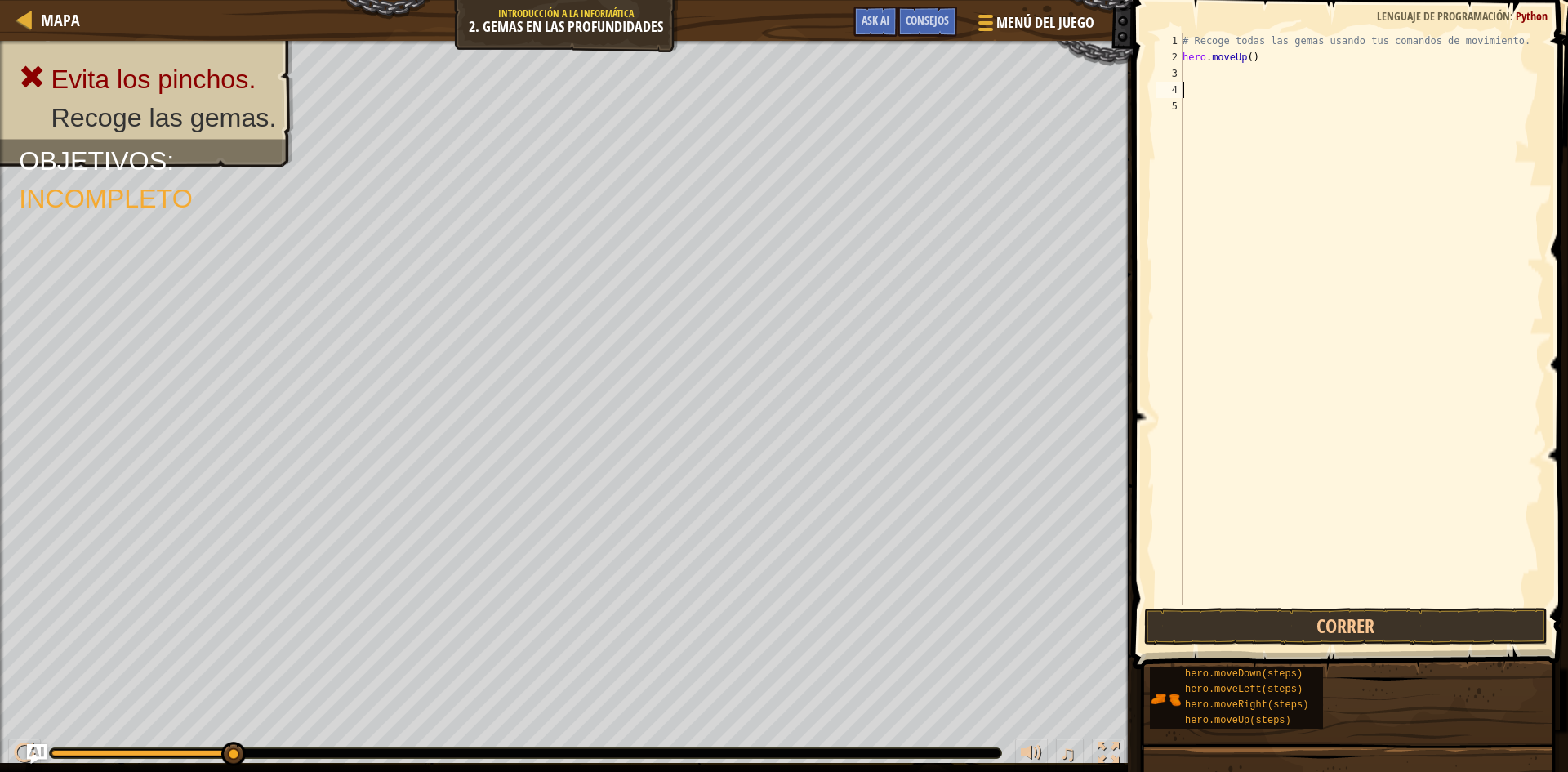
type textarea "h"
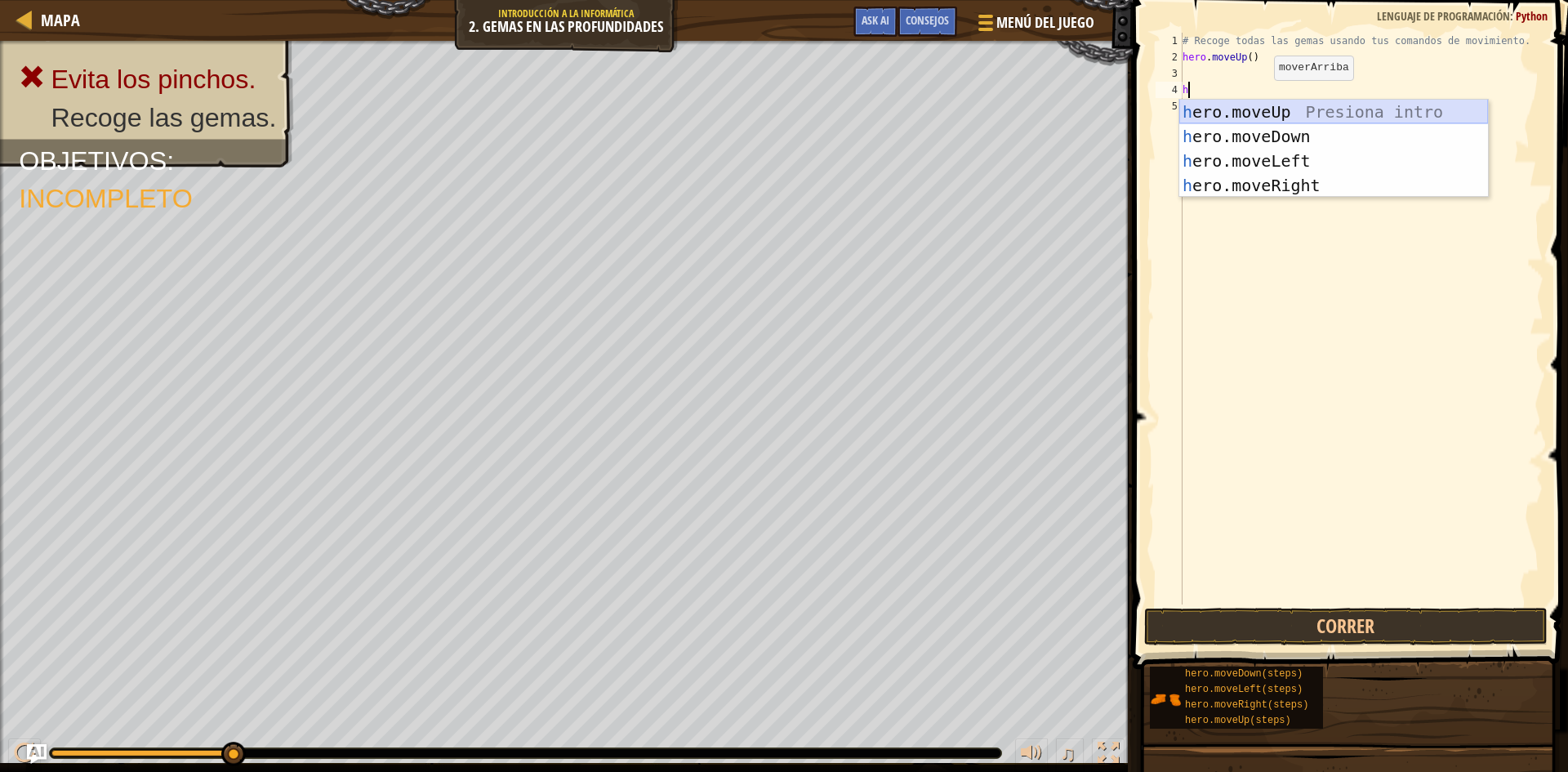
click at [1260, 106] on div "h ero.moveUp Presiona intro h ero.moveDown Presiona intro h ero.moveLeft Presio…" at bounding box center [1334, 173] width 308 height 147
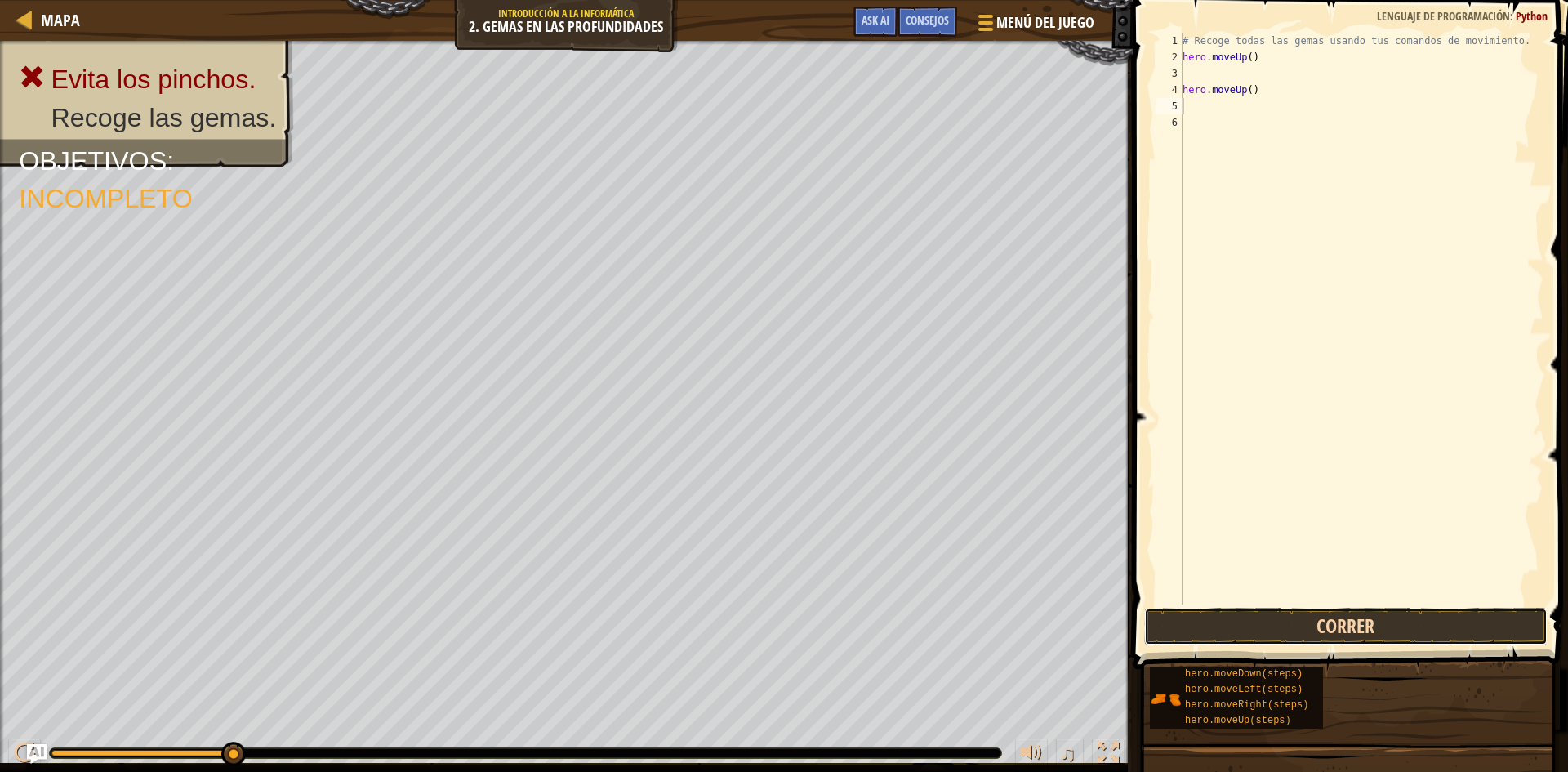
click at [1422, 627] on button "Correr" at bounding box center [1346, 627] width 403 height 38
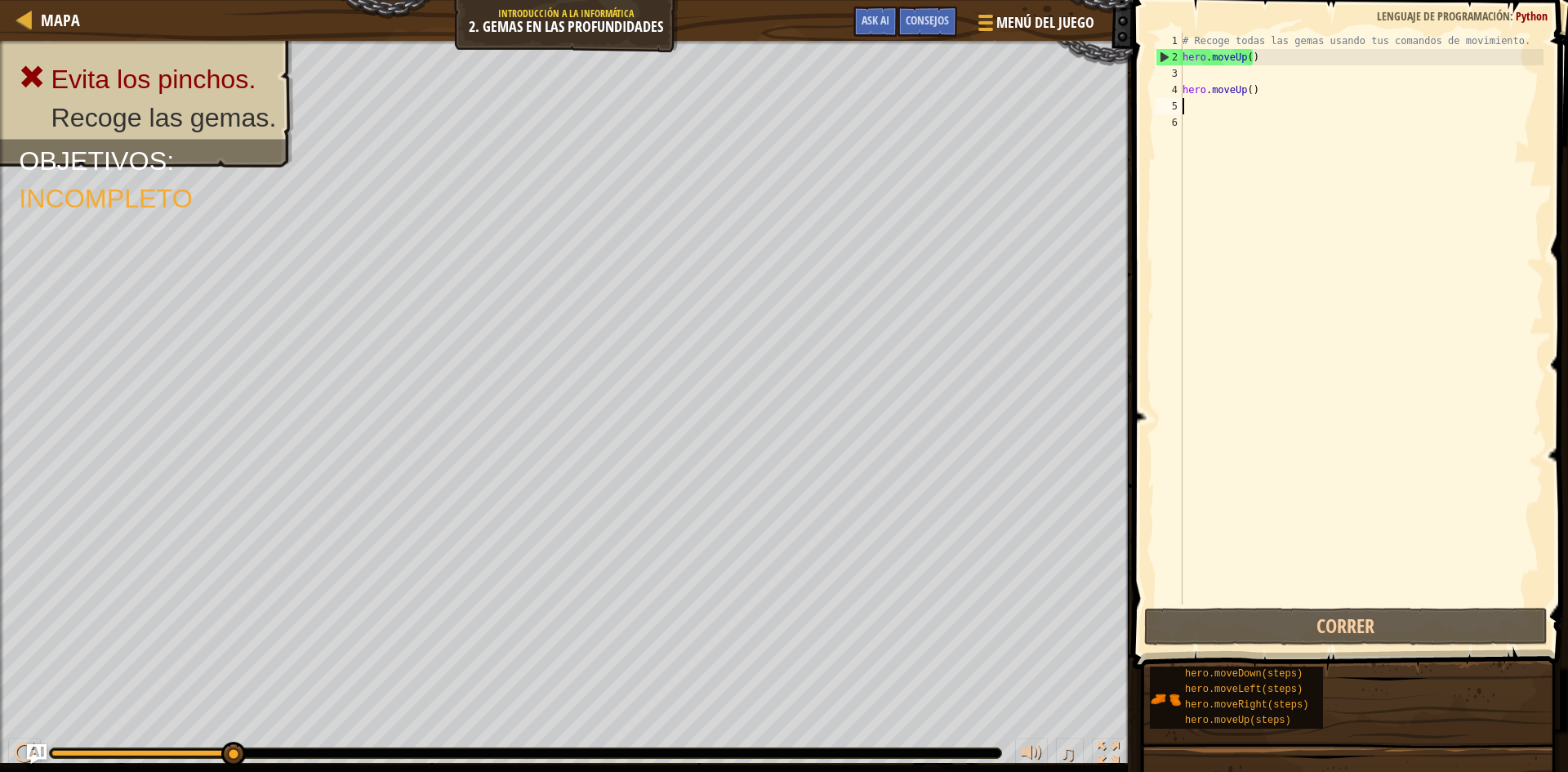
type textarea "h"
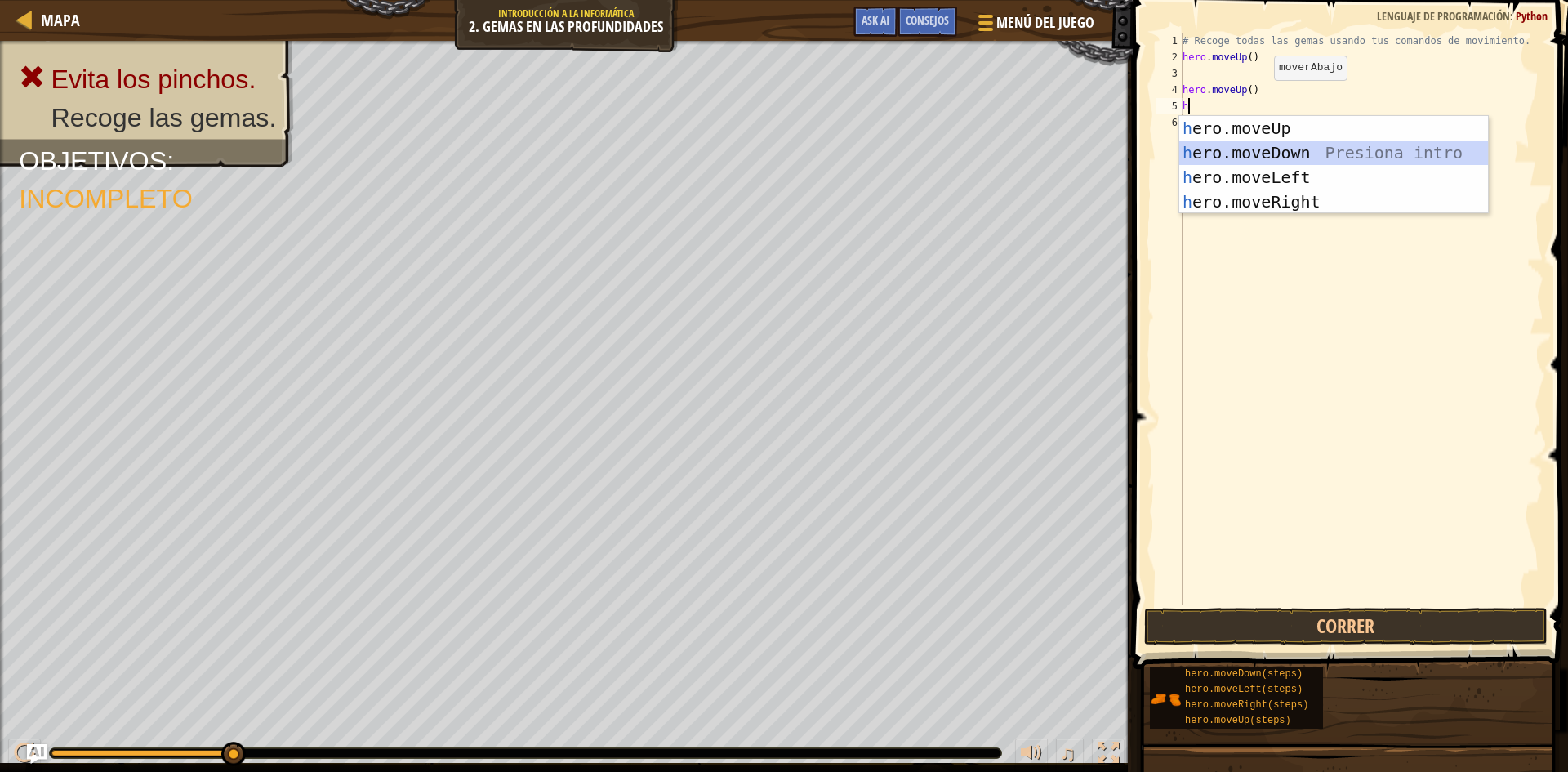
click at [1263, 156] on div "h ero.moveUp Presiona intro h ero.moveDown Presiona intro h ero.moveLeft Presio…" at bounding box center [1334, 189] width 308 height 147
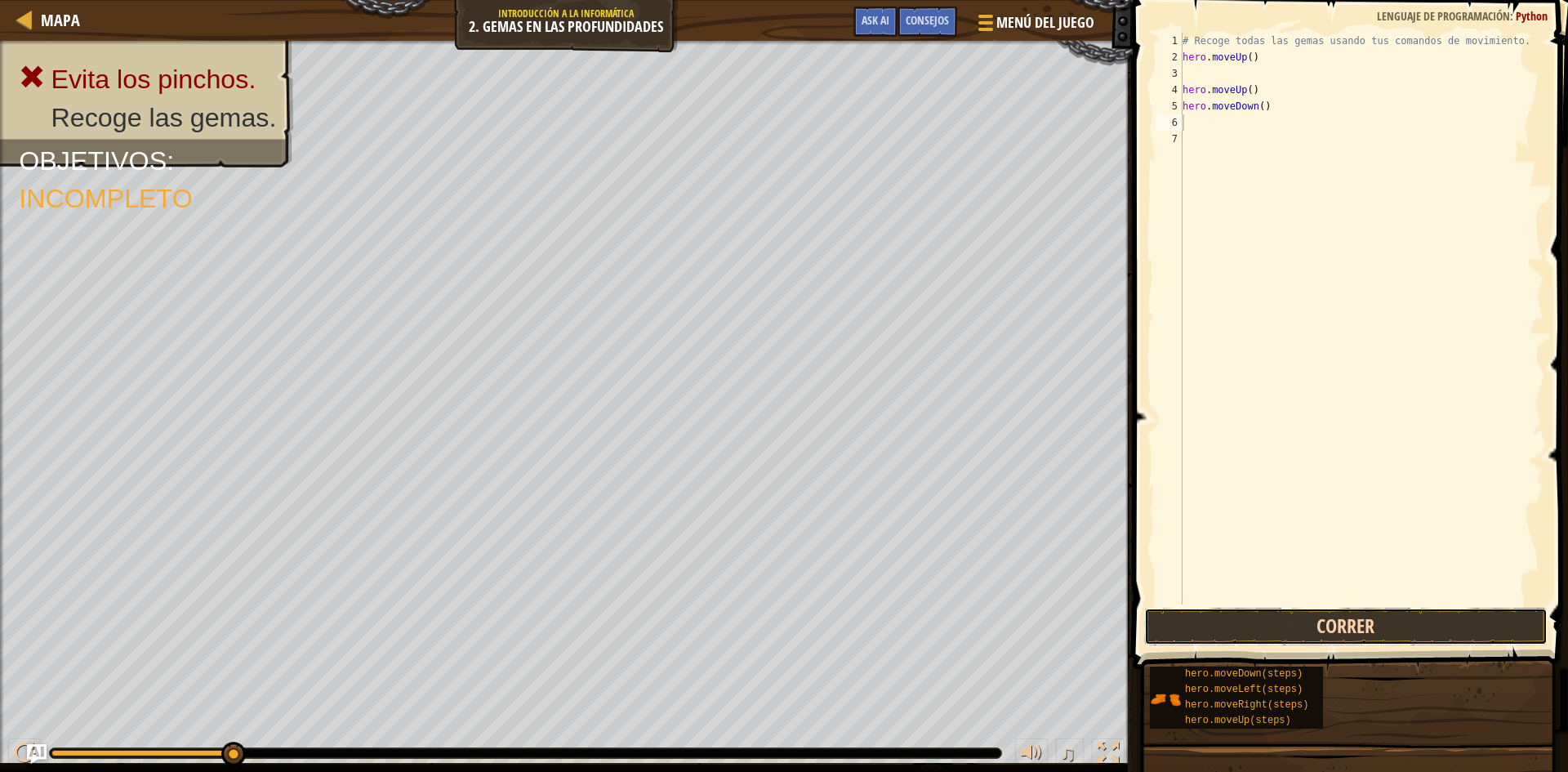
click at [1346, 628] on button "Correr" at bounding box center [1346, 627] width 403 height 38
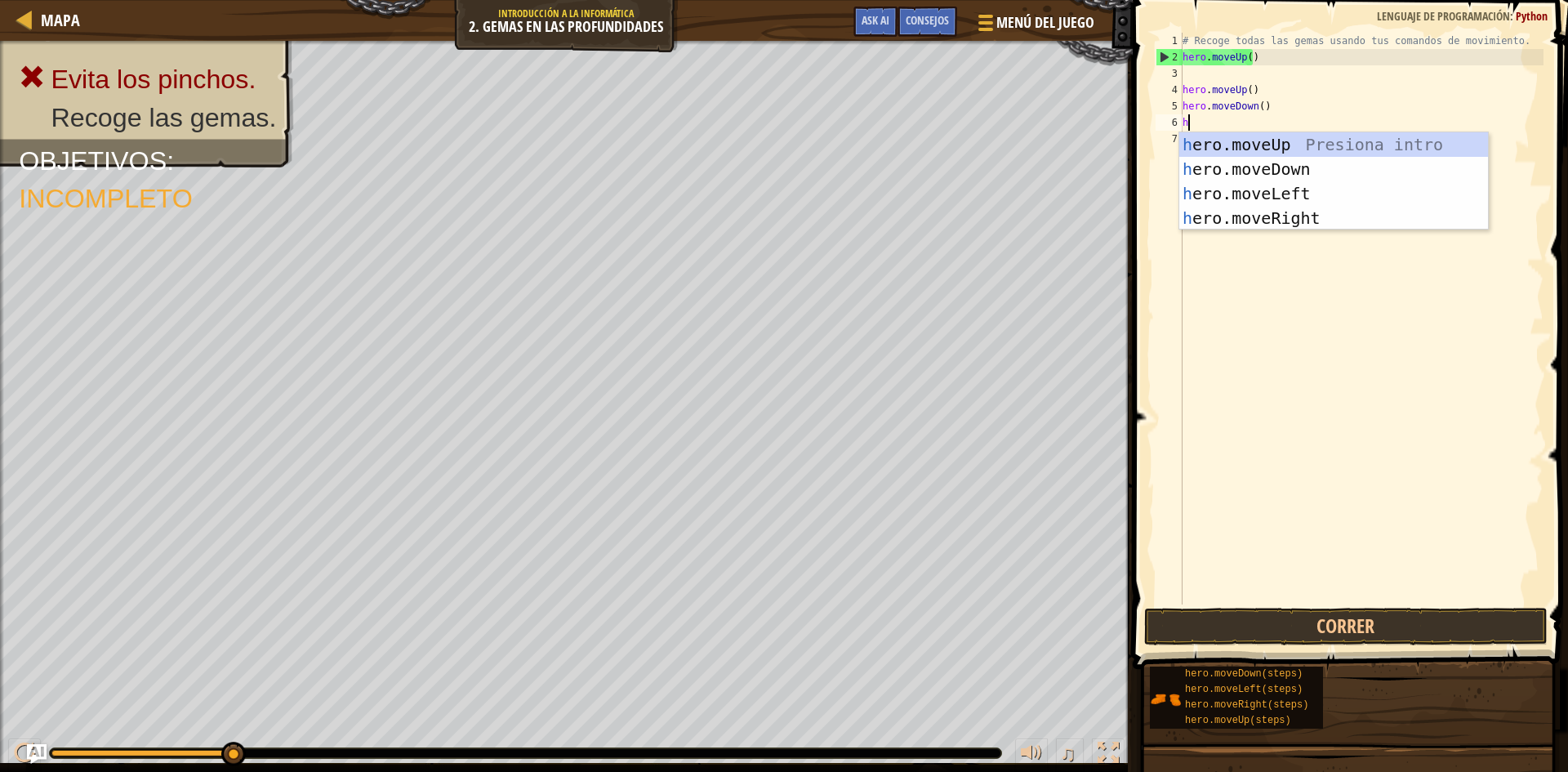
type textarea "he"
click at [1264, 193] on div "he ro.moveUp Presiona intro he ro.moveDown Presiona intro he ro.moveLeft Presio…" at bounding box center [1334, 206] width 308 height 147
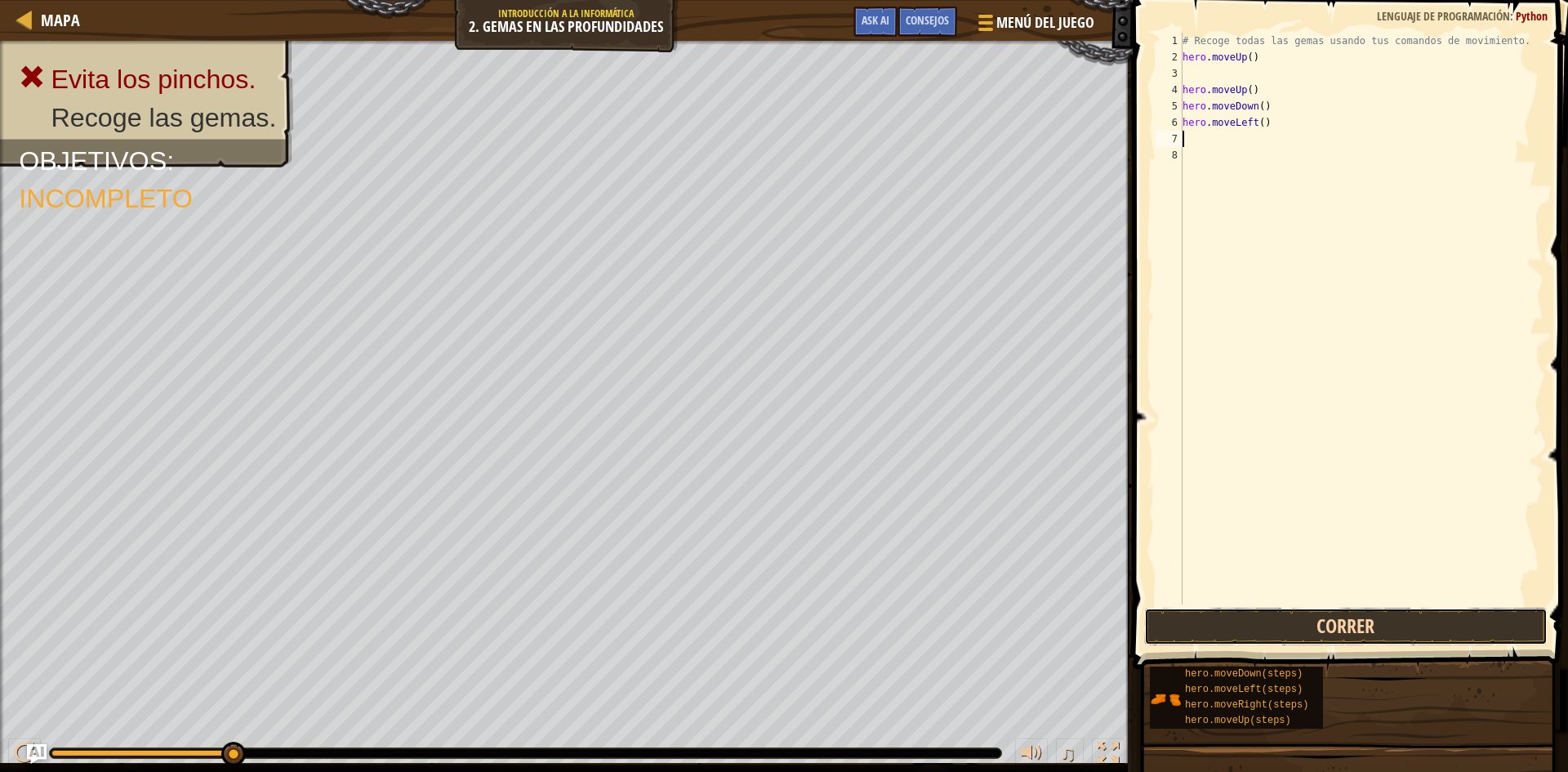
click at [1300, 630] on button "Correr" at bounding box center [1346, 627] width 403 height 38
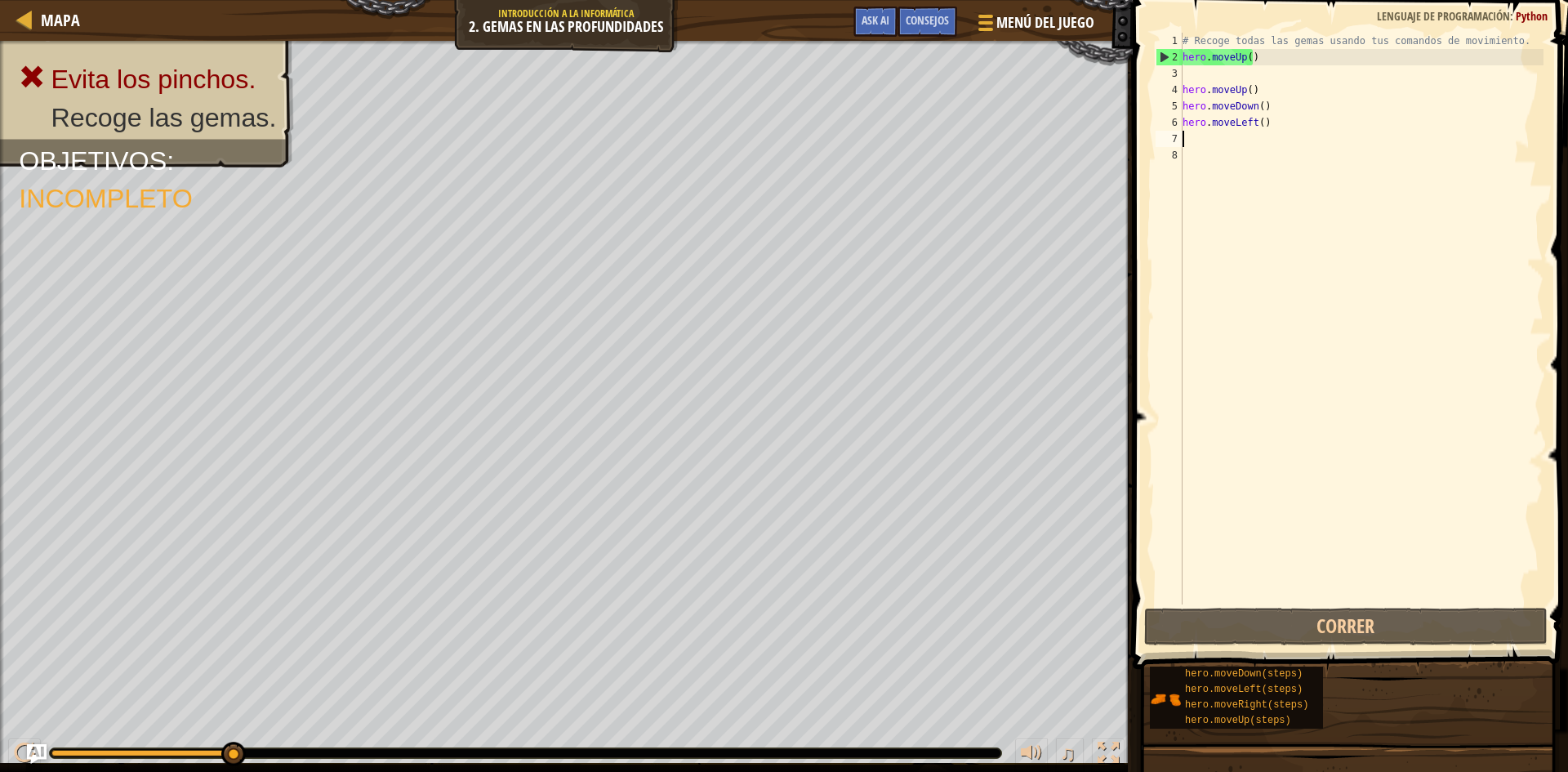
type textarea "h"
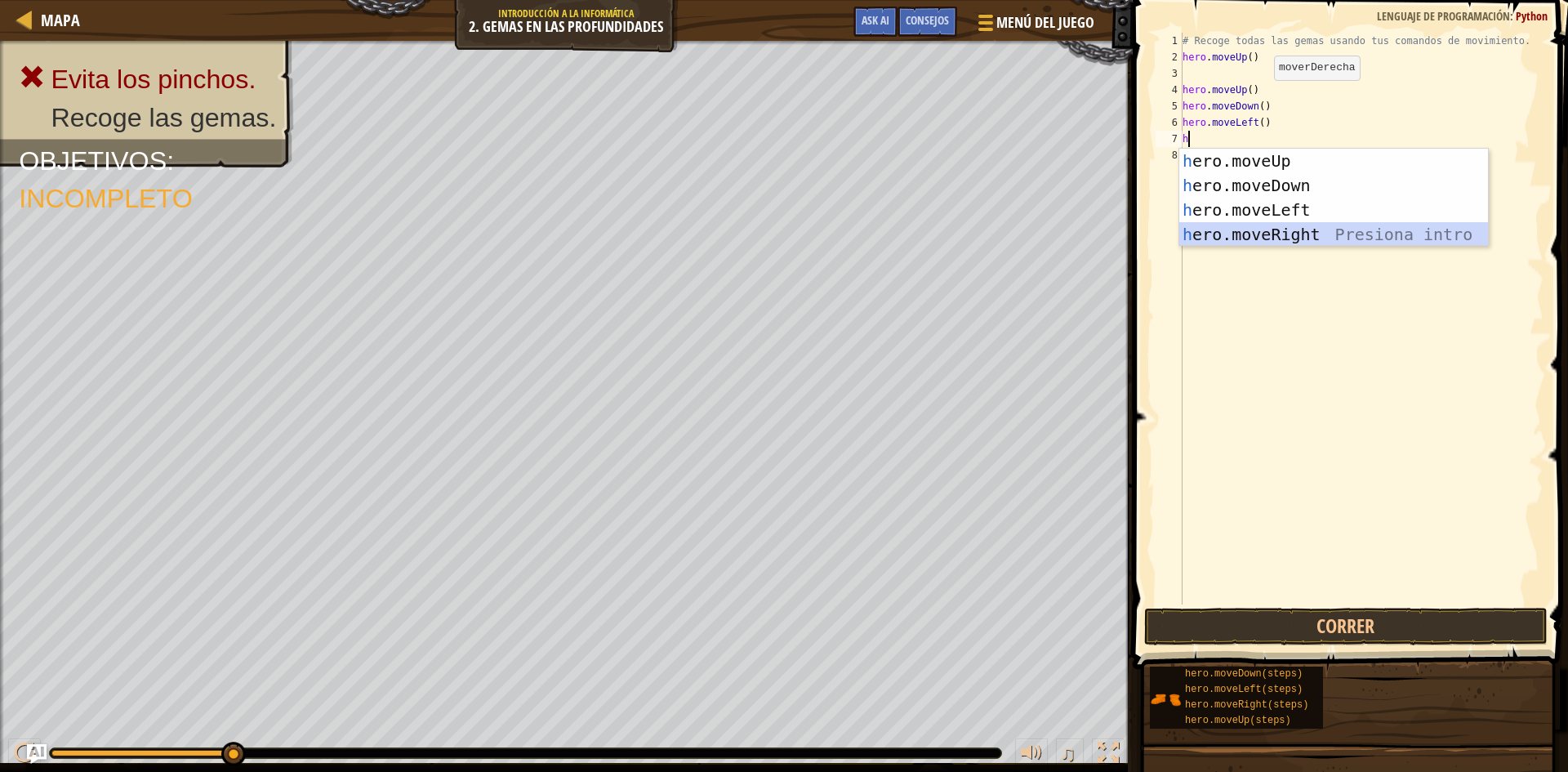
click at [1289, 235] on div "h ero.moveUp Presiona intro h ero.moveDown Presiona intro h ero.moveLeft Presio…" at bounding box center [1334, 222] width 308 height 147
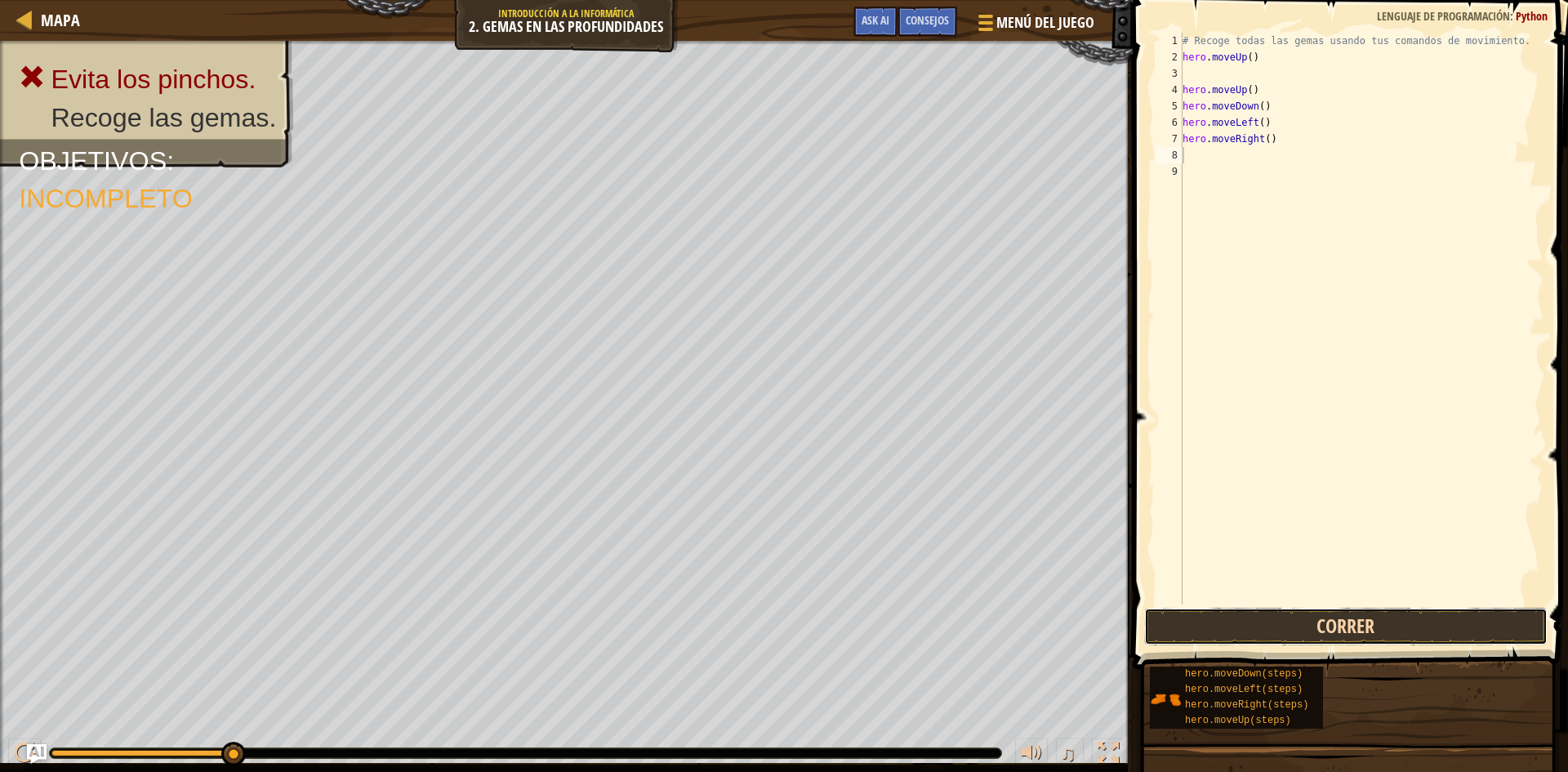
click at [1339, 610] on button "Correr" at bounding box center [1346, 627] width 403 height 38
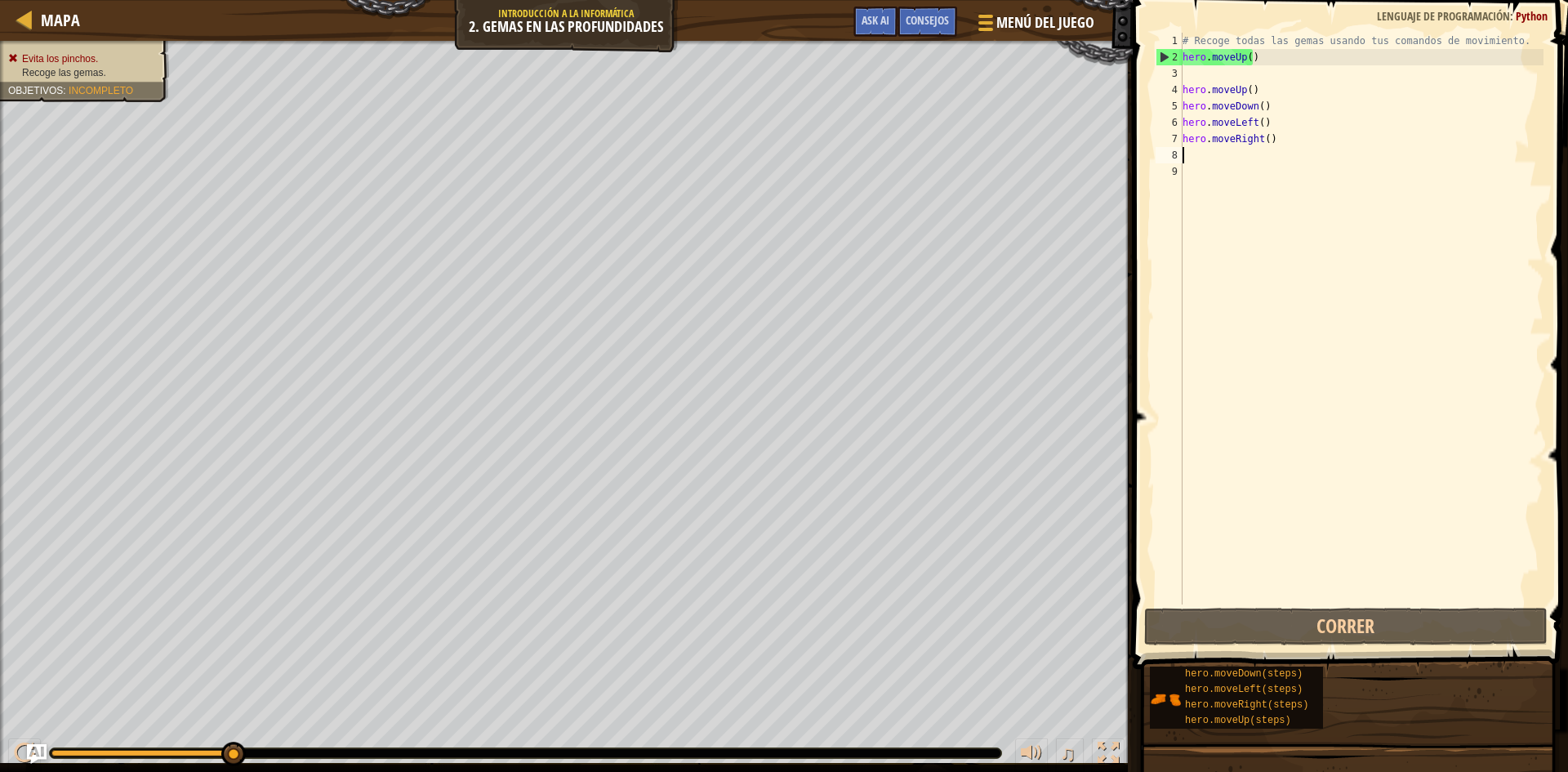
click at [38, 53] on ul "Evita los pinchos. Recoge las gemas." at bounding box center [85, 67] width 153 height 28
click at [17, 10] on div at bounding box center [25, 19] width 21 height 21
select select "es-ES"
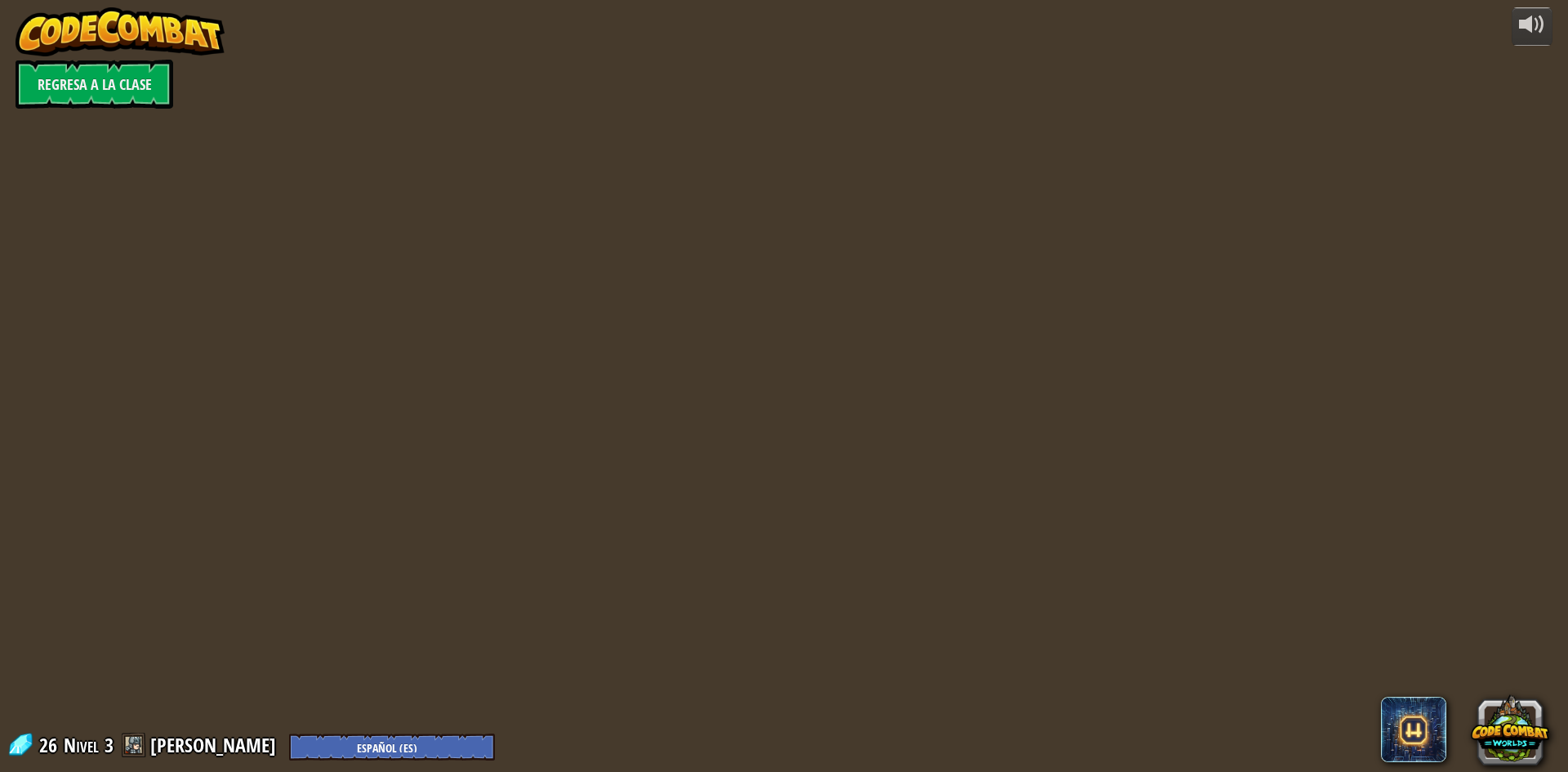
select select "es-ES"
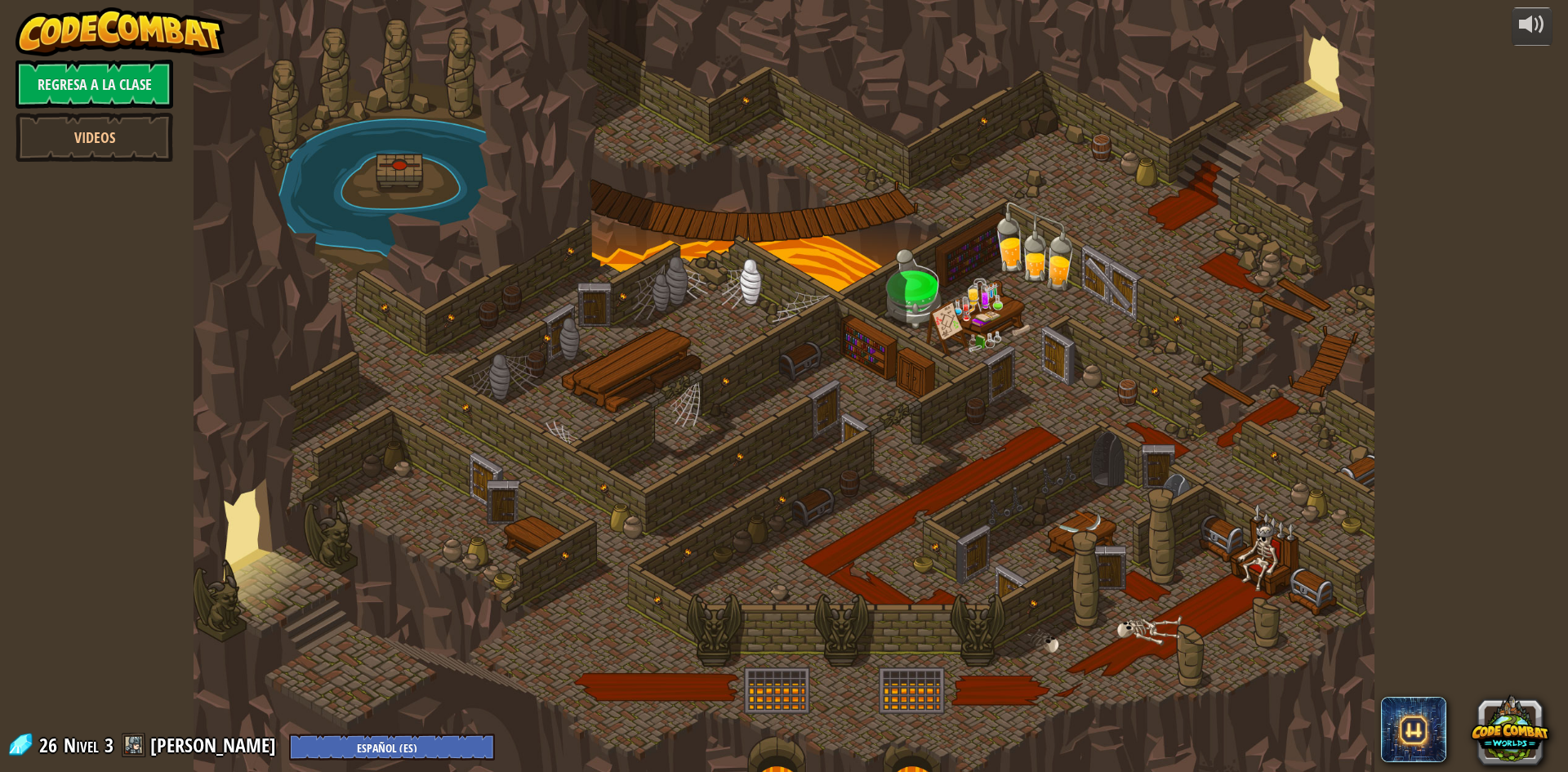
select select "es-ES"
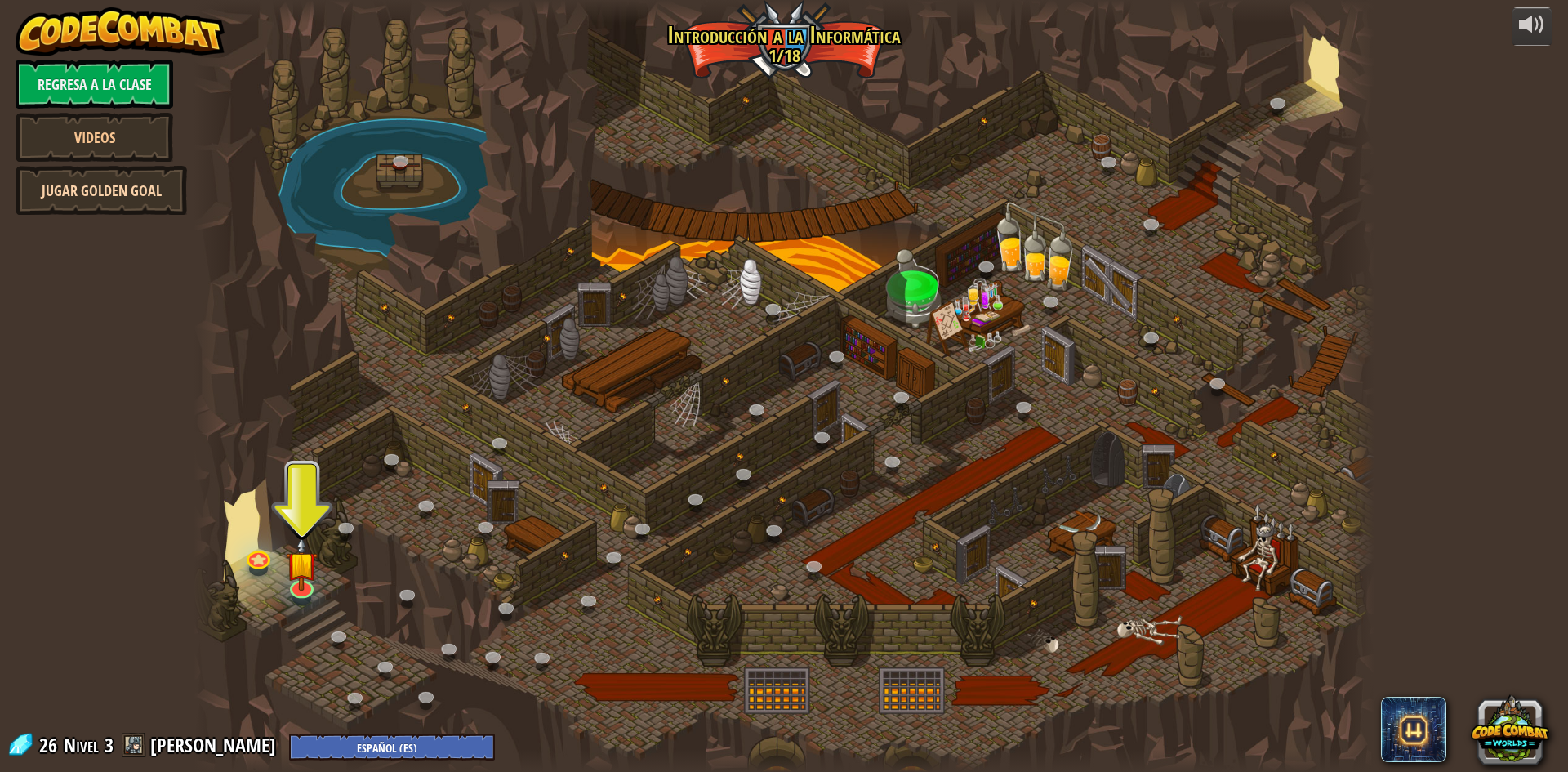
click at [130, 178] on link "Jugar Golden Goal" at bounding box center [101, 191] width 172 height 49
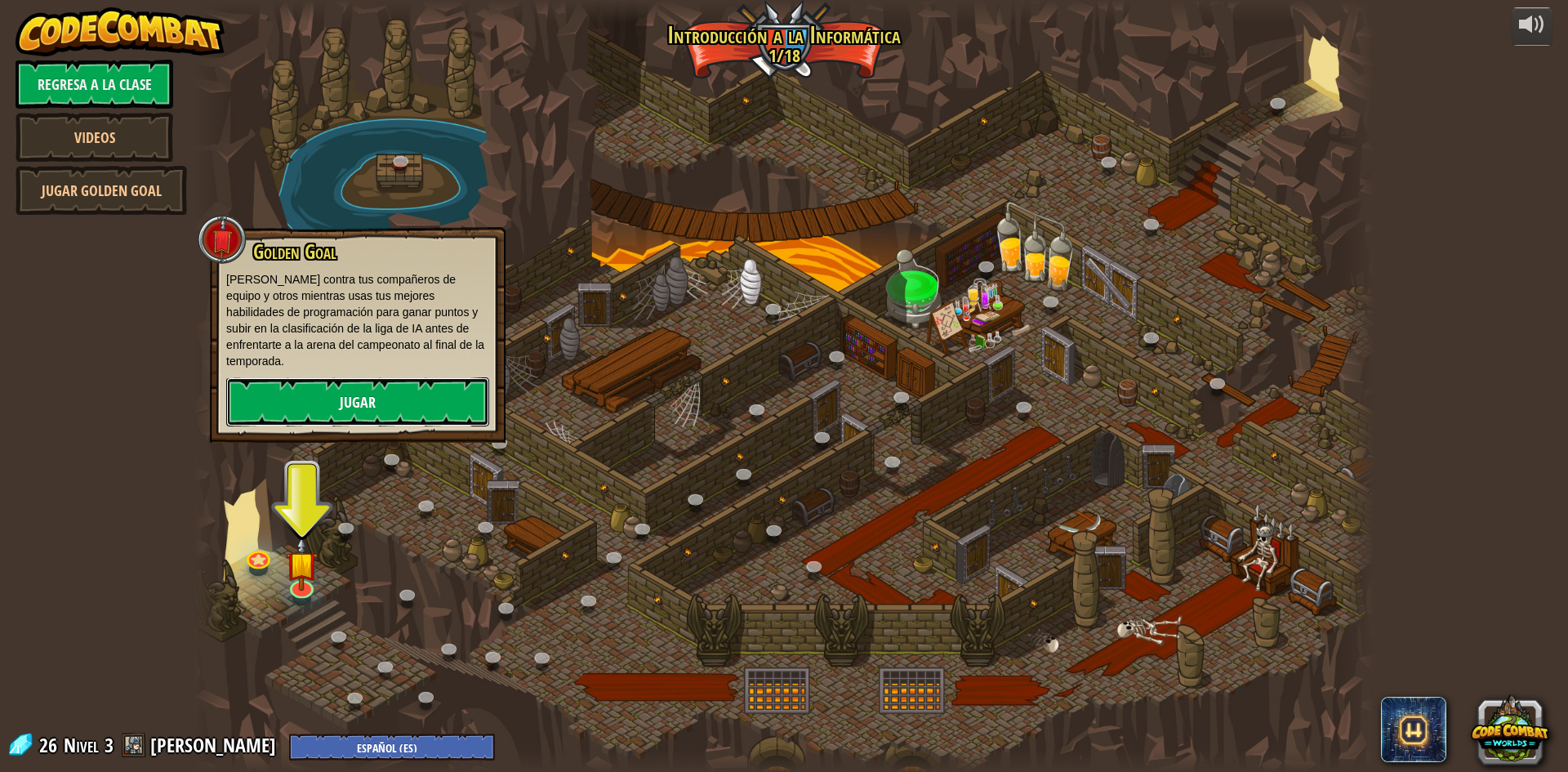
click at [387, 378] on link "Jugar" at bounding box center [358, 402] width 263 height 49
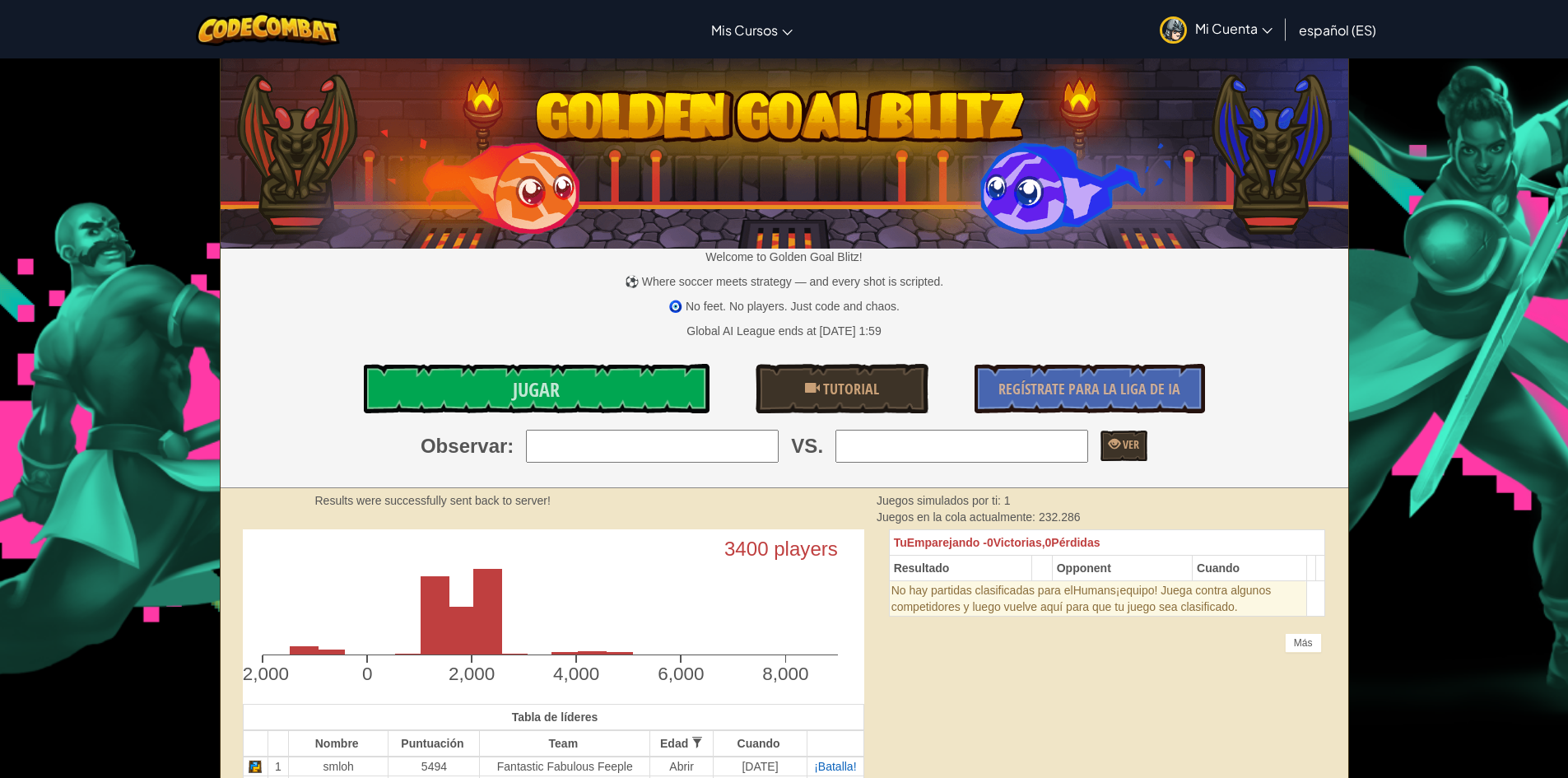
select select "es-ES"
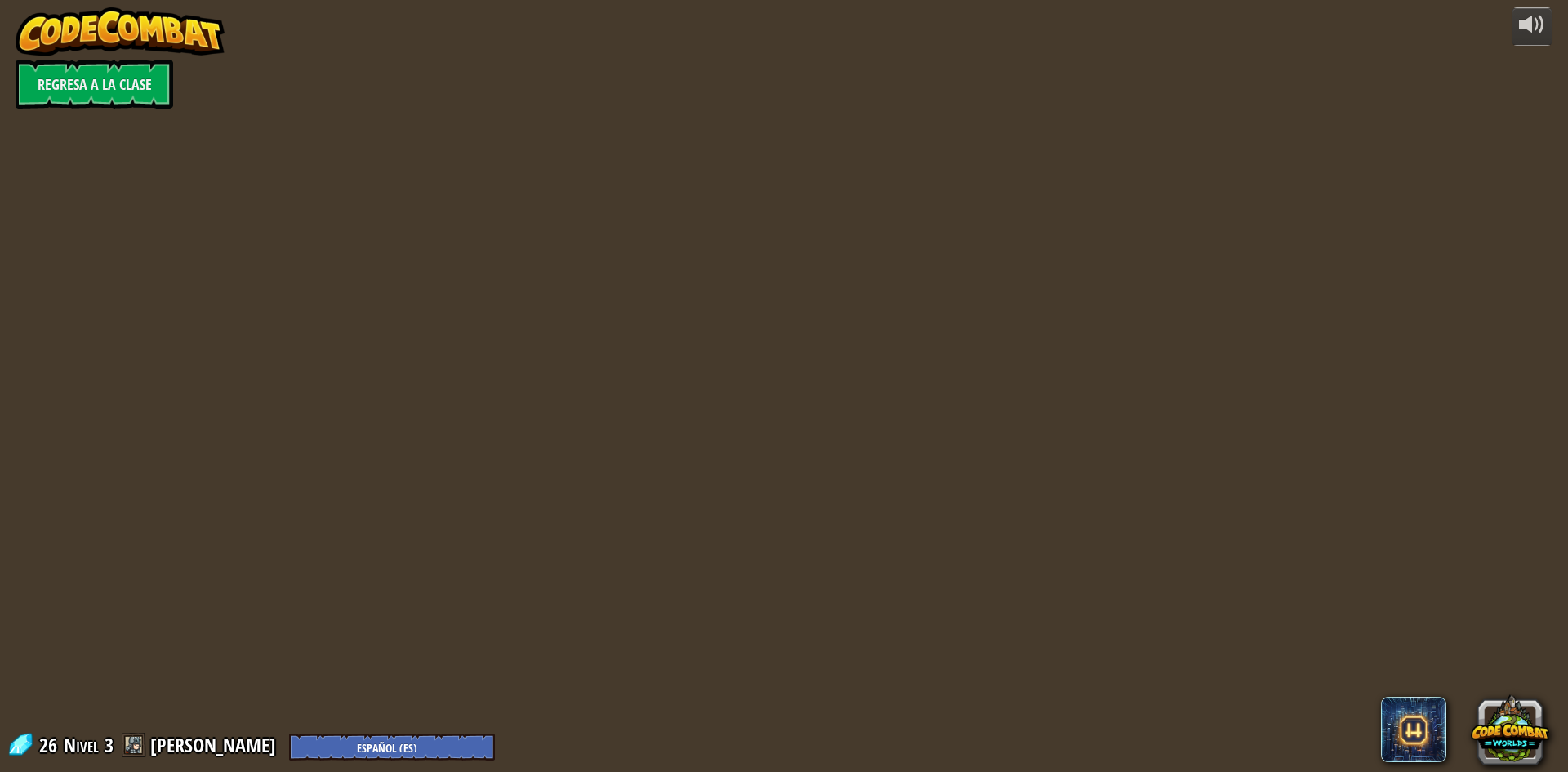
select select "es-ES"
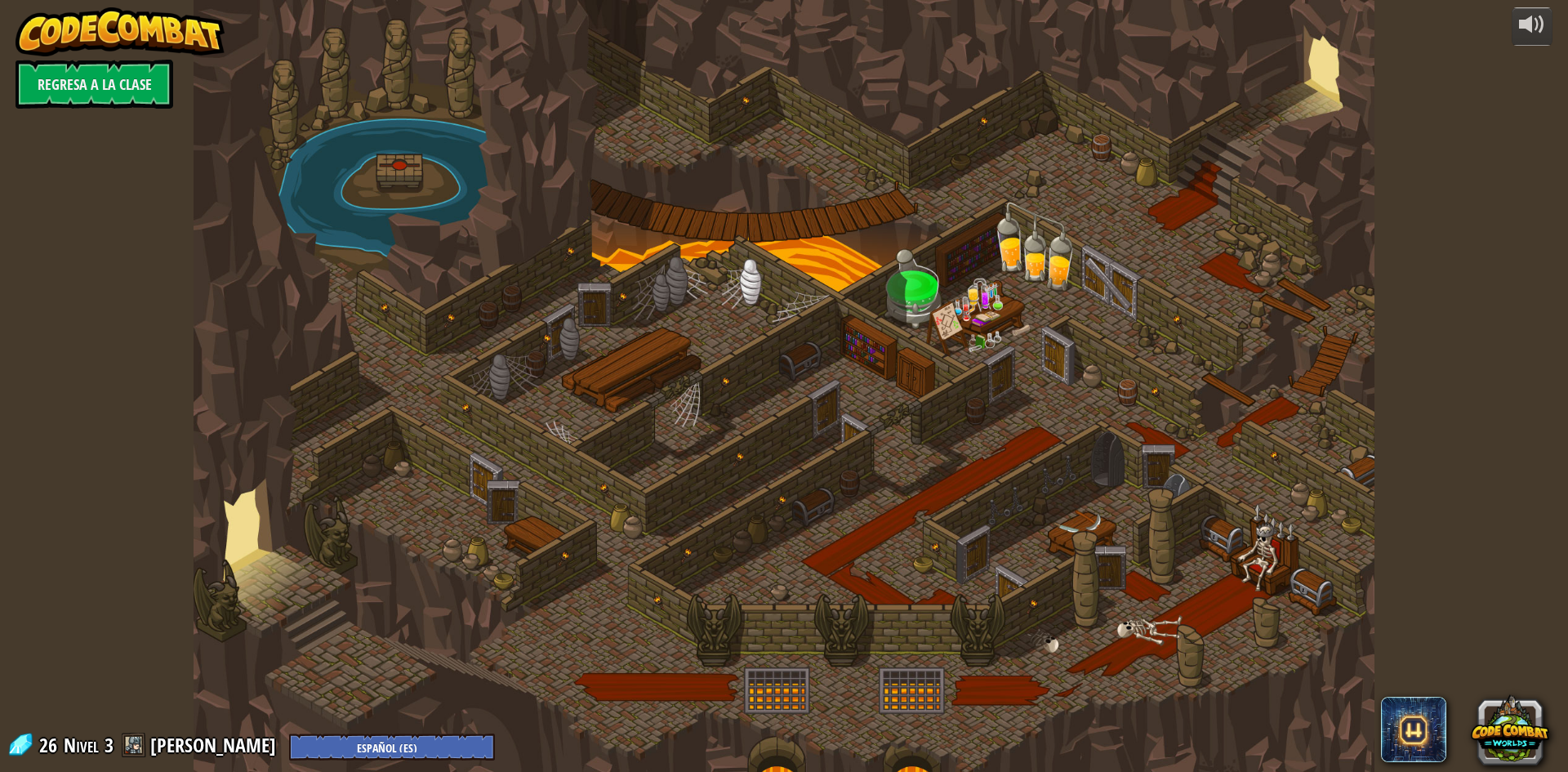
select select "es-ES"
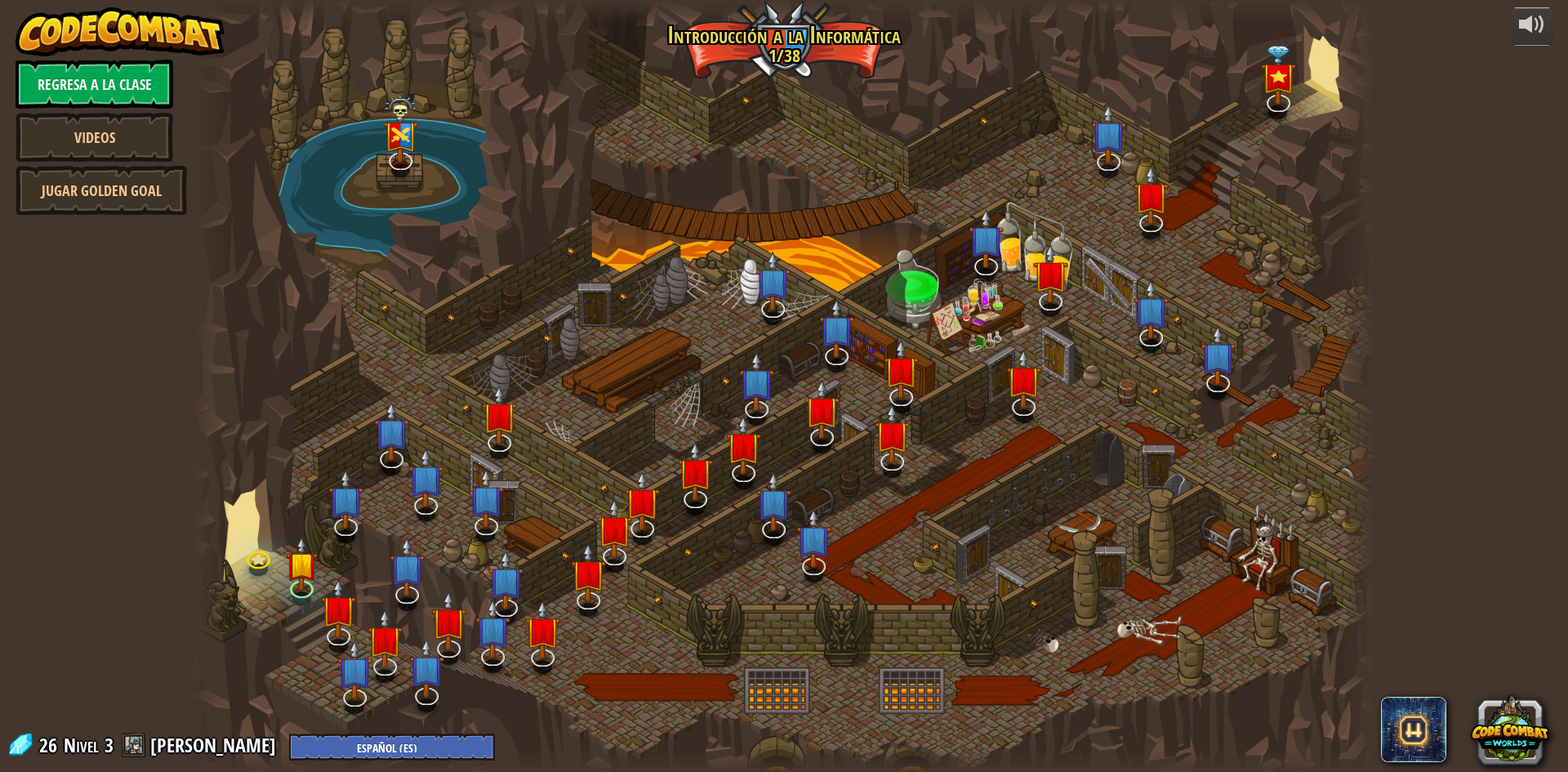
select select "es-ES"
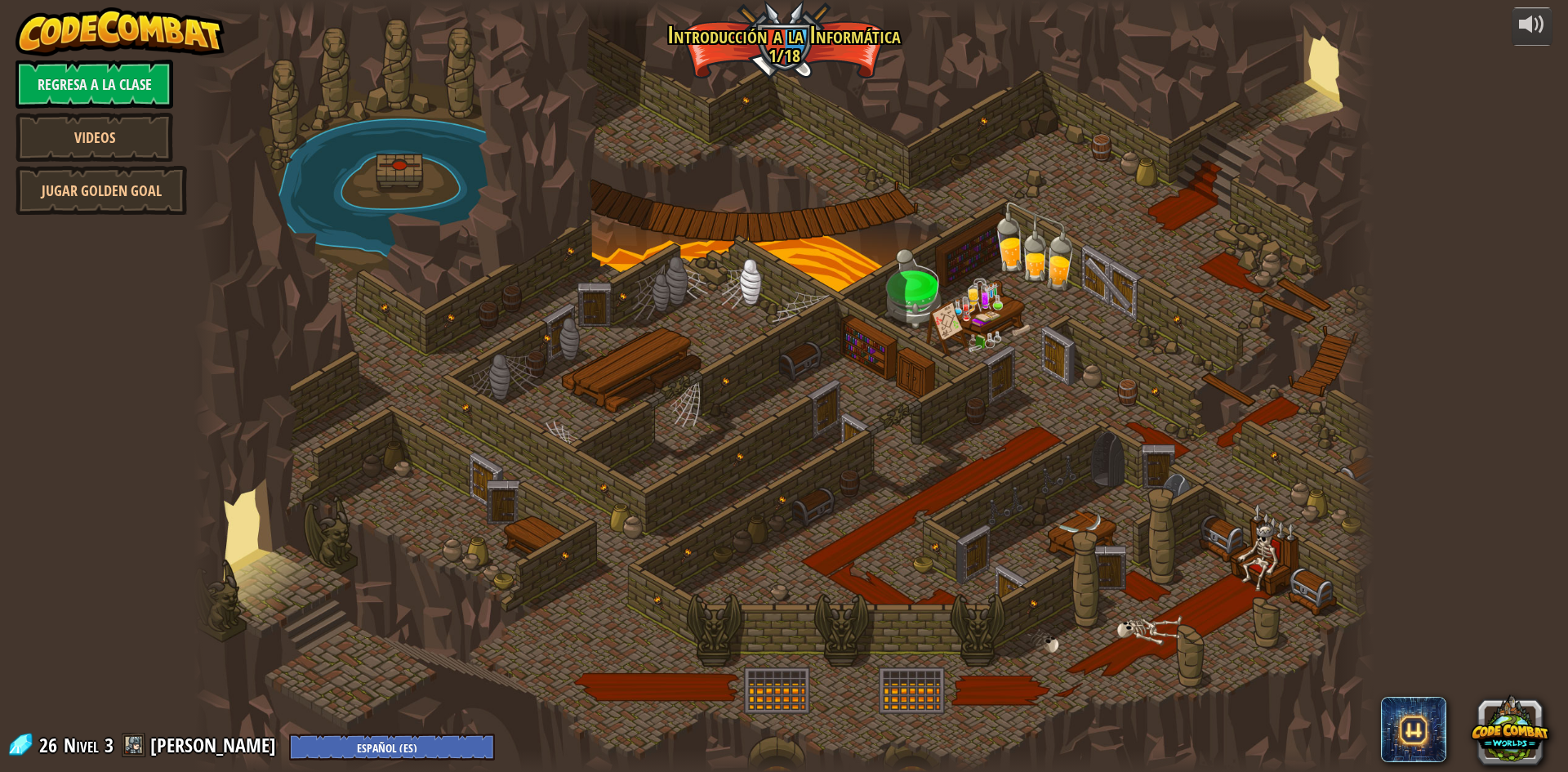
select select "es-ES"
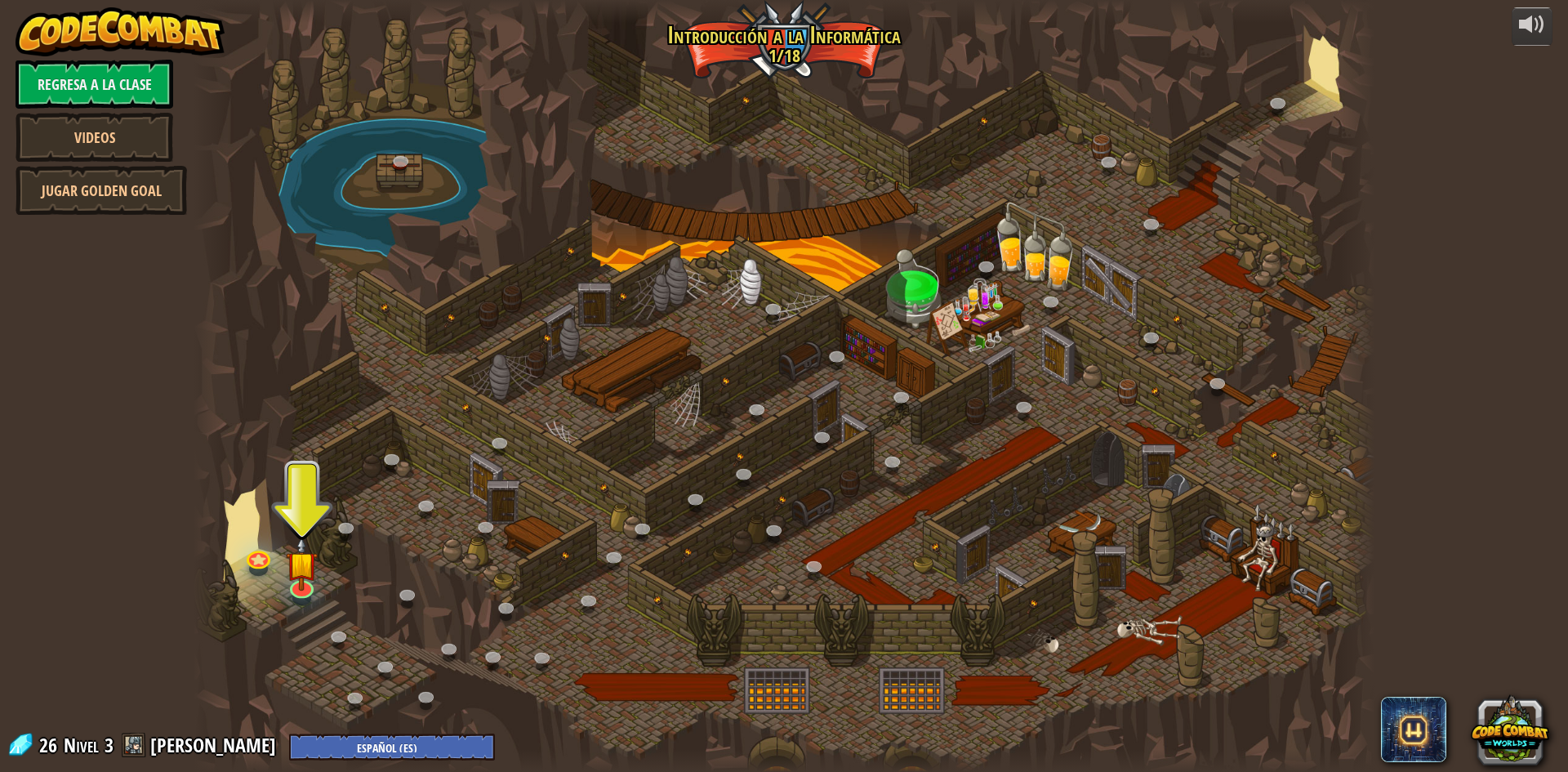
click at [338, 545] on div at bounding box center [784, 386] width 1181 height 772
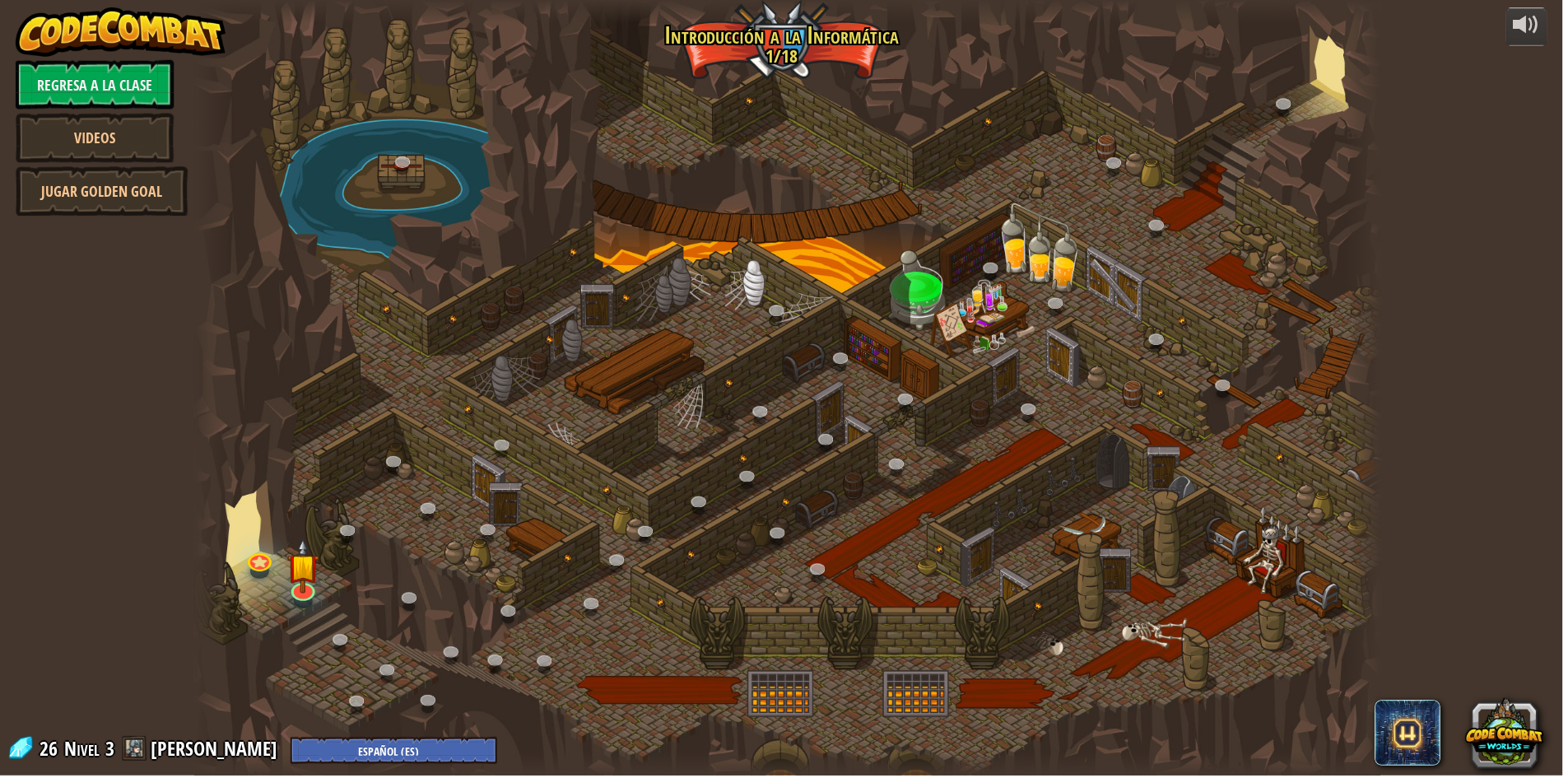
click at [322, 552] on div at bounding box center [790, 389] width 1191 height 778
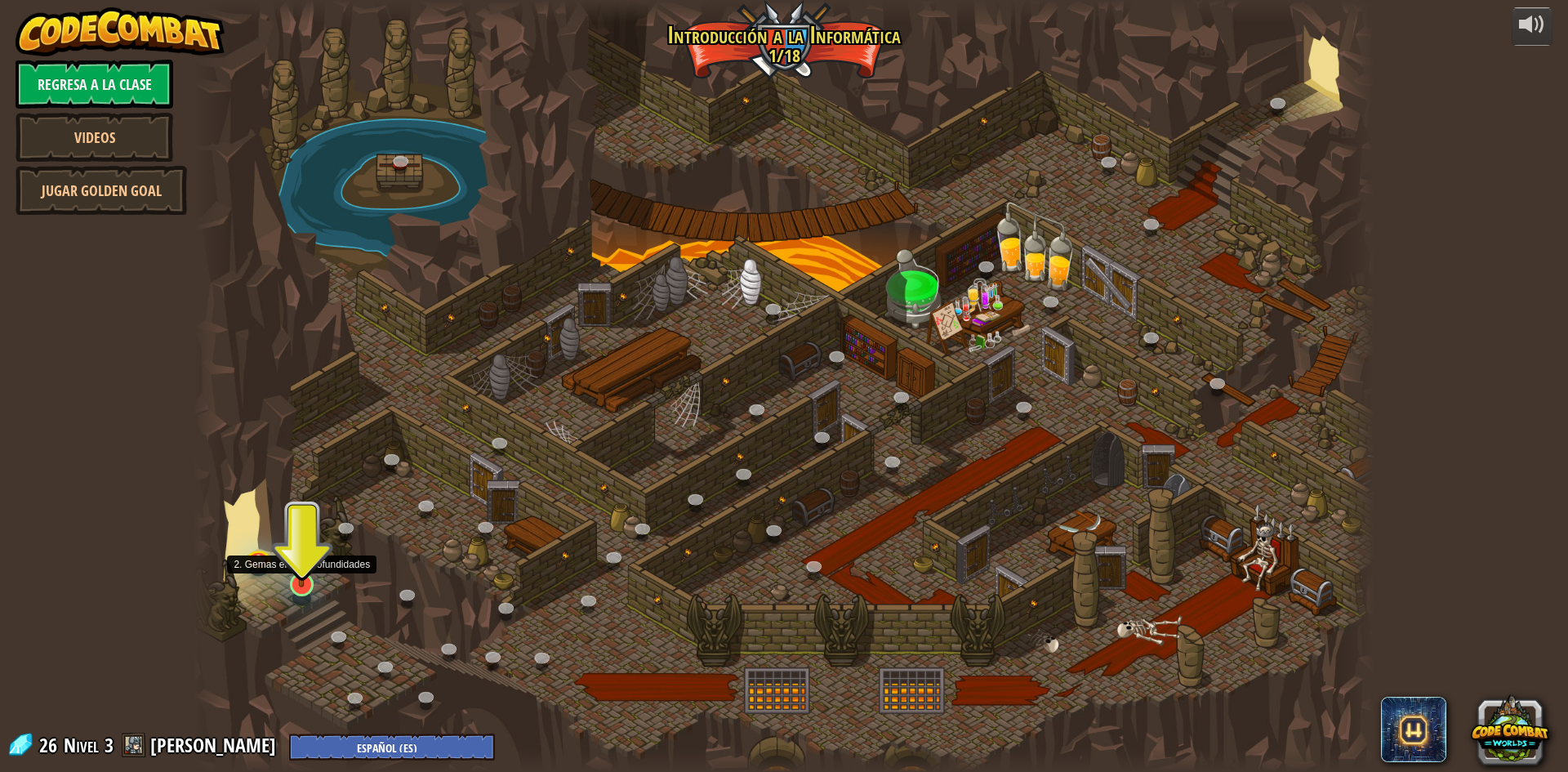
click at [308, 551] on img at bounding box center [302, 551] width 32 height 72
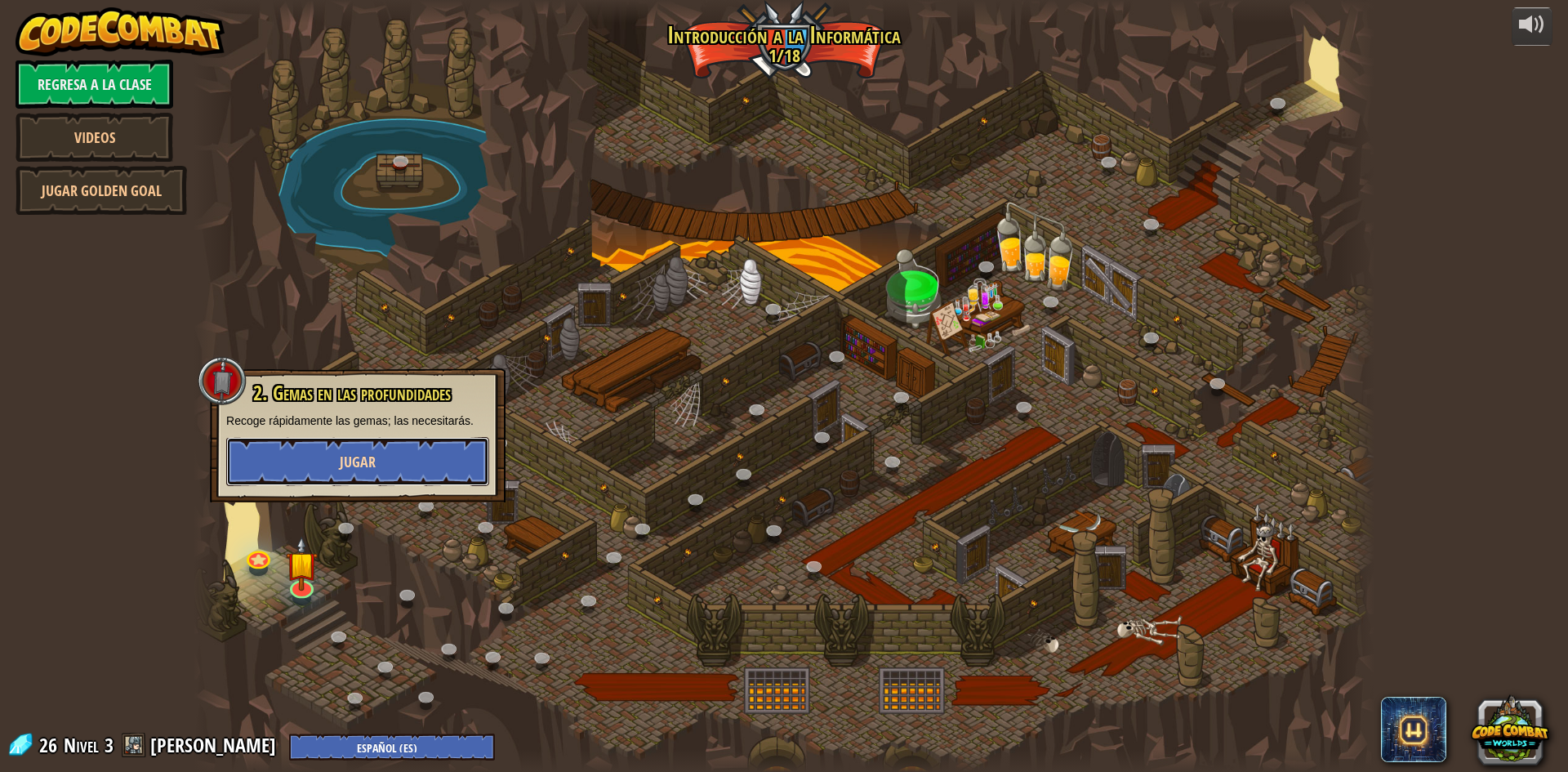
click at [360, 460] on span "Jugar" at bounding box center [358, 462] width 36 height 21
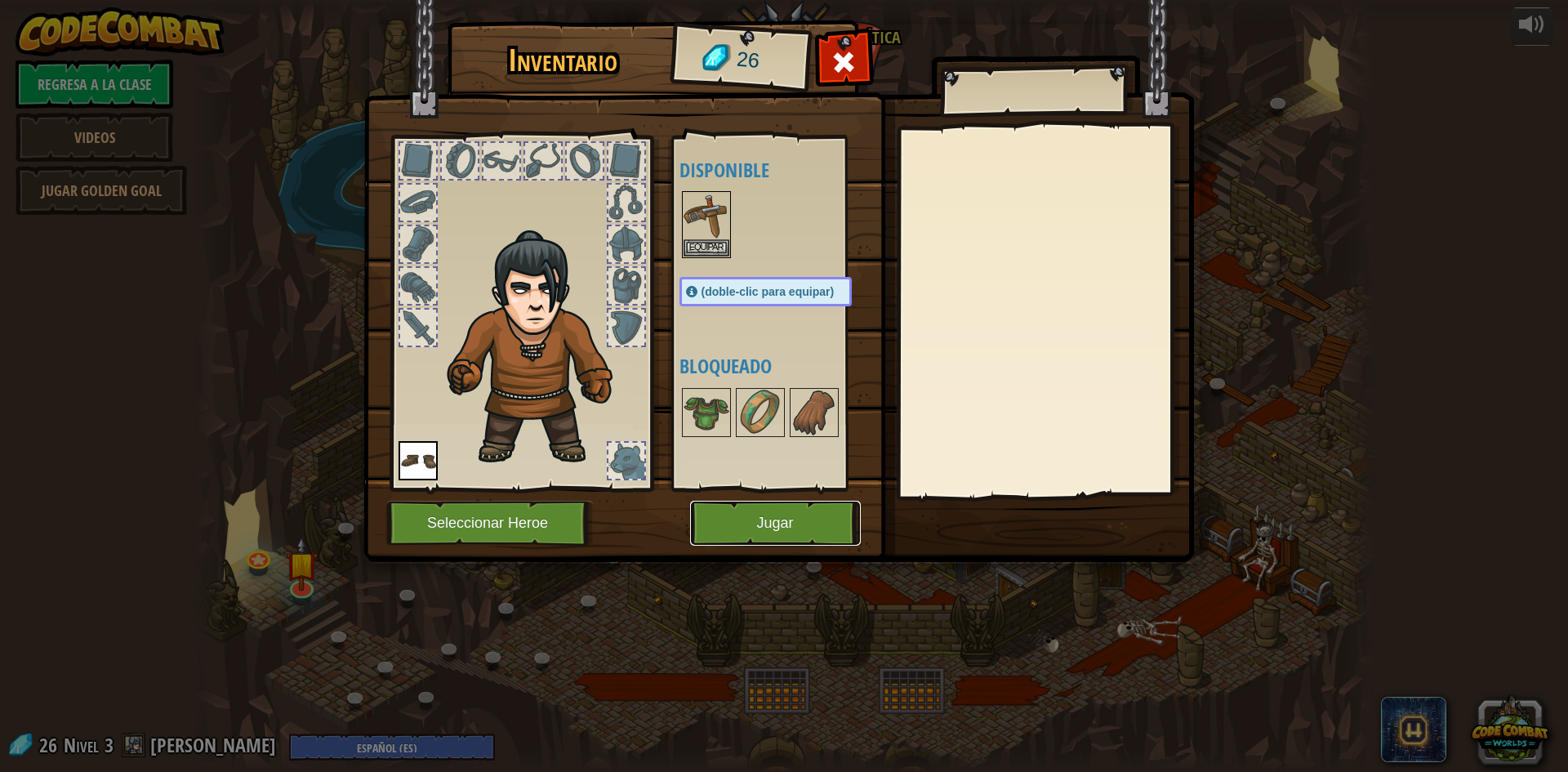
click at [749, 519] on button "Jugar" at bounding box center [776, 523] width 171 height 45
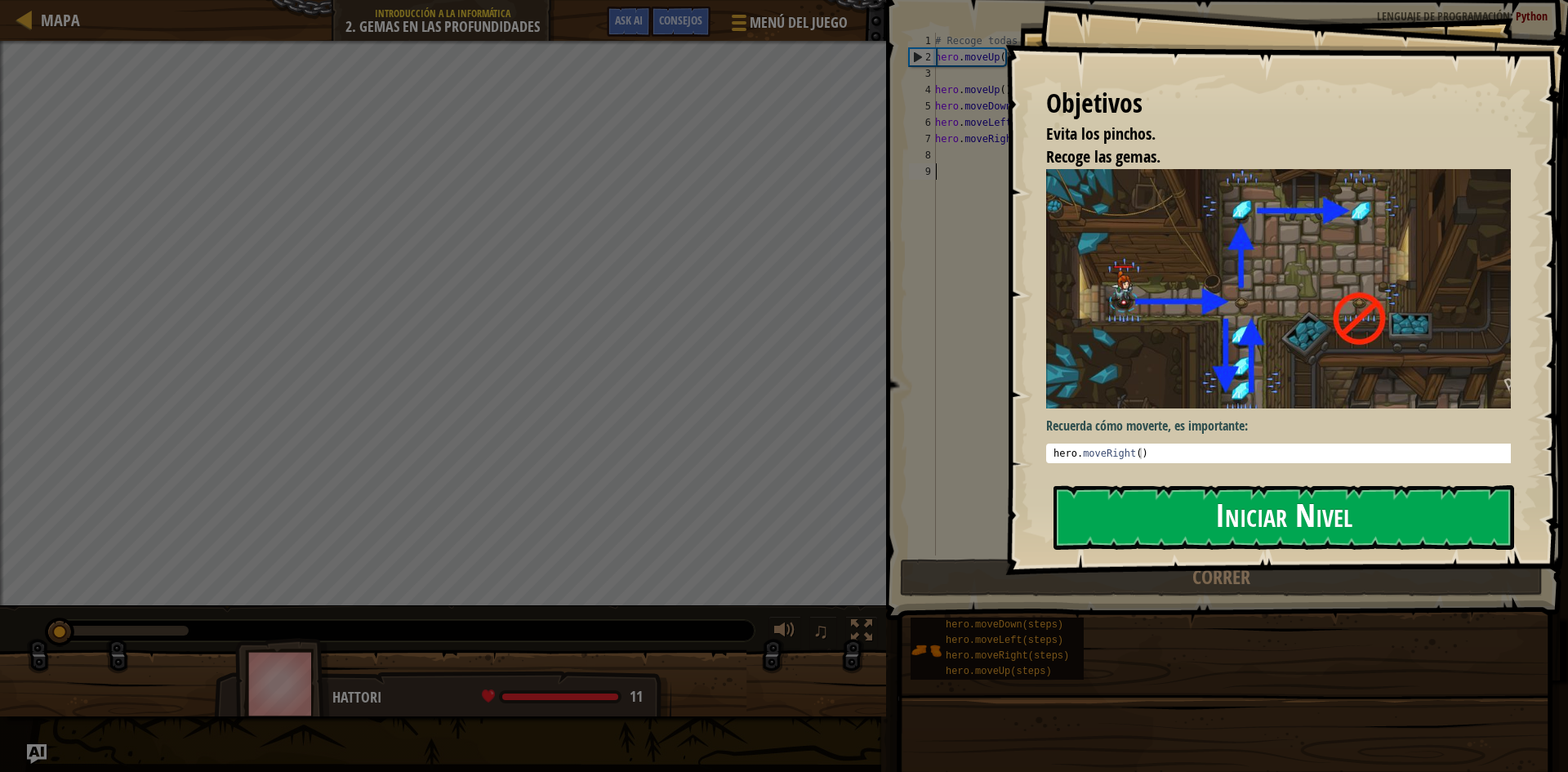
click at [1135, 518] on button "Iniciar Nivel" at bounding box center [1284, 518] width 461 height 64
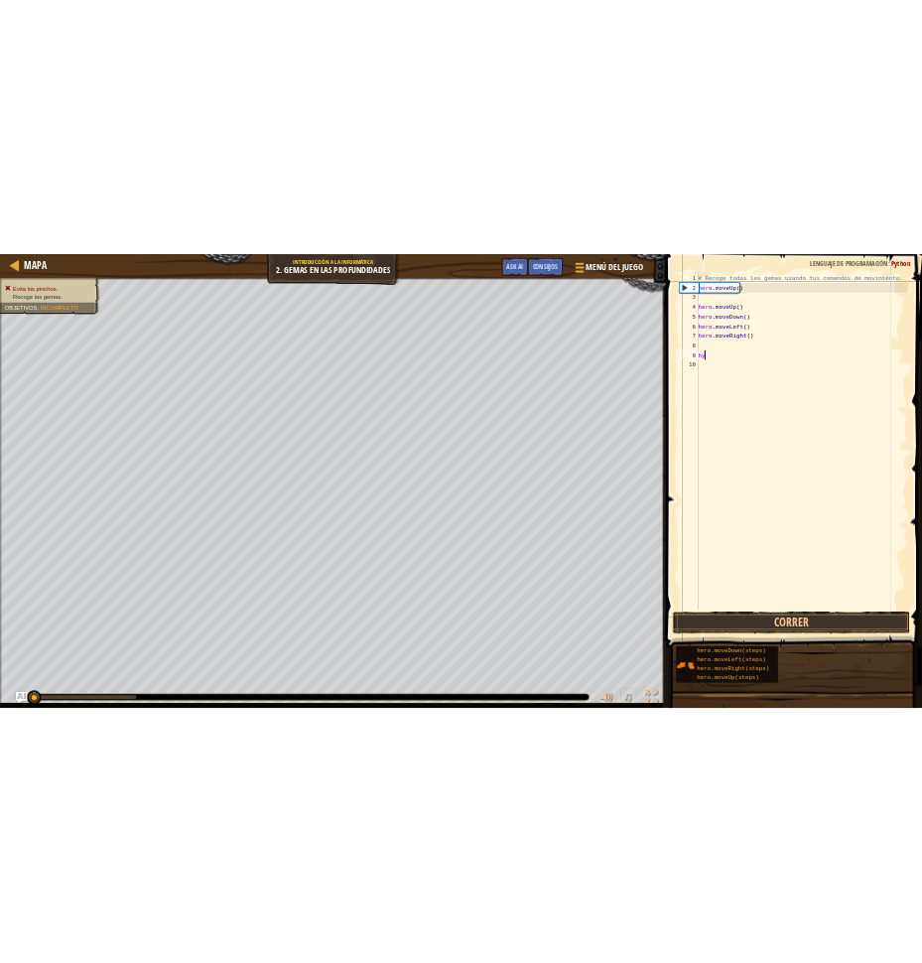
scroll to position [9, 0]
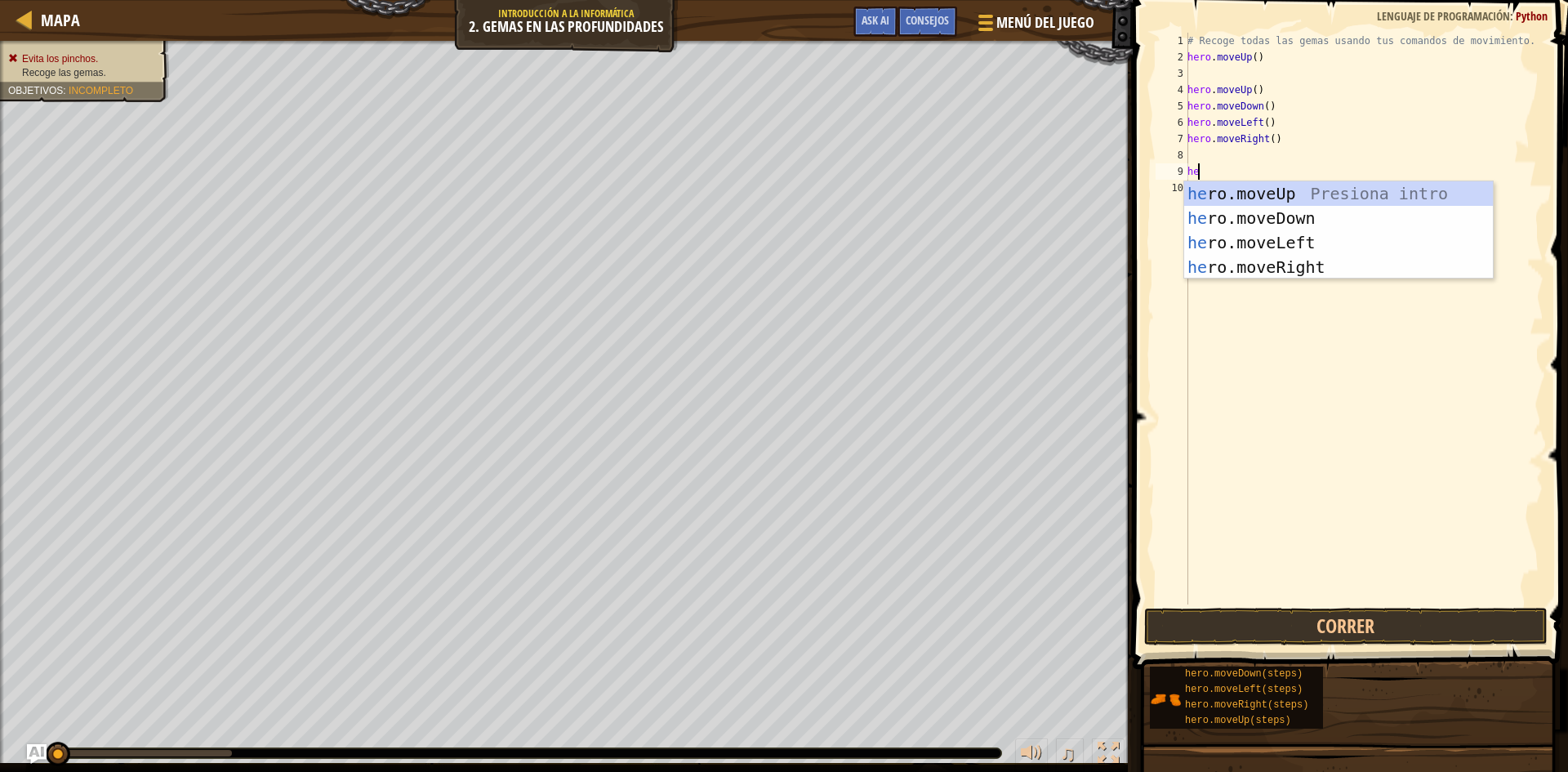
type textarea "her"
click at [1236, 197] on div "her o.moveUp Presiona intro her o.moveDown Presiona intro her o.moveLeft Presio…" at bounding box center [1338, 254] width 308 height 147
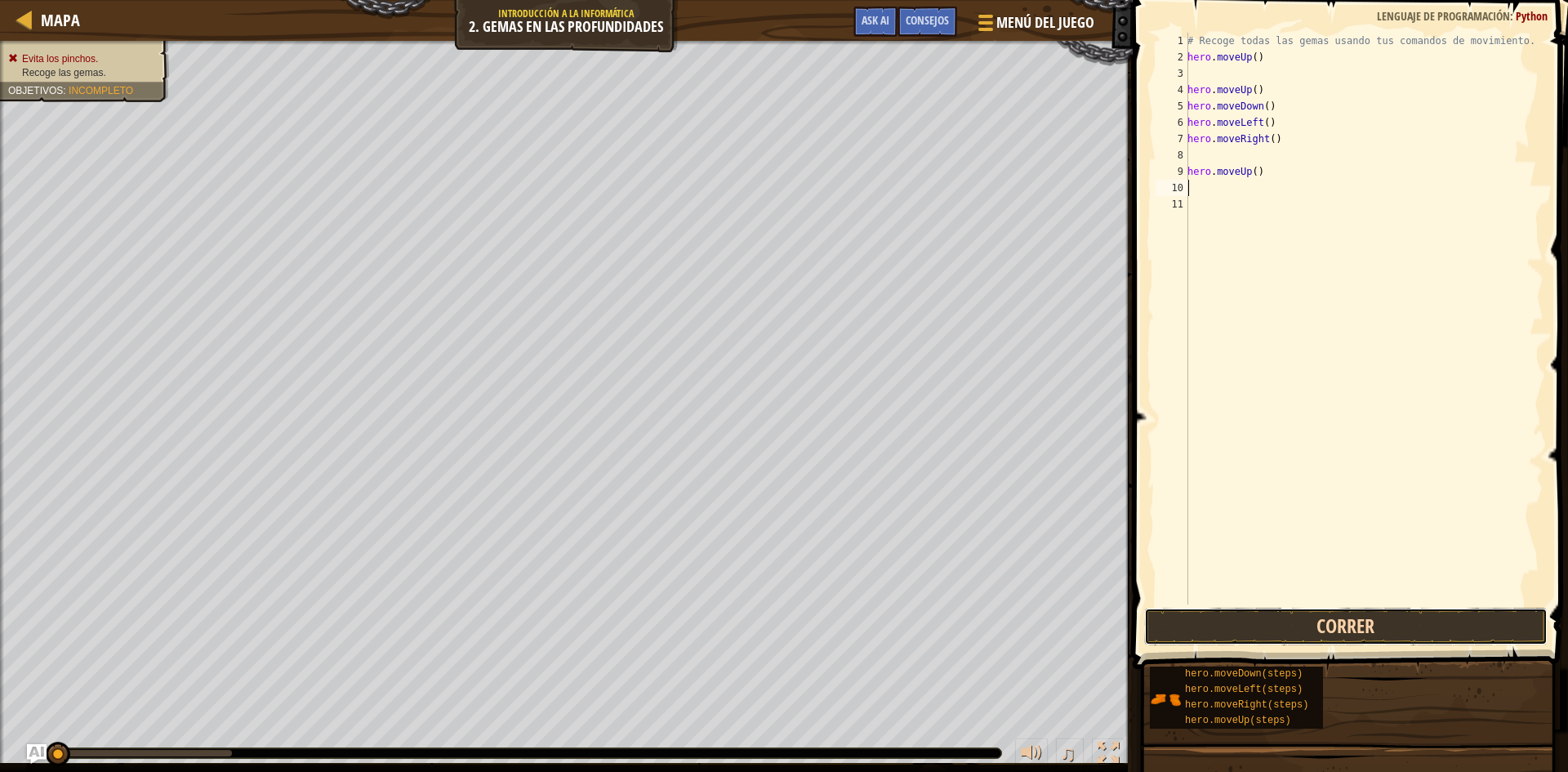
click at [1398, 618] on button "Correr" at bounding box center [1346, 627] width 403 height 38
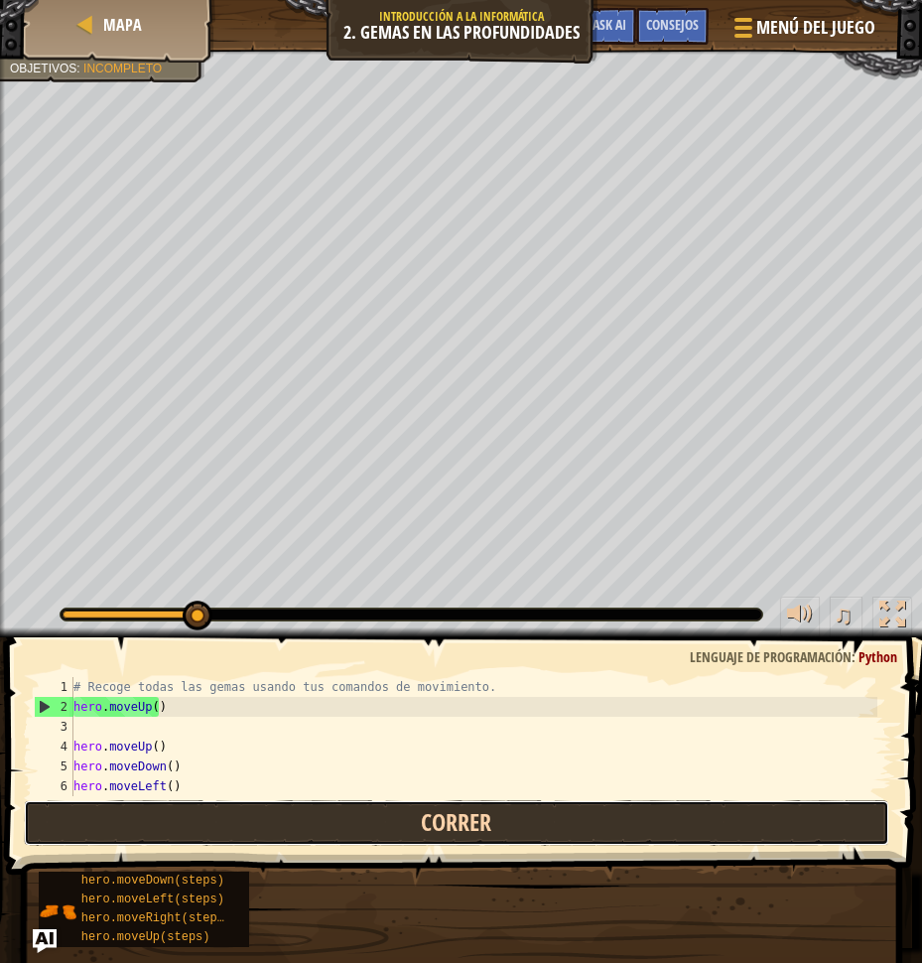
click at [721, 819] on button "Correr" at bounding box center [457, 823] width 866 height 46
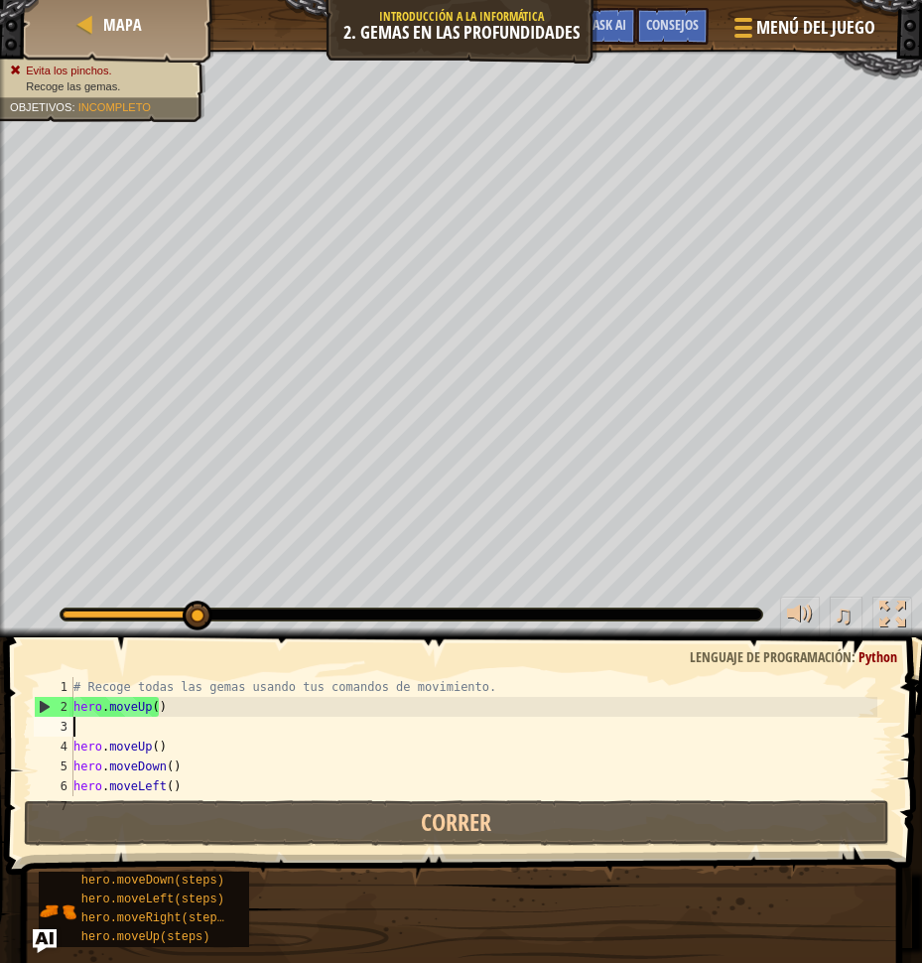
click at [202, 718] on div "# Recoge todas las gemas usando tus comandos de movimiento. hero . moveUp ( ) h…" at bounding box center [474, 756] width 808 height 159
type textarea "h"
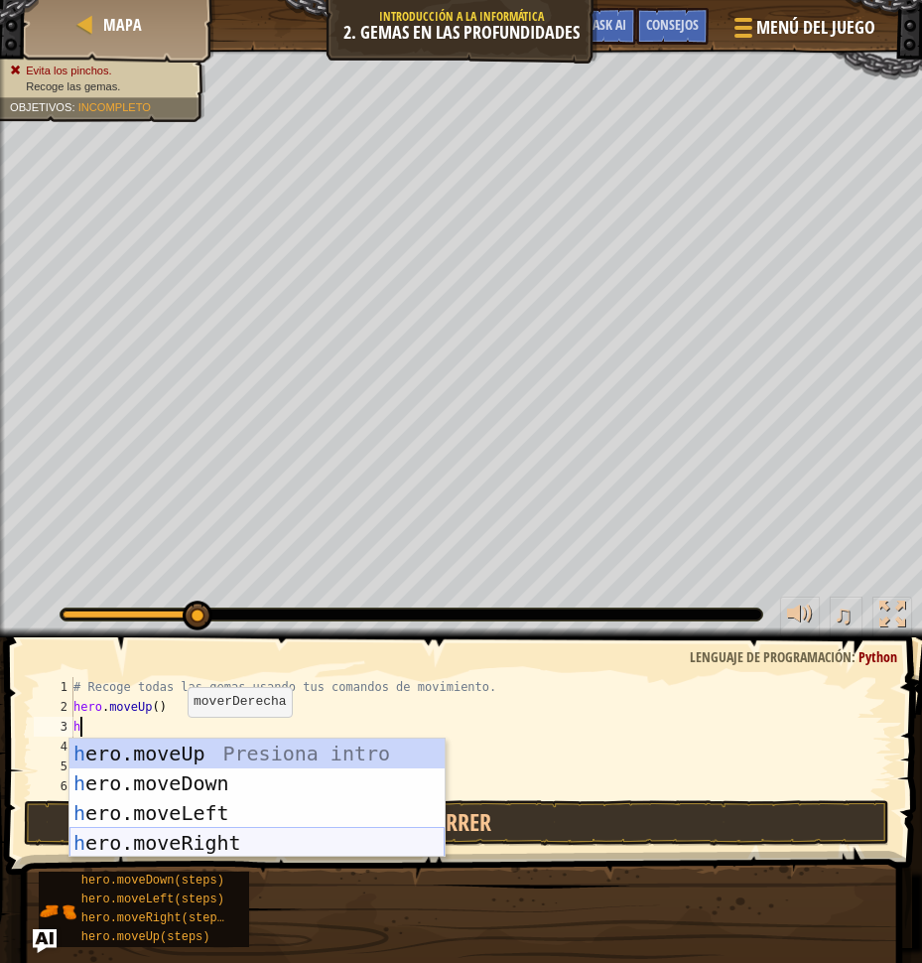
click at [198, 839] on div "h ero.moveUp Presiona intro h ero.moveDown Presiona intro h ero.moveLeft Presio…" at bounding box center [257, 828] width 375 height 179
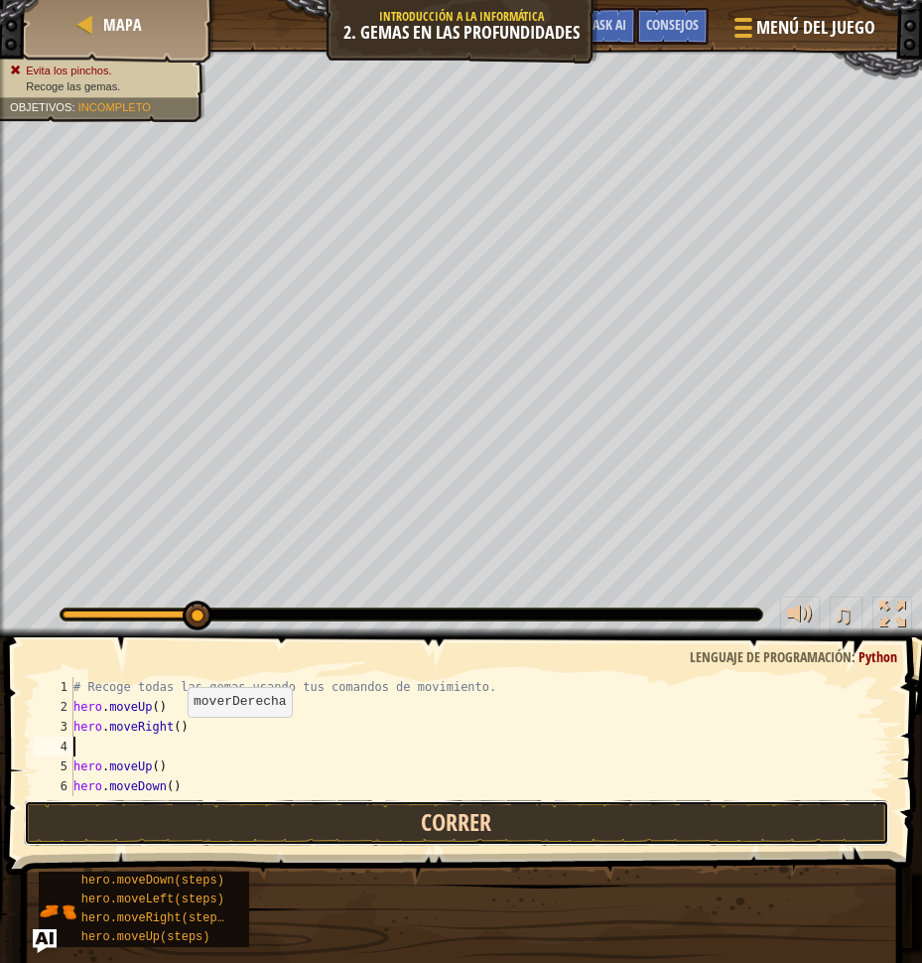
click at [399, 830] on button "Correr" at bounding box center [457, 823] width 866 height 46
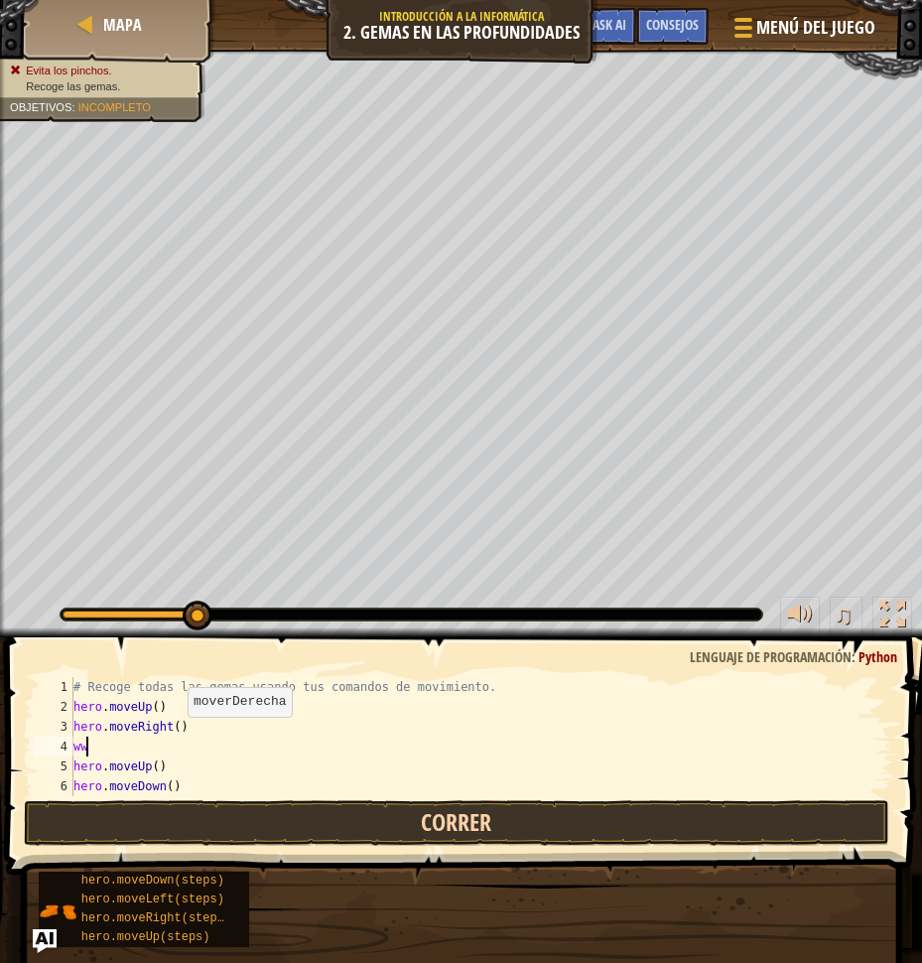
type textarea "w"
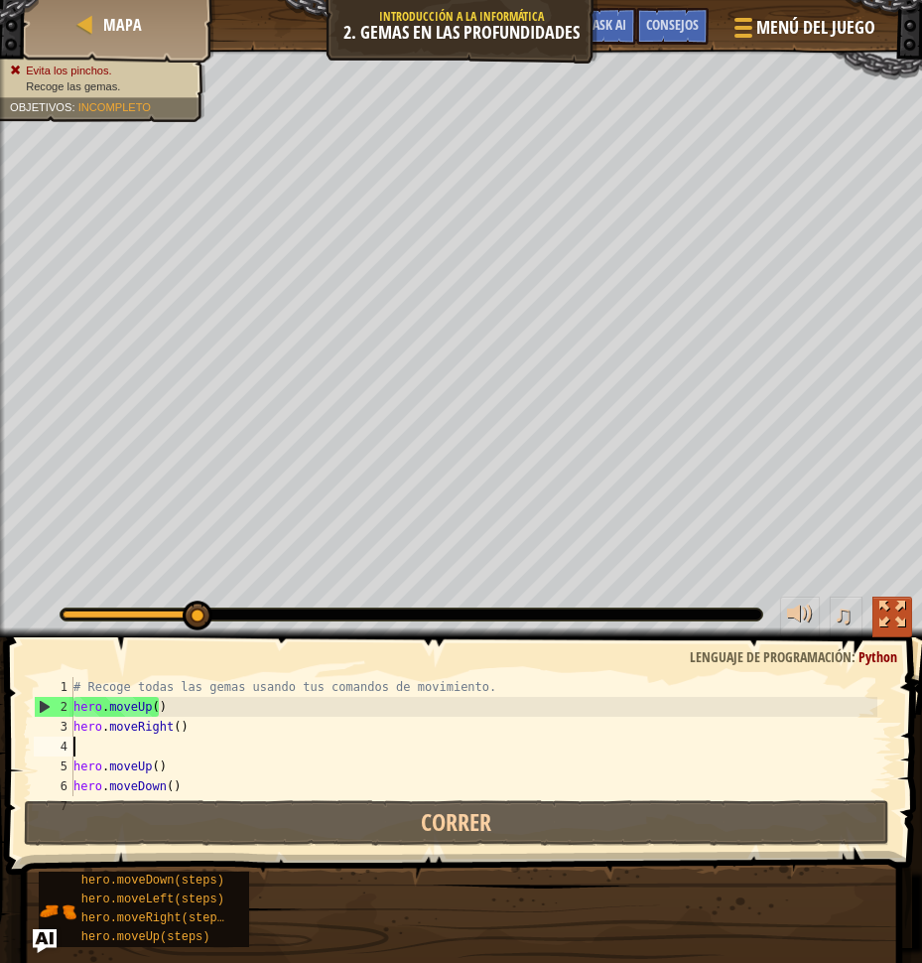
click at [883, 608] on div at bounding box center [893, 615] width 26 height 26
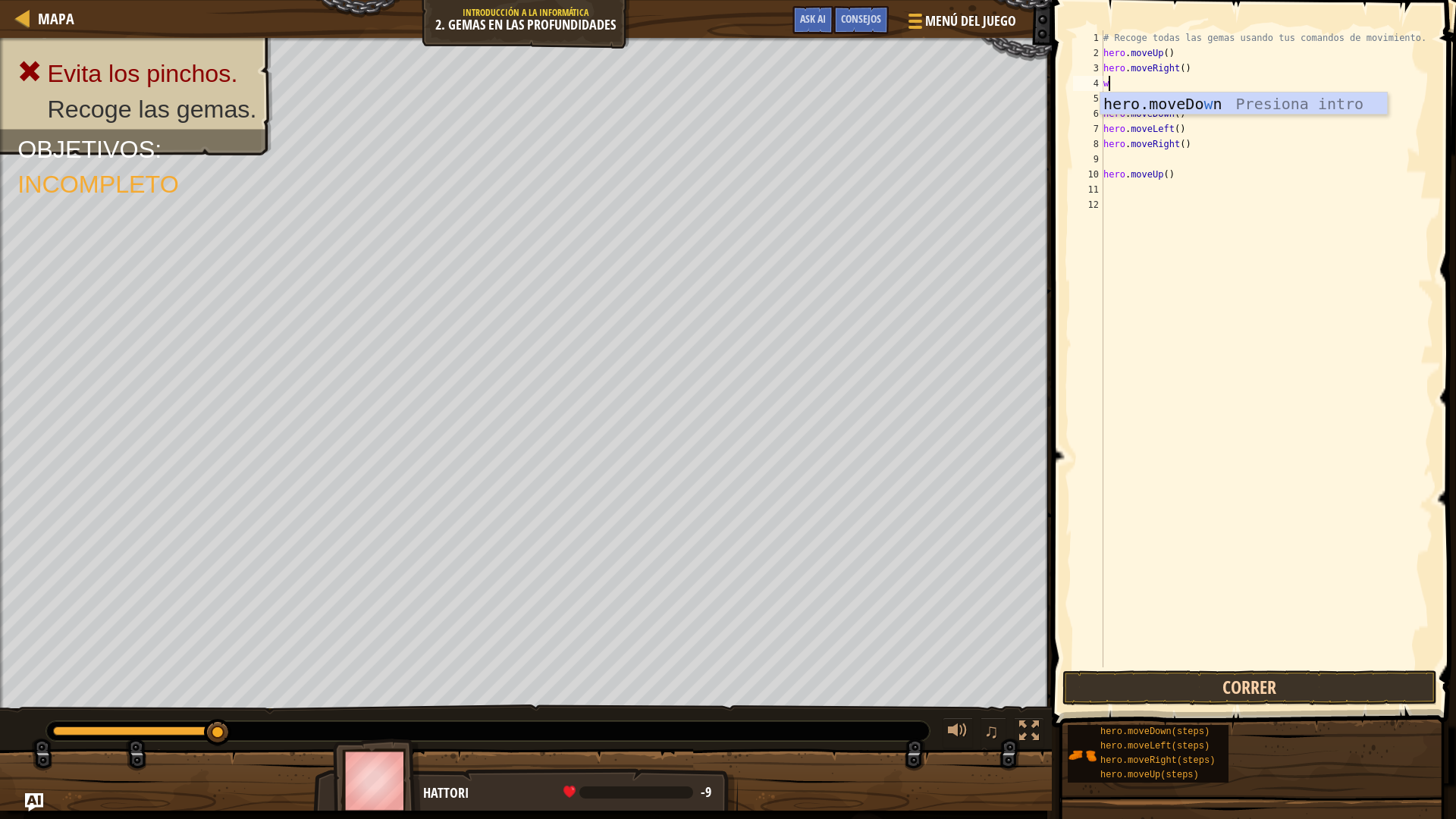
type textarea "w"
click at [1246, 688] on button "Correr" at bounding box center [1250, 688] width 374 height 35
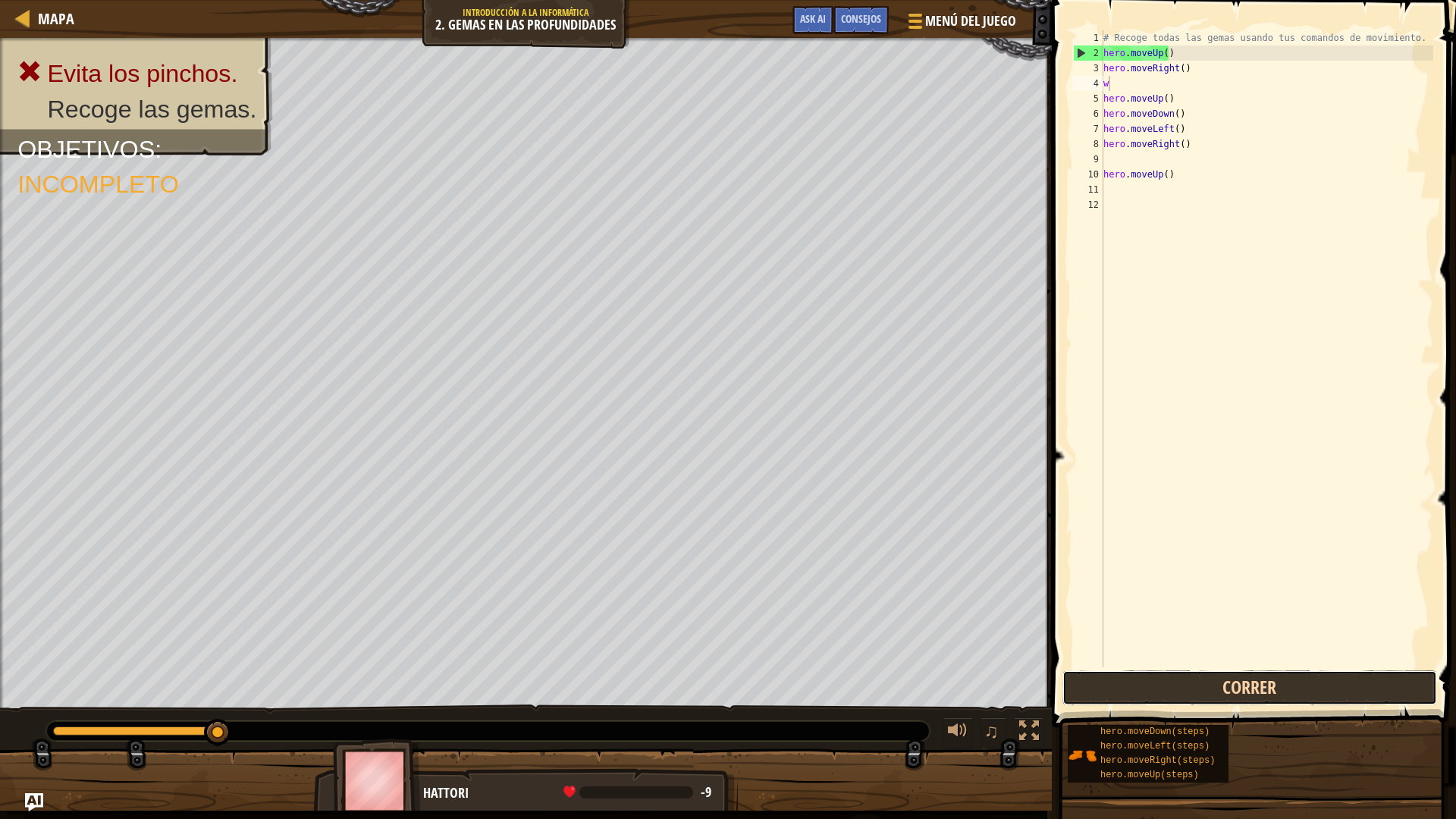
click at [1246, 688] on button "Correr" at bounding box center [1250, 688] width 374 height 35
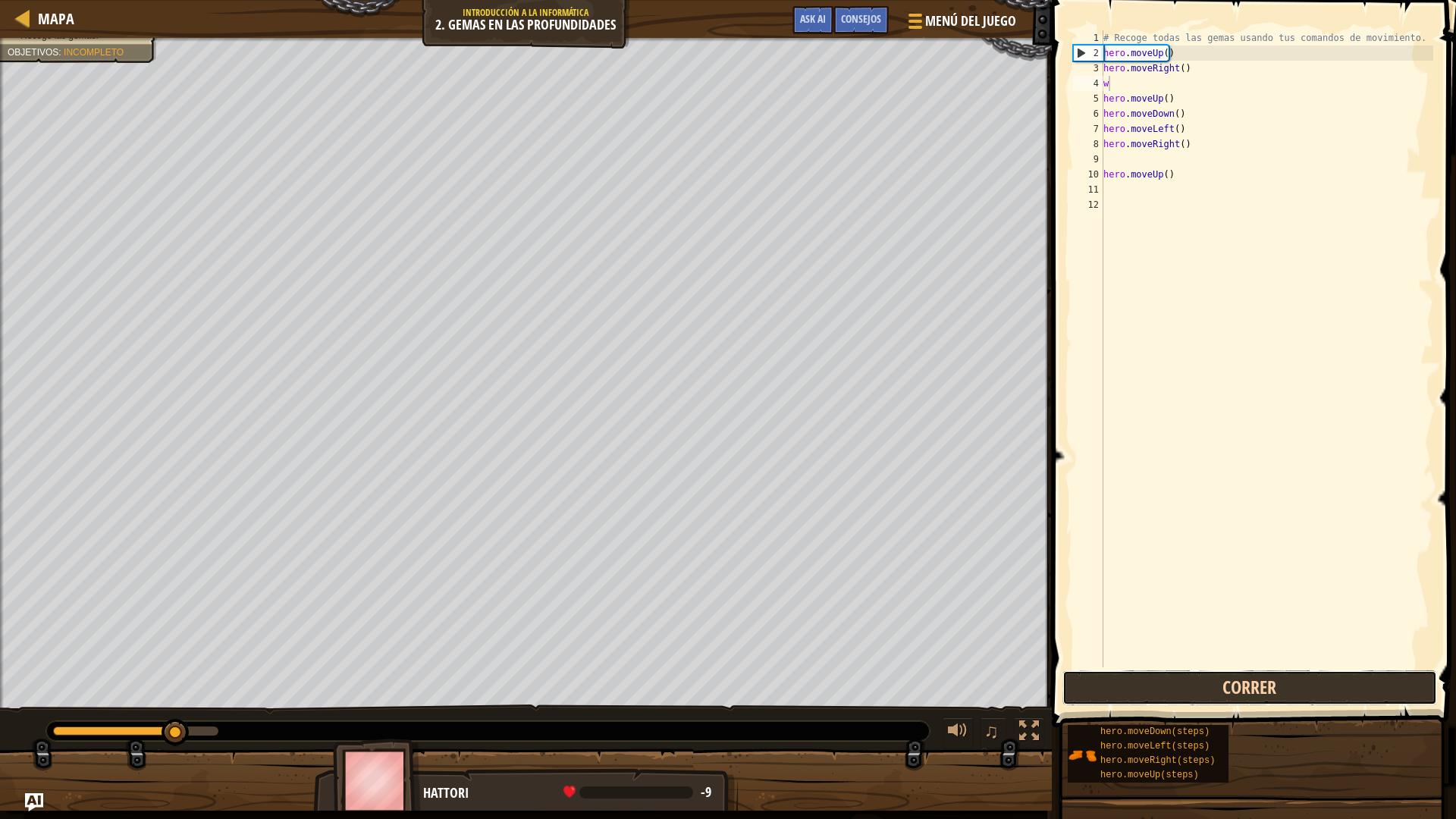
click at [1246, 688] on button "Correr" at bounding box center [1250, 688] width 374 height 35
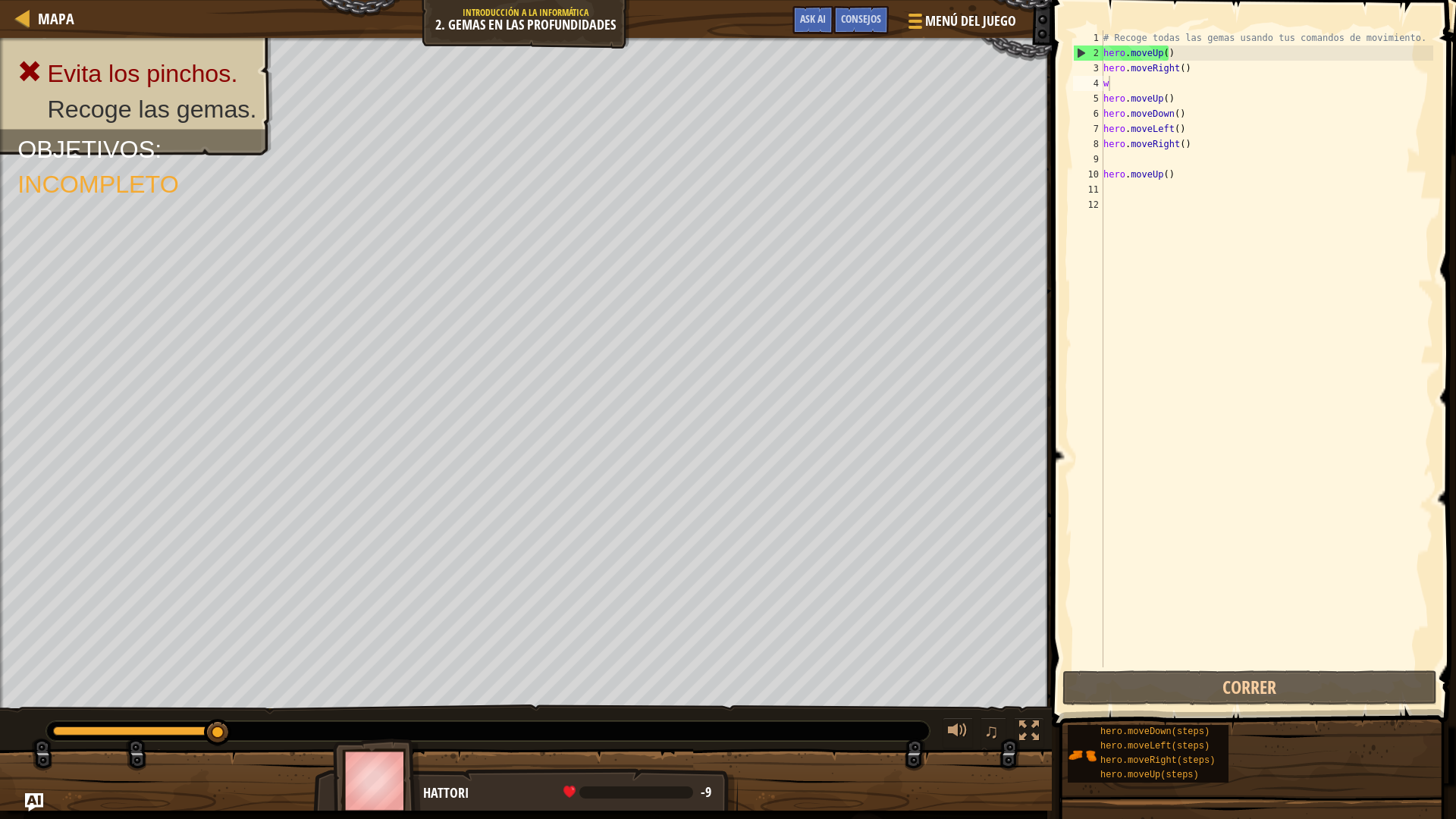
click at [382, 716] on img at bounding box center [377, 781] width 88 height 84
drag, startPoint x: 701, startPoint y: 787, endPoint x: 683, endPoint y: 796, distance: 20.1
click at [694, 716] on div "-9" at bounding box center [638, 793] width 148 height 14
click at [571, 716] on div "Hattori -9 x: 10 y: 26 x: 10 y: 38 action: die" at bounding box center [526, 831] width 425 height 126
click at [571, 716] on span at bounding box center [570, 792] width 12 height 12
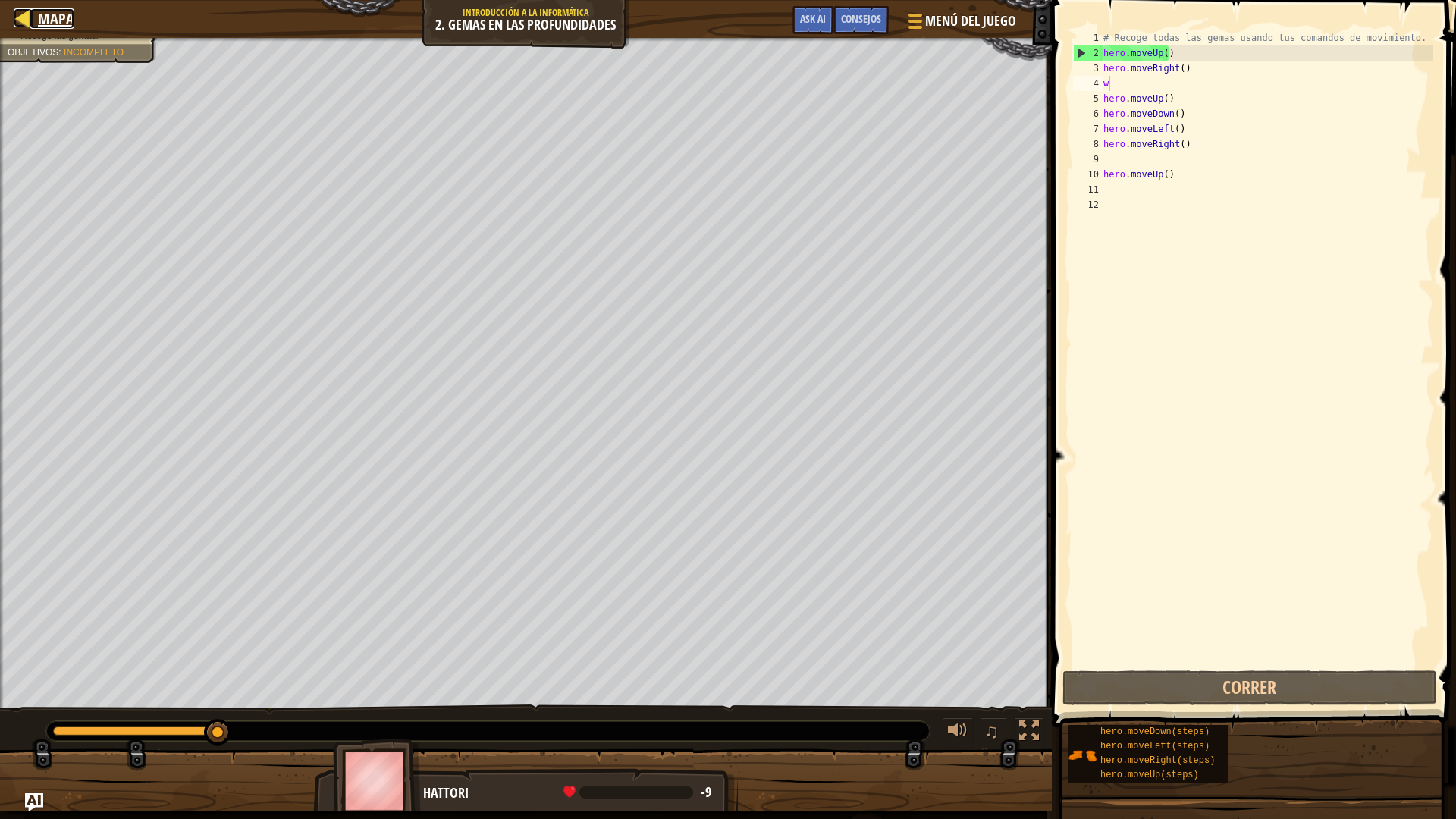
click at [24, 15] on div at bounding box center [23, 18] width 19 height 19
select select "es-ES"
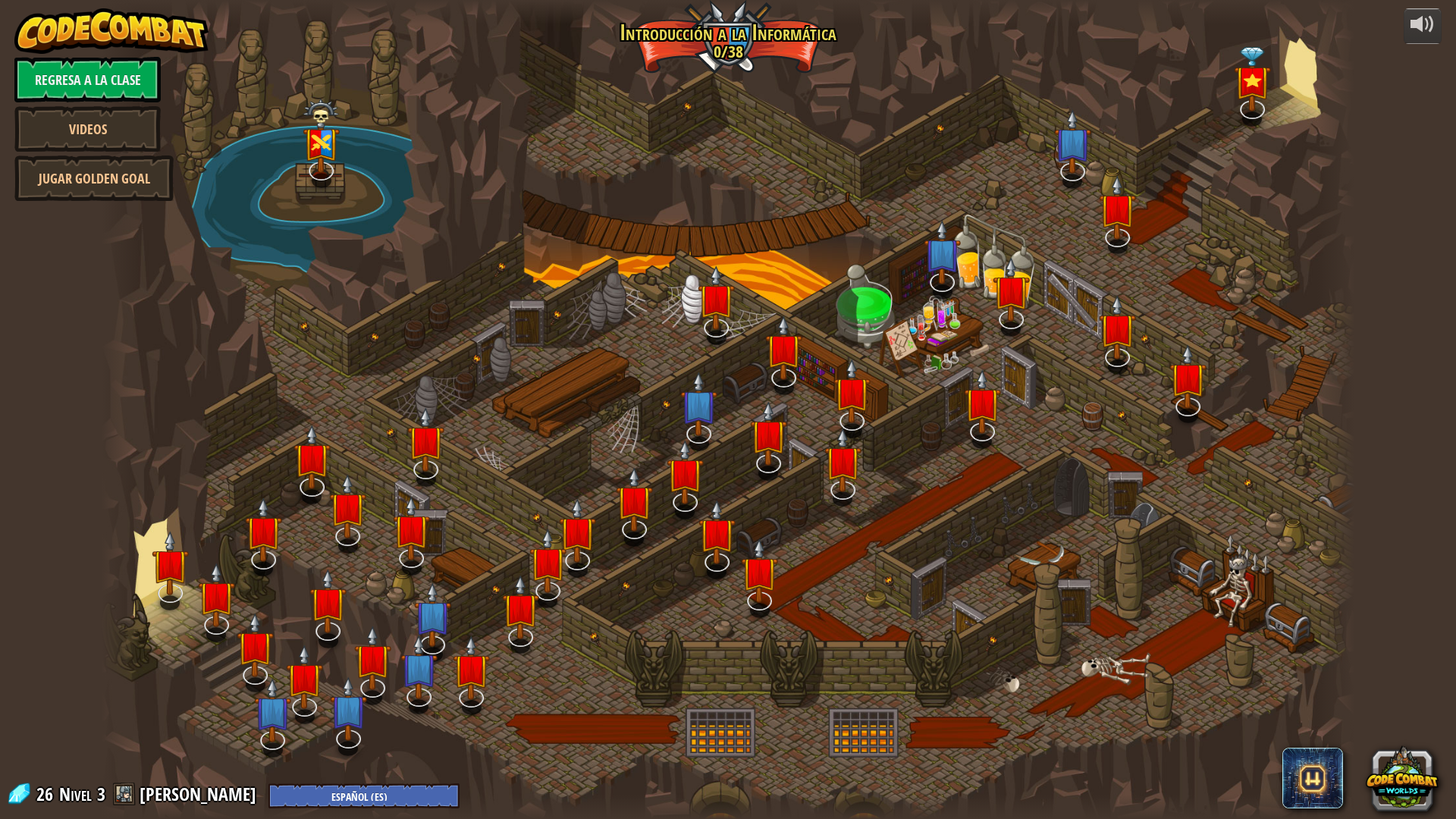
select select "es-ES"
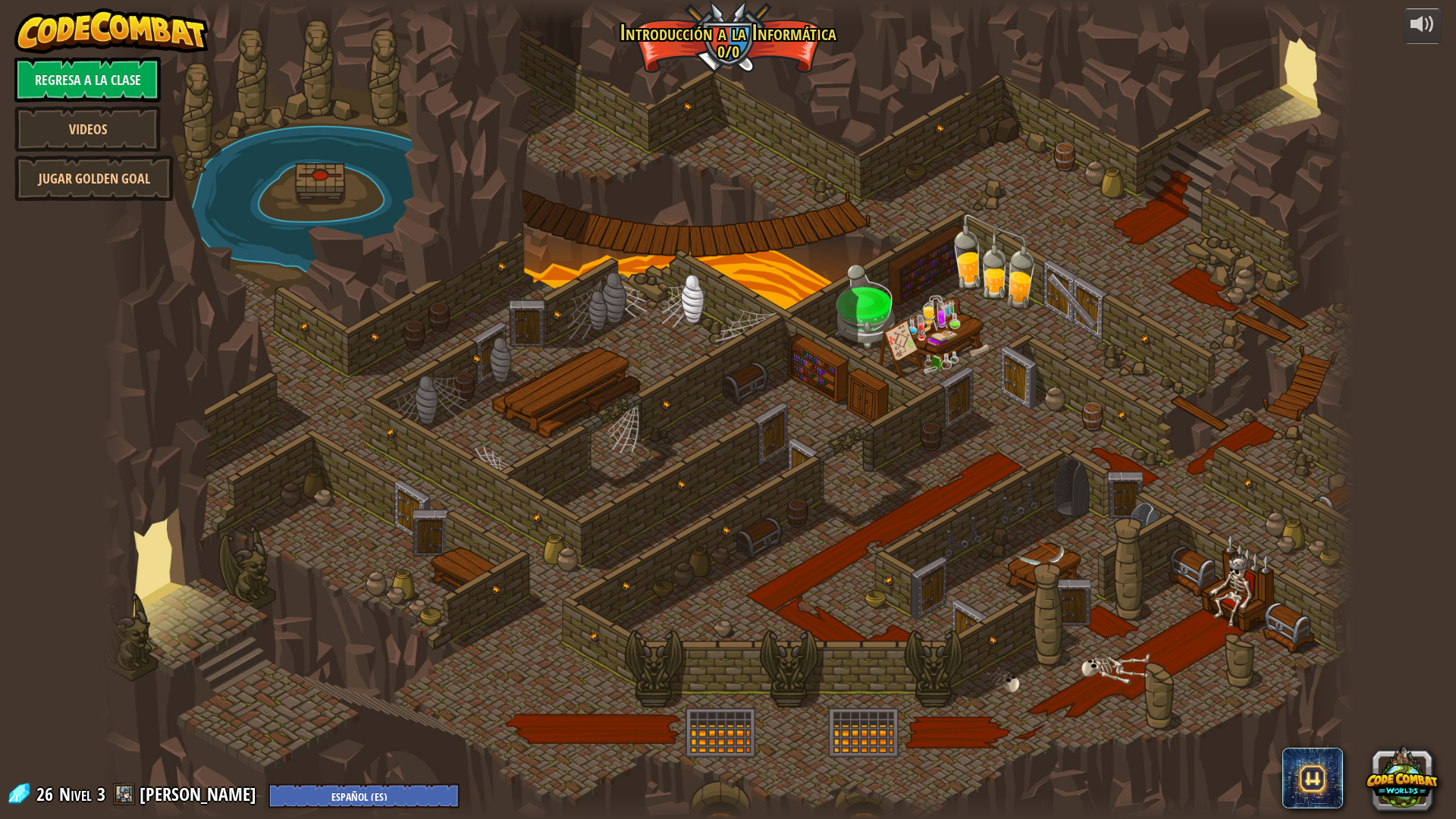
select select "es-ES"
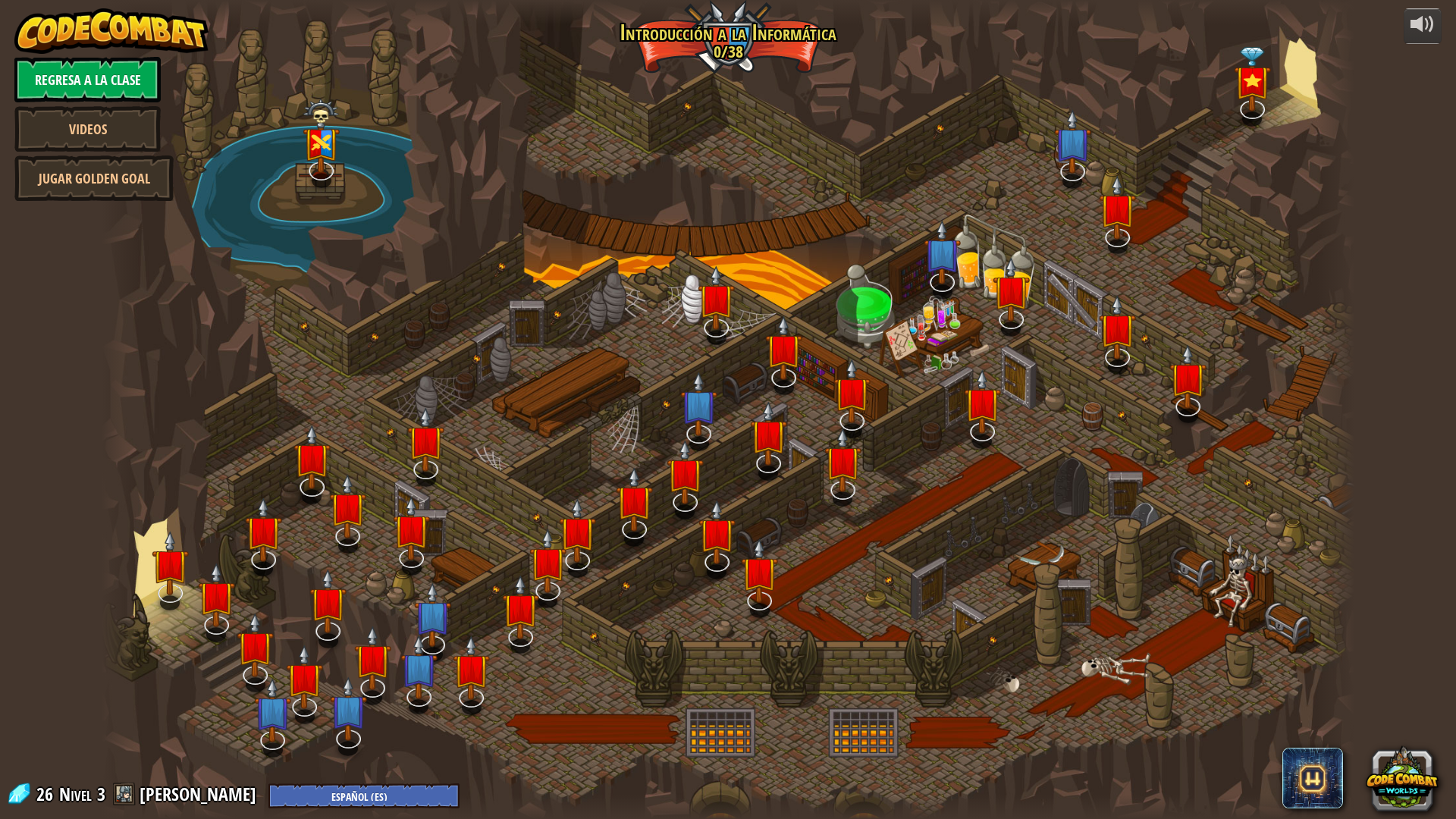
select select "es-ES"
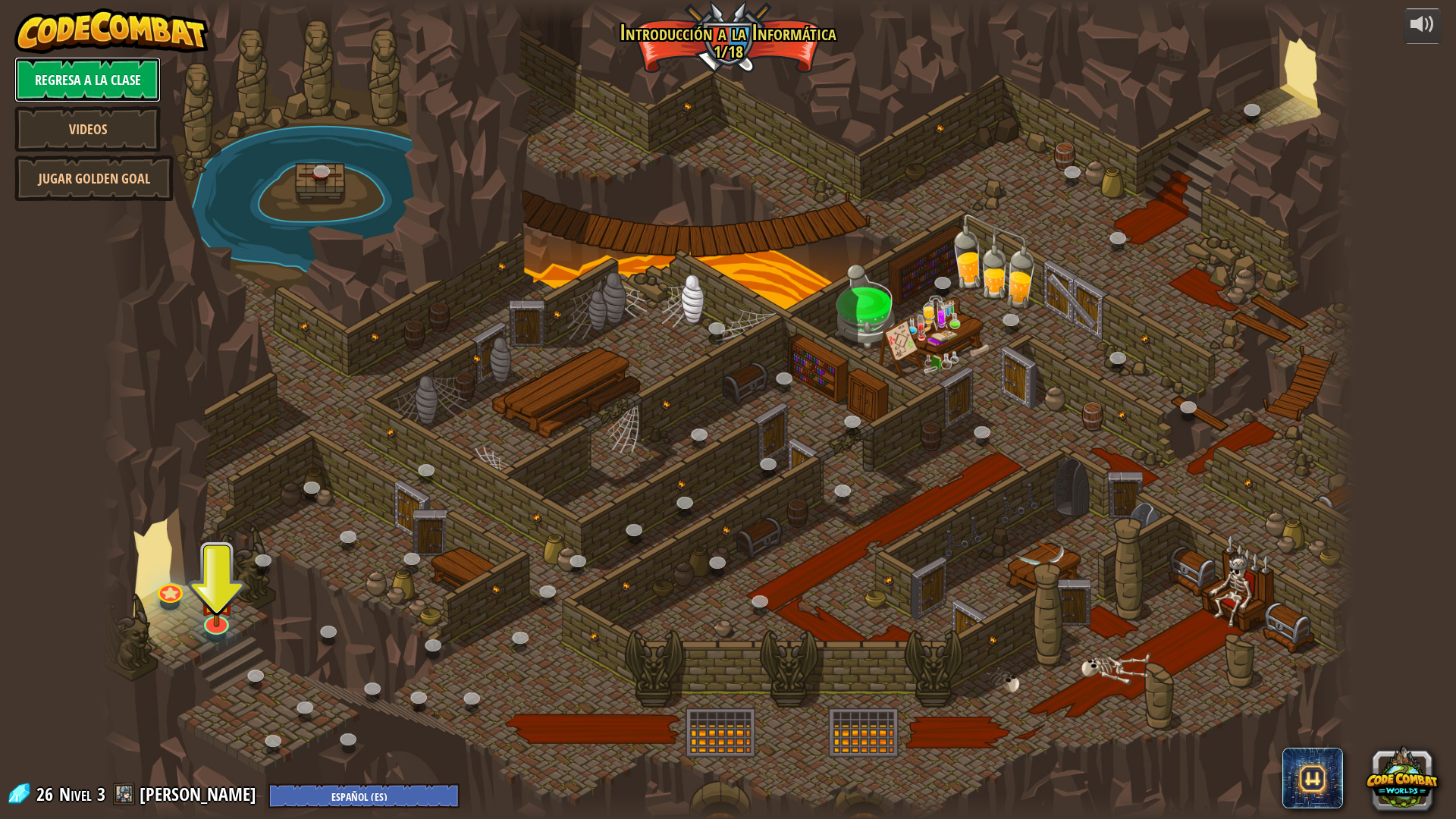
click at [47, 76] on link "Regresa a la clase" at bounding box center [88, 79] width 147 height 46
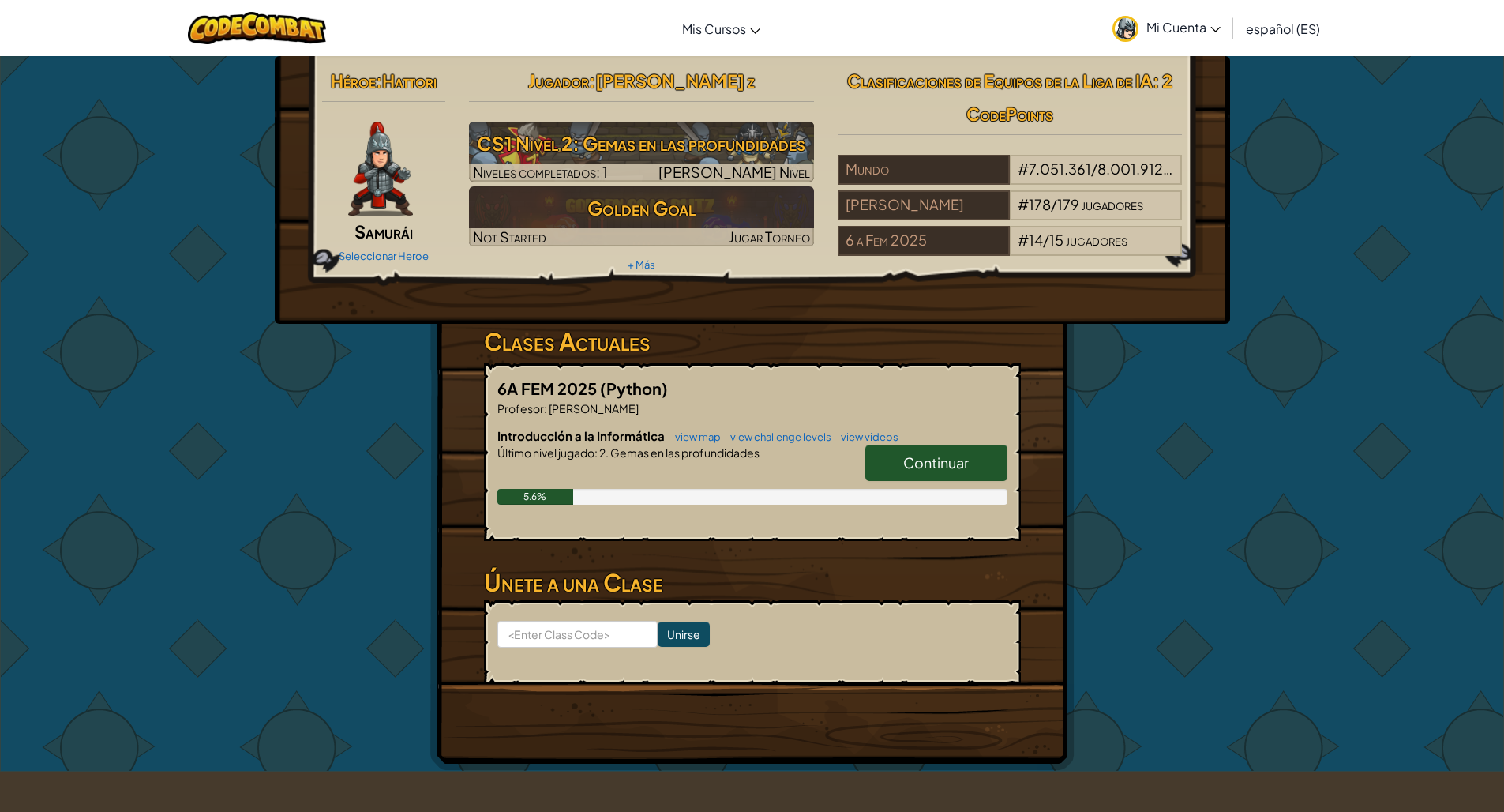
click at [1147, 25] on link "Mi Cuenta" at bounding box center [1167, 28] width 124 height 50
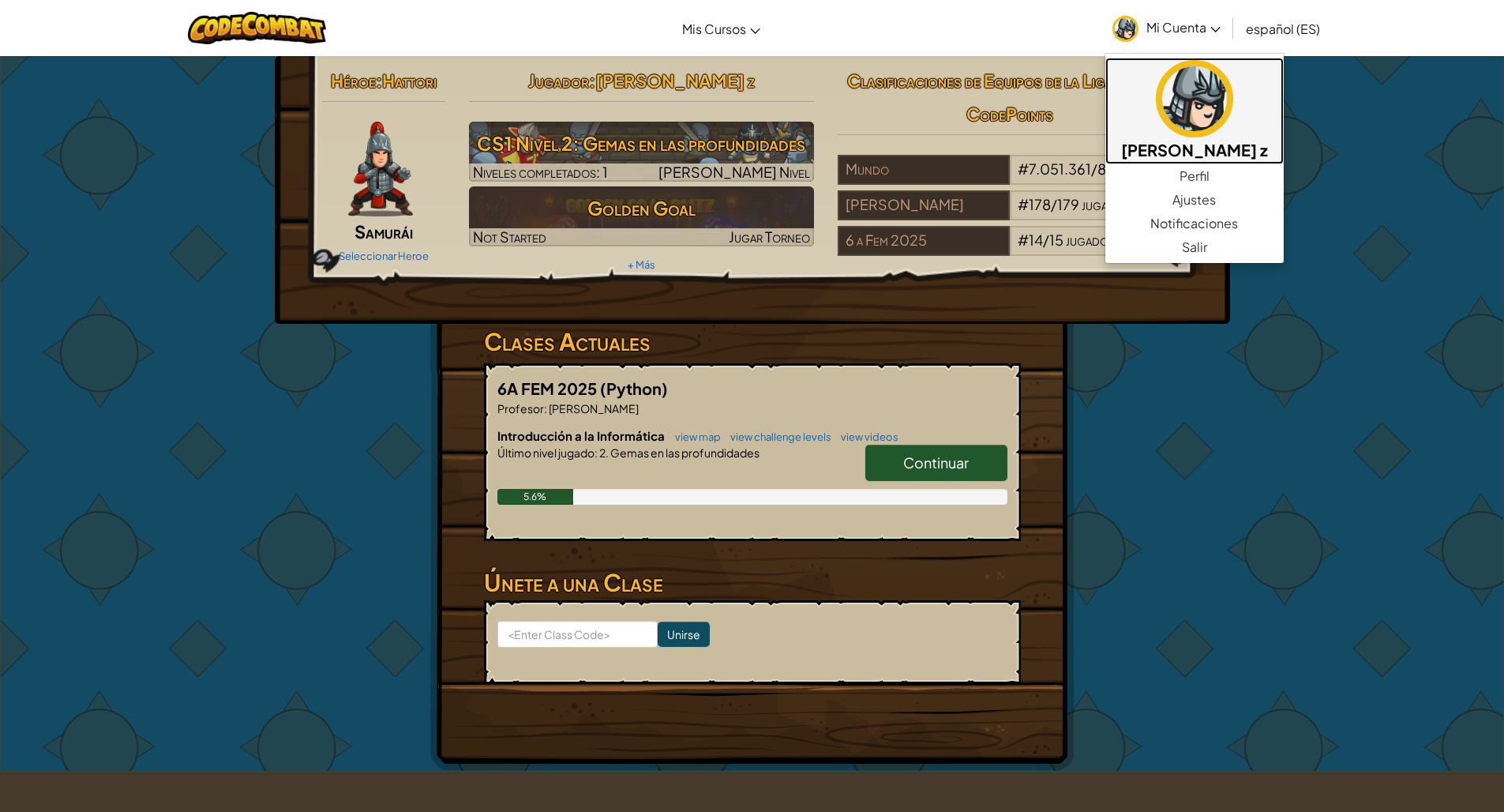
click at [1191, 123] on img at bounding box center [1195, 98] width 77 height 77
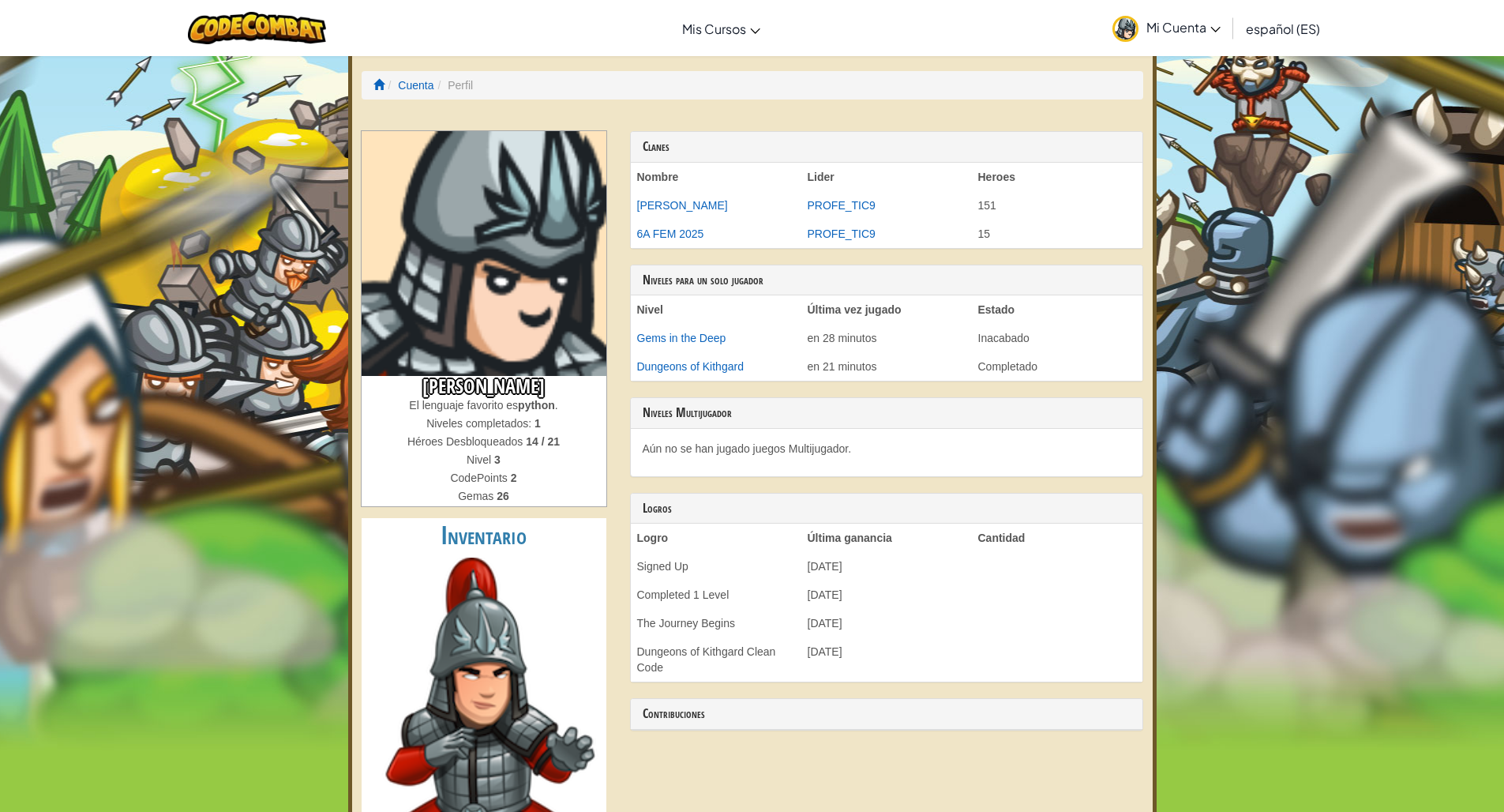
select select "es-ES"
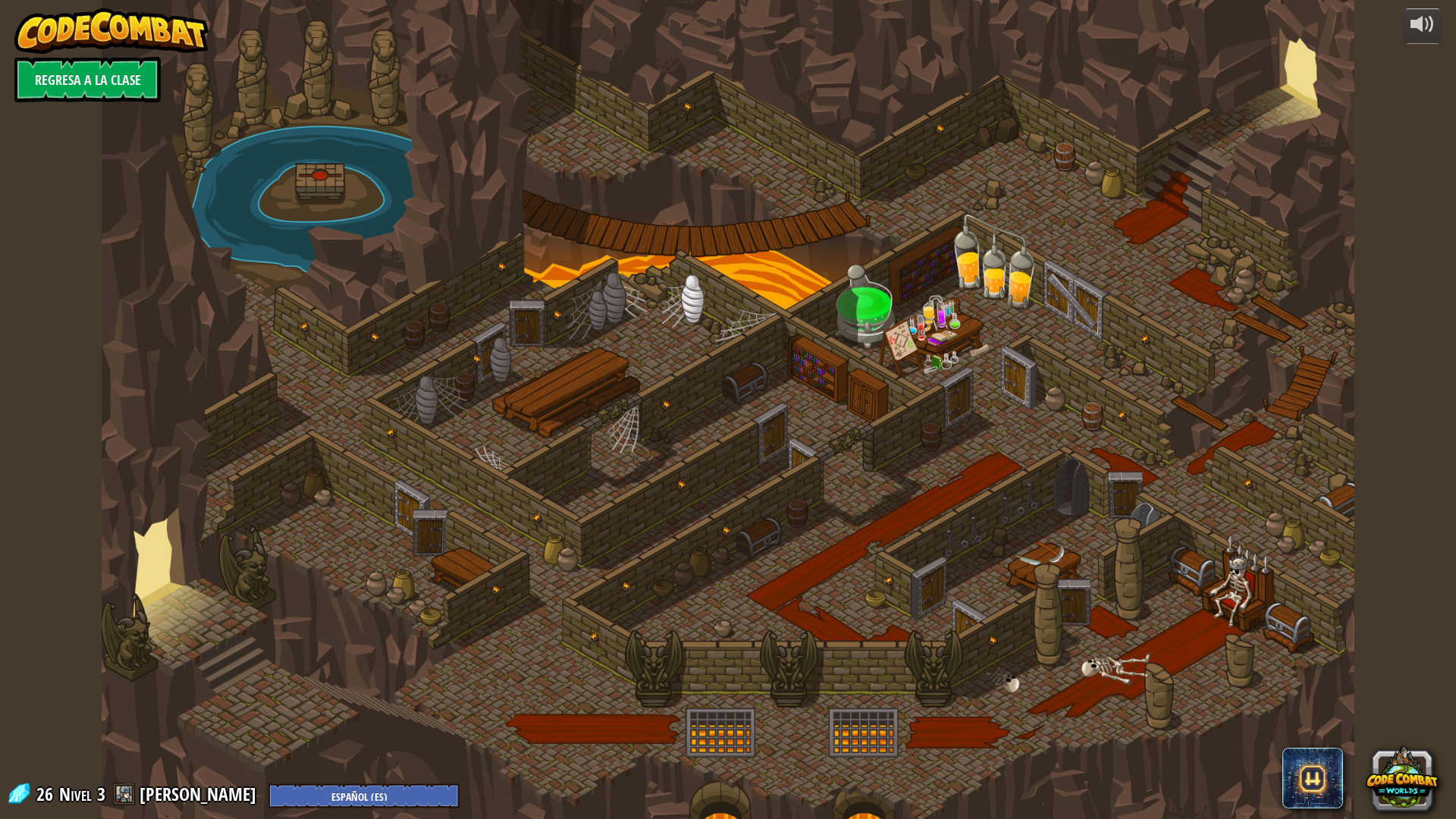
select select "es-ES"
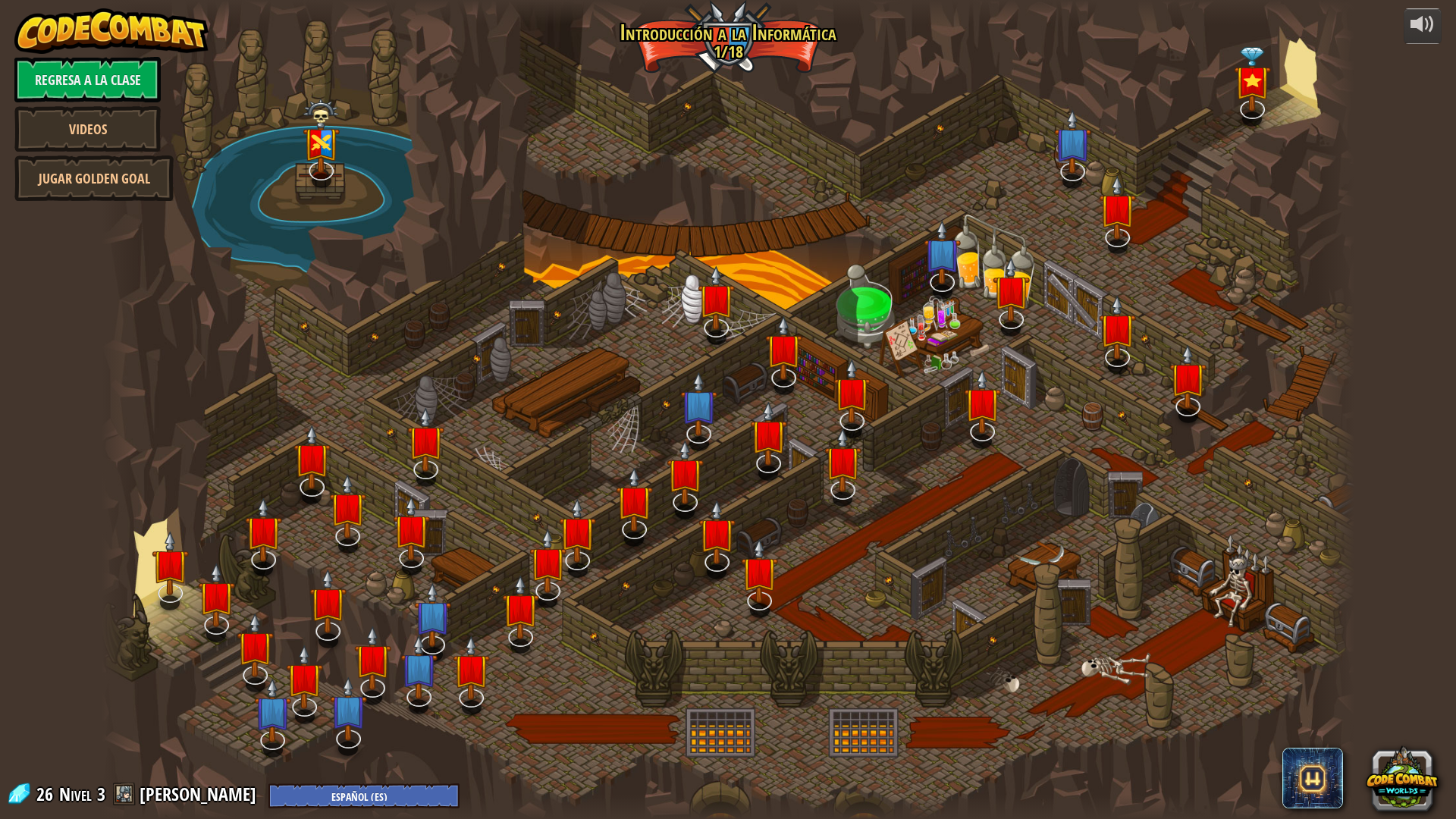
select select "es-ES"
